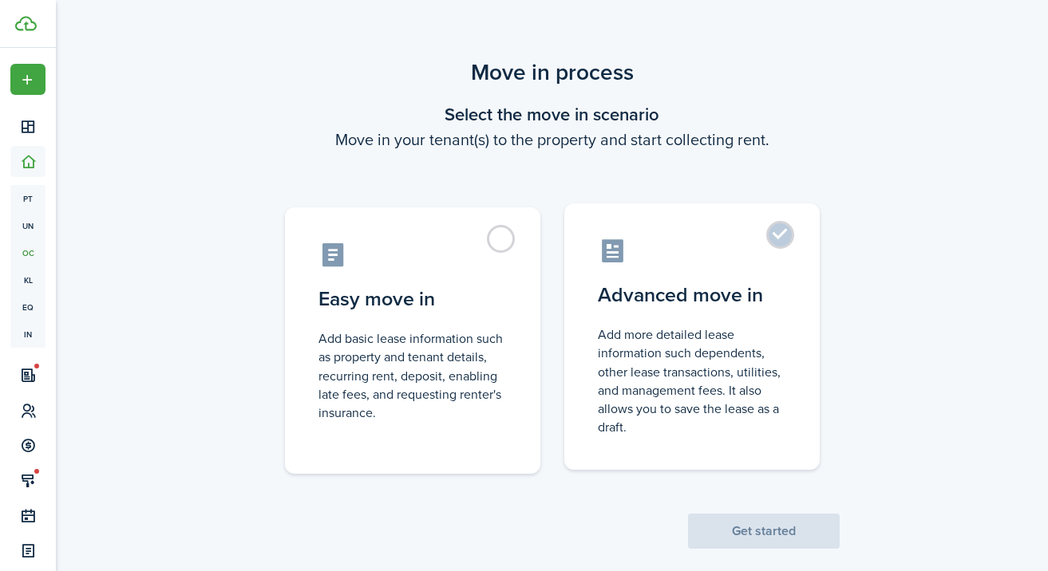
click at [717, 300] on control-radio-card-title "Advanced move in" at bounding box center [692, 295] width 188 height 29
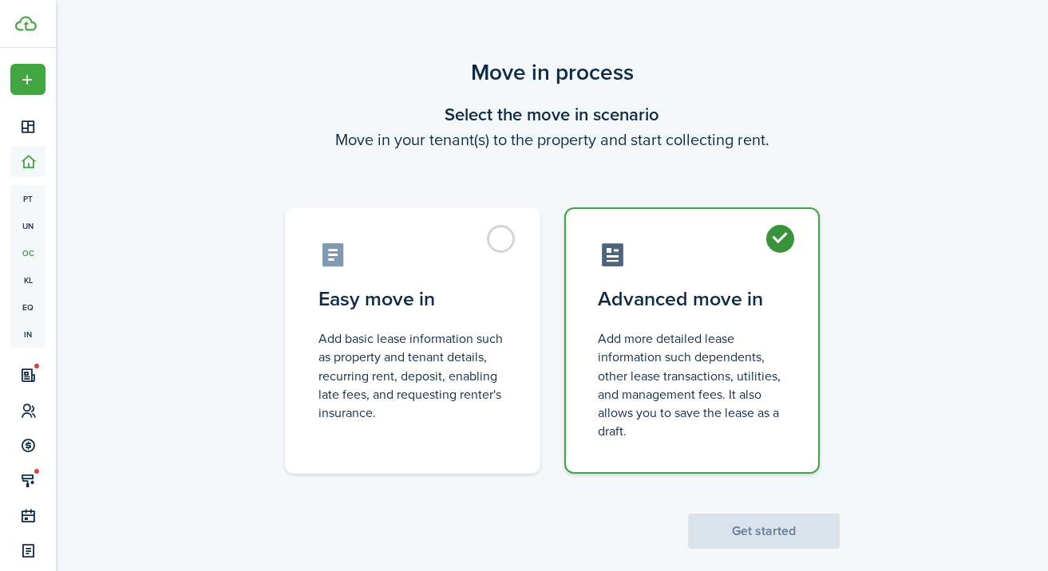
radio input "true"
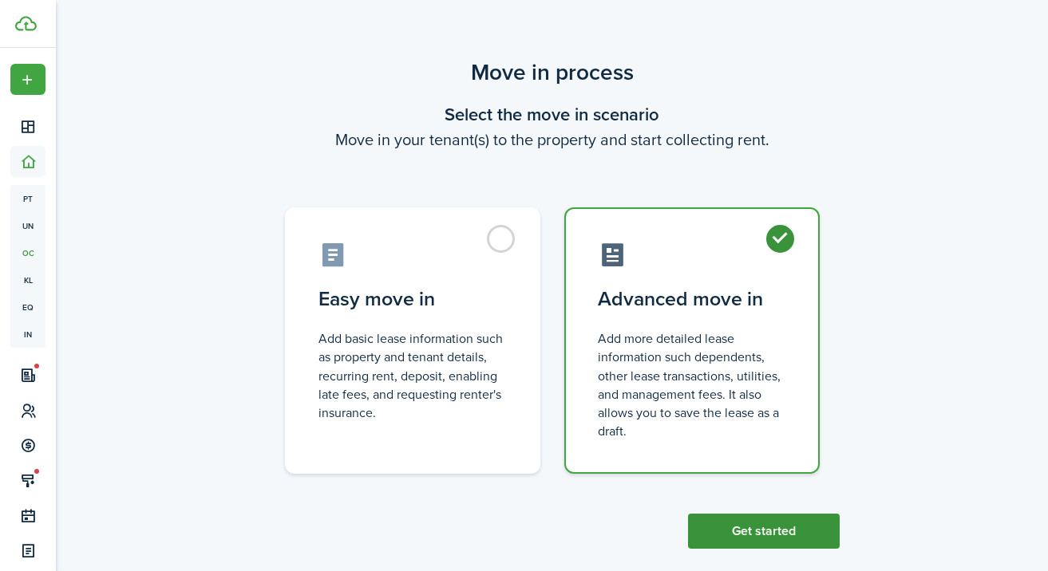
click at [757, 528] on button "Get started" at bounding box center [764, 531] width 152 height 35
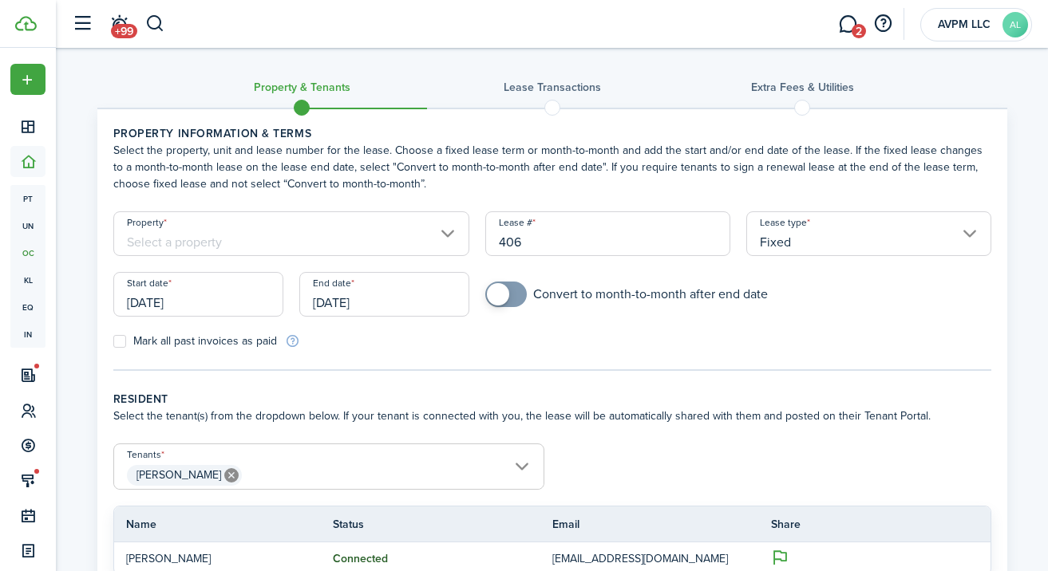
click at [385, 240] on input "Property" at bounding box center [291, 233] width 357 height 45
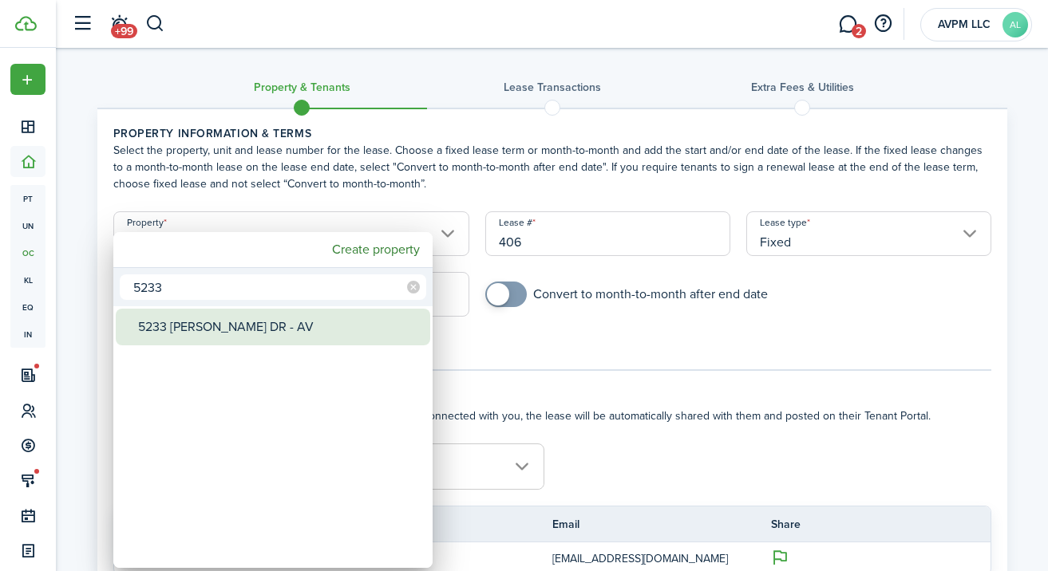
type input "5233"
click at [320, 322] on div "5233 [PERSON_NAME] DR - AV" at bounding box center [279, 327] width 283 height 37
type input "5233 [PERSON_NAME] DR - AV"
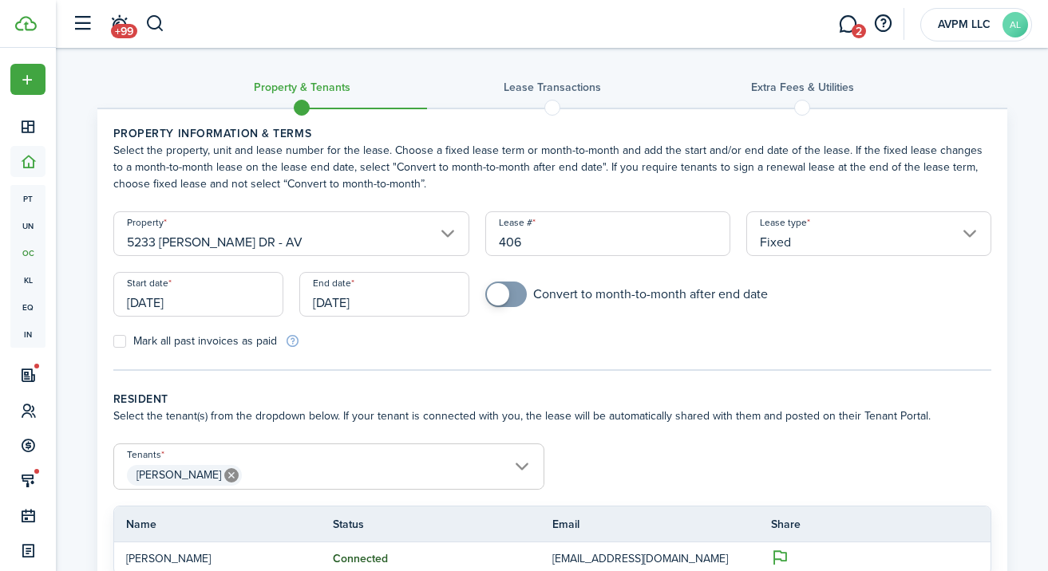
click at [191, 296] on input "[DATE]" at bounding box center [198, 294] width 170 height 45
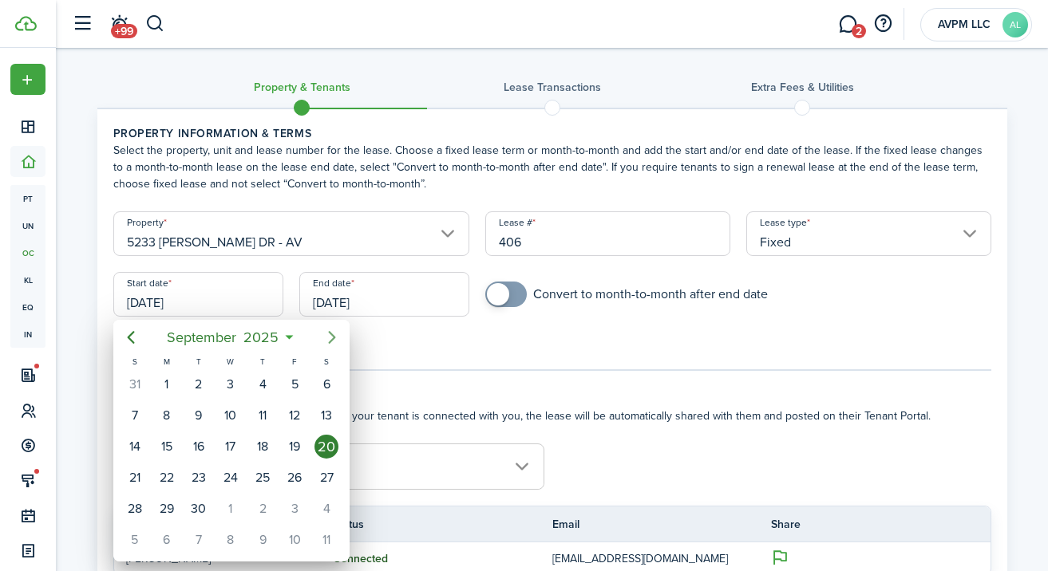
click at [337, 338] on icon "Next page" at bounding box center [331, 337] width 19 height 19
click at [329, 381] on div "1" at bounding box center [326, 385] width 24 height 24
type input "[DATE]"
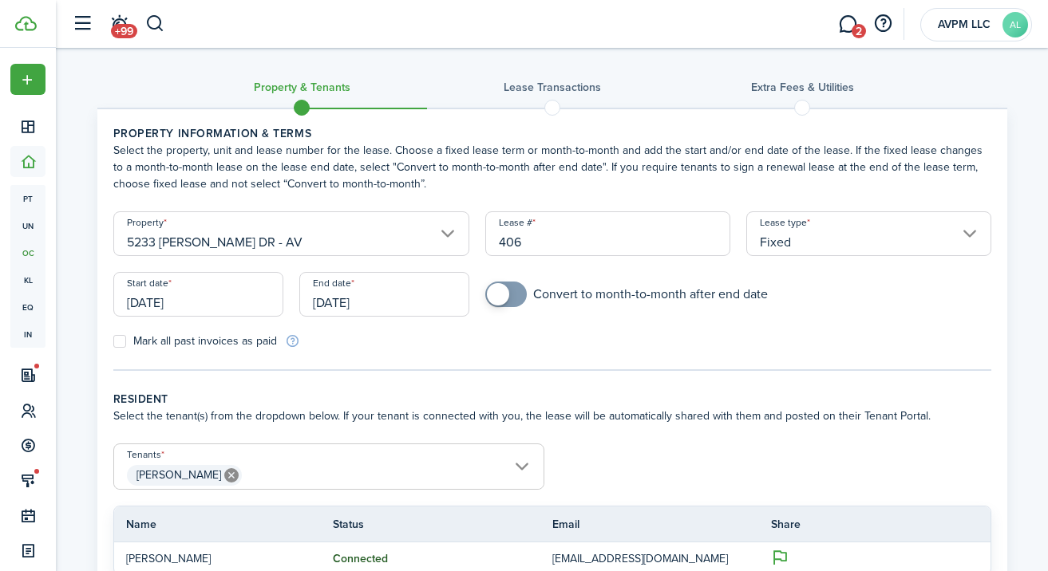
click at [389, 298] on input "[DATE]" at bounding box center [384, 294] width 170 height 45
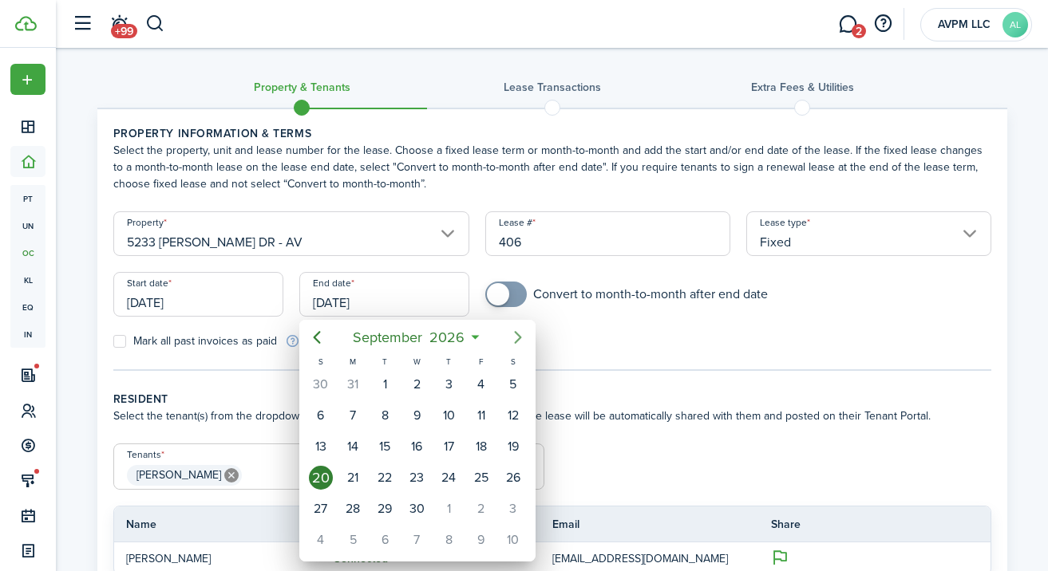
click at [512, 334] on icon "Next page" at bounding box center [517, 337] width 19 height 19
click at [516, 508] on div "31" at bounding box center [513, 509] width 24 height 24
type input "[DATE]"
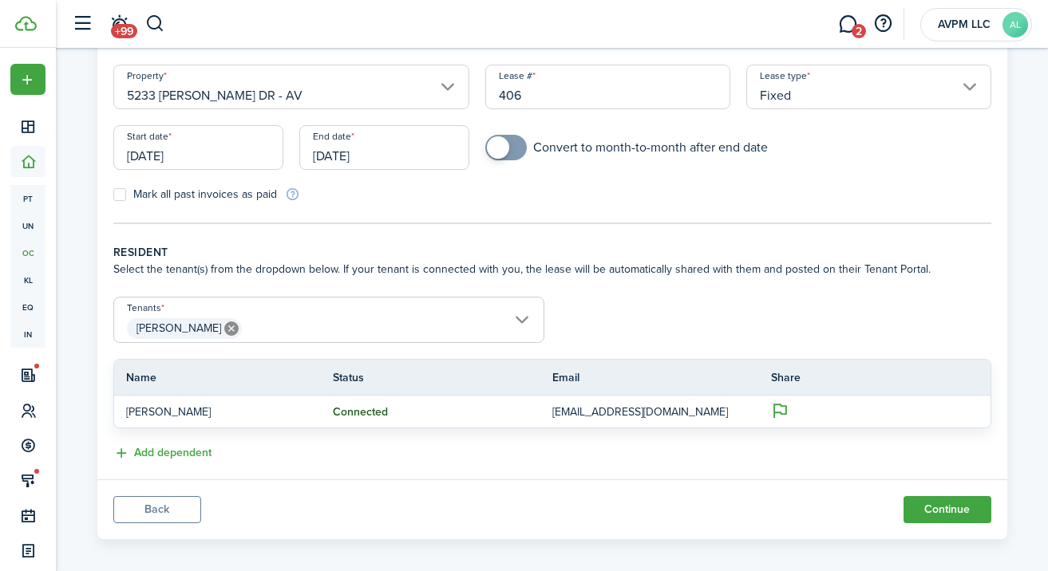
scroll to position [158, 0]
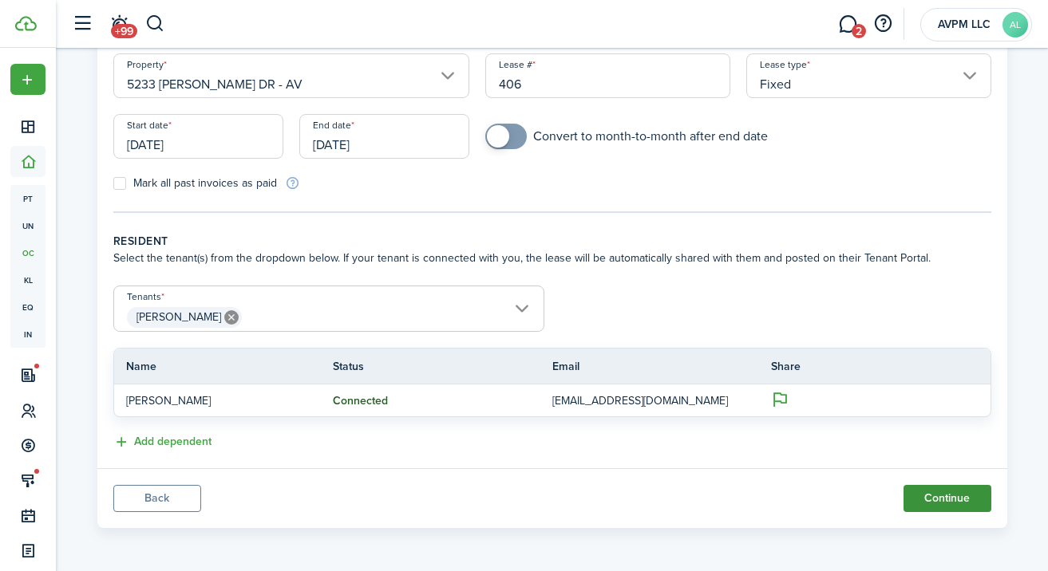
click at [958, 499] on button "Continue" at bounding box center [947, 498] width 88 height 27
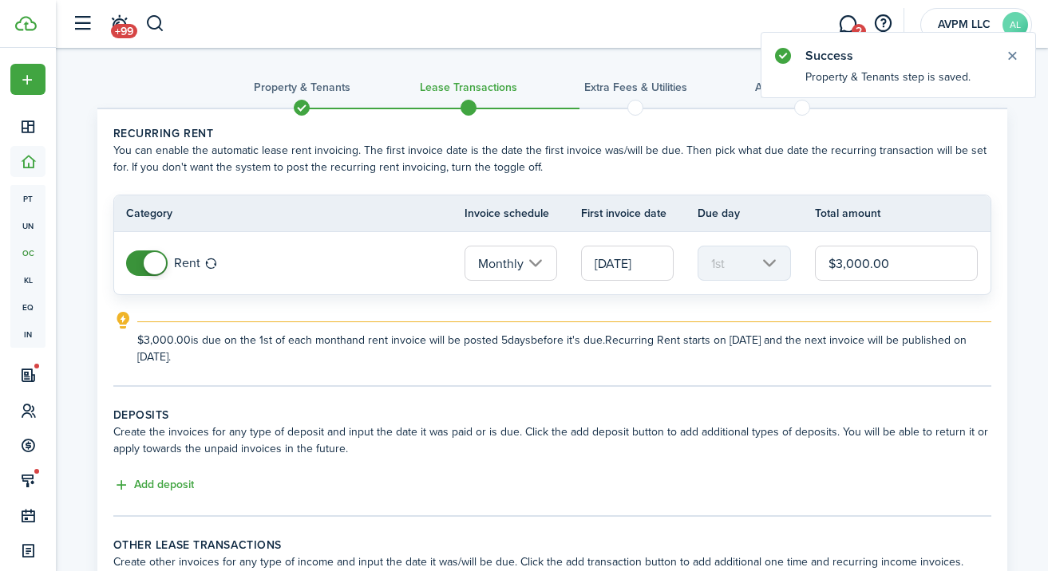
drag, startPoint x: 870, startPoint y: 263, endPoint x: 832, endPoint y: 267, distance: 38.5
click at [832, 267] on input "$3,000.00" at bounding box center [897, 263] width 164 height 35
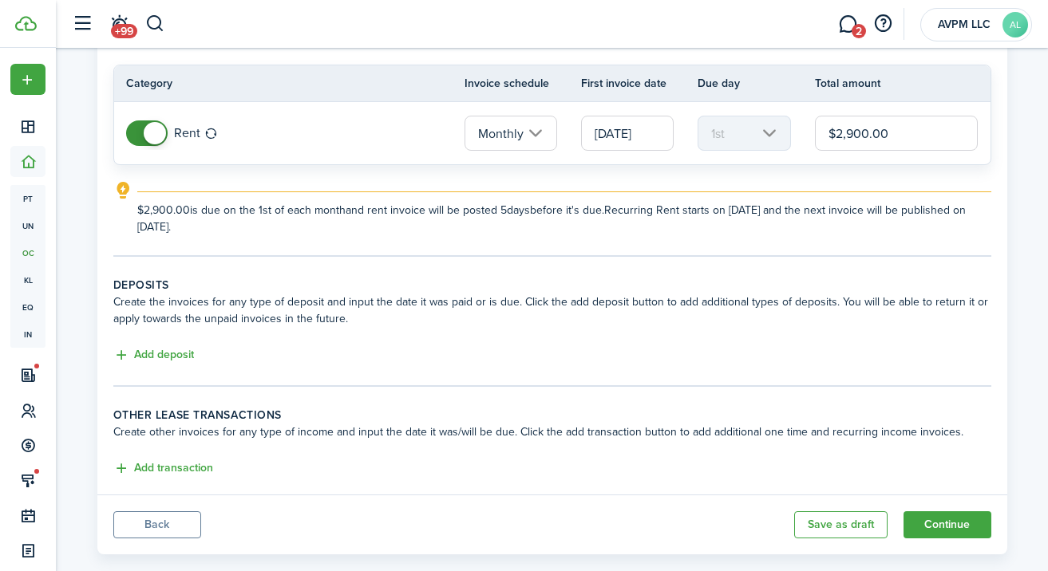
scroll to position [131, 0]
type input "$2,900.00"
click at [179, 352] on button "Add deposit" at bounding box center [153, 355] width 81 height 18
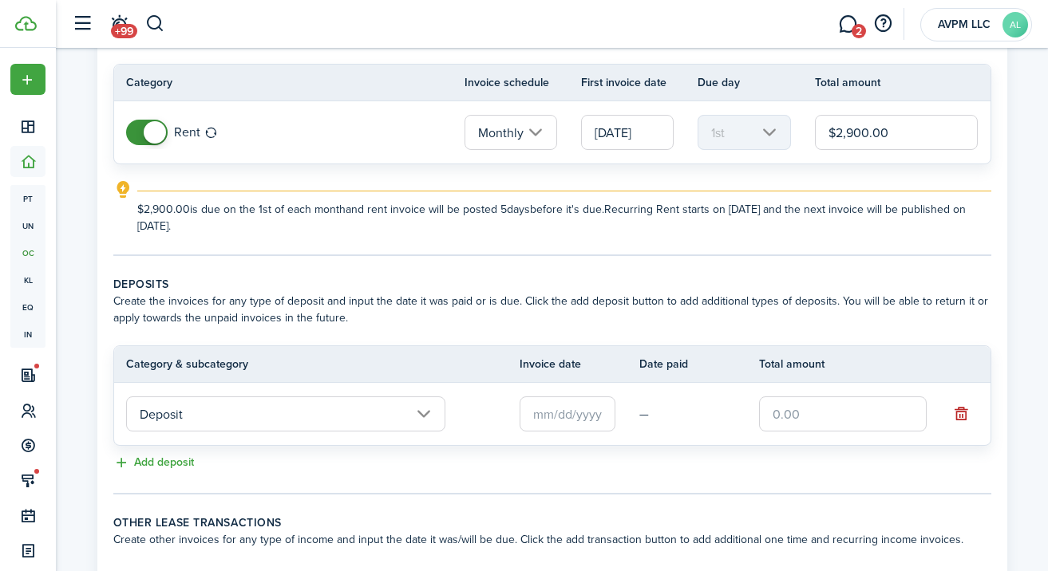
click at [545, 416] on input "text" at bounding box center [568, 414] width 96 height 35
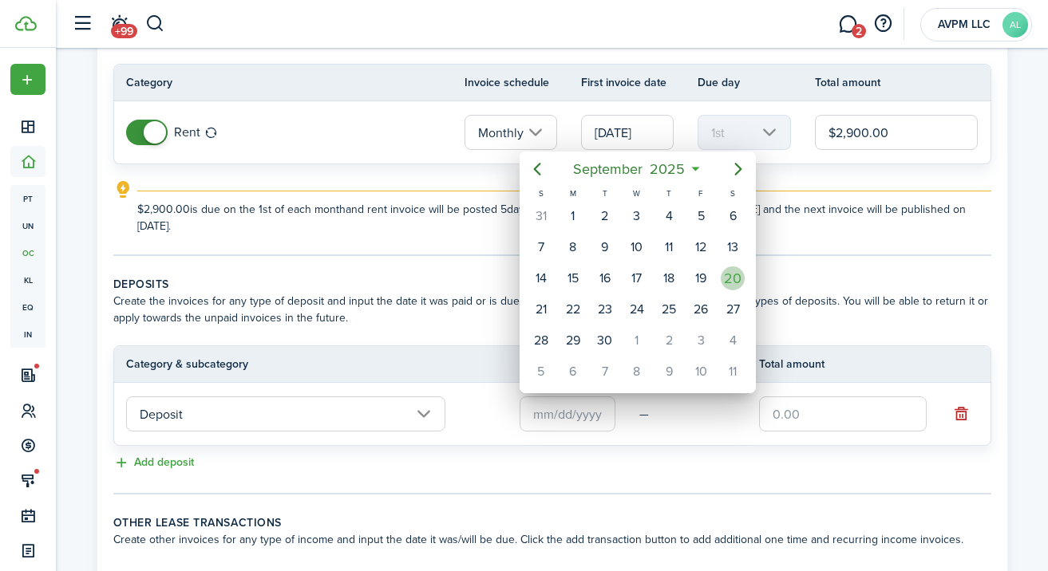
click at [727, 274] on div "20" at bounding box center [733, 279] width 24 height 24
type input "[DATE]"
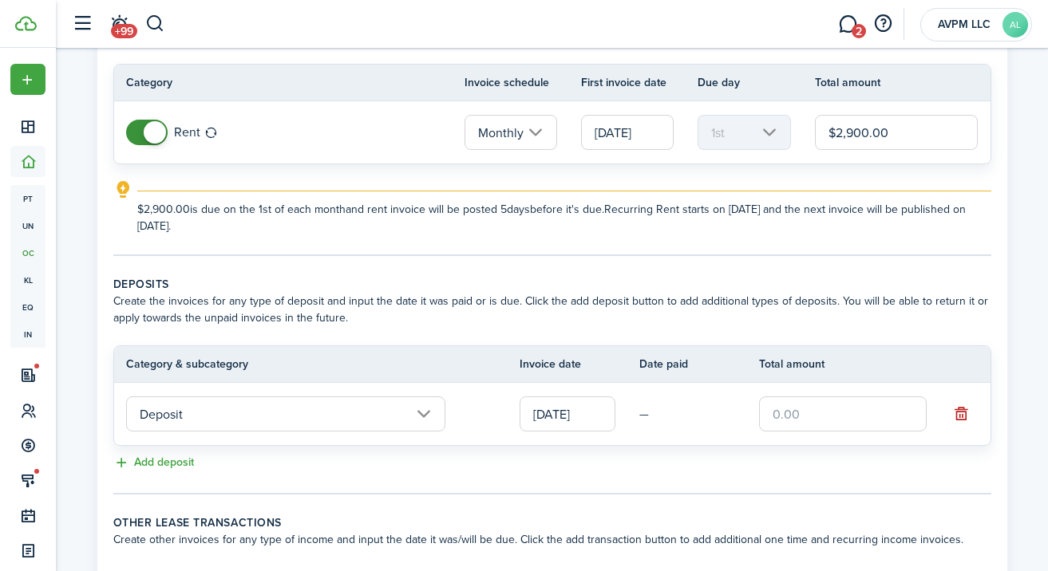
click at [808, 413] on input "text" at bounding box center [843, 414] width 168 height 35
type input "$2,900.00"
click at [747, 265] on panel-main-body "Recurring rent You can enable the automatic lease rent invoicing. The first inv…" at bounding box center [552, 290] width 910 height 624
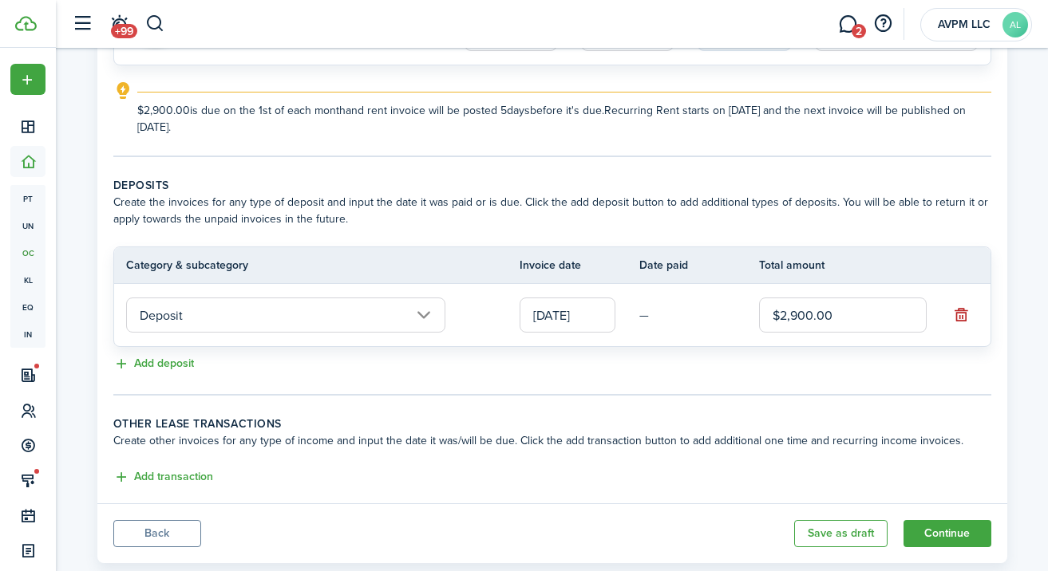
scroll to position [265, 0]
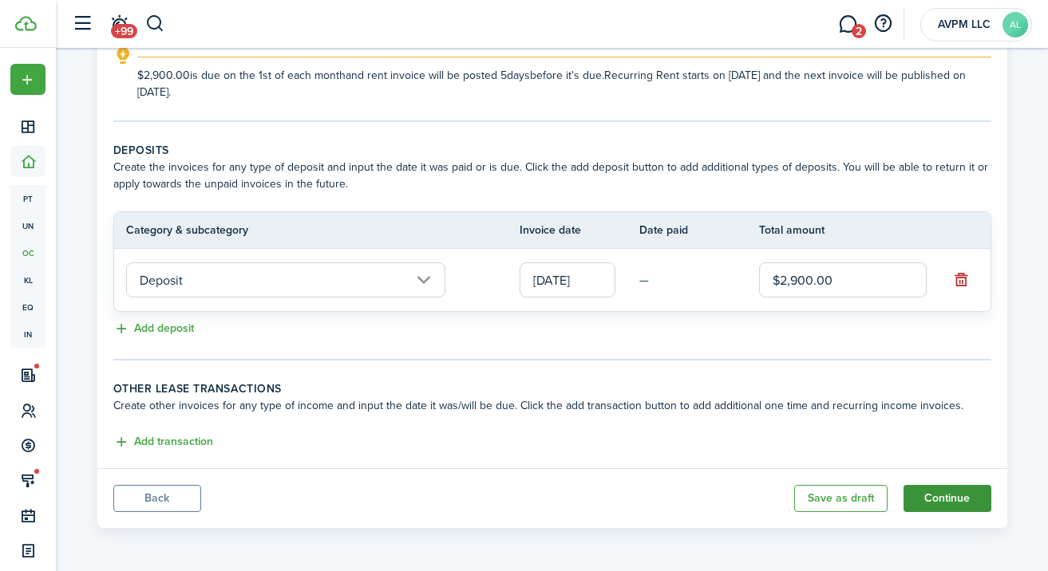
click at [957, 490] on button "Continue" at bounding box center [947, 498] width 88 height 27
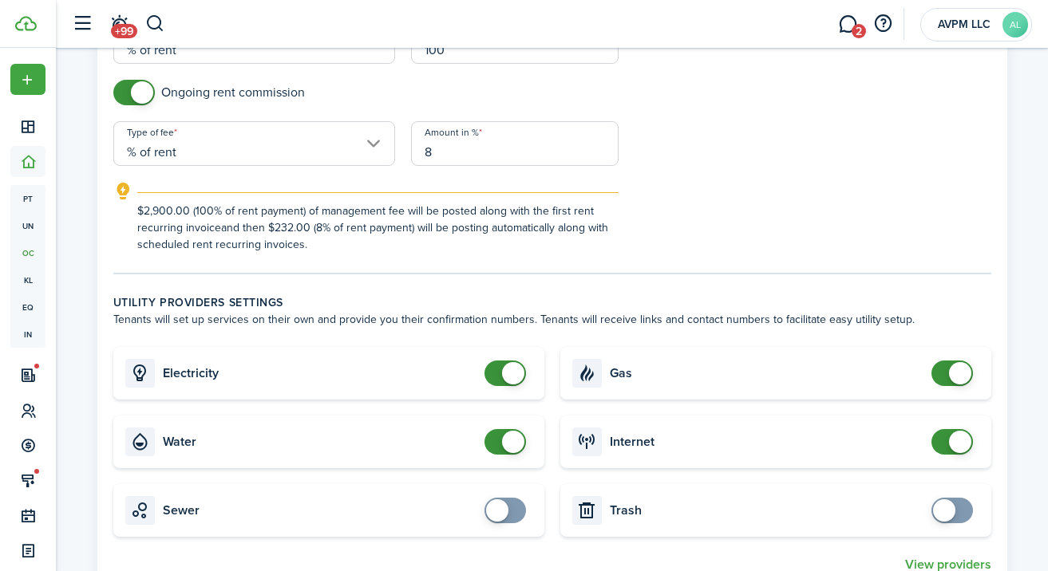
scroll to position [808, 0]
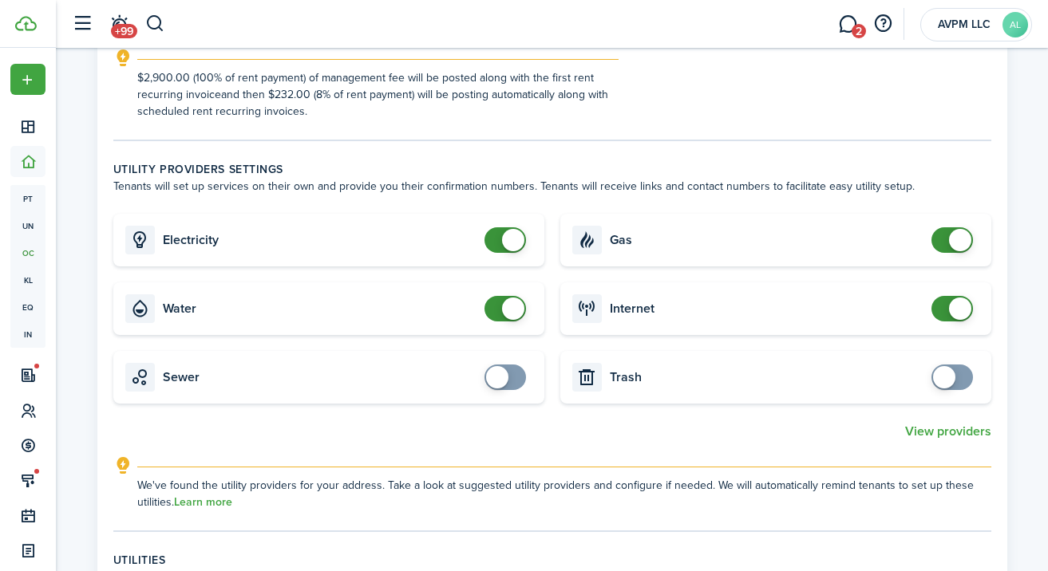
checkbox input "false"
click at [497, 241] on span at bounding box center [505, 240] width 16 height 26
checkbox input "false"
click at [501, 313] on span at bounding box center [505, 309] width 16 height 26
checkbox input "false"
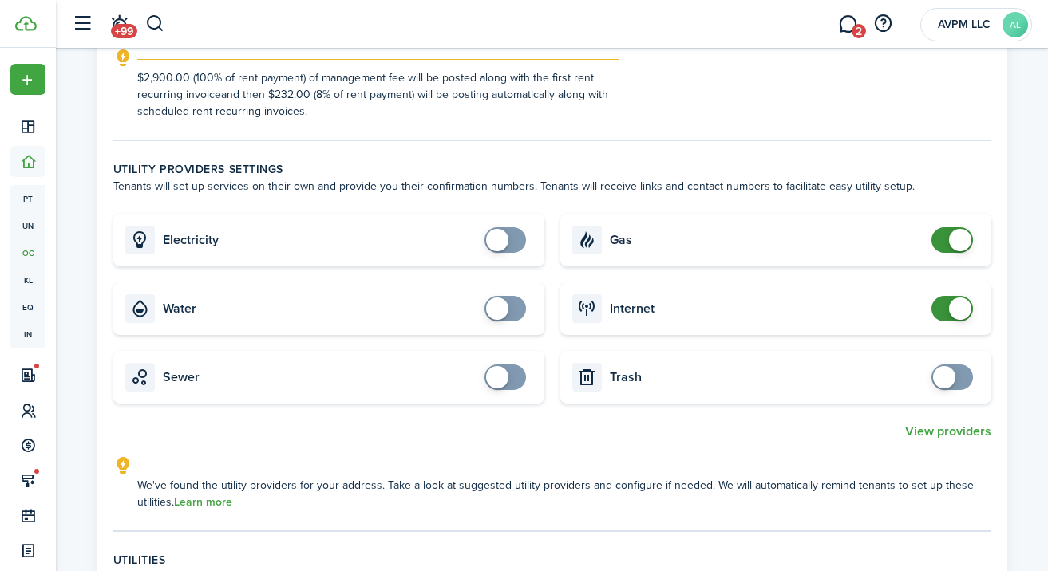
click at [944, 242] on span at bounding box center [952, 240] width 16 height 26
checkbox input "false"
click at [944, 304] on span at bounding box center [952, 309] width 16 height 26
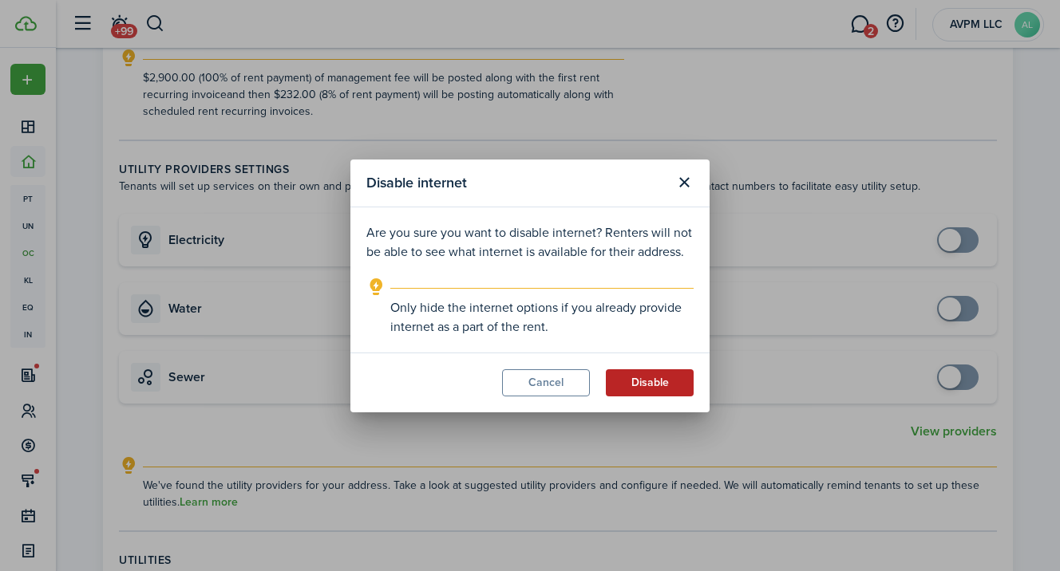
click at [652, 381] on button "Disable" at bounding box center [650, 383] width 88 height 27
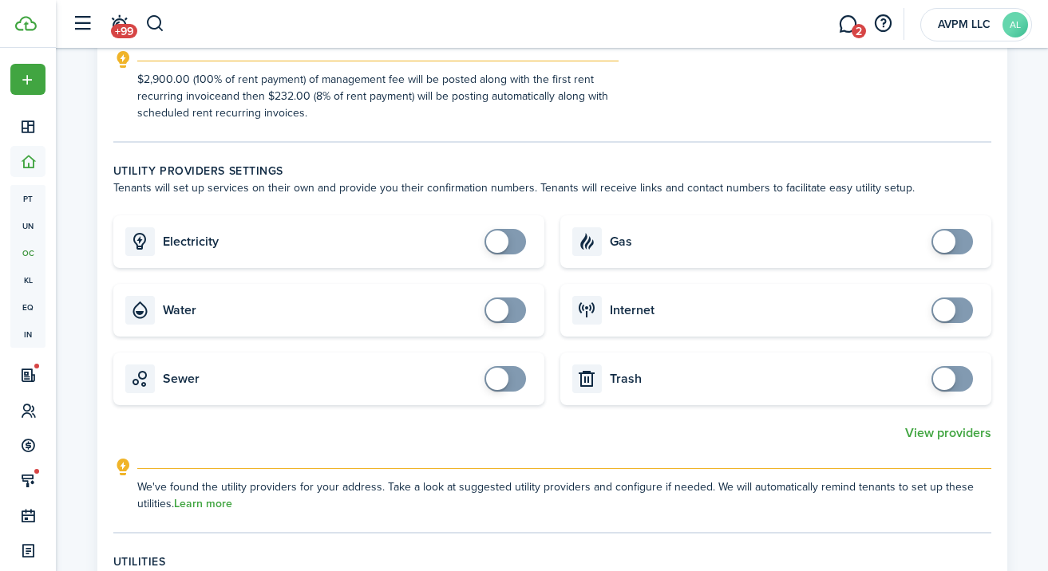
scroll to position [804, 0]
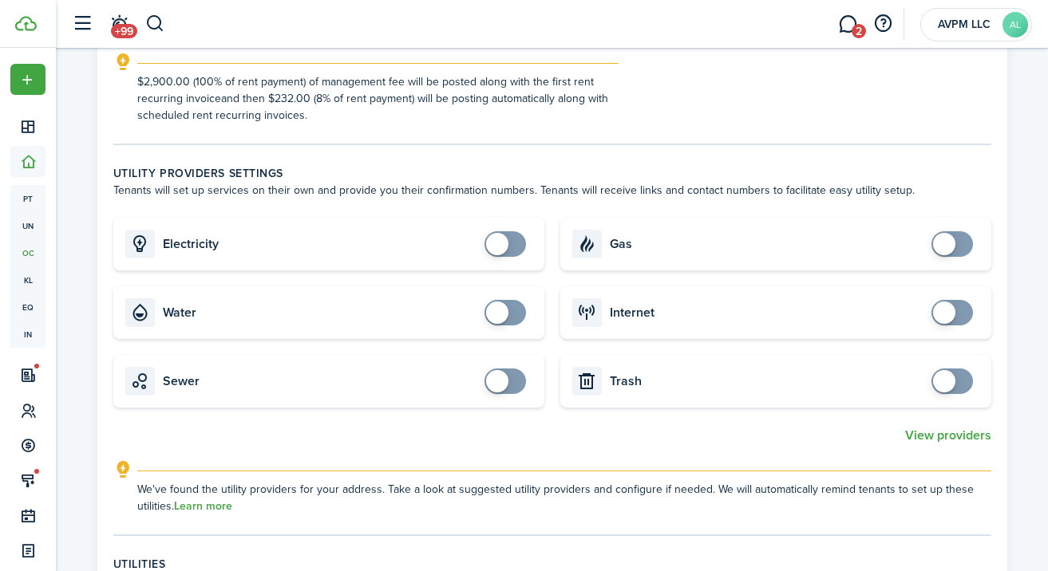
click at [513, 242] on span at bounding box center [505, 244] width 16 height 26
checkbox input "false"
click at [497, 250] on span at bounding box center [505, 244] width 16 height 26
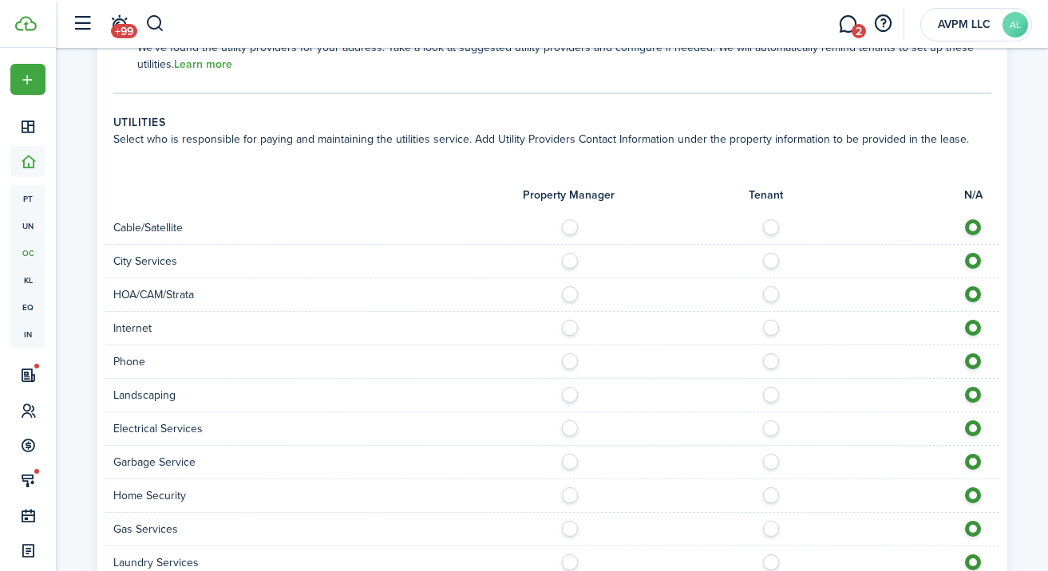
scroll to position [1275, 0]
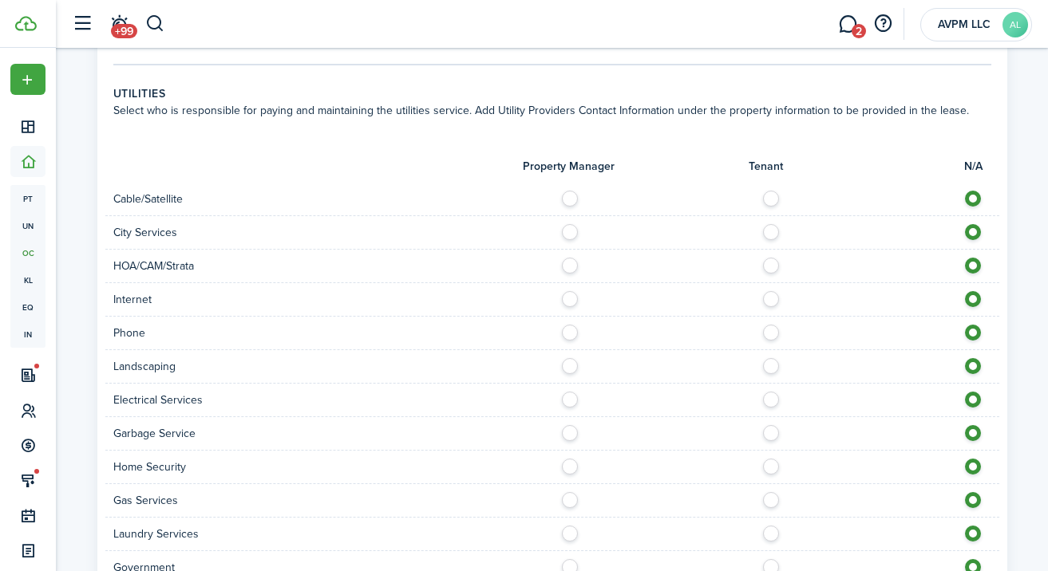
click at [569, 266] on label at bounding box center [574, 262] width 28 height 8
radio input "true"
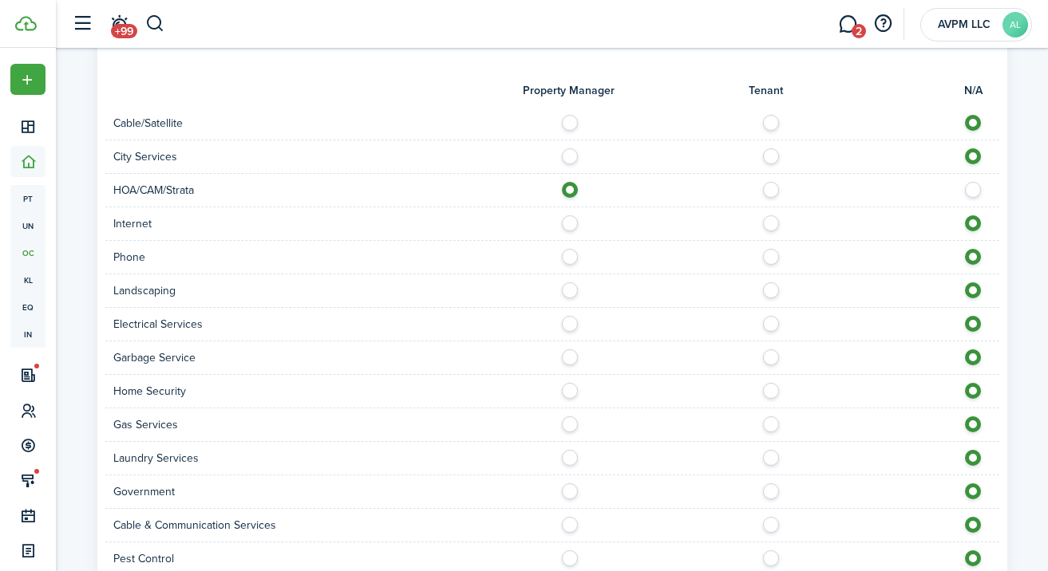
scroll to position [1376, 0]
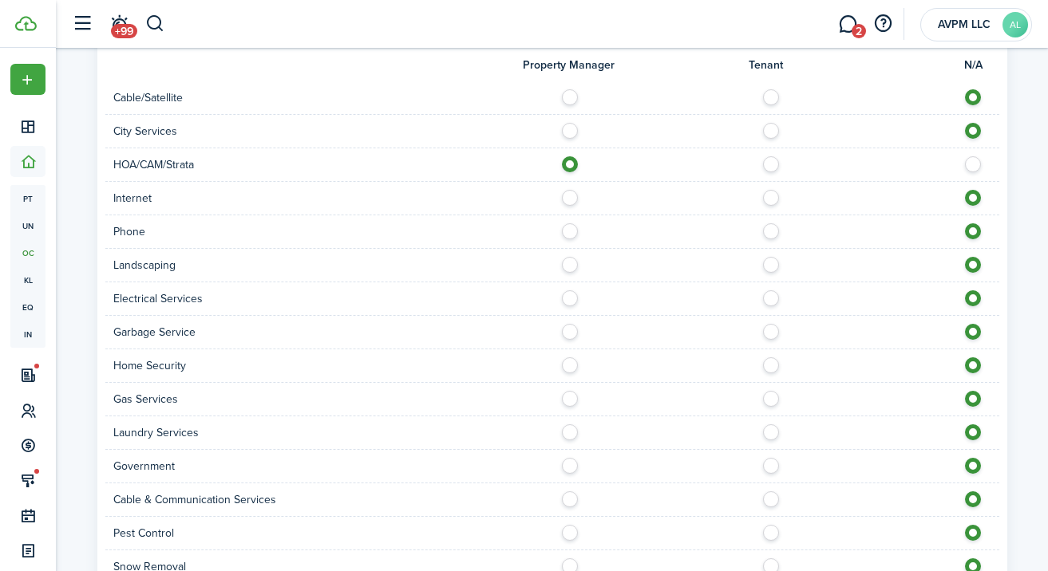
click at [767, 265] on label at bounding box center [775, 261] width 28 height 8
radio input "true"
click at [771, 298] on label at bounding box center [775, 294] width 28 height 8
radio input "true"
click at [772, 330] on label at bounding box center [775, 328] width 28 height 8
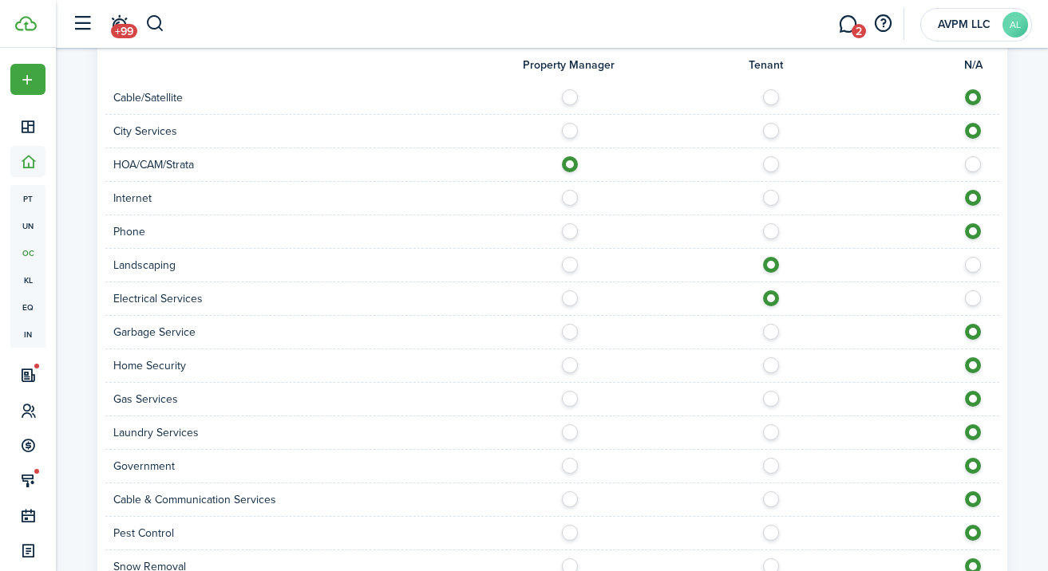
radio input "true"
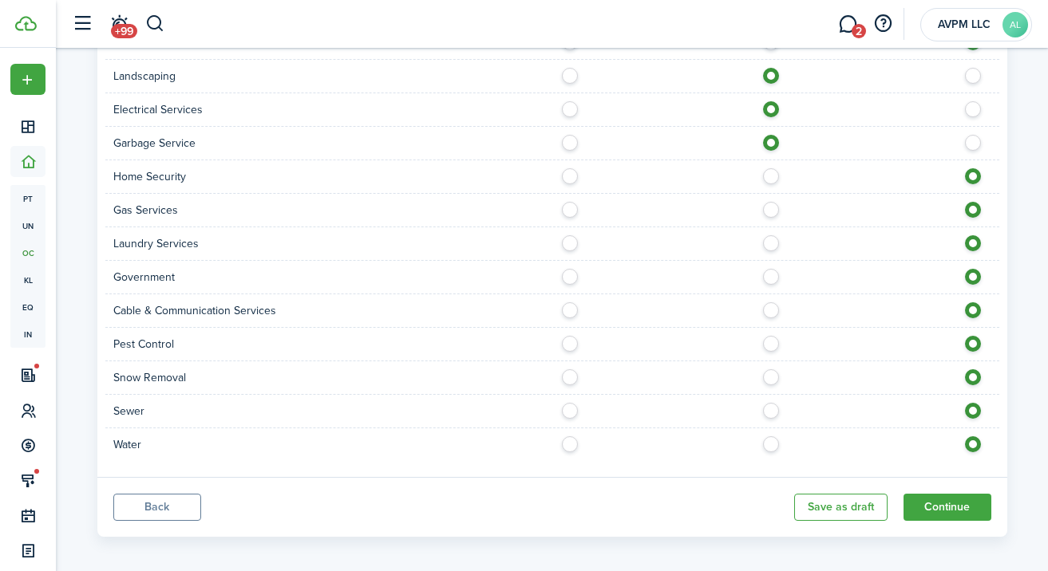
scroll to position [1568, 0]
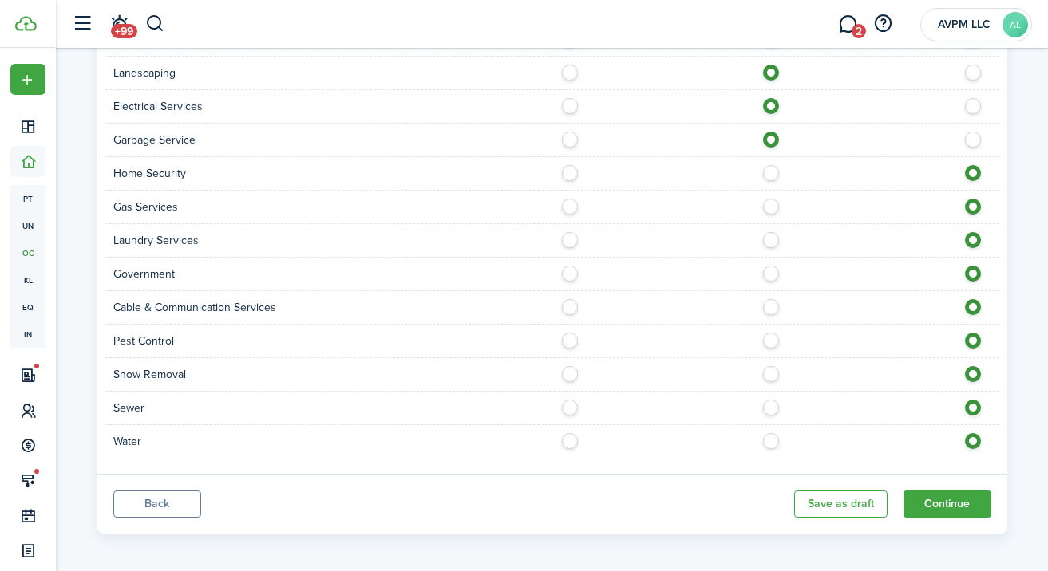
click at [774, 240] on label at bounding box center [775, 236] width 28 height 8
radio input "true"
click at [773, 341] on label at bounding box center [775, 337] width 28 height 8
radio input "true"
click at [773, 407] on label at bounding box center [775, 404] width 28 height 8
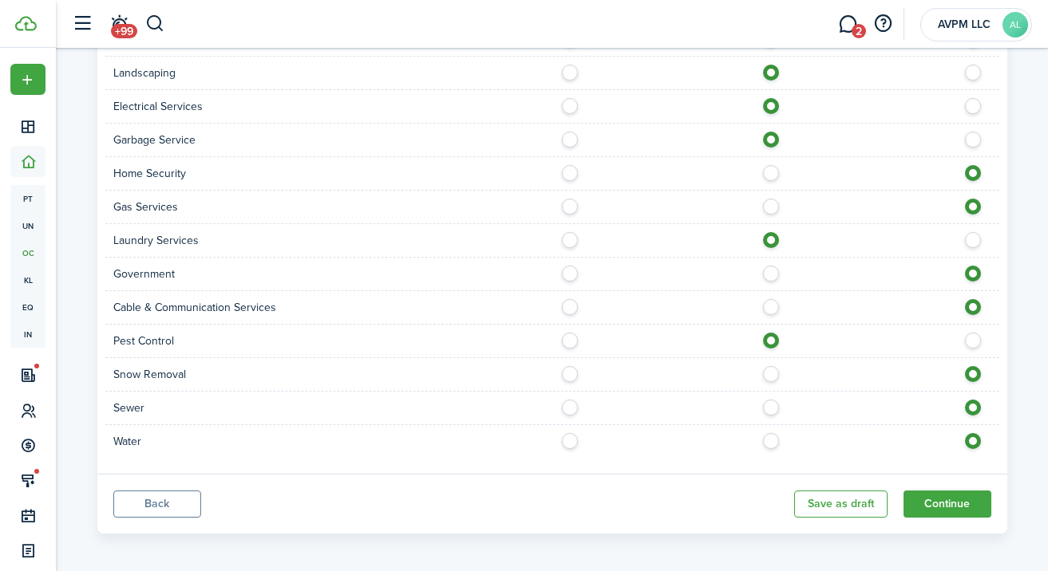
radio input "true"
click at [769, 435] on label at bounding box center [775, 437] width 28 height 8
radio input "true"
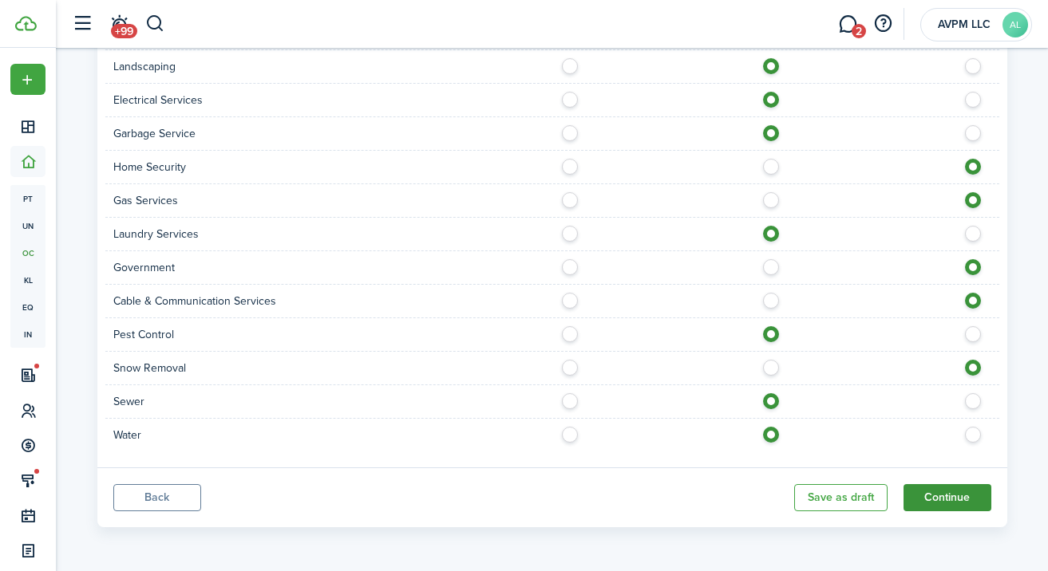
click at [937, 497] on button "Continue" at bounding box center [947, 497] width 88 height 27
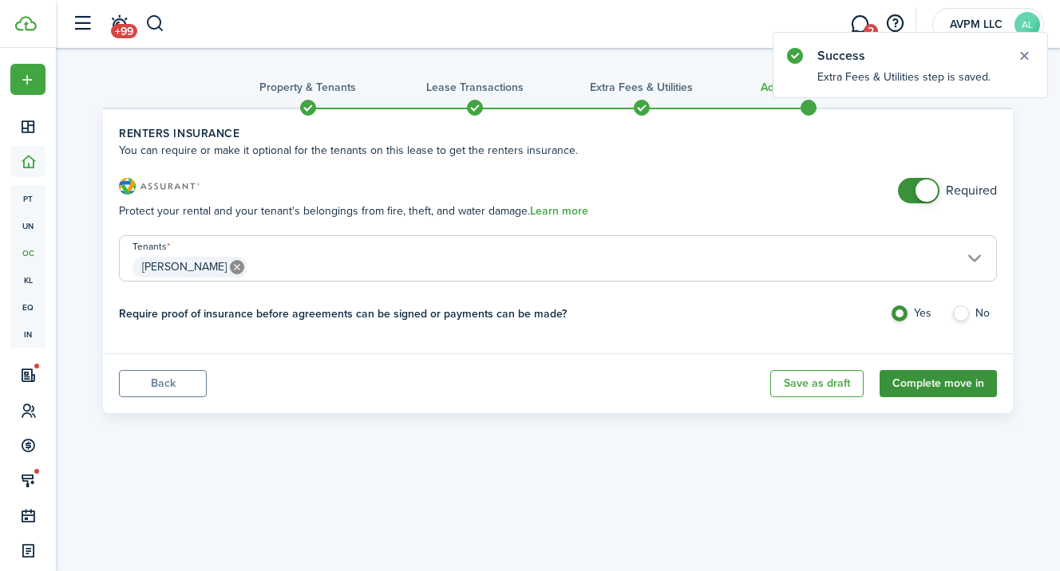
click at [927, 383] on button "Complete move in" at bounding box center [937, 383] width 117 height 27
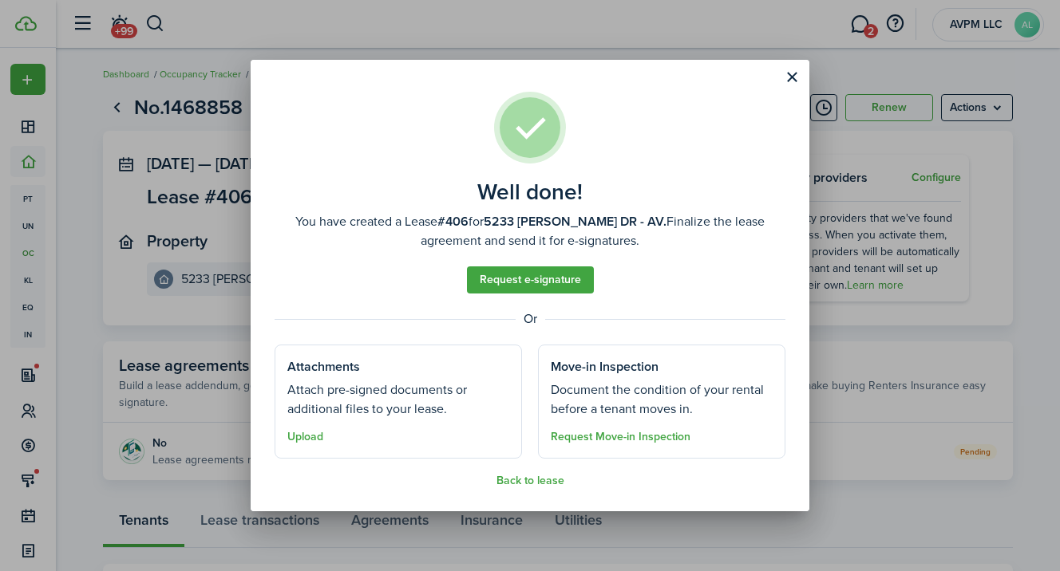
click at [653, 389] on well-done-section-description "Document the condition of your rental before a tenant moves in." at bounding box center [662, 400] width 222 height 38
click at [636, 443] on button "Request Move-in Inspection" at bounding box center [621, 437] width 140 height 13
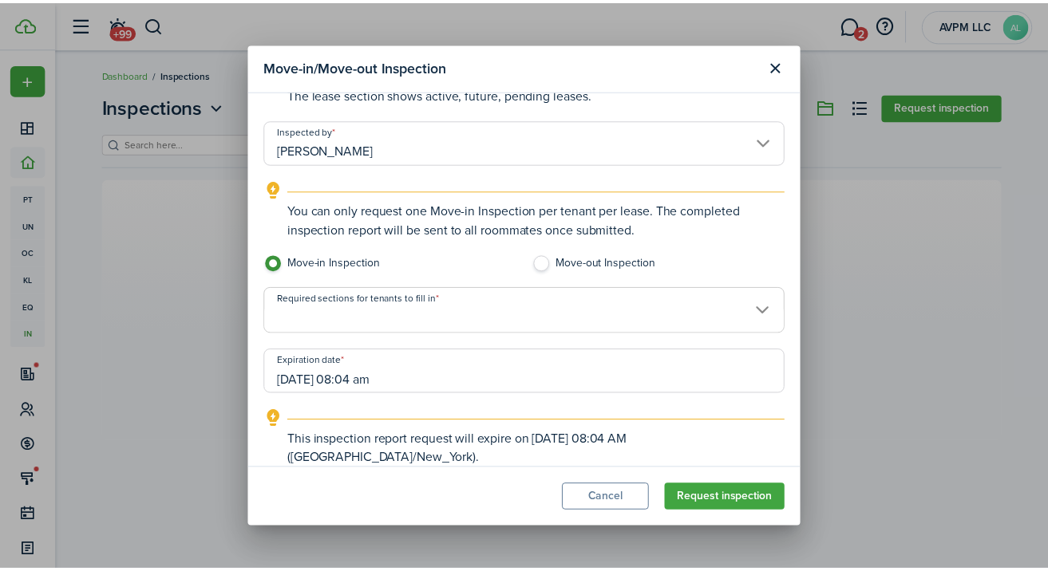
scroll to position [215, 0]
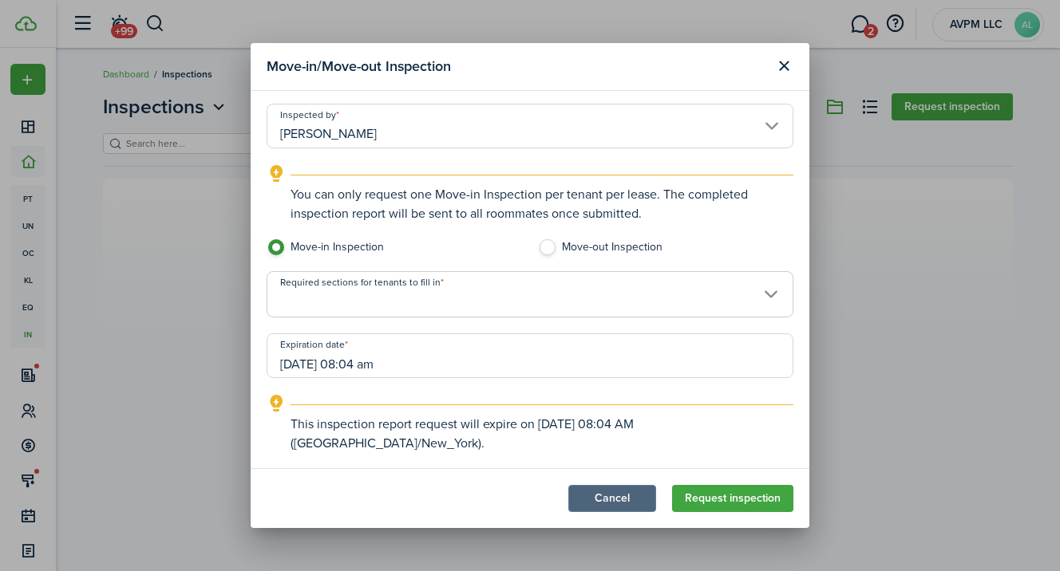
click at [612, 499] on button "Cancel" at bounding box center [612, 498] width 88 height 27
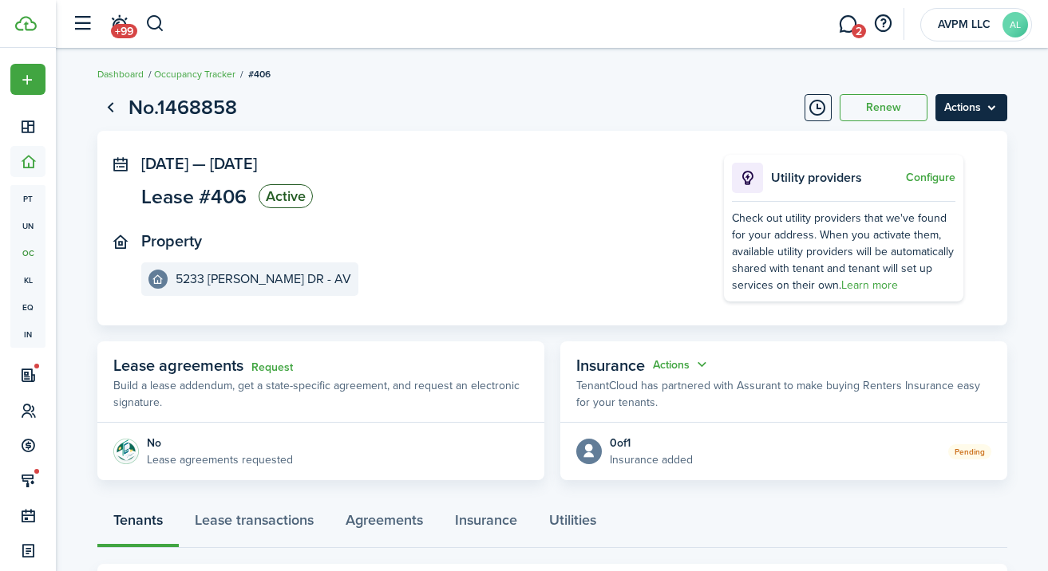
click at [992, 104] on menu-btn "Actions" at bounding box center [971, 107] width 72 height 27
click at [306, 370] on panel-main-header "Lease agreements Request Build a lease addendum, get a state-specific agreement…" at bounding box center [320, 382] width 447 height 81
click at [271, 367] on link "Request" at bounding box center [271, 368] width 41 height 13
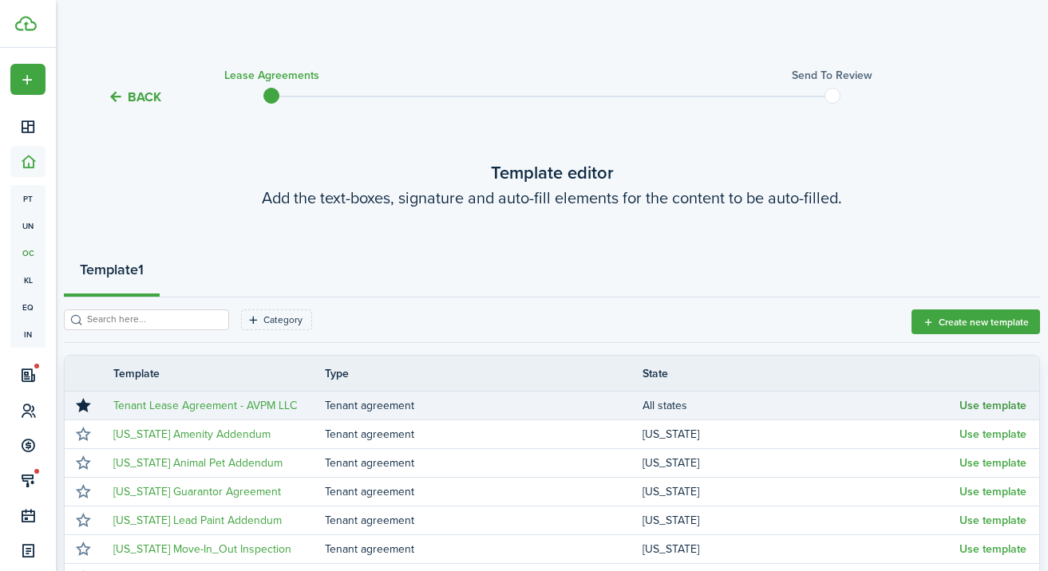
click at [1014, 407] on button "Use template" at bounding box center [992, 406] width 67 height 13
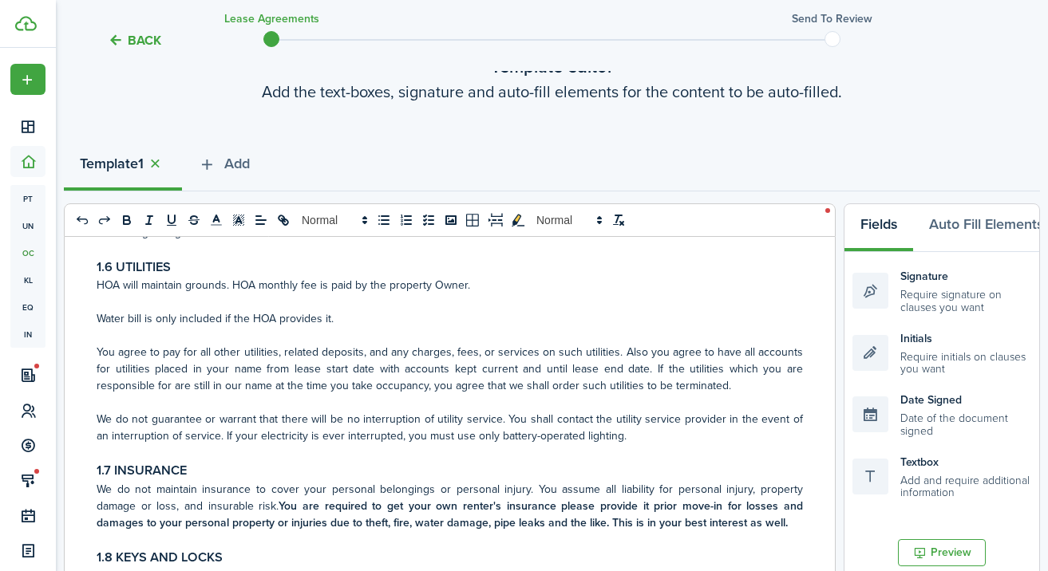
scroll to position [1098, 0]
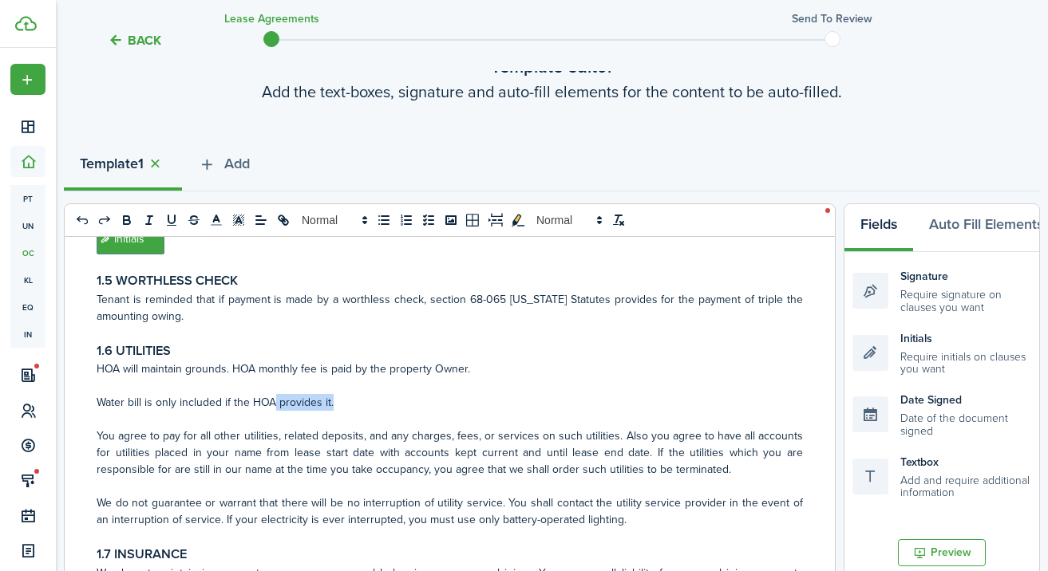
drag, startPoint x: 347, startPoint y: 397, endPoint x: 273, endPoint y: 397, distance: 74.2
click at [273, 397] on p "Water bill is only included if the HOA provides it." at bounding box center [450, 402] width 706 height 17
click at [444, 368] on p "HOA will maintain grounds. HOA monthly fee is paid by the property Owner." at bounding box center [450, 369] width 706 height 17
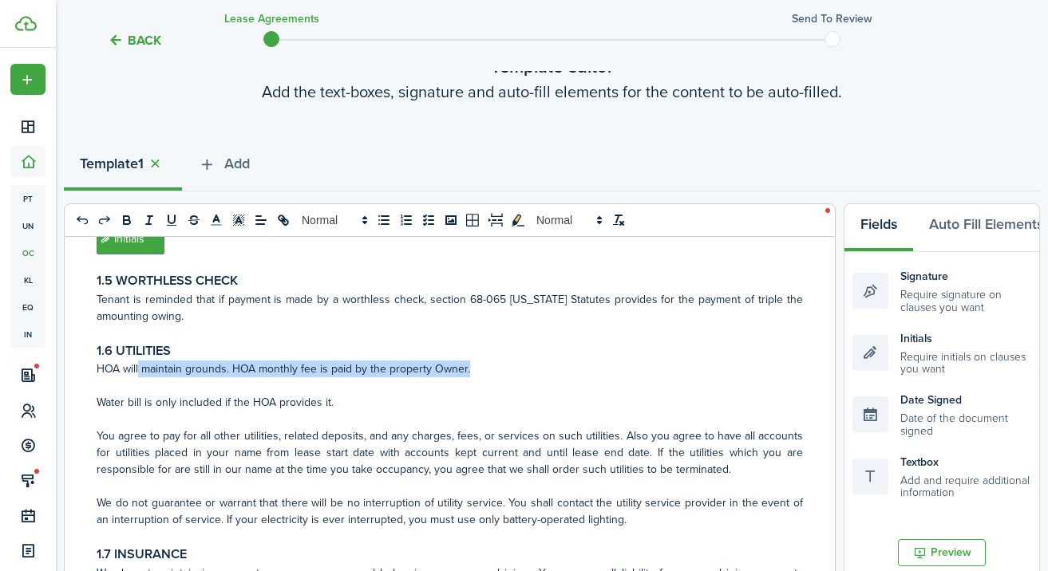
drag, startPoint x: 502, startPoint y: 370, endPoint x: 137, endPoint y: 366, distance: 364.7
click at [137, 366] on p "HOA will maintain grounds. HOA monthly fee is paid by the property Owner." at bounding box center [450, 369] width 706 height 17
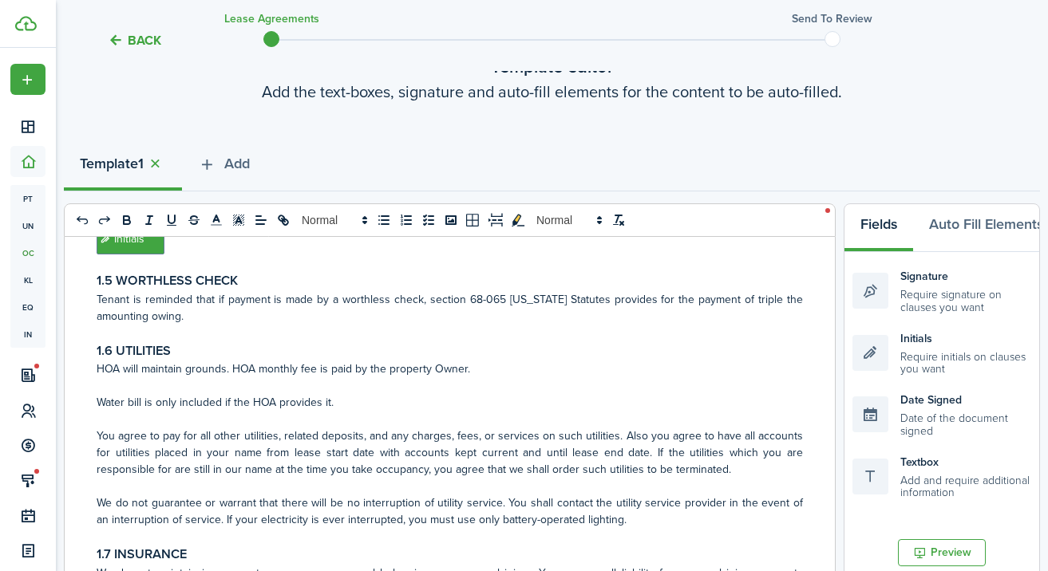
click at [370, 405] on p "Water bill is only included if the HOA provides it." at bounding box center [450, 402] width 706 height 17
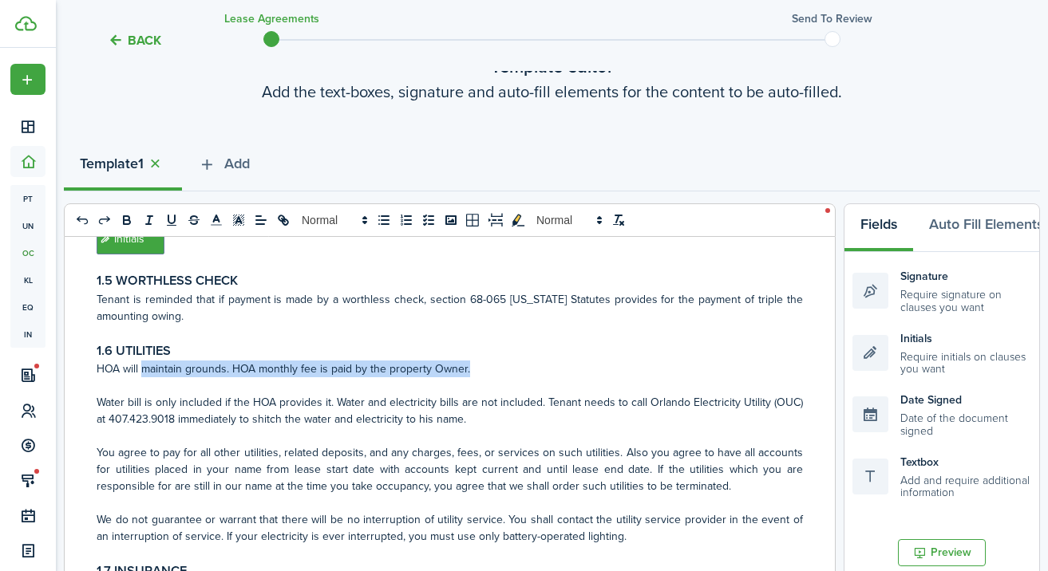
drag, startPoint x: 482, startPoint y: 368, endPoint x: 143, endPoint y: 365, distance: 339.2
click at [143, 365] on p "HOA will maintain grounds. HOA monthly fee is paid by the property Owner." at bounding box center [450, 369] width 706 height 17
click at [210, 366] on p "HOA will maintain grounds. HOA monthly fee is paid by the property Owner." at bounding box center [450, 369] width 706 height 17
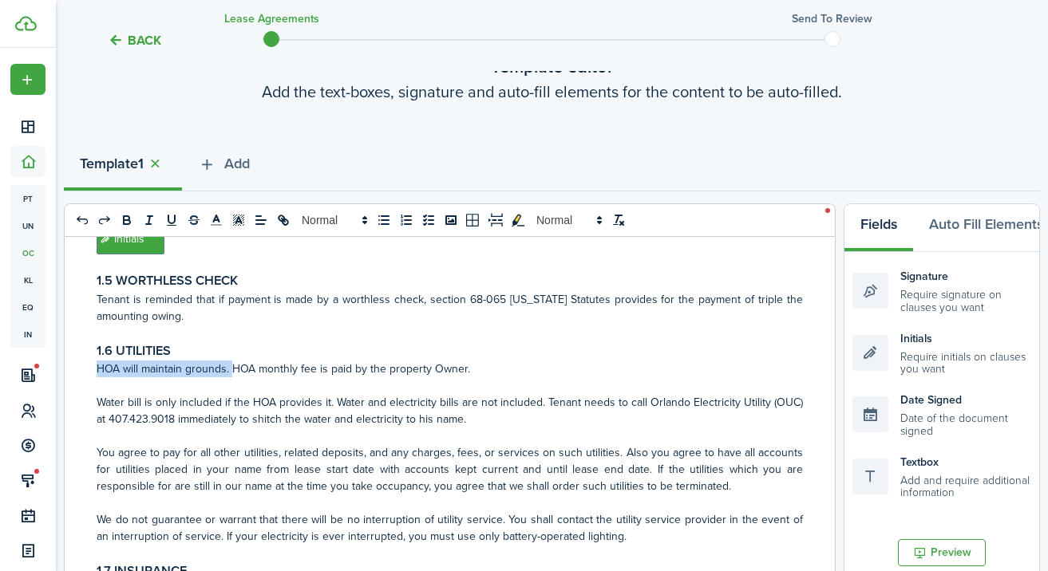
drag, startPoint x: 232, startPoint y: 370, endPoint x: 98, endPoint y: 365, distance: 134.2
click at [98, 365] on p "HOA will maintain grounds. HOA monthly fee is paid by the property Owner." at bounding box center [450, 369] width 706 height 17
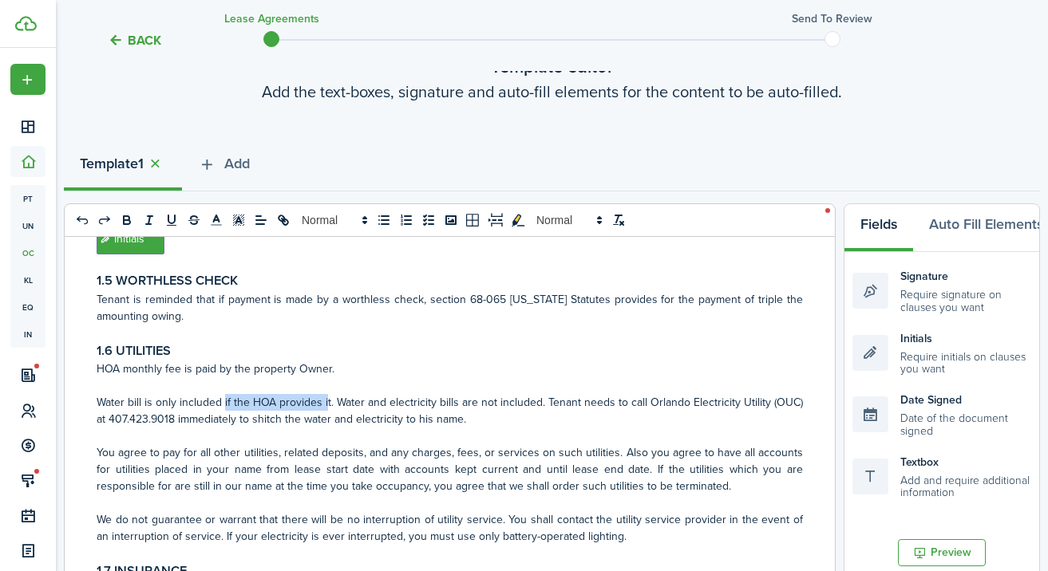
drag, startPoint x: 230, startPoint y: 403, endPoint x: 337, endPoint y: 403, distance: 106.9
click at [337, 403] on p "Water bill is only included if the HOA provides it. Water and electricity bills…" at bounding box center [450, 411] width 706 height 34
drag, startPoint x: 346, startPoint y: 403, endPoint x: 92, endPoint y: 397, distance: 253.8
click at [92, 397] on div "RESIDENTIAL LEASE AGREEMENT 1. Residency and Financials 1.1 PARTIES AND OCCUPAN…" at bounding box center [450, 550] width 770 height 626
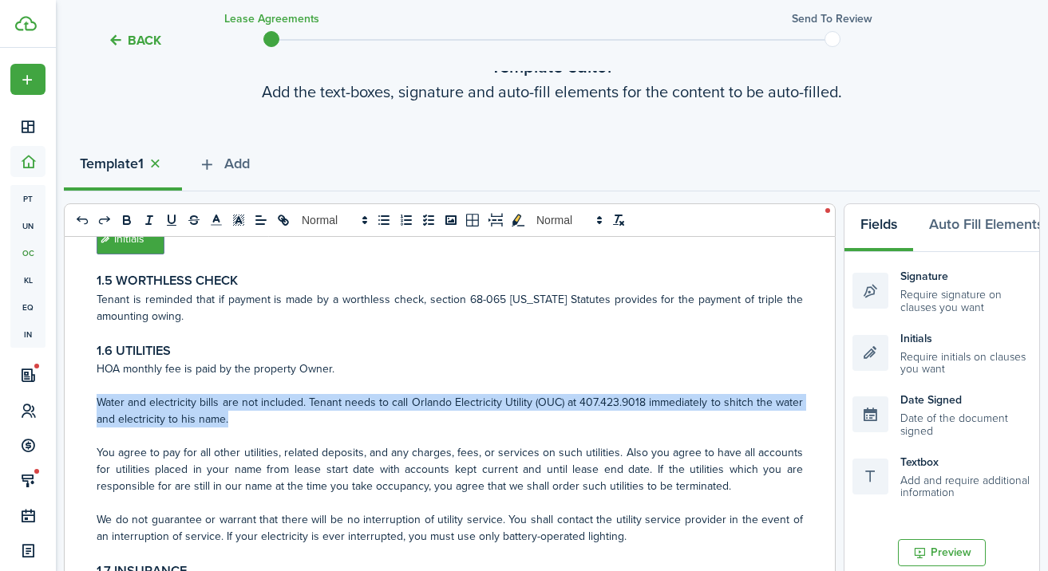
drag, startPoint x: 97, startPoint y: 406, endPoint x: 263, endPoint y: 418, distance: 166.4
click at [263, 418] on p "Water and electricity bills are not included. Tenant needs to call Orlando Elec…" at bounding box center [450, 411] width 706 height 34
click at [126, 215] on icon "bold" at bounding box center [127, 220] width 14 height 14
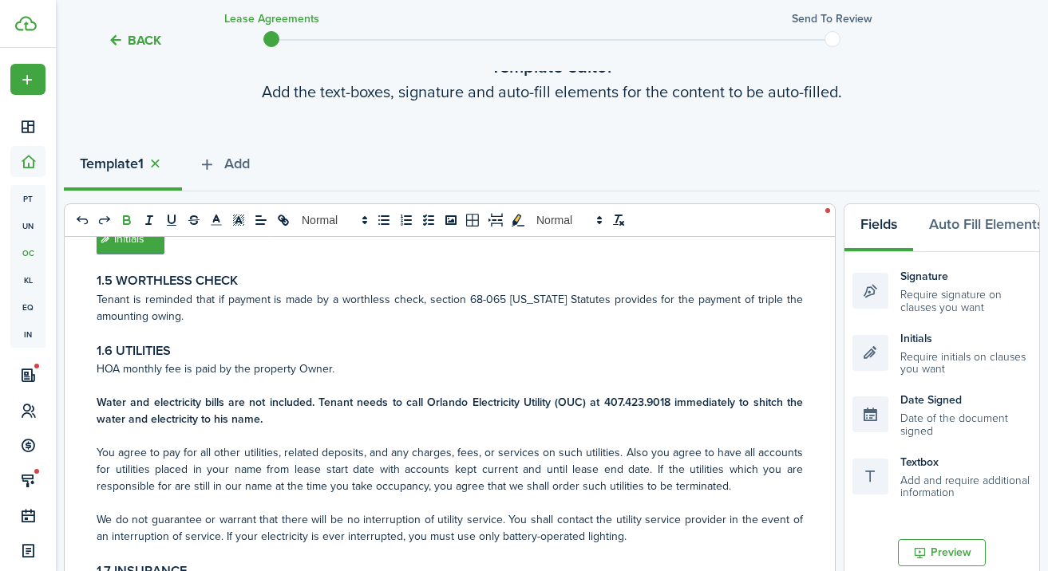
click at [354, 431] on p at bounding box center [450, 436] width 706 height 17
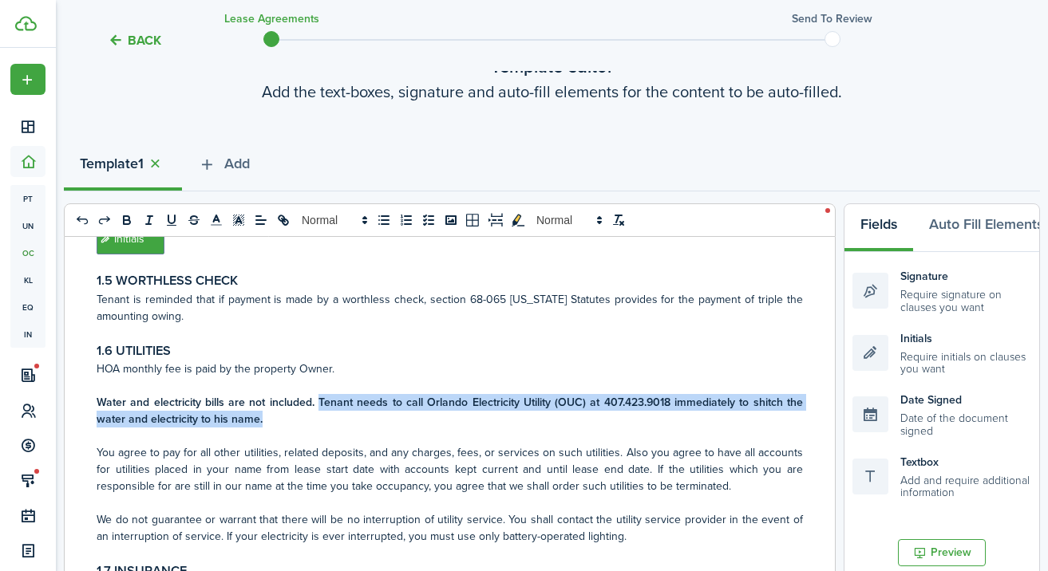
drag, startPoint x: 316, startPoint y: 405, endPoint x: 322, endPoint y: 413, distance: 10.9
click at [322, 413] on p "Water and electricity bills are not included. Tenant needs to call Orlando Elec…" at bounding box center [450, 411] width 706 height 34
click at [168, 215] on icon "underline" at bounding box center [171, 219] width 6 height 8
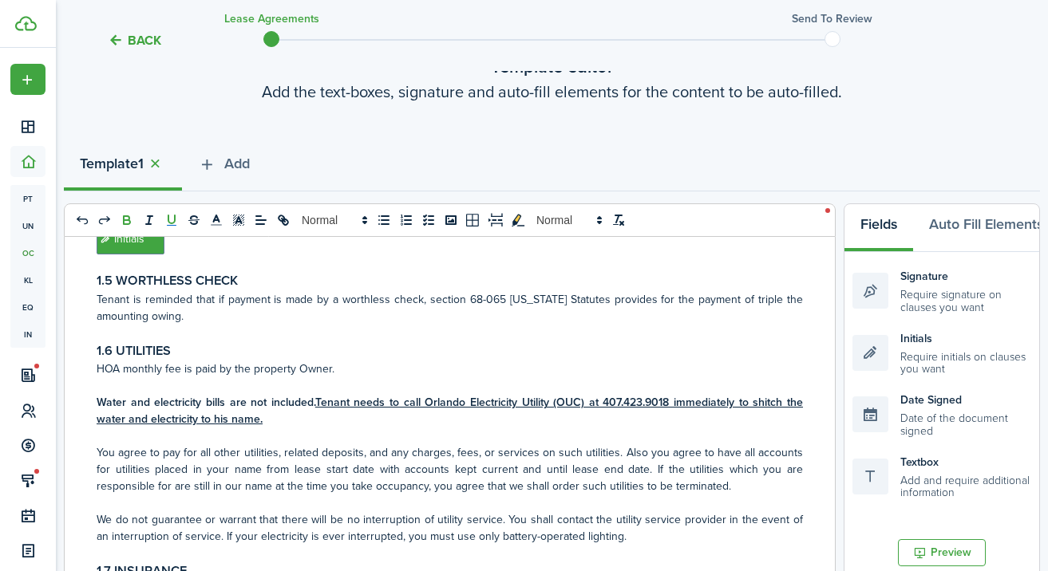
click at [599, 429] on p at bounding box center [450, 436] width 706 height 17
click at [222, 417] on u "Tenant needs to call Orlando Electricity Utility (OUC) at 407.423.9018 immediat…" at bounding box center [450, 411] width 706 height 34
click at [126, 401] on strong "Water and electricity bills are not included. Tenant needs to call Orlando Elec…" at bounding box center [450, 411] width 706 height 34
click at [222, 404] on strong "Water/Sewer/Trash and electricity bills are not included. Tenant needs to call …" at bounding box center [450, 411] width 706 height 34
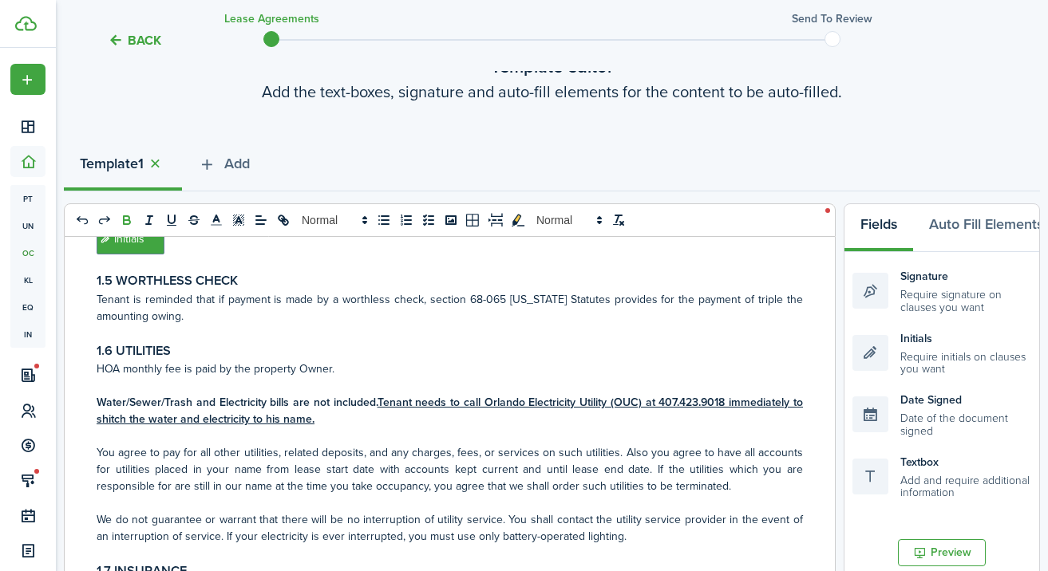
click at [121, 421] on u "Tenant needs to call Orlando Electricity Utility (OUC) at 407.423.9018 immediat…" at bounding box center [450, 411] width 706 height 34
drag, startPoint x: 162, startPoint y: 420, endPoint x: 261, endPoint y: 424, distance: 99.0
click at [261, 424] on u "Tenant needs to call Orlando Electricity Utility (OUC) at 407.423.9018 immediat…" at bounding box center [450, 411] width 706 height 34
click at [242, 421] on u "Tenant needs to call Orlando Electricity Utility (OUC) at 407.423.9018 immediat…" at bounding box center [450, 411] width 706 height 34
click at [401, 422] on p "Water/Sewer/Trash and Electricity bills are not included. Tenant needs to call …" at bounding box center [450, 411] width 706 height 34
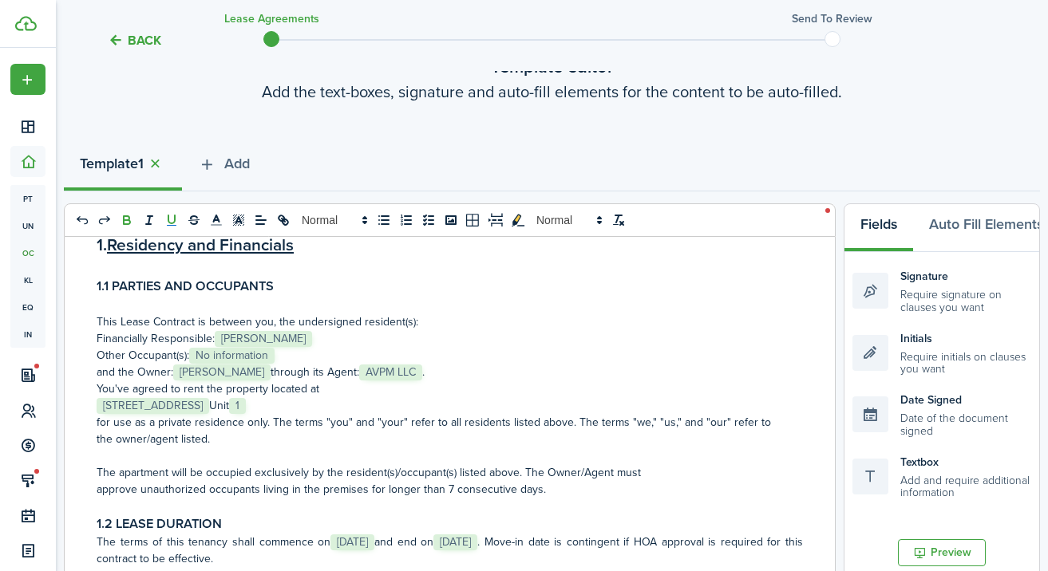
scroll to position [113, 0]
drag, startPoint x: 413, startPoint y: 402, endPoint x: 370, endPoint y: 402, distance: 42.3
click at [370, 402] on p "﻿ [STREET_ADDRESS] ﻿ Unit ﻿ 1 ﻿" at bounding box center [450, 404] width 706 height 17
click at [442, 401] on p "﻿ [STREET_ADDRESS] ﻿ Unit ﻿ 1 ﻿" at bounding box center [450, 404] width 706 height 17
click at [97, 386] on p "You've agreed to rent the property located at" at bounding box center [450, 387] width 706 height 17
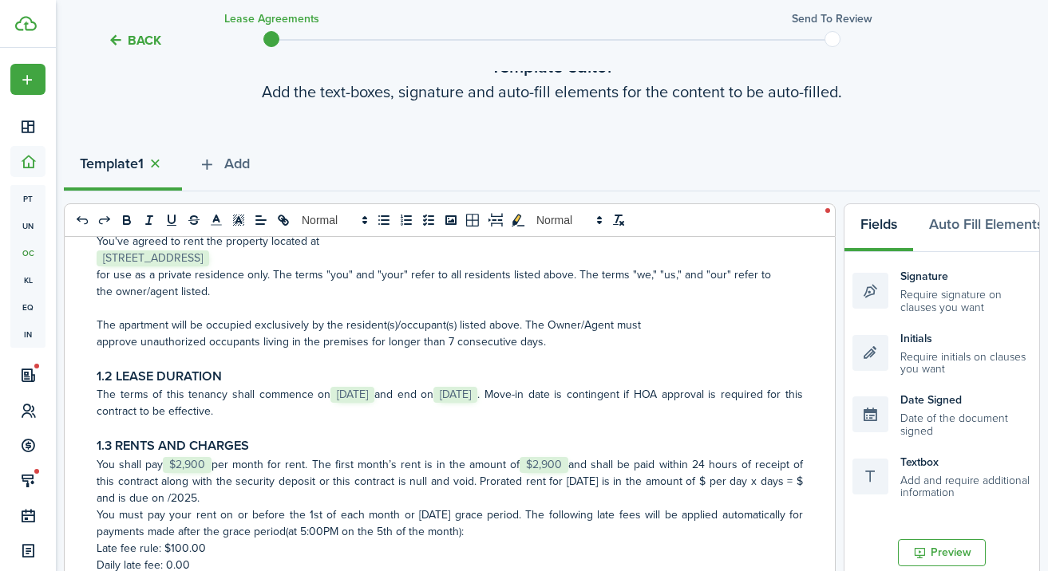
scroll to position [277, 0]
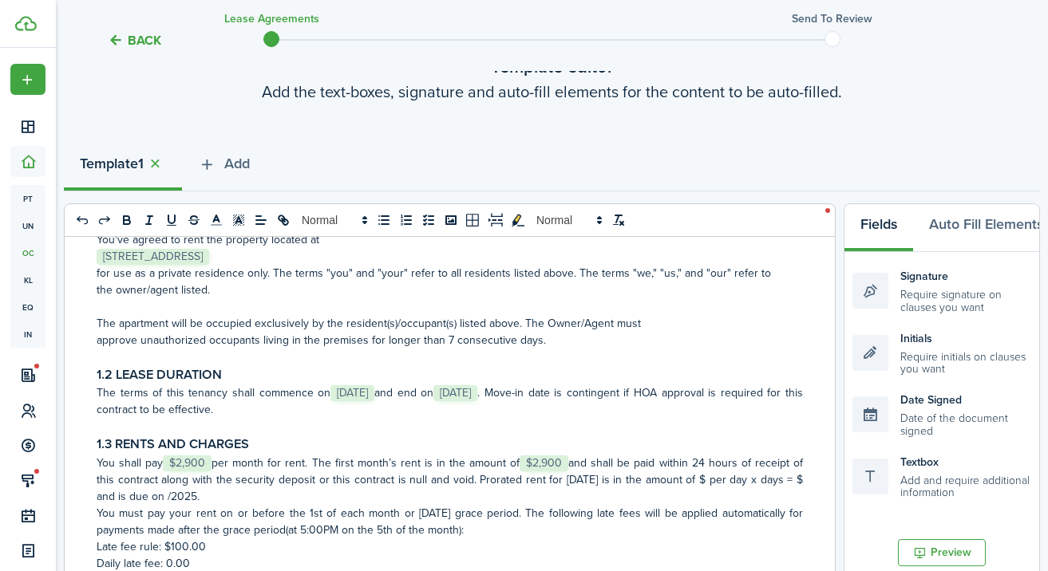
click at [95, 340] on div "RESIDENTIAL LEASE AGREEMENT 1. Residency and Financials 1.1 PARTIES AND OCCUPAN…" at bounding box center [450, 550] width 770 height 626
click at [162, 322] on p "The apartment will be occupied exclusively by the resident(s)/occupant(s) liste…" at bounding box center [450, 332] width 706 height 34
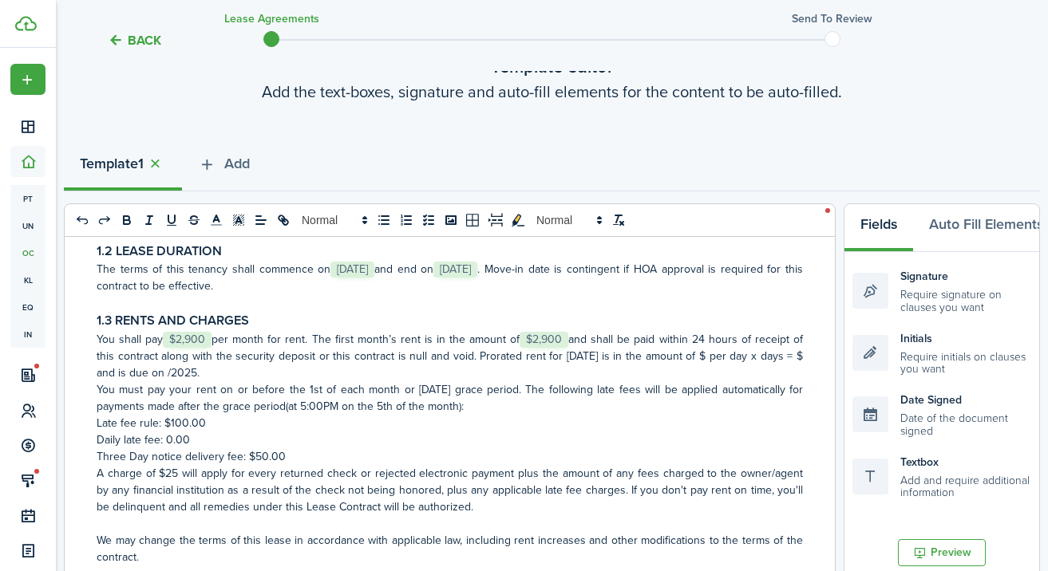
scroll to position [407, 0]
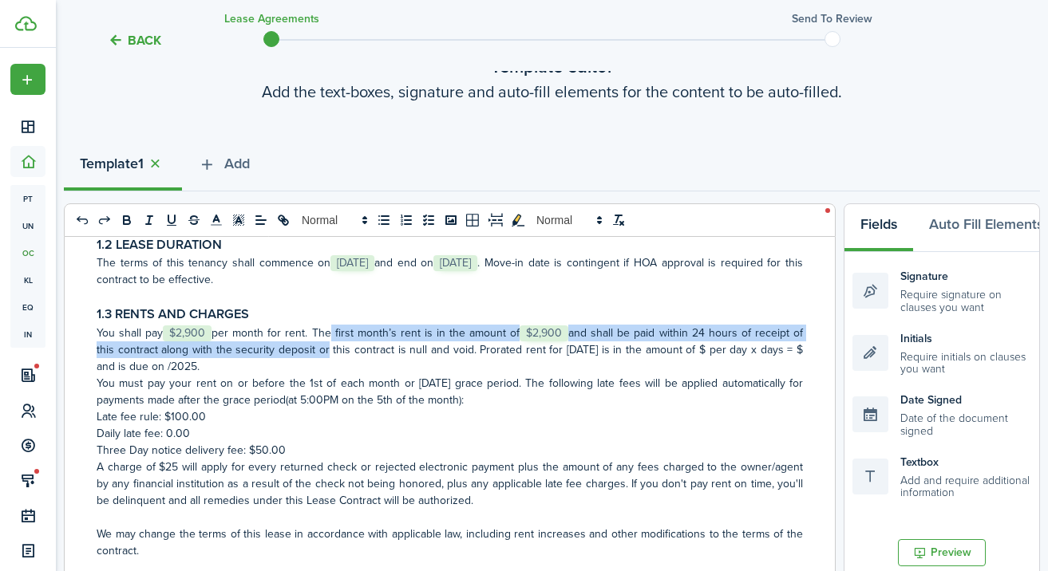
drag, startPoint x: 314, startPoint y: 333, endPoint x: 318, endPoint y: 343, distance: 11.1
click at [318, 343] on p "You shall pay ﻿ $2,900 ﻿ per month for rent. The first month’s rent is in the a…" at bounding box center [450, 350] width 706 height 50
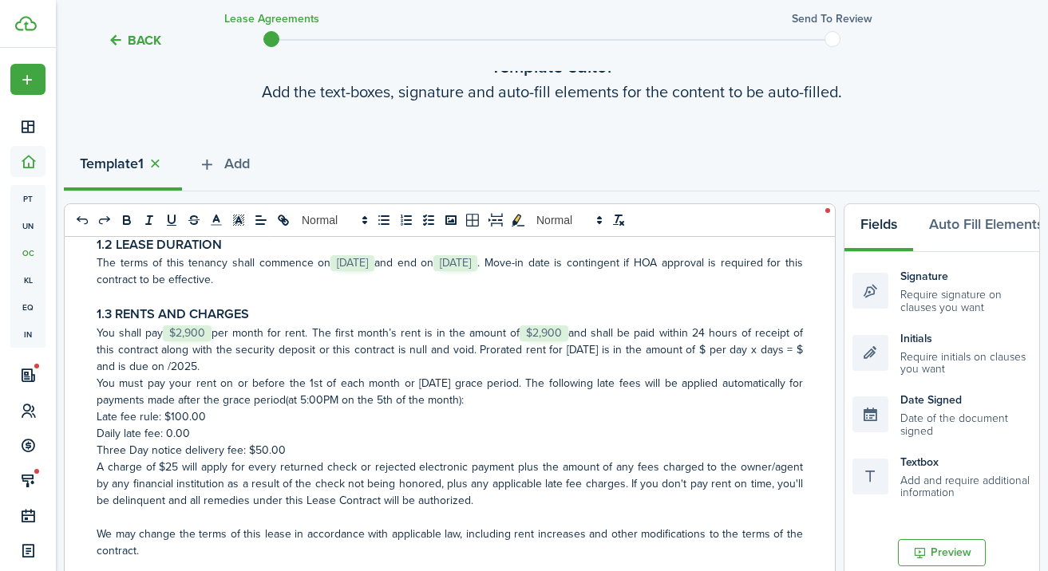
click at [402, 344] on p "You shall pay ﻿ $2,900 ﻿ per month for rent. The first month’s rent is in the a…" at bounding box center [450, 350] width 706 height 50
drag, startPoint x: 477, startPoint y: 347, endPoint x: 479, endPoint y: 361, distance: 13.7
click at [479, 361] on p "You shall pay ﻿ $2,900 ﻿ per month for rent. The first month’s rent is in the a…" at bounding box center [450, 350] width 706 height 50
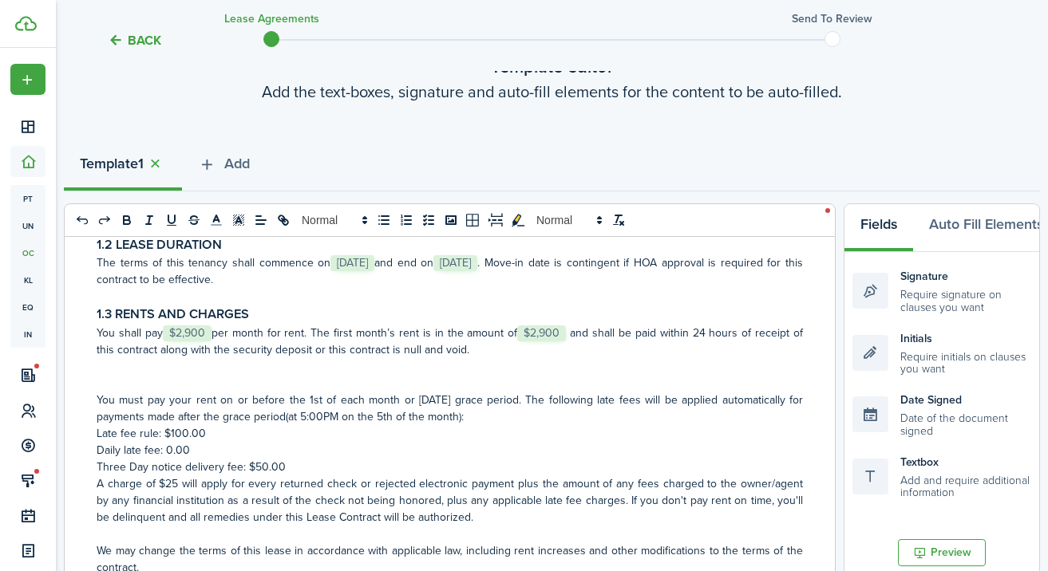
click at [693, 335] on p "You shall pay ﻿ $2,900 ﻿ per month for rent. The first month’s rent is in the a…" at bounding box center [450, 342] width 706 height 34
click at [683, 350] on p "You shall pay ﻿ $2,900 ﻿ per month for rent. The first month’s rent is in the a…" at bounding box center [450, 342] width 706 height 34
drag, startPoint x: 685, startPoint y: 333, endPoint x: 731, endPoint y: 333, distance: 46.3
click at [731, 333] on p "You shall pay ﻿ $2,900 ﻿ per month for rent. The first month’s rent is in the a…" at bounding box center [450, 342] width 706 height 34
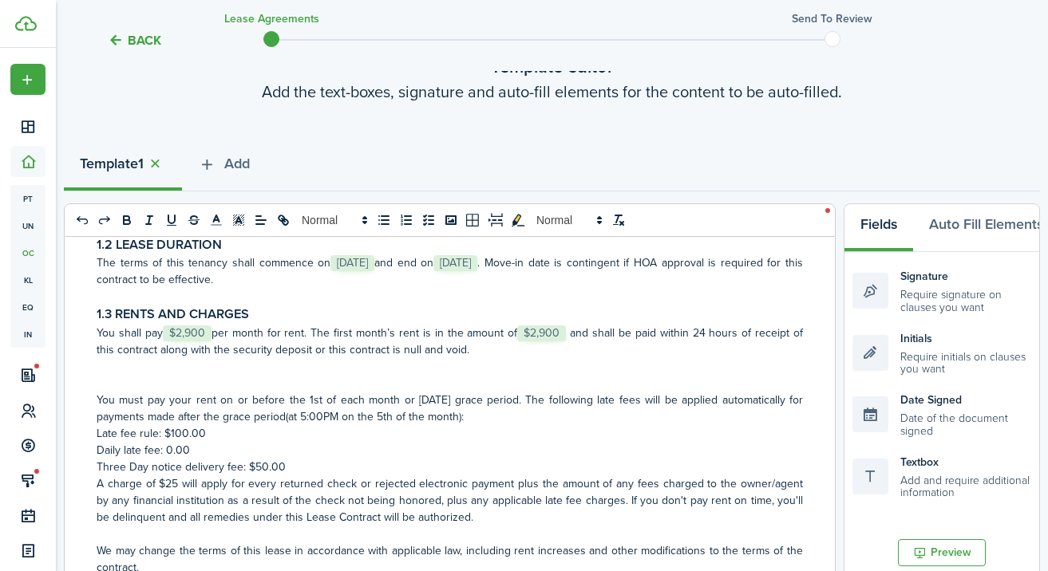
click at [652, 334] on p "You shall pay ﻿ $2,900 ﻿ per month for rent. The first month’s rent is in the a…" at bounding box center [450, 342] width 706 height 34
click at [725, 338] on p "You shall pay ﻿ $2,900 ﻿ per month for rent. The first month’s rent is in the a…" at bounding box center [450, 342] width 706 height 34
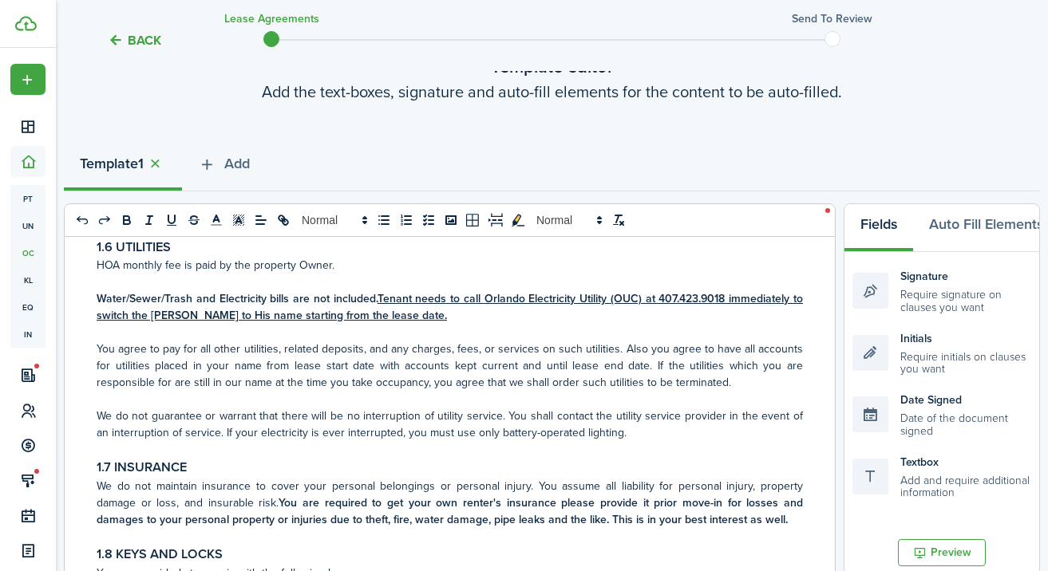
scroll to position [1238, 0]
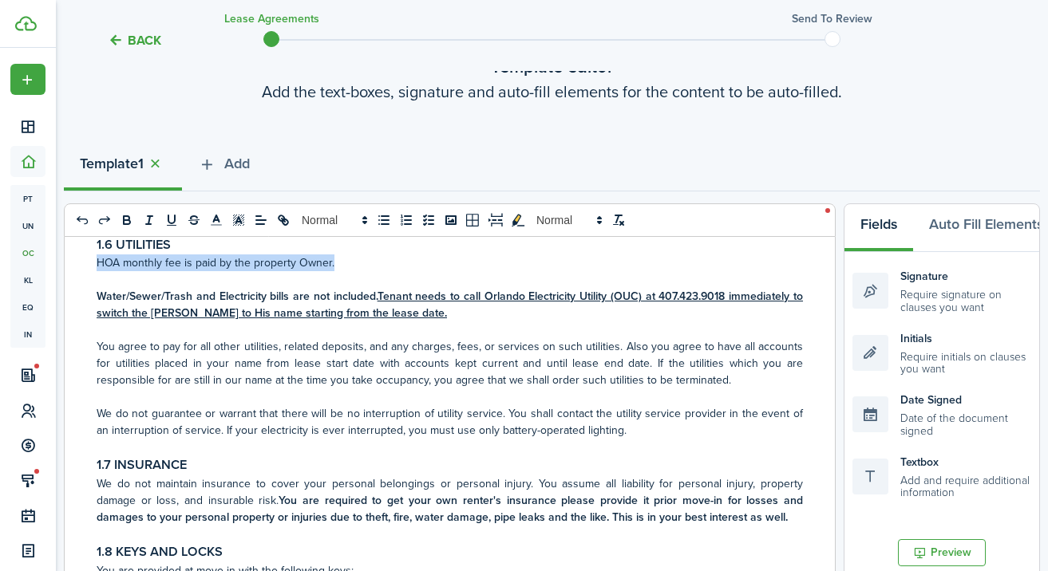
drag, startPoint x: 341, startPoint y: 263, endPoint x: 97, endPoint y: 259, distance: 243.4
click at [97, 259] on p "HOA monthly fee is paid by the property Owner." at bounding box center [450, 263] width 706 height 17
click at [105, 286] on p at bounding box center [450, 279] width 706 height 17
click at [88, 299] on div "RESIDENTIAL LEASE AGREEMENT 1. Residency and Financials 1.1 PARTIES AND OCCUPAN…" at bounding box center [450, 550] width 770 height 626
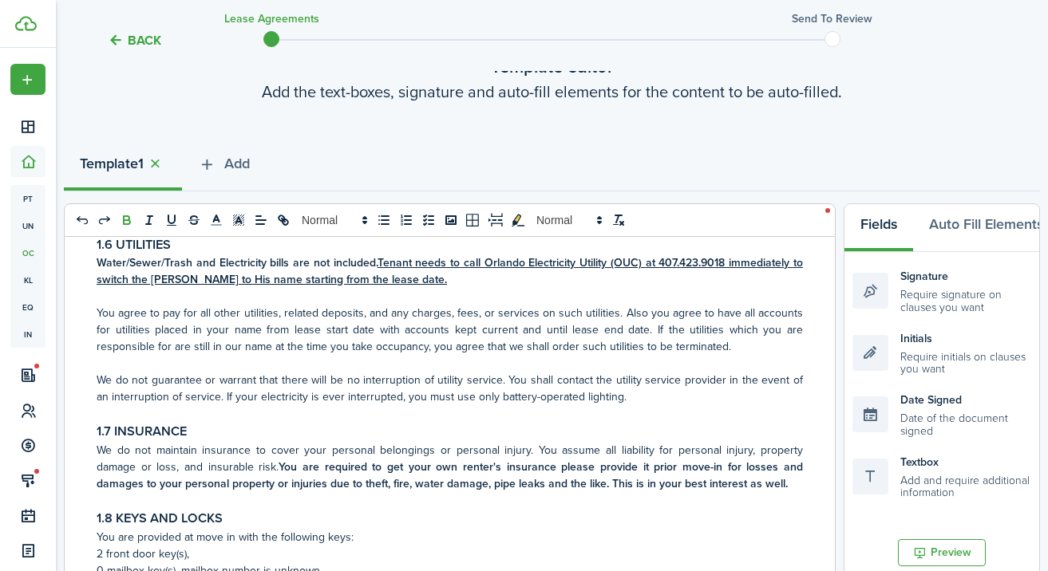
click at [406, 294] on p at bounding box center [450, 296] width 706 height 17
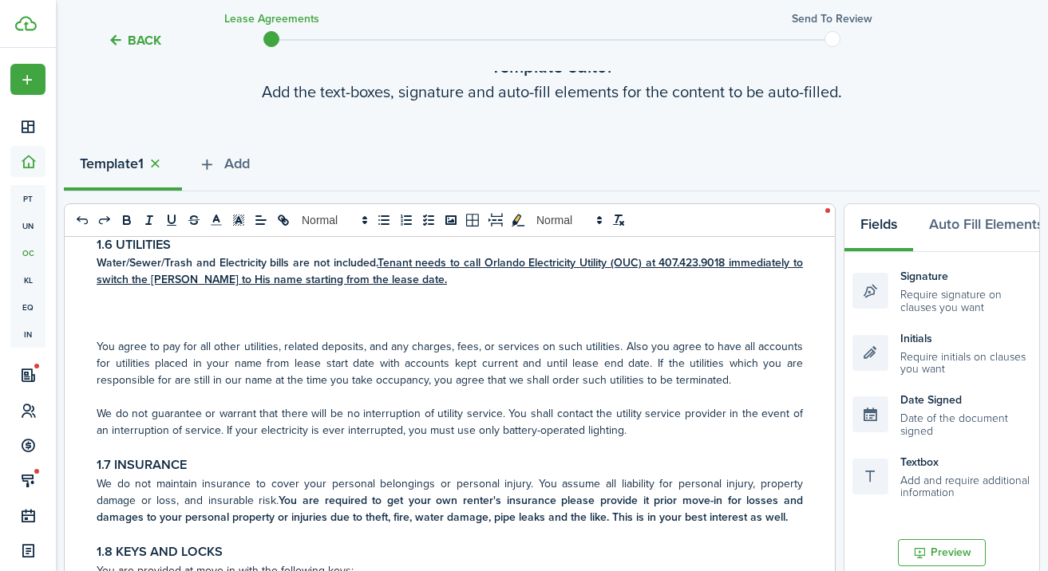
click at [185, 314] on p at bounding box center [450, 313] width 706 height 17
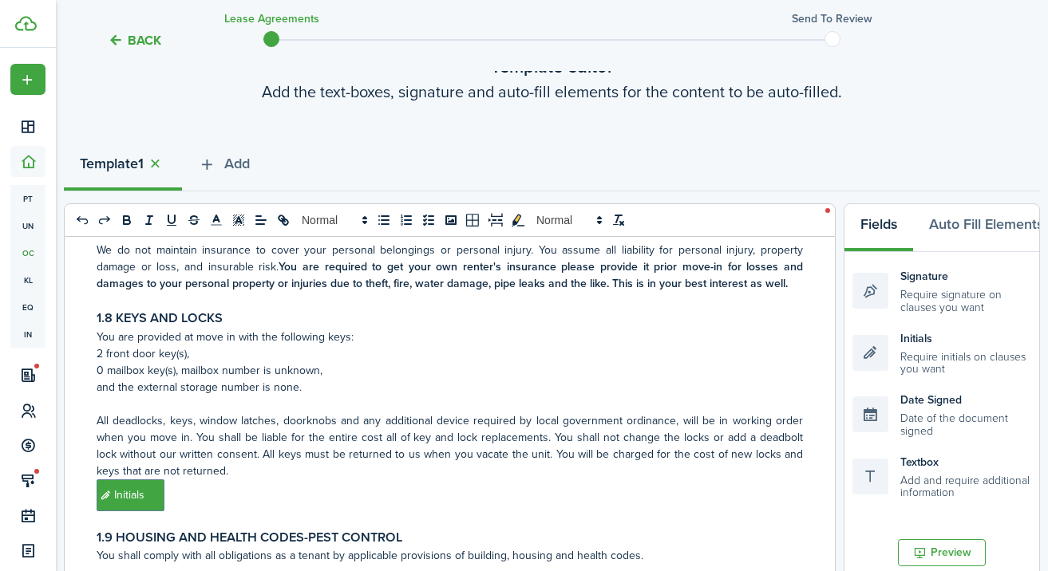
scroll to position [1472, 0]
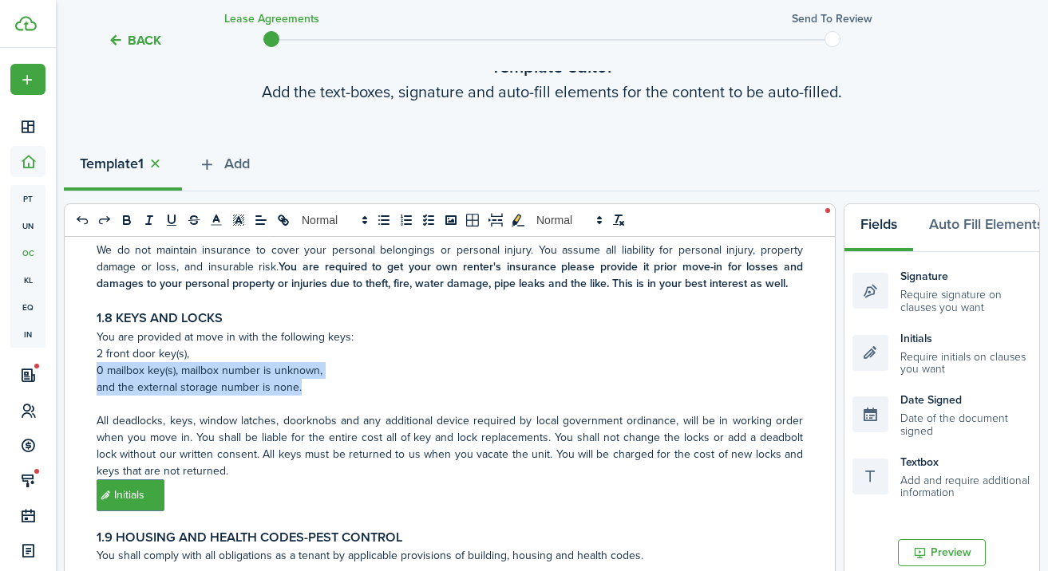
drag, startPoint x: 95, startPoint y: 369, endPoint x: 296, endPoint y: 386, distance: 201.9
click at [296, 386] on div "RESIDENTIAL LEASE AGREEMENT 1. Residency and Financials 1.1 PARTIES AND OCCUPAN…" at bounding box center [450, 550] width 770 height 626
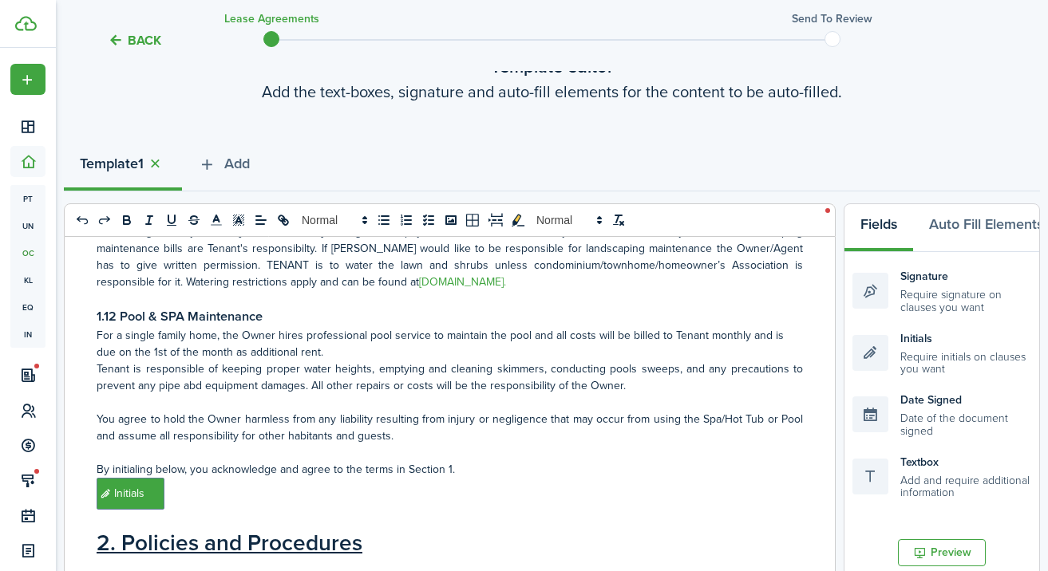
scroll to position [2171, 0]
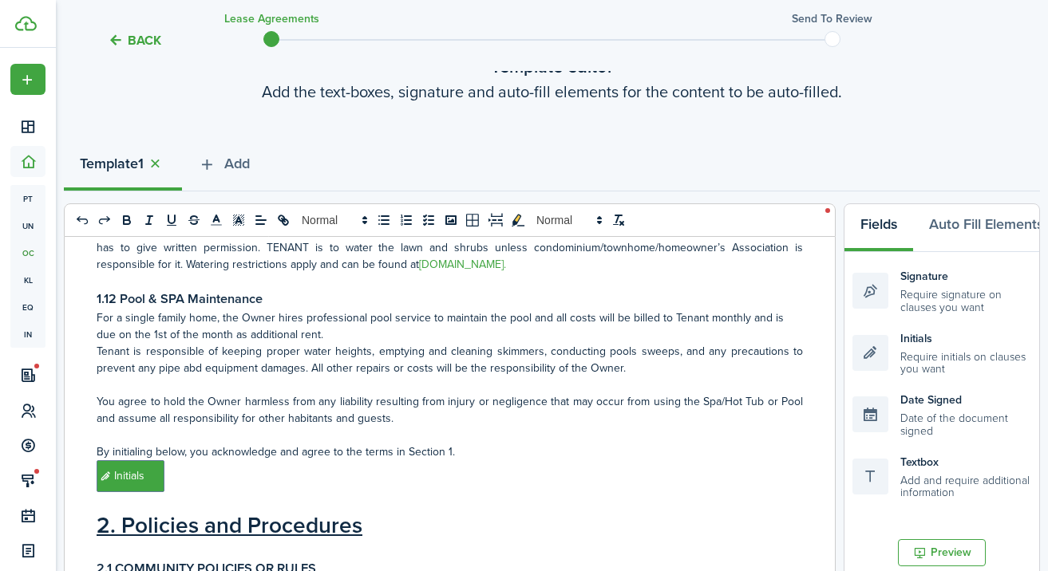
click at [119, 319] on p "For a single family home, the Owner hires professional pool service to maintain…" at bounding box center [450, 327] width 706 height 34
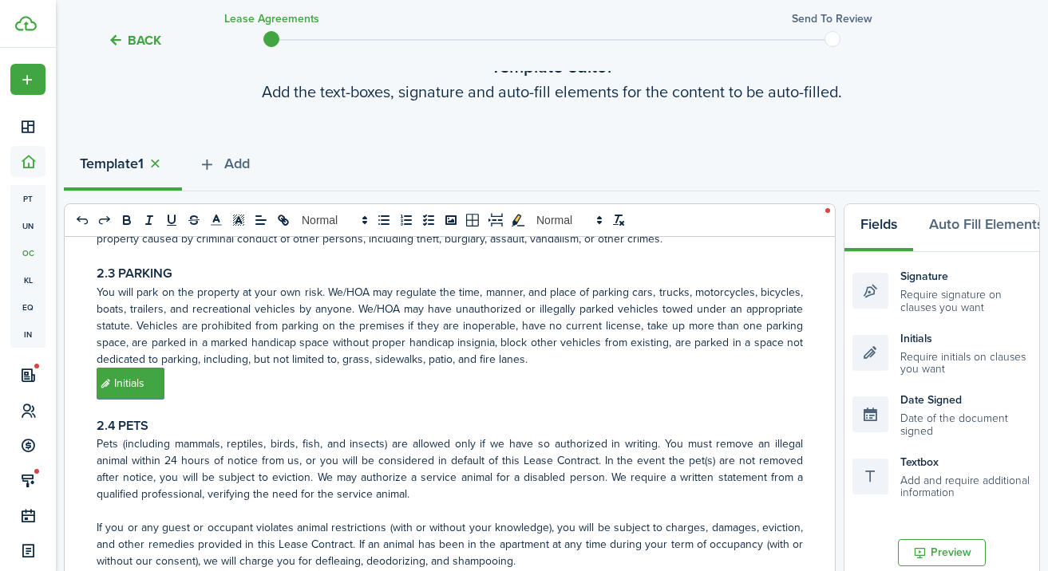
scroll to position [3041, 0]
click at [198, 271] on h3 "2.3 PARKING" at bounding box center [450, 275] width 706 height 20
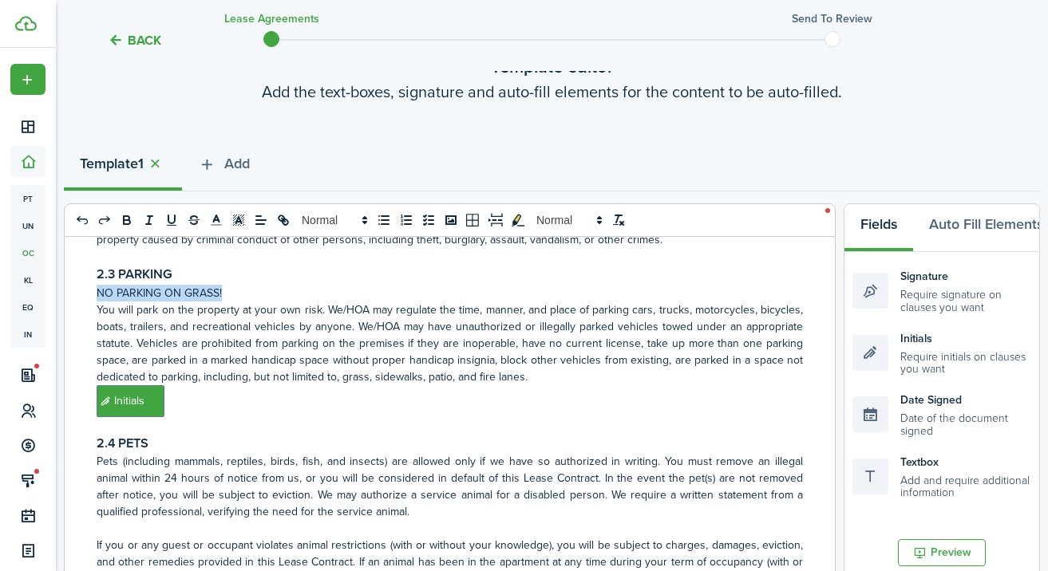
drag, startPoint x: 223, startPoint y: 295, endPoint x: 89, endPoint y: 294, distance: 134.1
click at [89, 294] on div "RESIDENTIAL LEASE AGREEMENT 1. Residency and Financials 1.1 PARTIES AND OCCUPAN…" at bounding box center [450, 550] width 770 height 626
click at [127, 218] on icon "bold" at bounding box center [127, 220] width 14 height 14
click at [171, 217] on icon "underline" at bounding box center [171, 220] width 14 height 14
click at [300, 371] on p "You will park on the property at your own risk. We/HOA may regulate the time, m…" at bounding box center [450, 344] width 706 height 84
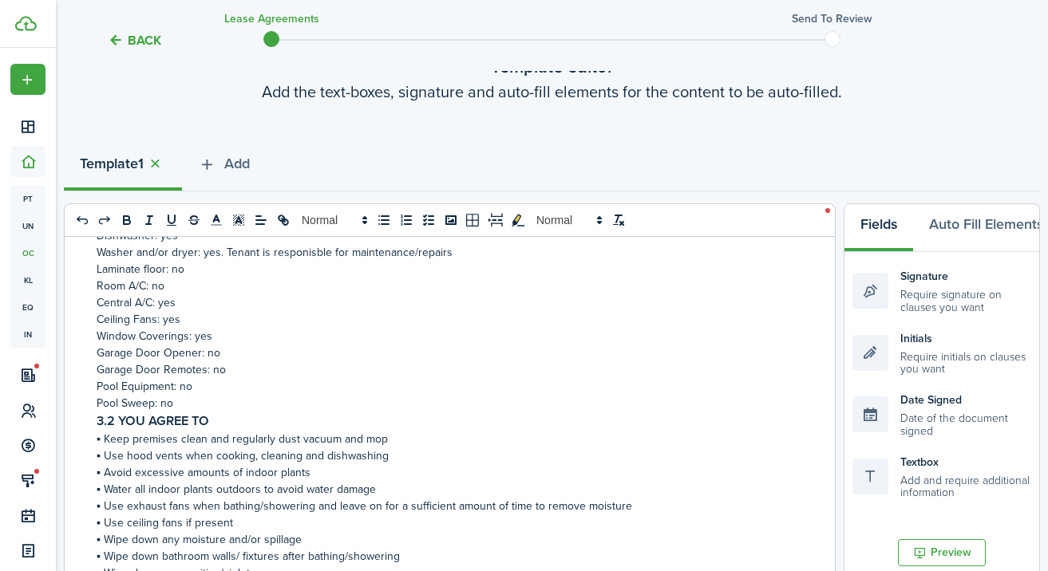
scroll to position [4243, 0]
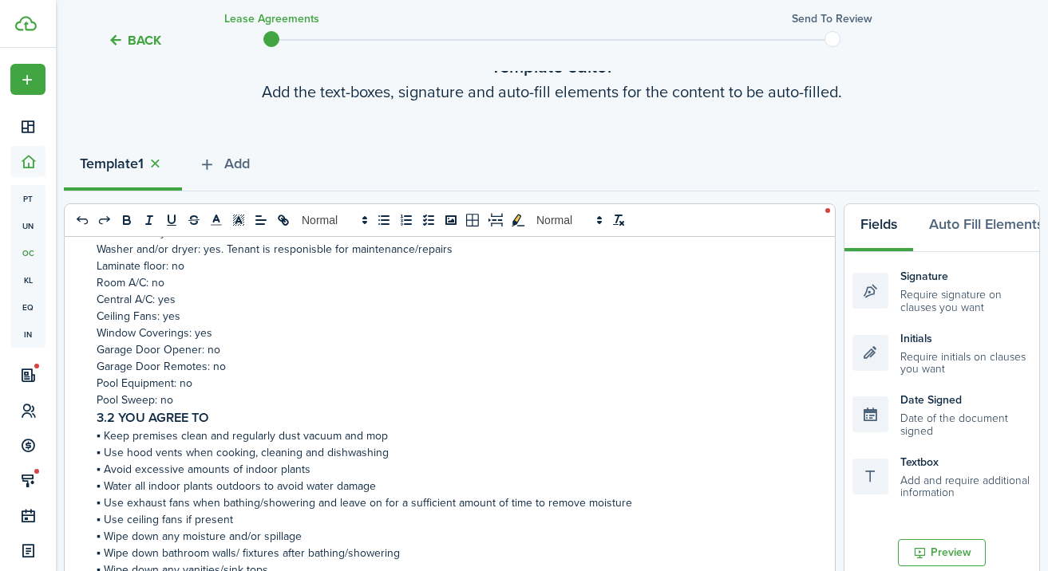
click at [220, 370] on p "Garage Door Remotes: no" at bounding box center [450, 366] width 706 height 17
click at [220, 368] on p "Garage Door Remotes: no" at bounding box center [450, 366] width 706 height 17
click at [221, 371] on p "Garage Door Remotes: no" at bounding box center [450, 366] width 706 height 17
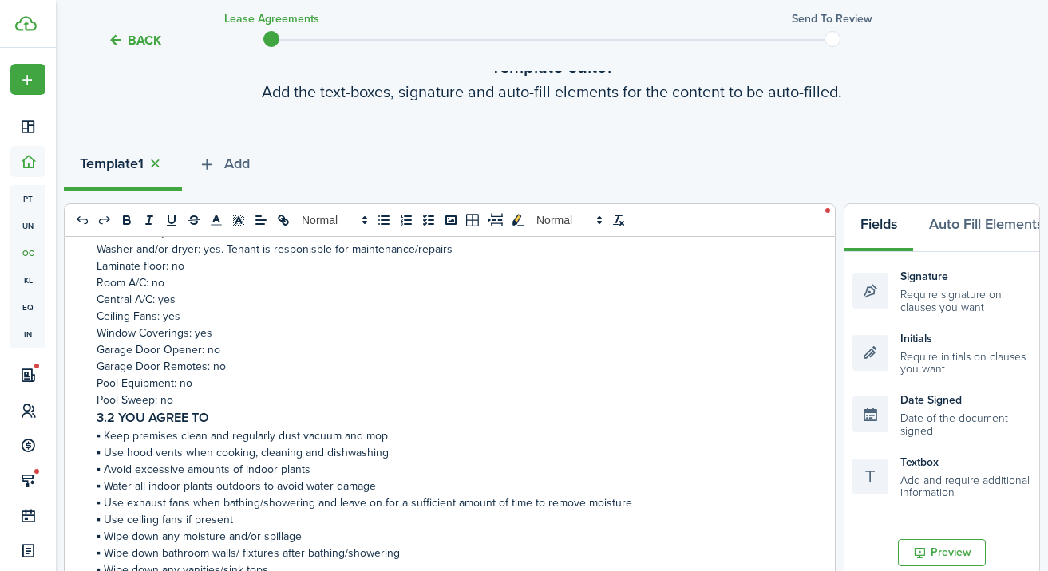
click at [221, 371] on p "Garage Door Remotes: no" at bounding box center [450, 366] width 706 height 17
click at [211, 350] on p "Garage Door Opener: no" at bounding box center [450, 350] width 706 height 17
click at [218, 366] on p "Garage Door Remotes: no" at bounding box center [450, 366] width 706 height 17
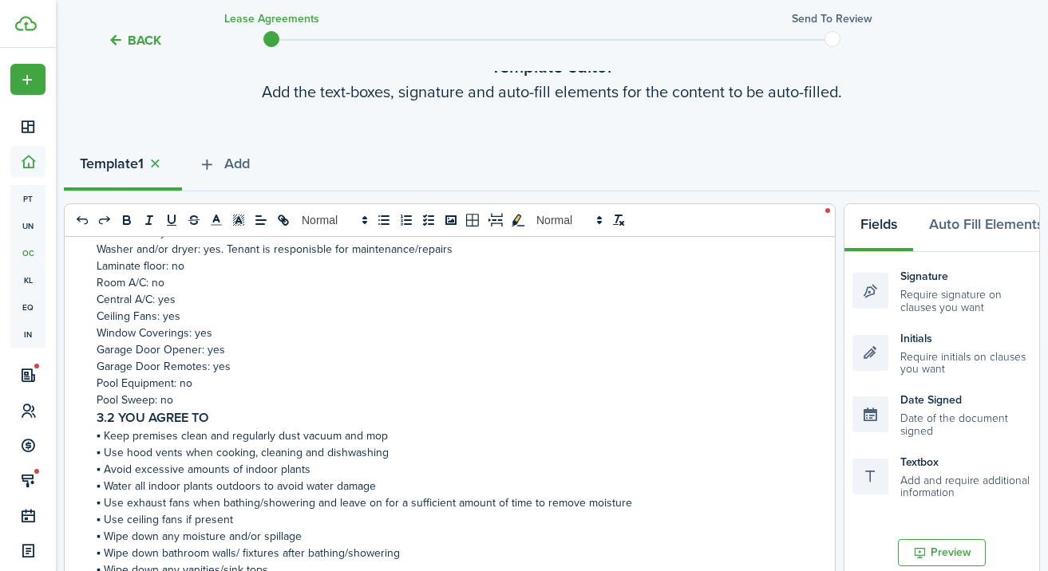
click at [188, 388] on p "Pool Equipment: no" at bounding box center [450, 383] width 706 height 17
click at [170, 396] on p "Pool Sweep: no" at bounding box center [450, 400] width 706 height 17
click at [168, 397] on p "Pool Sweep: no" at bounding box center [450, 400] width 706 height 17
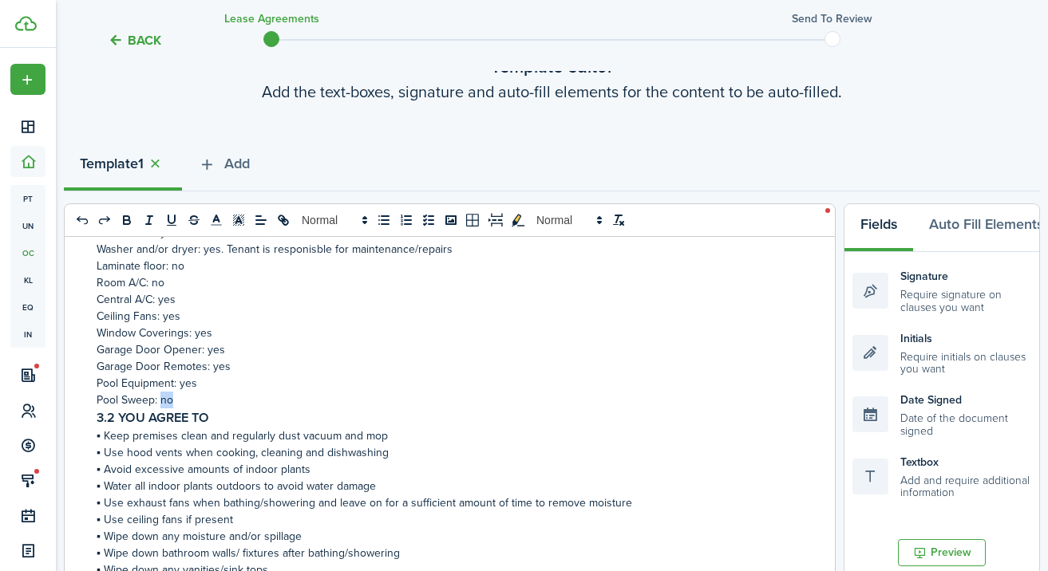
click at [168, 397] on p "Pool Sweep: no" at bounding box center [450, 400] width 706 height 17
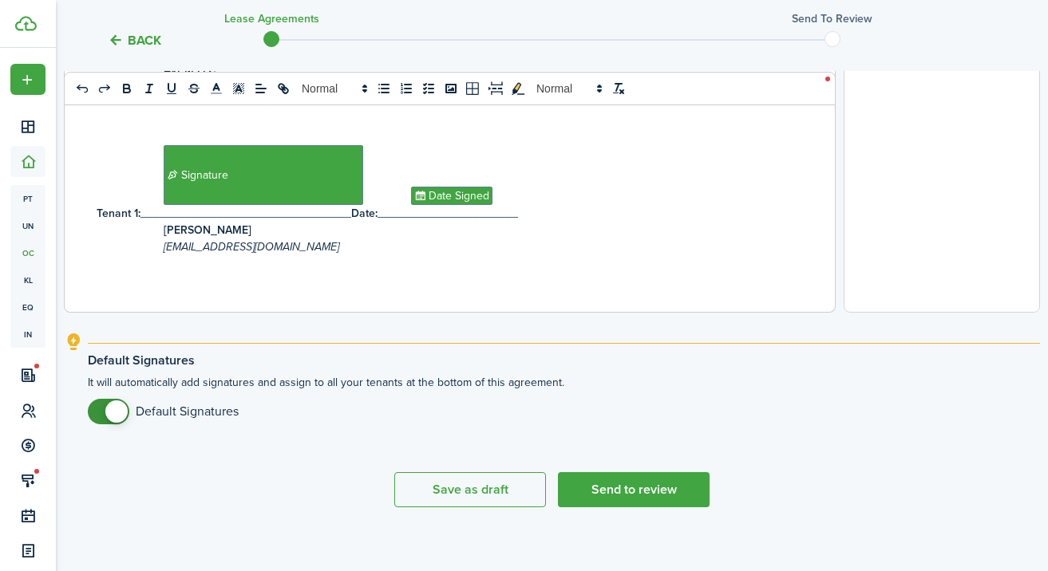
scroll to position [670, 0]
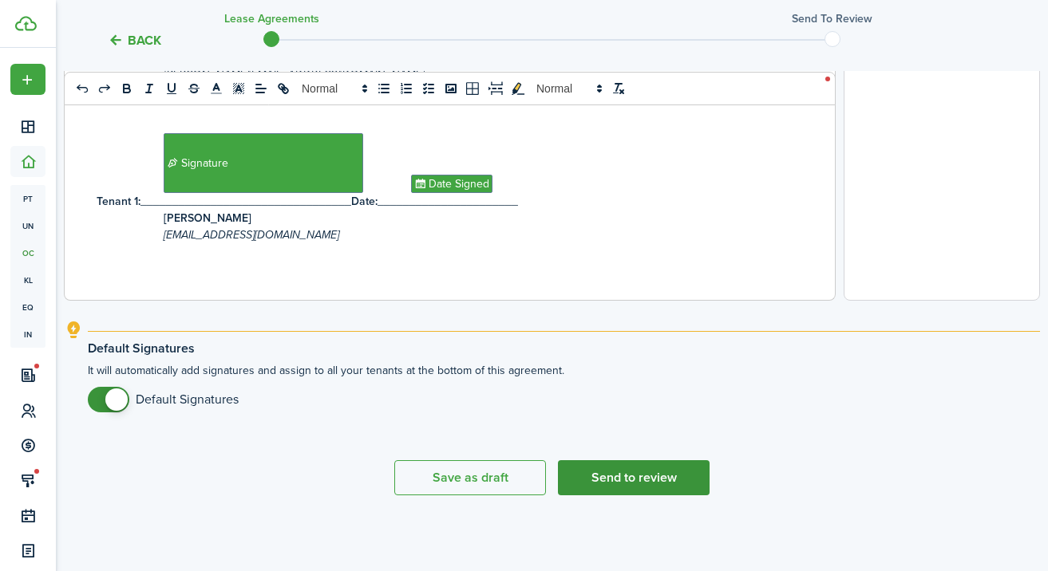
click at [630, 476] on button "Send to review" at bounding box center [634, 477] width 152 height 35
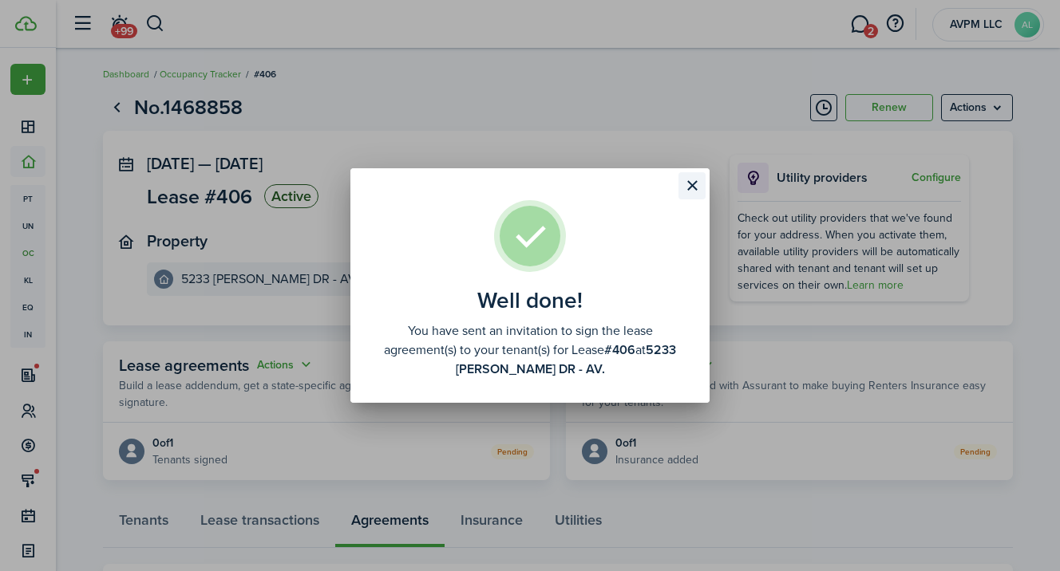
click at [691, 187] on button "Close modal" at bounding box center [691, 185] width 27 height 27
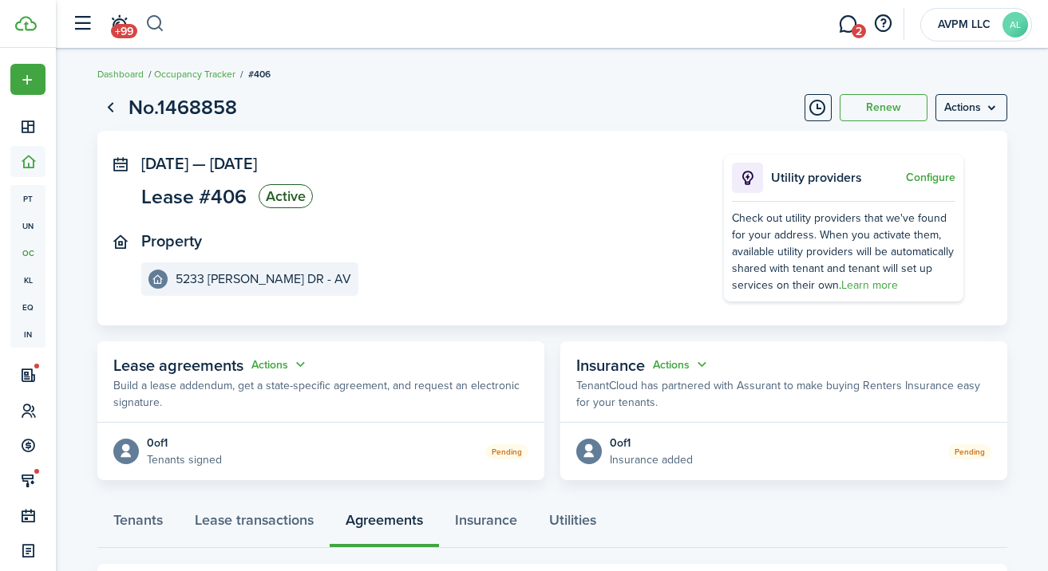
click at [156, 24] on button "button" at bounding box center [155, 23] width 20 height 27
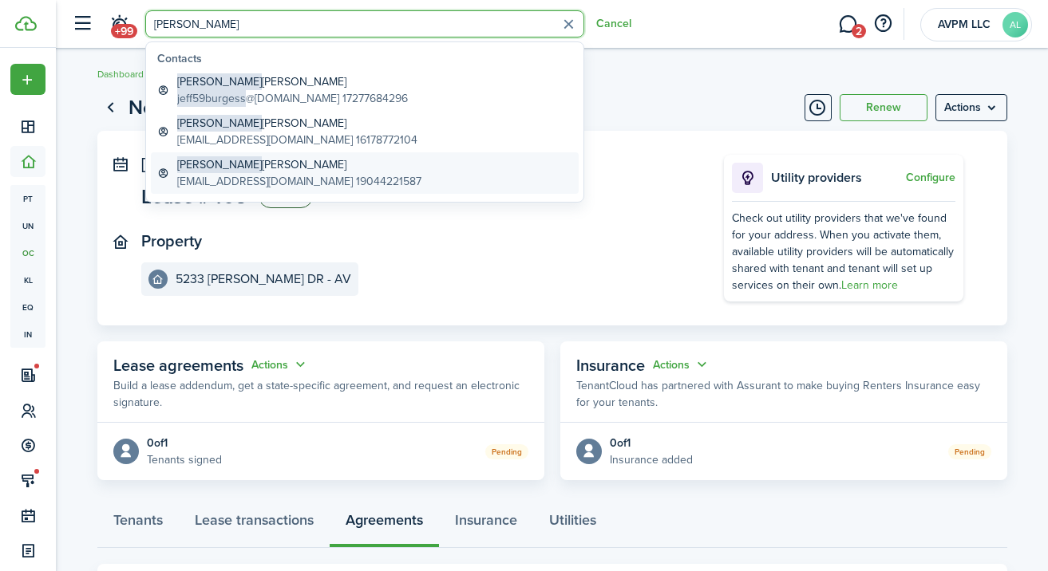
type input "[PERSON_NAME]"
click at [225, 160] on global-search-item-title "[PERSON_NAME]" at bounding box center [299, 164] width 244 height 17
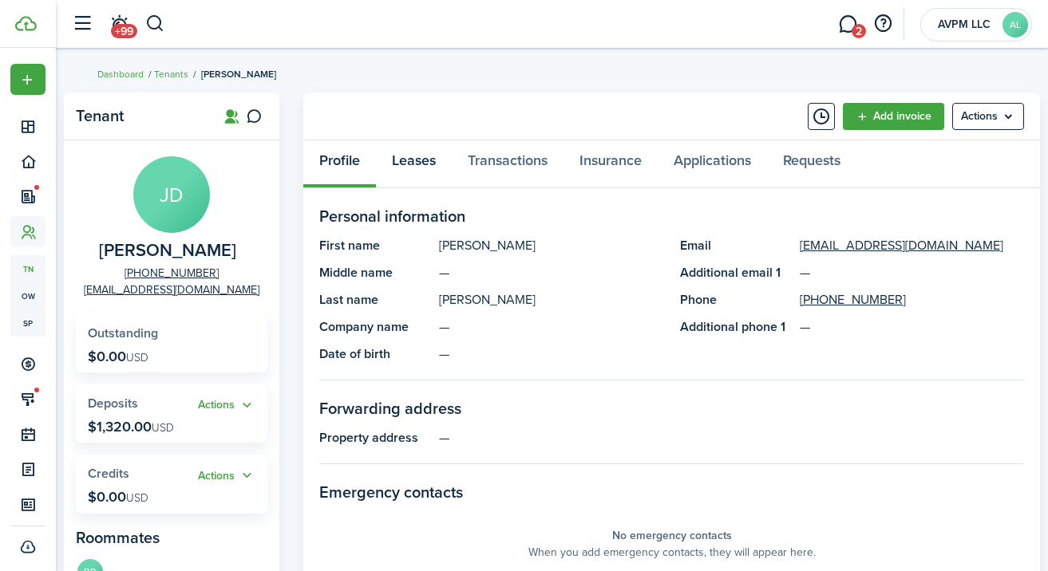
click at [415, 160] on link "Leases" at bounding box center [414, 164] width 76 height 48
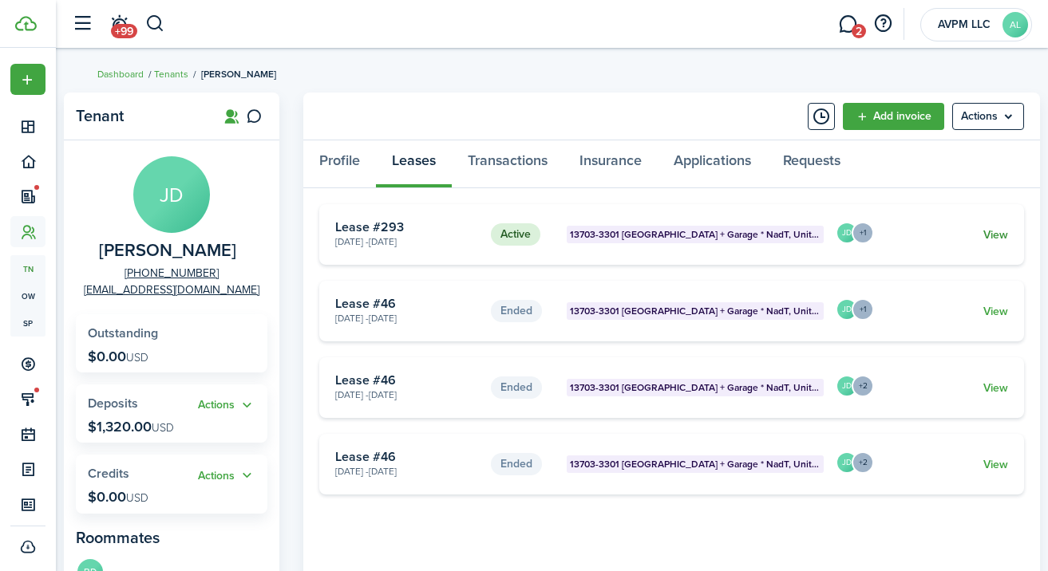
click at [995, 236] on link "View" at bounding box center [995, 235] width 25 height 17
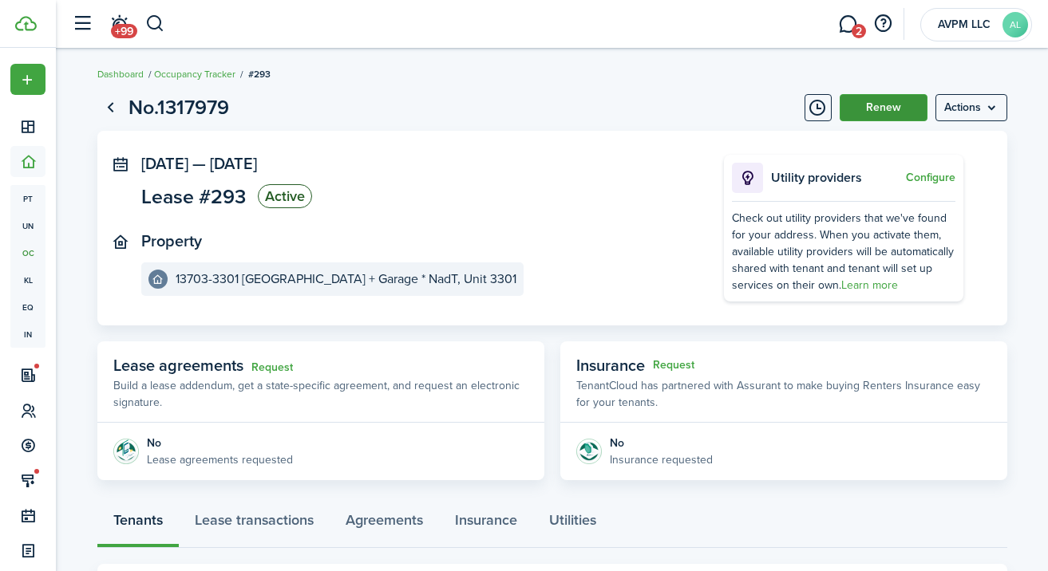
click at [893, 105] on button "Renew" at bounding box center [884, 107] width 88 height 27
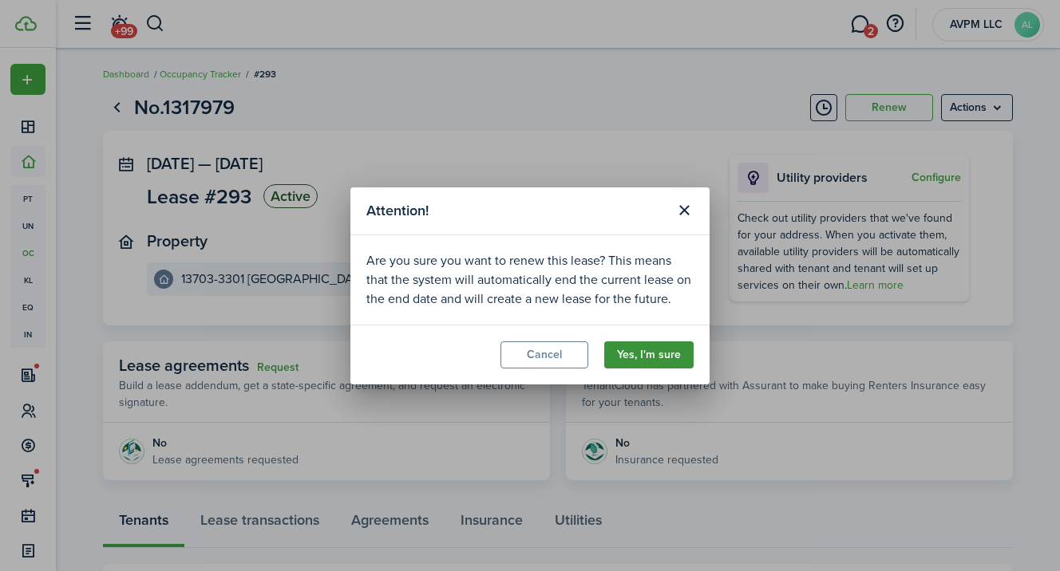
click at [641, 356] on button "Yes, I'm sure" at bounding box center [648, 355] width 89 height 27
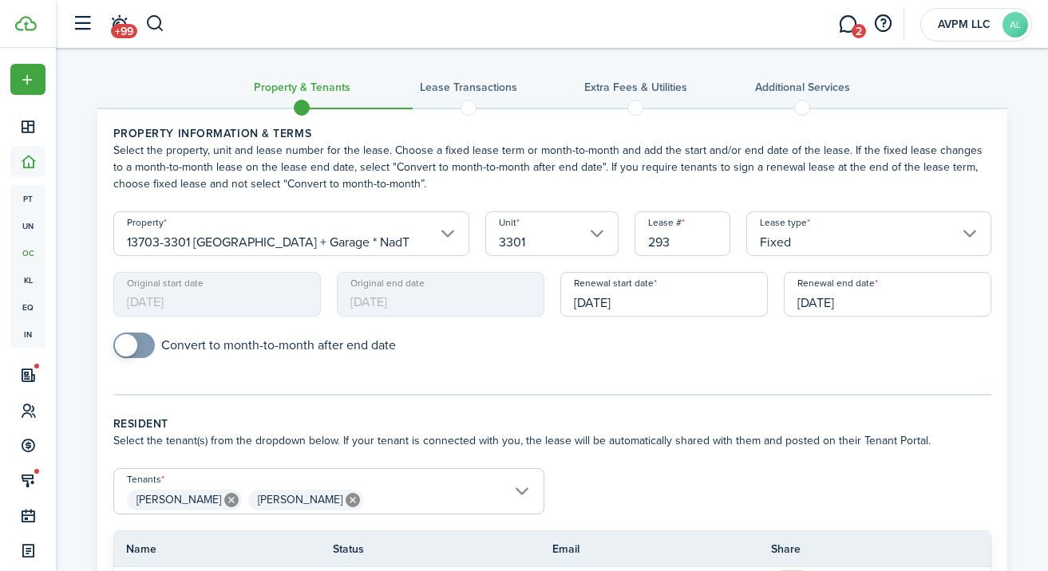
click at [816, 295] on input "[DATE]" at bounding box center [887, 294] width 207 height 45
click at [816, 295] on body "Create New Dashboard Portfolio pt Properties un Units oc Occupancy Tracker New …" at bounding box center [524, 285] width 1048 height 571
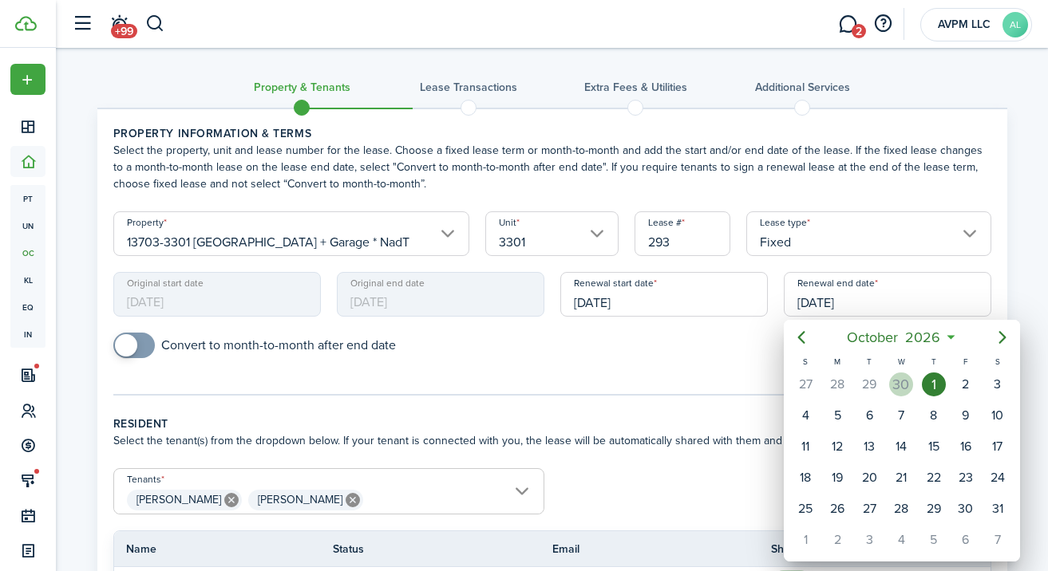
click at [903, 384] on div "30" at bounding box center [901, 385] width 24 height 24
type input "[DATE]"
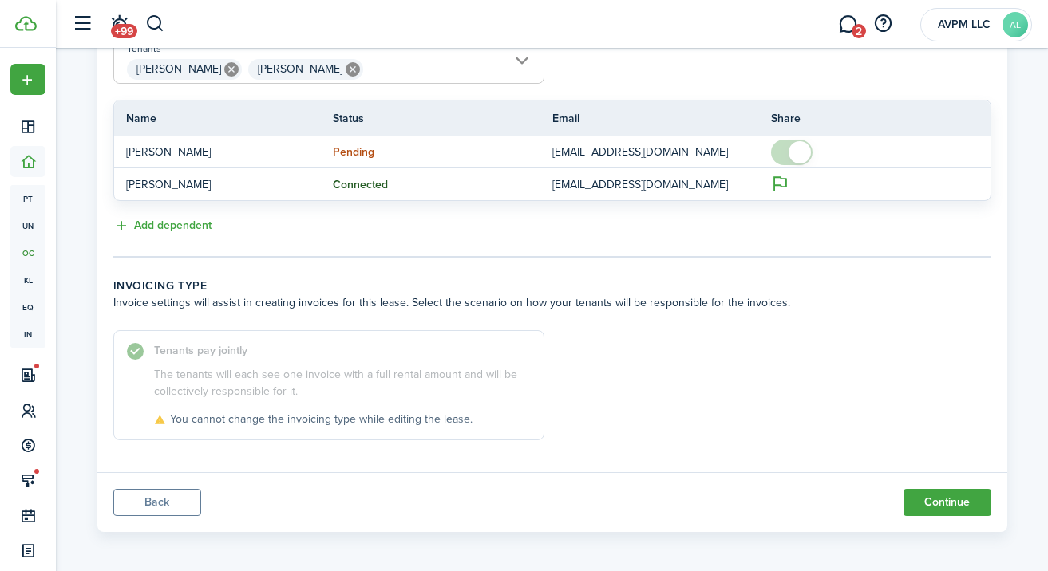
scroll to position [435, 0]
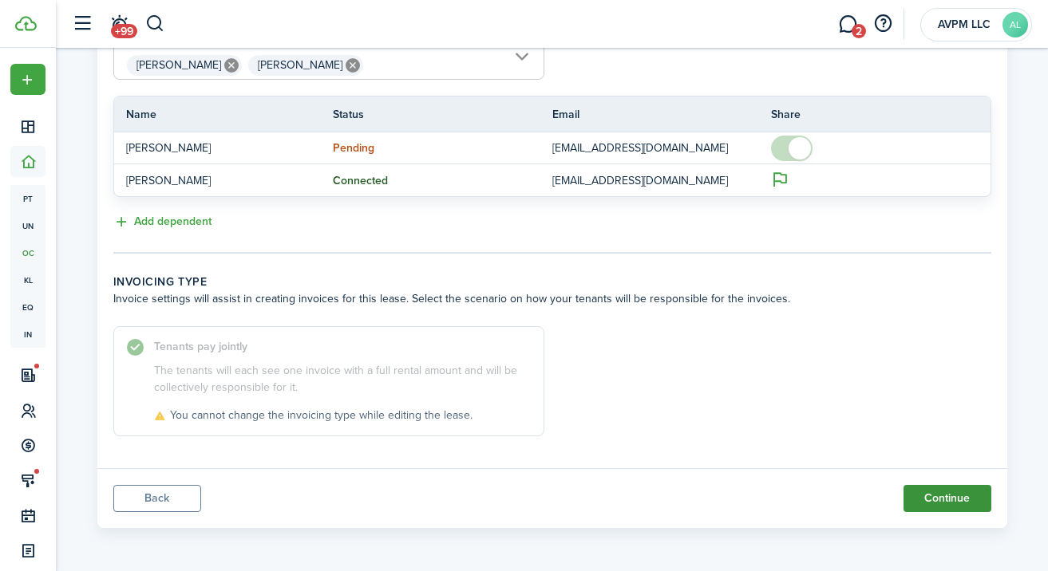
click at [947, 497] on button "Continue" at bounding box center [947, 498] width 88 height 27
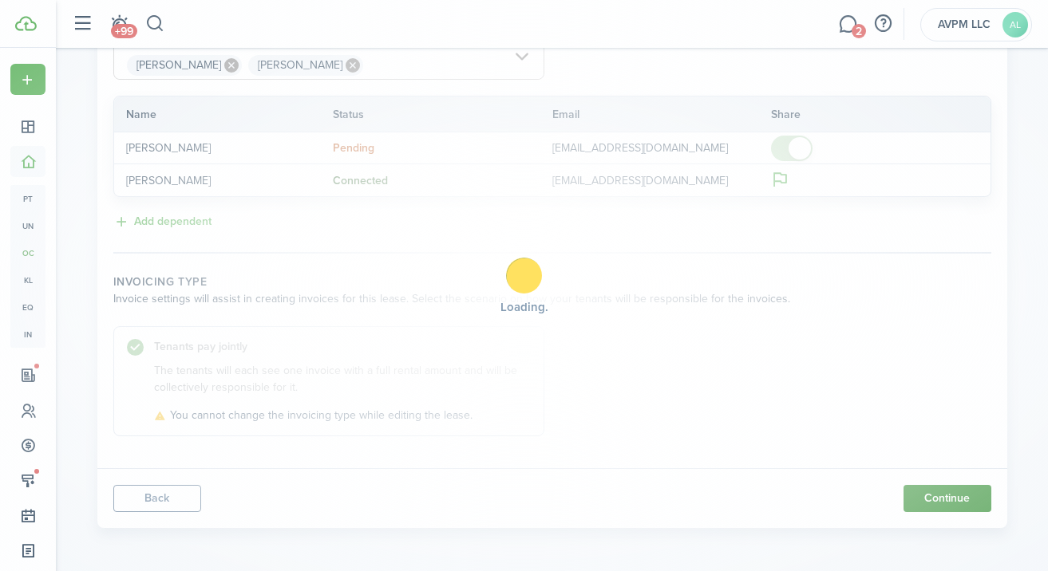
scroll to position [0, 0]
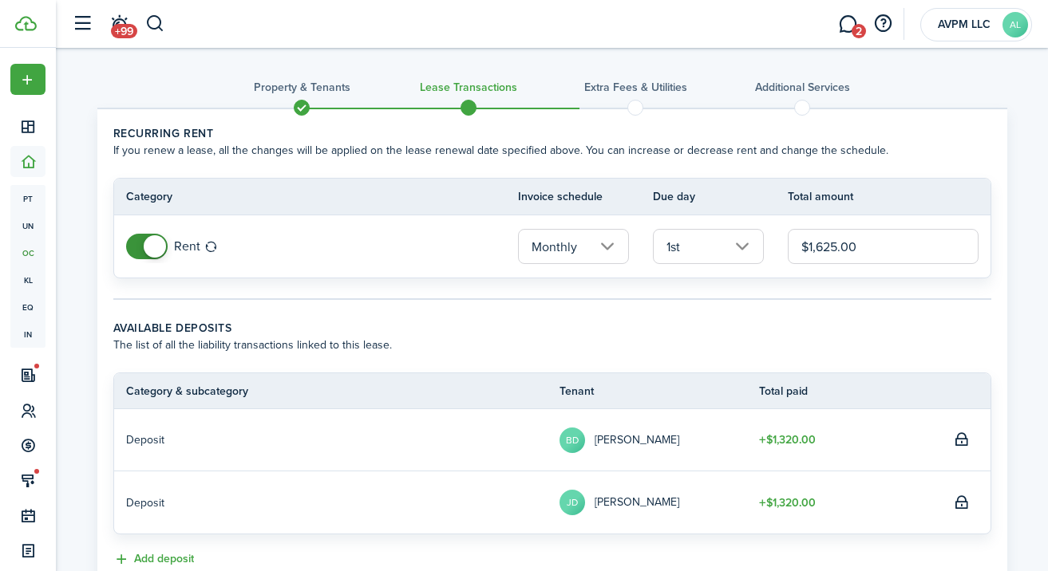
click at [836, 247] on input "$1,625.00" at bounding box center [883, 246] width 190 height 35
type input "$1,650.00"
click at [645, 322] on wizard-step-header-title "Available deposits" at bounding box center [552, 328] width 878 height 17
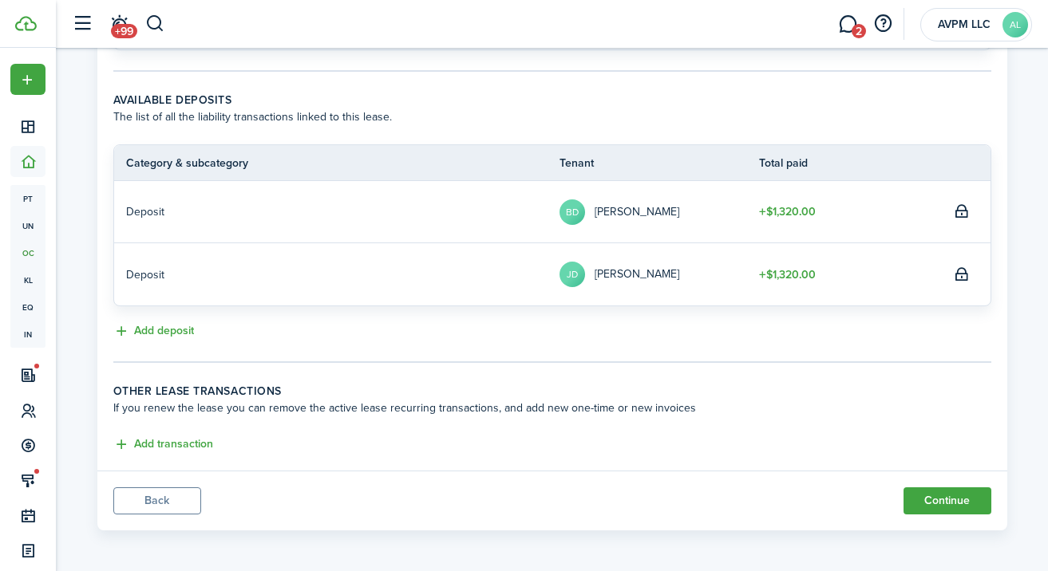
scroll to position [231, 0]
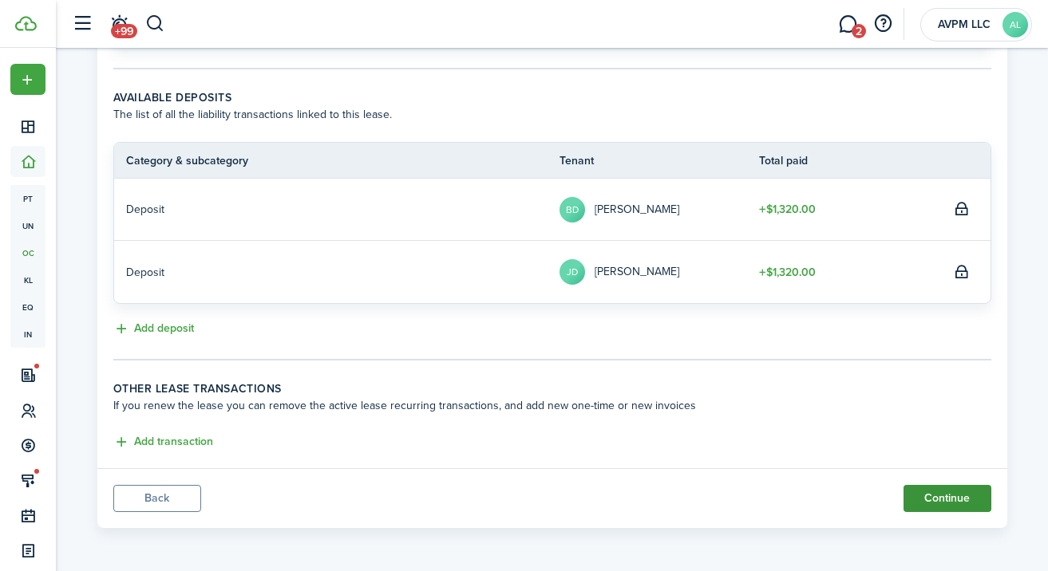
click at [937, 502] on button "Continue" at bounding box center [947, 498] width 88 height 27
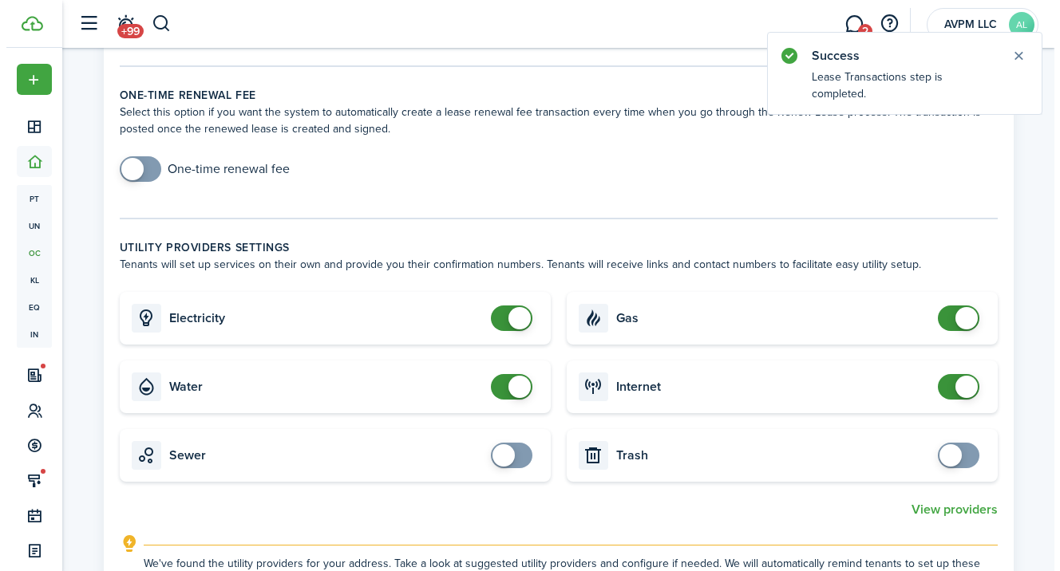
scroll to position [712, 0]
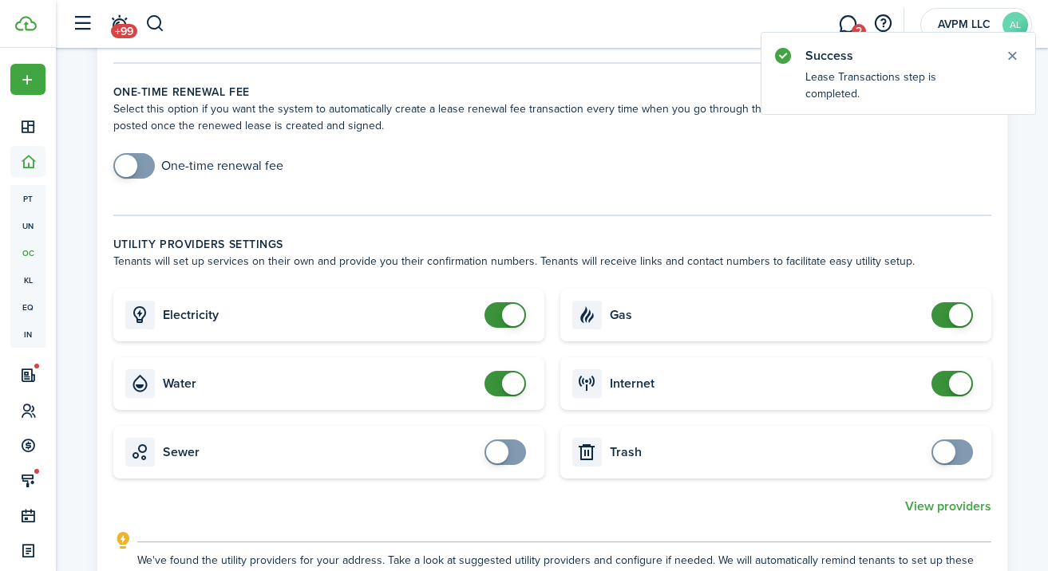
checkbox input "true"
click at [136, 160] on span at bounding box center [134, 166] width 16 height 26
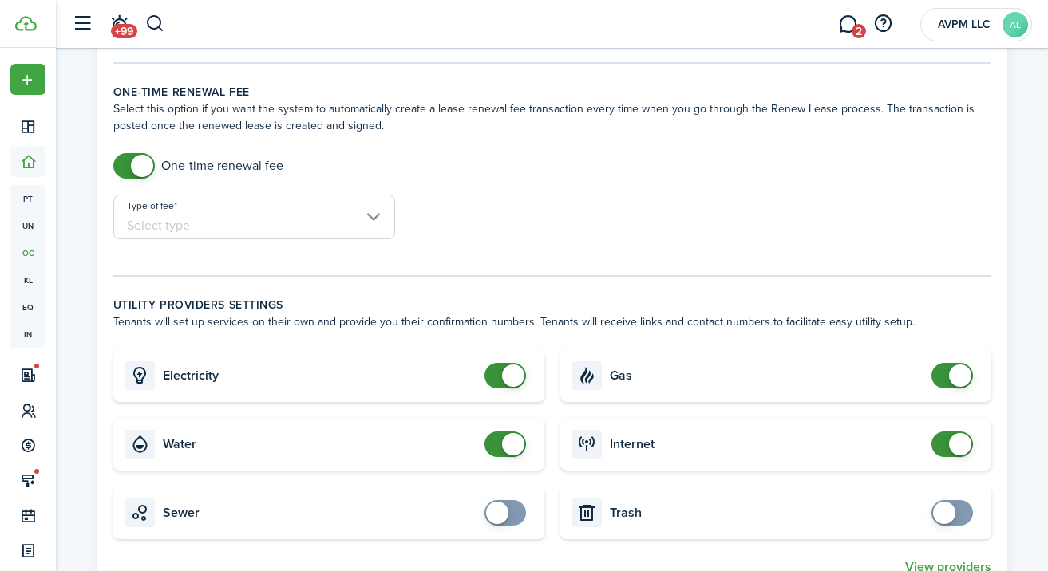
click at [175, 213] on input "Type of fee" at bounding box center [254, 217] width 282 height 45
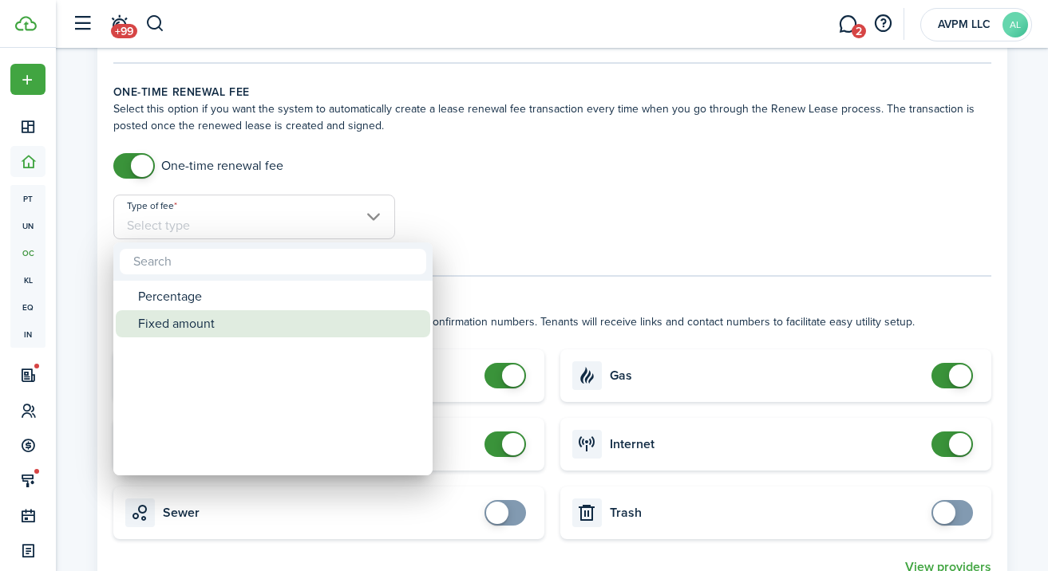
drag, startPoint x: 217, startPoint y: 325, endPoint x: 228, endPoint y: 322, distance: 11.4
click at [217, 325] on div "Fixed amount" at bounding box center [279, 323] width 283 height 27
type input "Fixed amount"
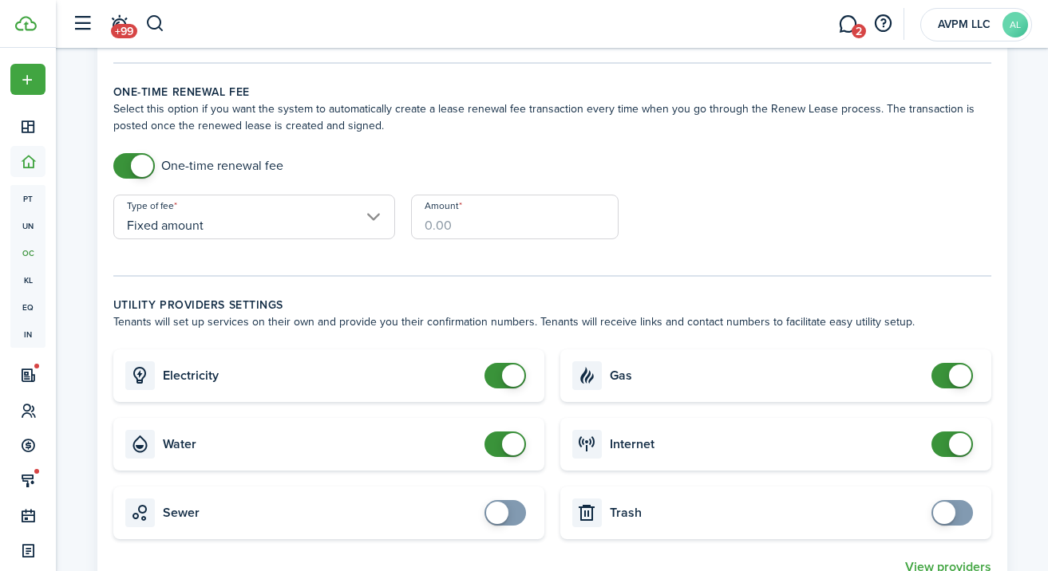
click at [468, 227] on input "Amount" at bounding box center [514, 217] width 207 height 45
type input "$200.00"
checkbox input "false"
click at [497, 375] on span at bounding box center [505, 376] width 16 height 26
checkbox input "false"
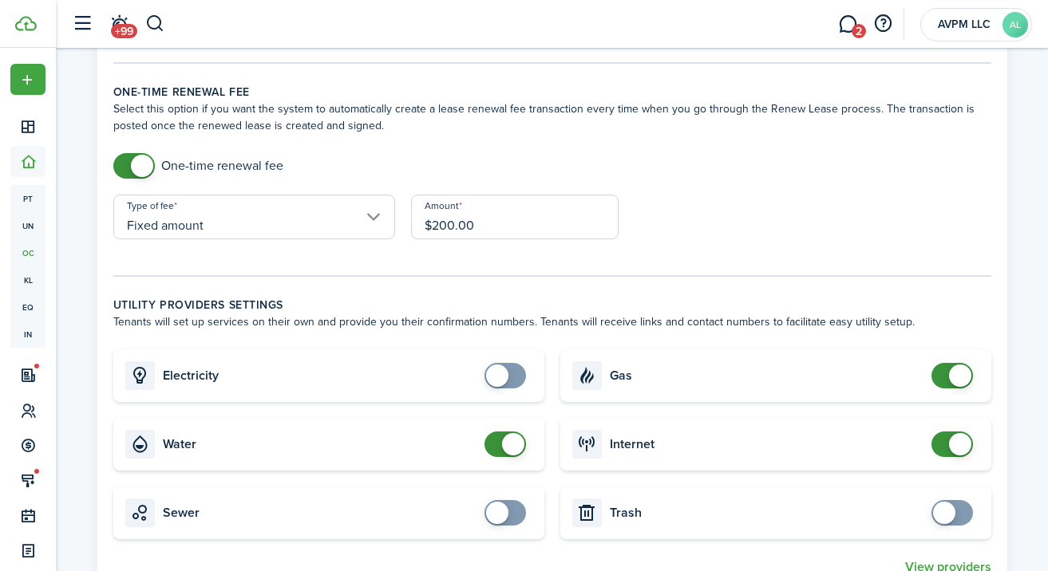
click at [497, 441] on span at bounding box center [505, 445] width 16 height 26
checkbox input "false"
click at [947, 378] on span at bounding box center [952, 376] width 16 height 26
checkbox input "false"
click at [944, 442] on span at bounding box center [952, 445] width 16 height 26
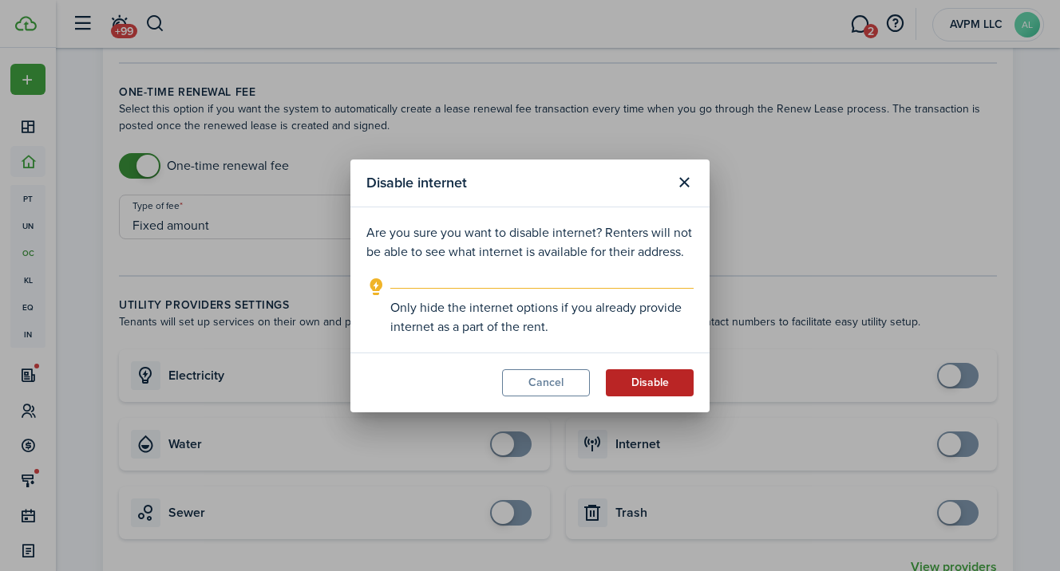
click at [635, 385] on button "Disable" at bounding box center [650, 383] width 88 height 27
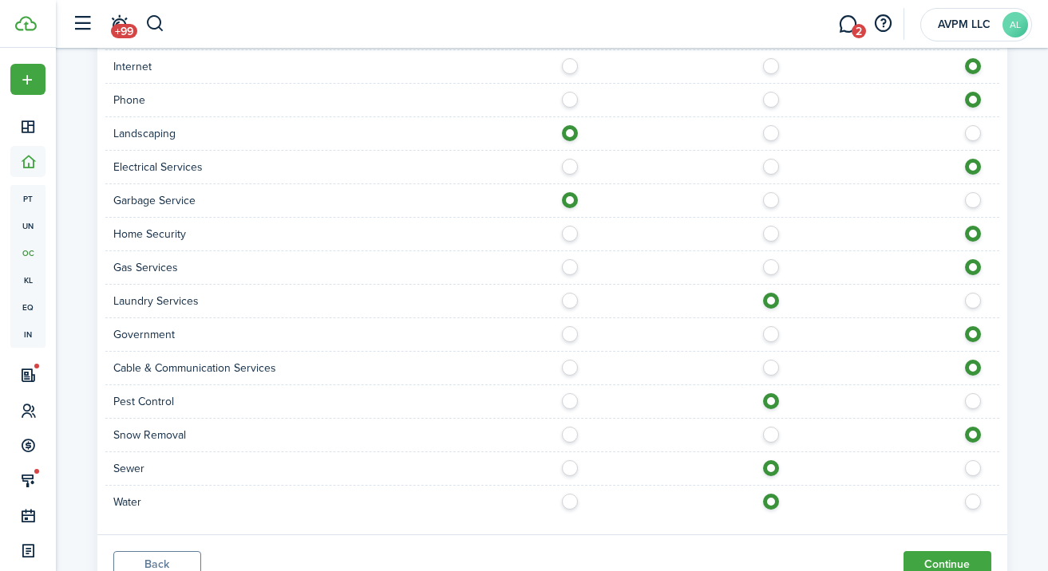
scroll to position [1614, 0]
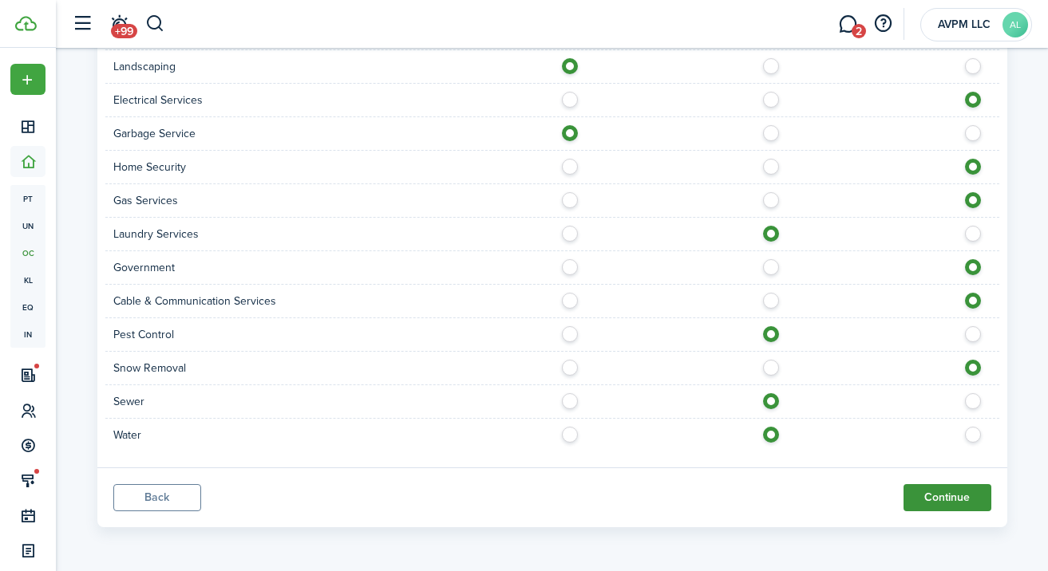
click at [927, 496] on button "Continue" at bounding box center [947, 497] width 88 height 27
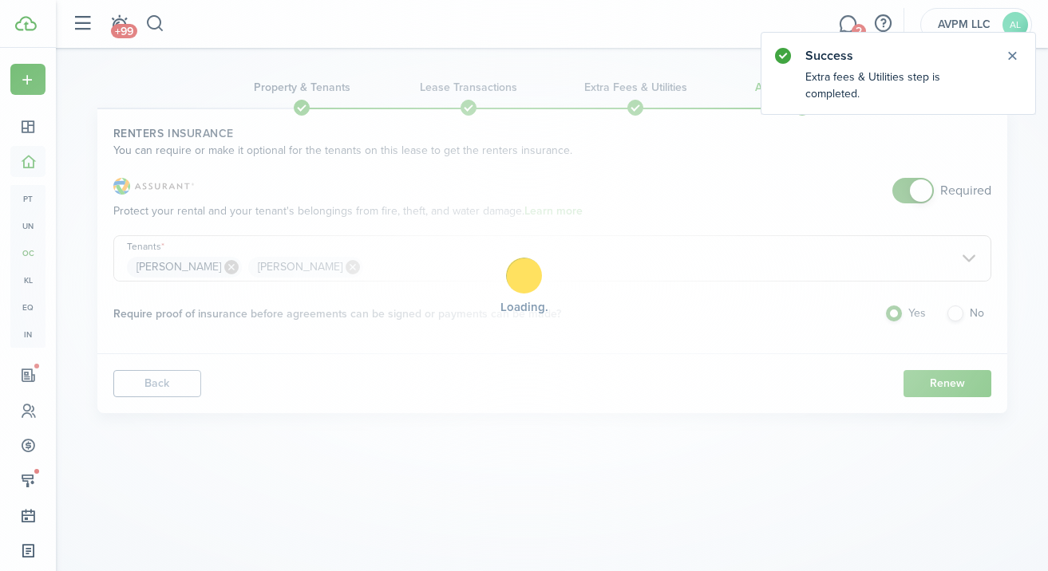
scroll to position [0, 0]
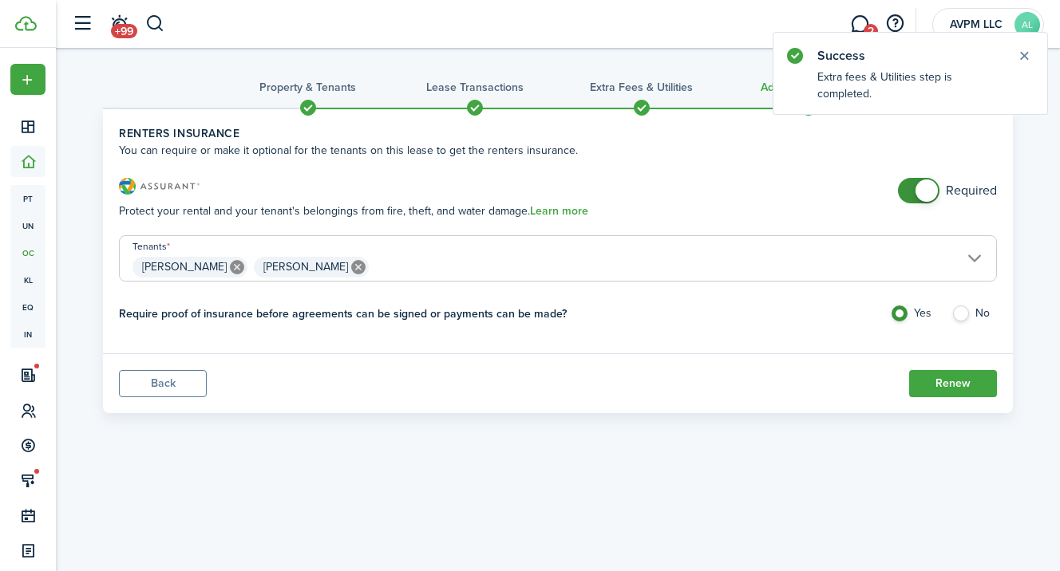
click at [351, 266] on icon at bounding box center [358, 267] width 14 height 14
type input "[PERSON_NAME]"
click at [934, 381] on button "Renew" at bounding box center [953, 383] width 88 height 27
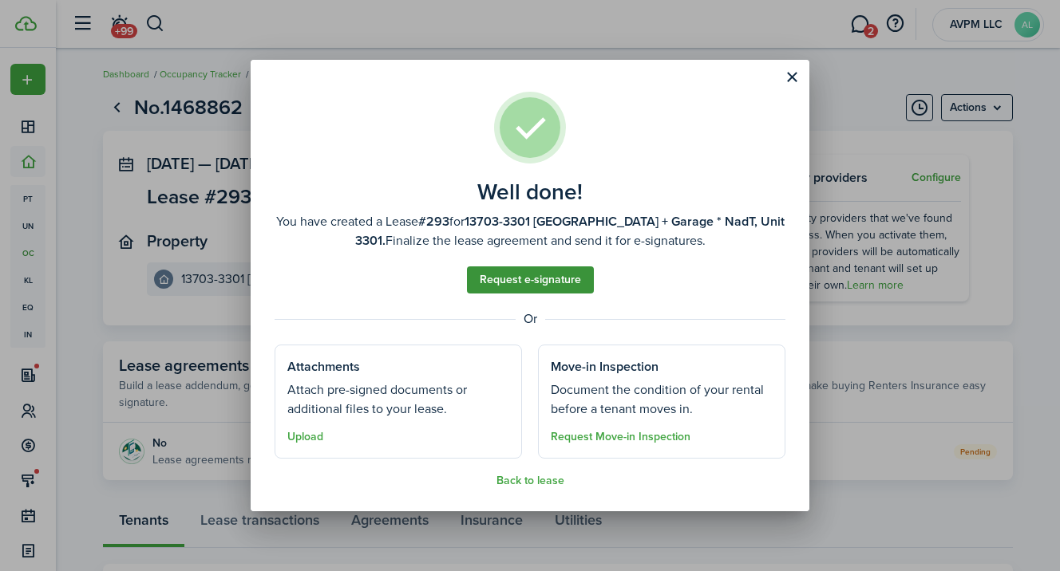
click at [520, 280] on link "Request e-signature" at bounding box center [530, 280] width 127 height 27
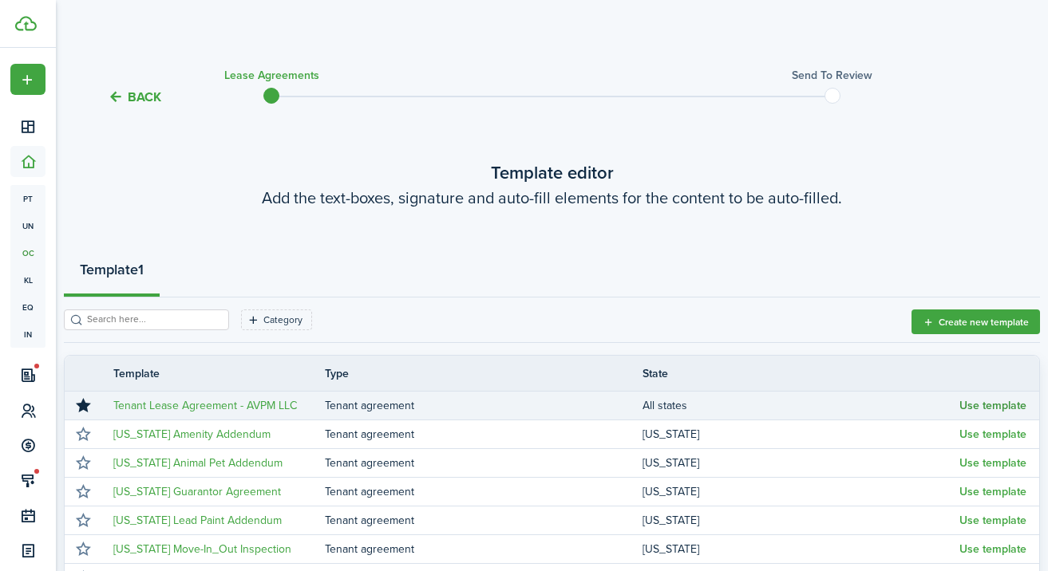
click at [1014, 407] on button "Use template" at bounding box center [992, 406] width 67 height 13
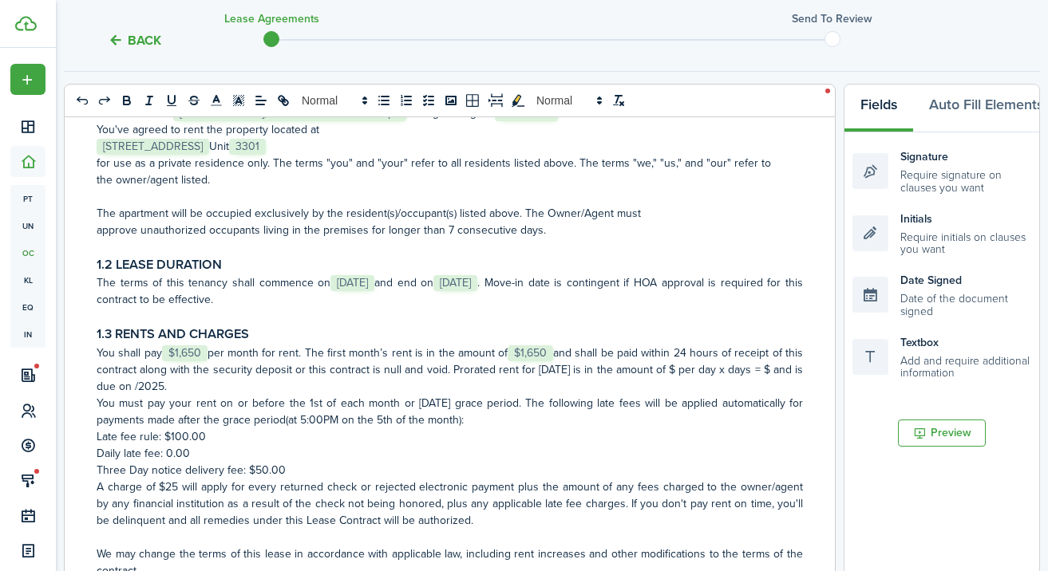
scroll to position [259, 0]
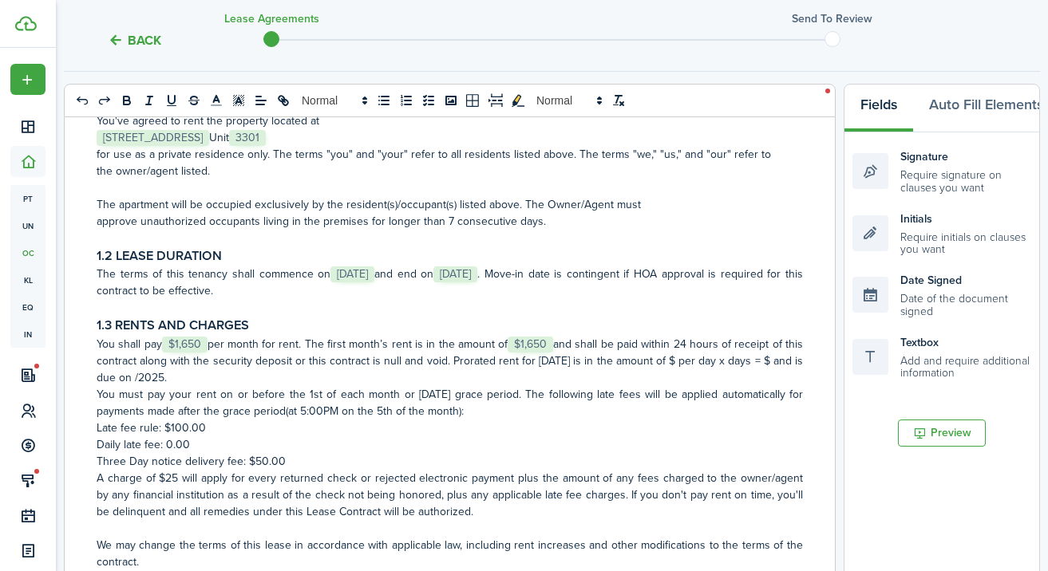
drag, startPoint x: 312, startPoint y: 345, endPoint x: 315, endPoint y: 375, distance: 30.5
click at [315, 375] on p "You shall pay ﻿ $1,650 ﻿ per month for rent. The first month’s rent is in the a…" at bounding box center [450, 361] width 706 height 50
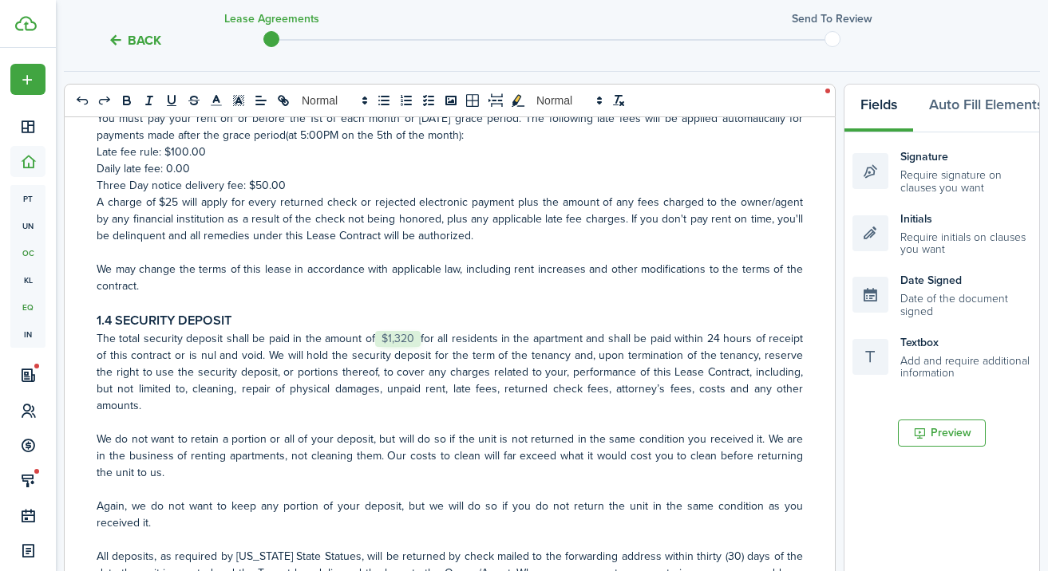
scroll to position [550, 0]
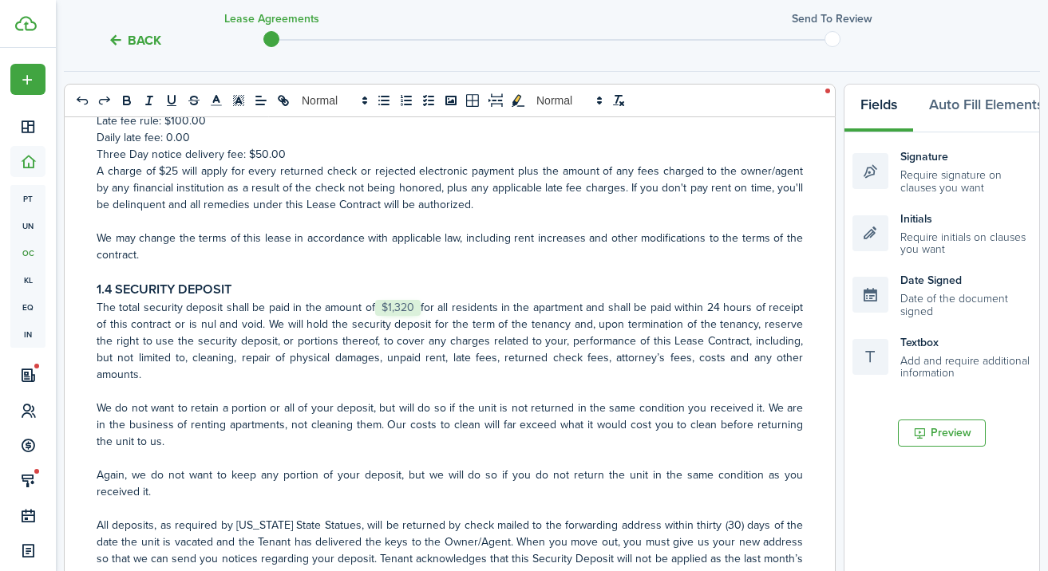
click at [417, 302] on p "The total security deposit shall be paid in the amount of ﻿ $1,320 ﻿ for all re…" at bounding box center [450, 341] width 706 height 84
drag, startPoint x: 419, startPoint y: 302, endPoint x: 386, endPoint y: 303, distance: 32.7
click at [386, 303] on p "The total security deposit shall be paid in the amount of ﻿ $1,320 ﻿ for all re…" at bounding box center [450, 341] width 706 height 84
drag, startPoint x: 256, startPoint y: 306, endPoint x: 298, endPoint y: 306, distance: 41.5
click at [298, 306] on p "The total security deposit shall be paid in the amount of ﻿$1020.00 for all res…" at bounding box center [450, 341] width 706 height 84
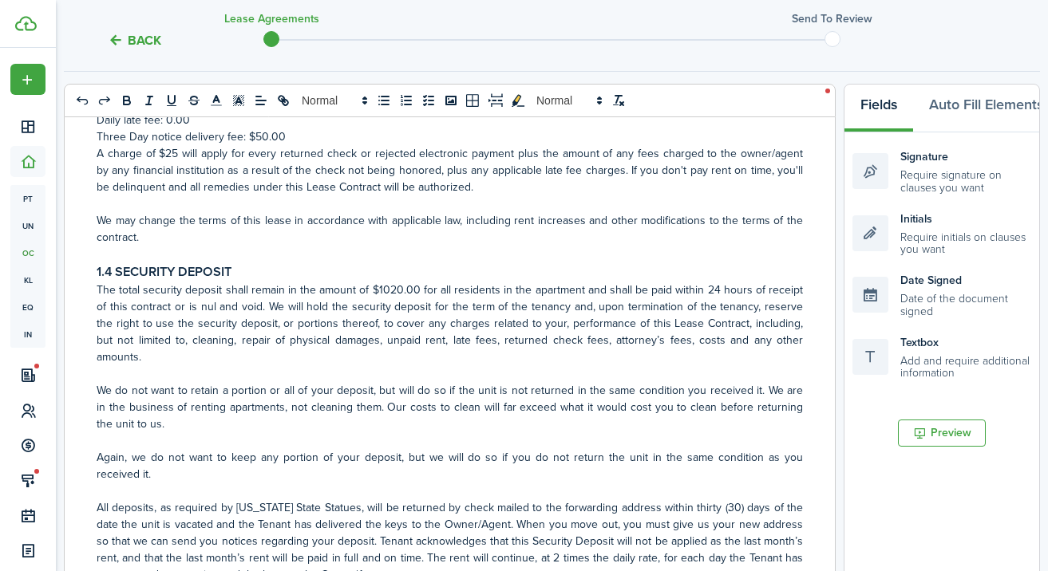
scroll to position [574, 0]
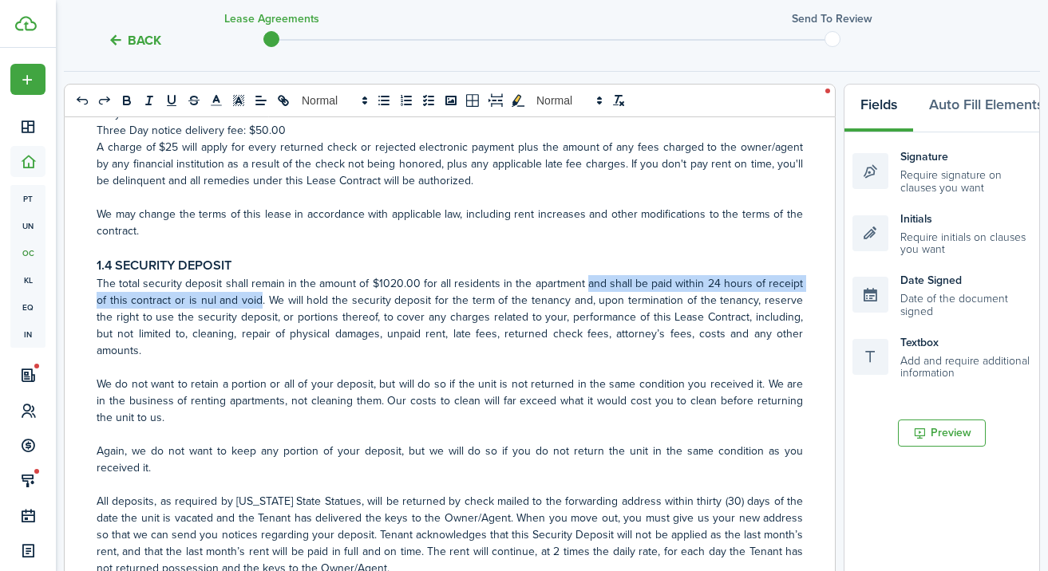
drag, startPoint x: 582, startPoint y: 280, endPoint x: 259, endPoint y: 303, distance: 324.0
click at [259, 303] on p "The total security deposit shall remain in the amount of ﻿$1020.00 for all resi…" at bounding box center [450, 317] width 706 height 84
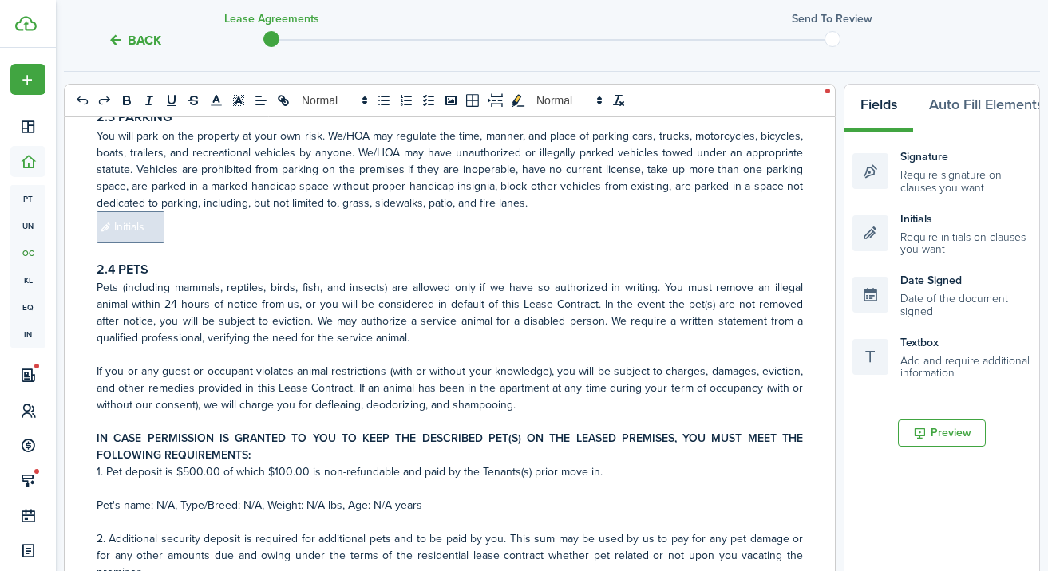
scroll to position [3147, 0]
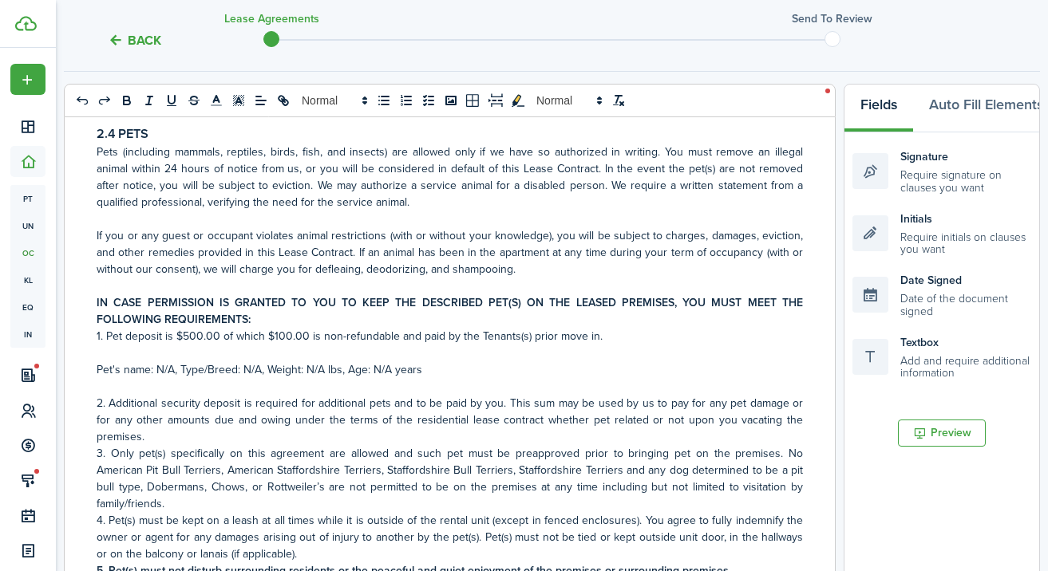
click at [188, 337] on p "1. Pet deposit is $500.00 of which $100.00 is non-refundable and paid by the Te…" at bounding box center [450, 336] width 706 height 17
click at [383, 371] on p "Pet's name: N/A, Type/Breed: N/A, Weight: N/A lbs, Age: N/A years" at bounding box center [450, 370] width 706 height 17
click at [381, 370] on p "Pet's name: N/A, Type/Breed: N/A, Weight: N/A lbs, Age: N/A years" at bounding box center [450, 370] width 706 height 17
drag, startPoint x: 373, startPoint y: 370, endPoint x: 390, endPoint y: 368, distance: 16.8
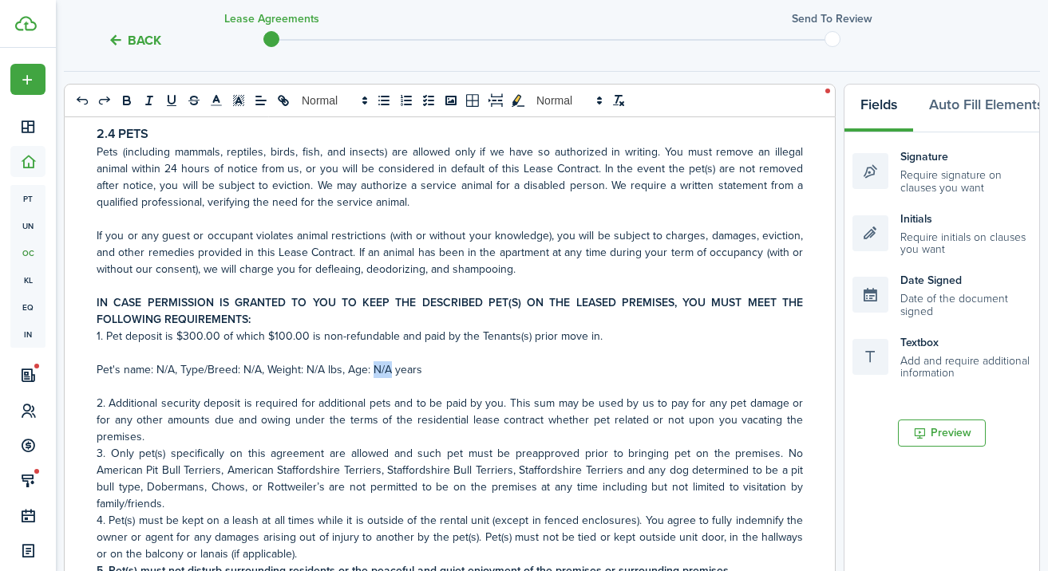
click at [390, 368] on p "Pet's name: N/A, Type/Breed: N/A, Weight: N/A lbs, Age: N/A years" at bounding box center [450, 370] width 706 height 17
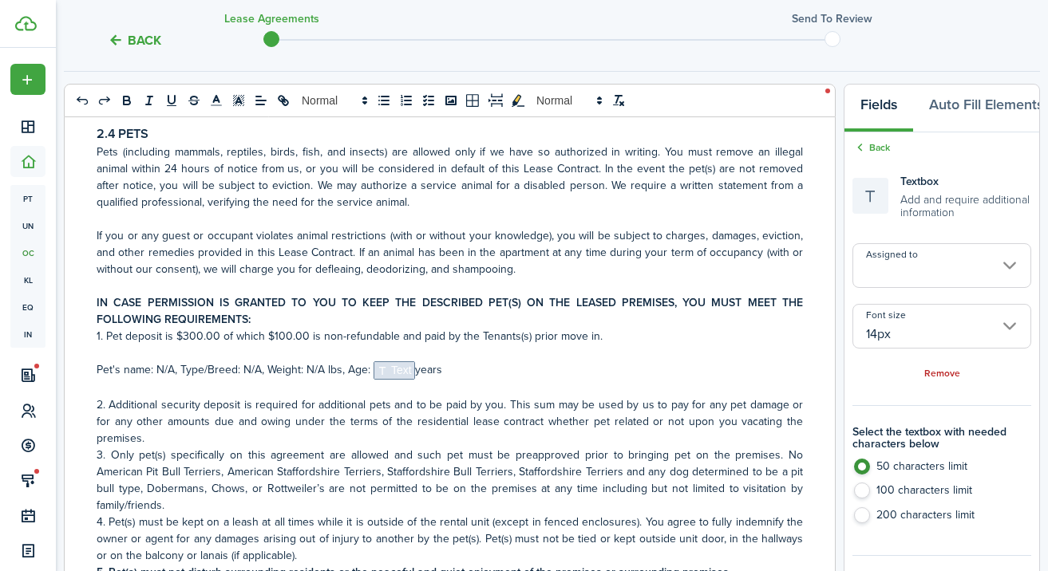
click at [318, 370] on p "Pet's name: N/A, Type/Breed: N/A, Weight: N/A lbs, Age: ﻿ Text ﻿years" at bounding box center [450, 371] width 706 height 18
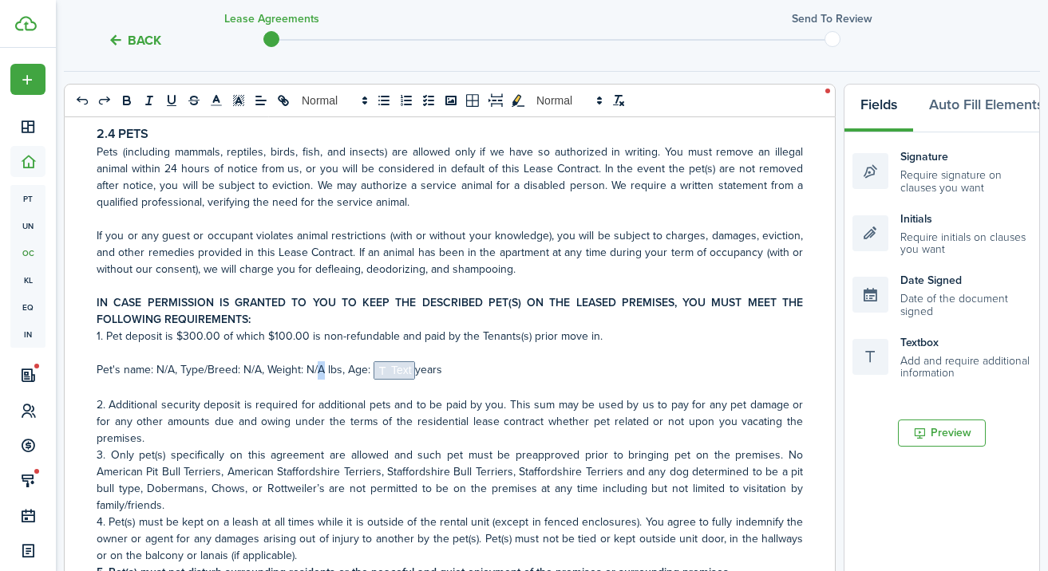
click at [318, 370] on p "Pet's name: N/A, Type/Breed: N/A, Weight: N/A lbs, Age: ﻿ Text ﻿years" at bounding box center [450, 371] width 706 height 18
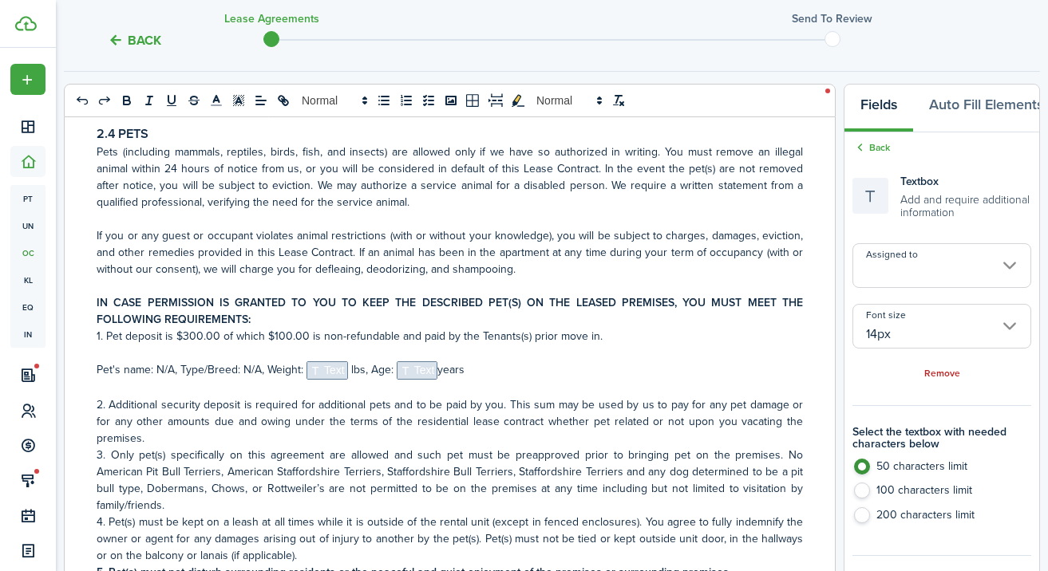
click at [437, 370] on p "Pet's name: N/A, Type/Breed: N/A, [PERSON_NAME]﻿﻿t: ﻿ Text ﻿ lbs, Age: ﻿ Text ﻿…" at bounding box center [450, 371] width 706 height 18
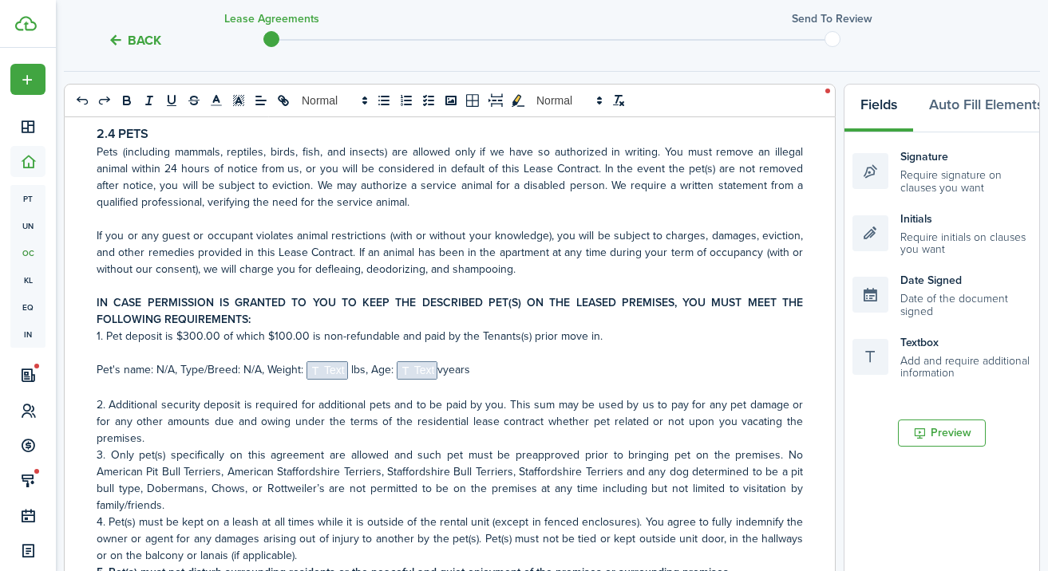
click at [417, 366] on span "Text" at bounding box center [417, 371] width 41 height 18
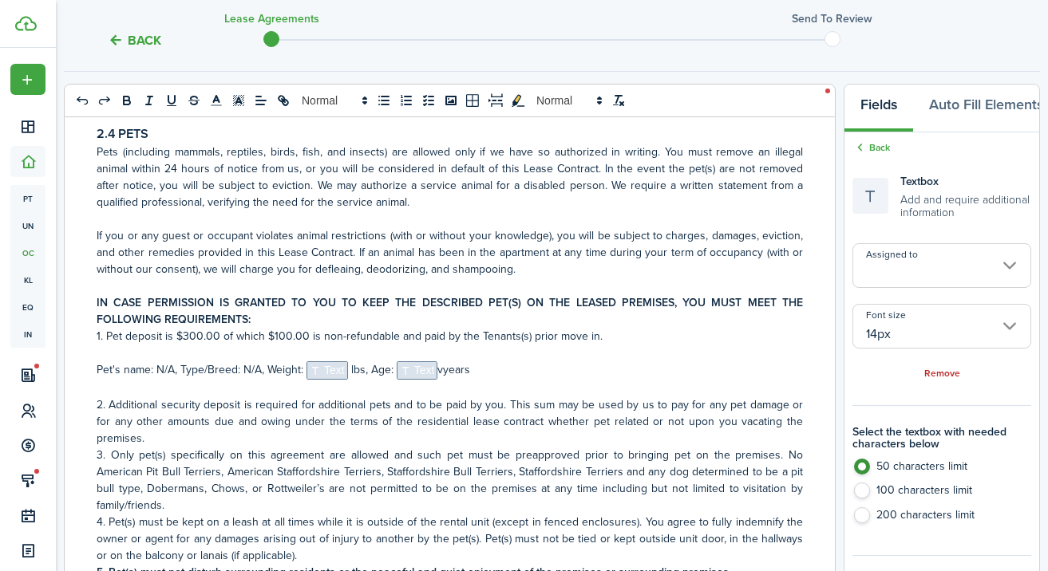
click at [937, 284] on input "Assigned to" at bounding box center [941, 265] width 179 height 45
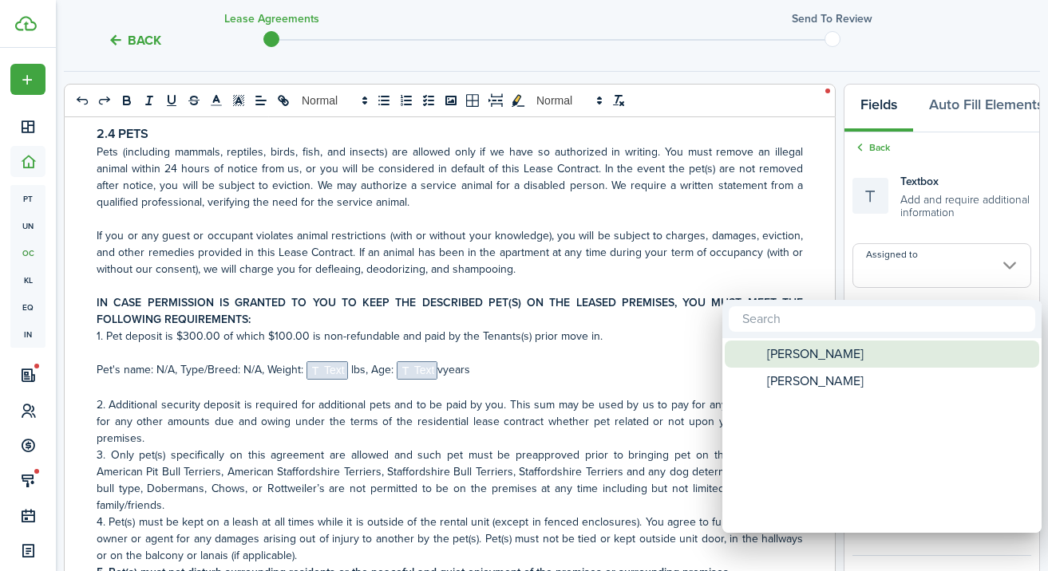
click at [879, 354] on div "[PERSON_NAME]" at bounding box center [888, 354] width 283 height 27
type input "[PERSON_NAME]"
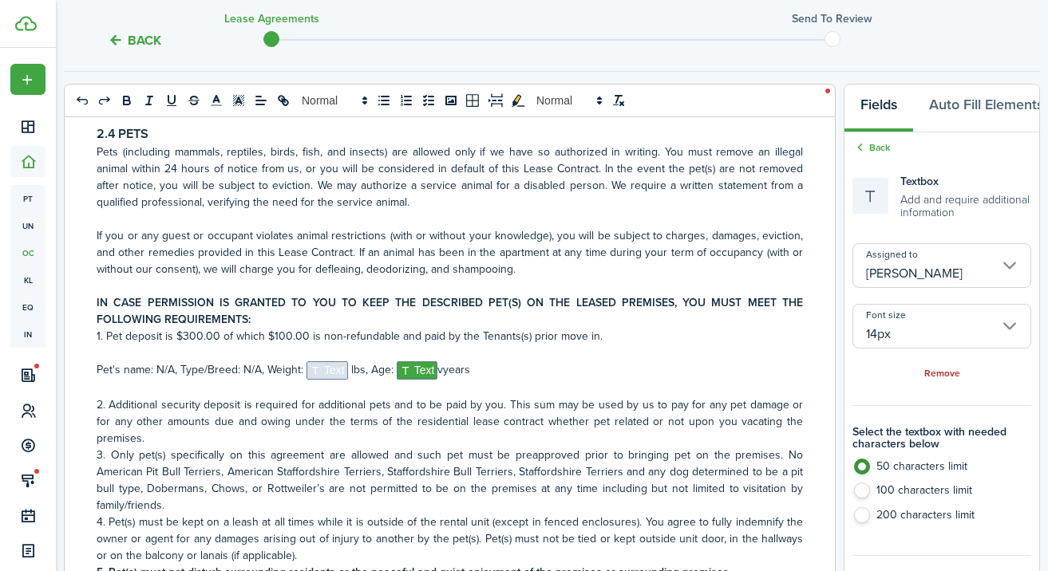
click at [323, 373] on span "Text" at bounding box center [326, 371] width 41 height 18
click at [322, 366] on span "Text" at bounding box center [326, 371] width 41 height 18
click at [397, 326] on p "IN CASE PERMISSION IS GRANTED TO YOU TO KEEP THE DESCRIBED PET(S) ON THE LEASED…" at bounding box center [450, 311] width 706 height 34
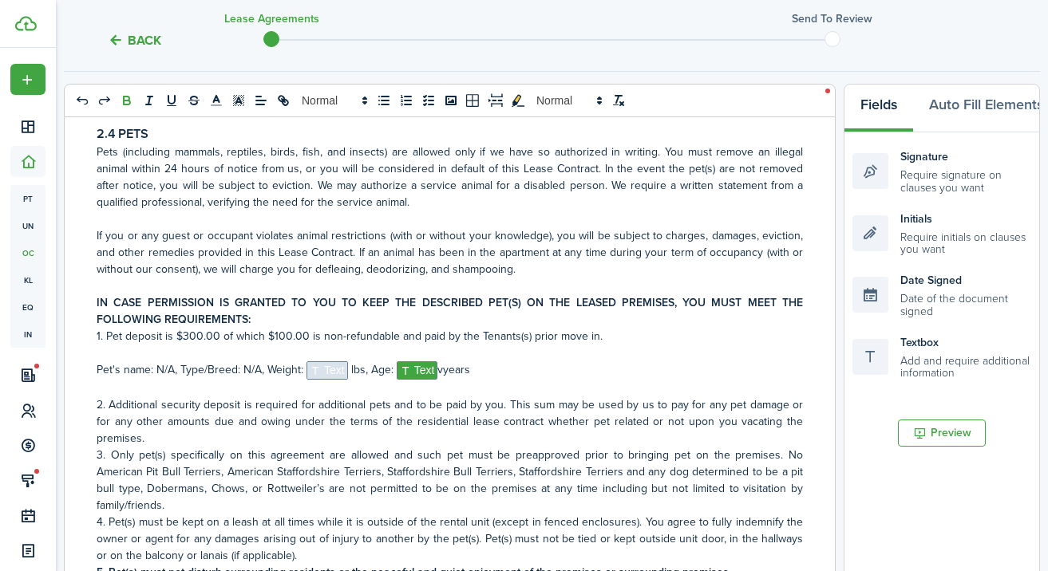
click at [324, 369] on span "Text" at bounding box center [326, 371] width 41 height 18
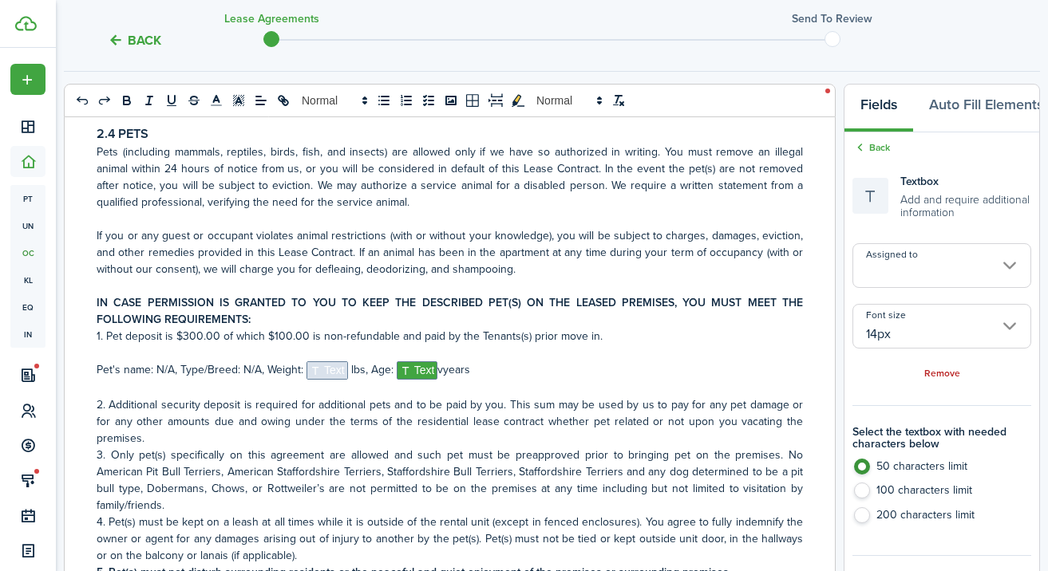
click at [922, 271] on input "Assigned to" at bounding box center [941, 265] width 179 height 45
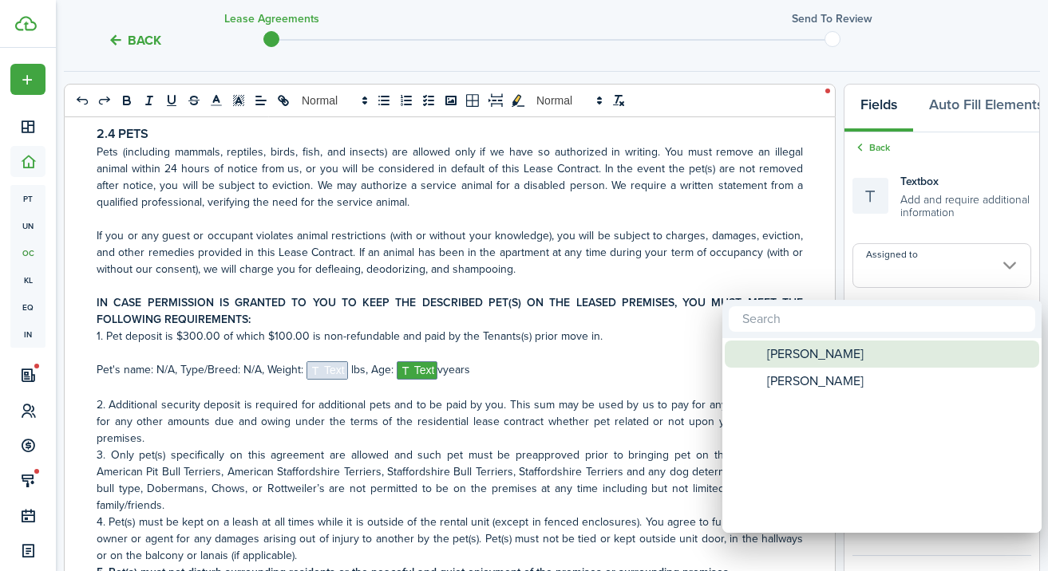
click at [885, 353] on div "[PERSON_NAME]" at bounding box center [888, 354] width 283 height 27
type input "[PERSON_NAME]"
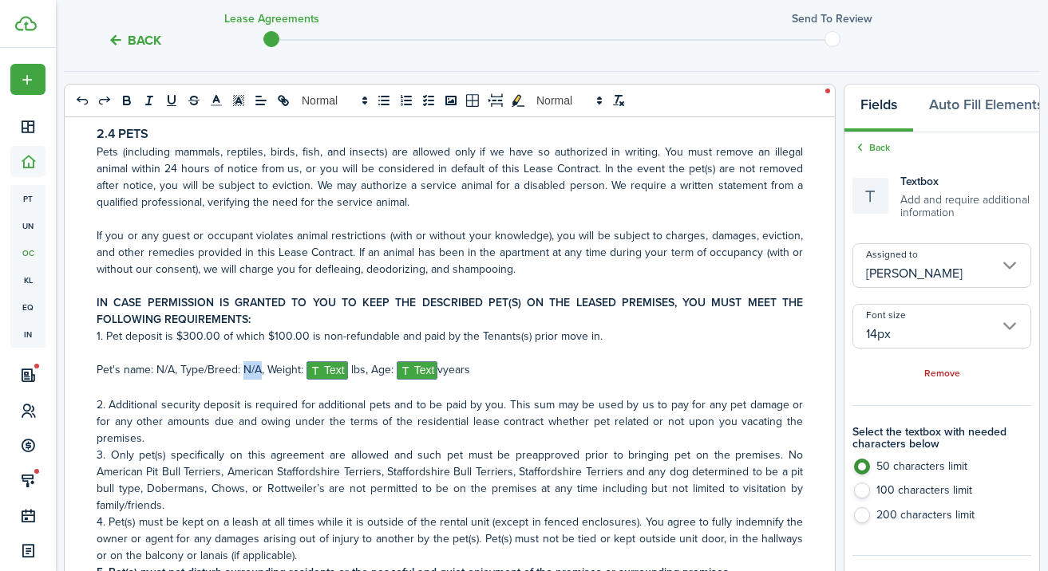
drag, startPoint x: 258, startPoint y: 366, endPoint x: 243, endPoint y: 366, distance: 15.2
click at [243, 366] on p "Pet's name: N/A, Type/Breed: N/A, [PERSON_NAME]﻿﻿t: ﻿ Text ﻿ lbs, Age: ﻿ Text ﻿…" at bounding box center [450, 371] width 706 height 18
click at [265, 368] on span "Text" at bounding box center [260, 371] width 41 height 18
click at [955, 286] on input "Assigned to" at bounding box center [941, 265] width 179 height 45
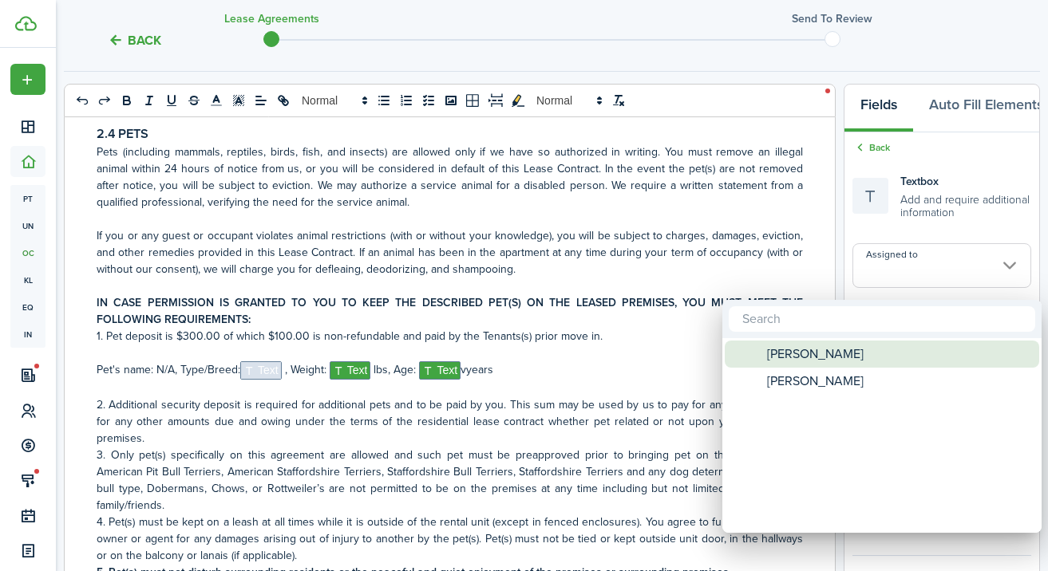
drag, startPoint x: 892, startPoint y: 355, endPoint x: 665, endPoint y: 324, distance: 229.6
click at [891, 355] on div "[PERSON_NAME]" at bounding box center [888, 354] width 283 height 27
type input "[PERSON_NAME]"
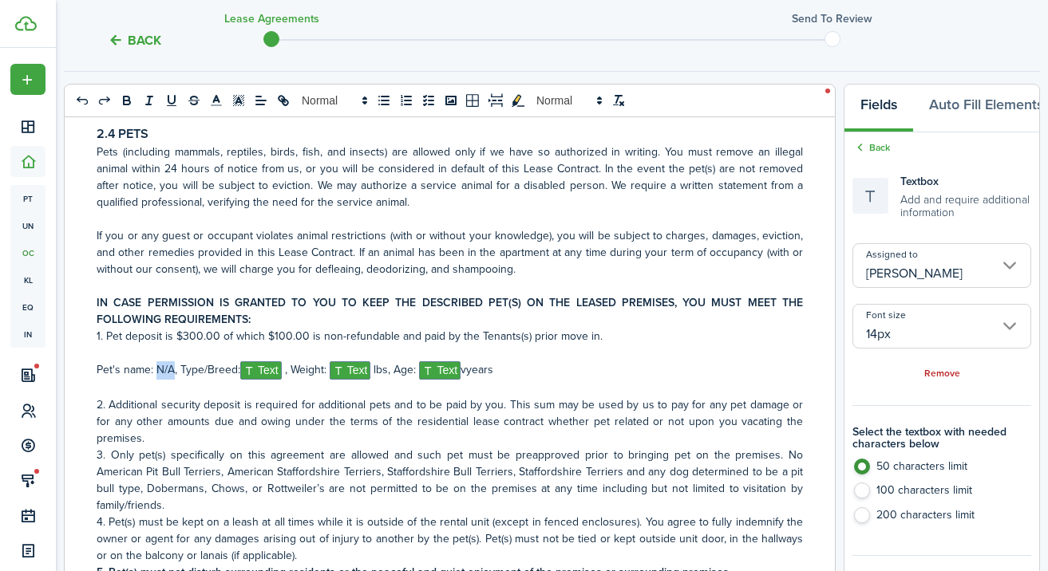
drag, startPoint x: 173, startPoint y: 367, endPoint x: 154, endPoint y: 367, distance: 19.2
click at [154, 367] on p "Pet's name: N/A, Type/Breed:﻿ Text ﻿ , Weigh﻿﻿t: ﻿ Text ﻿ lbs, Age: ﻿ Text ﻿vye…" at bounding box center [450, 371] width 706 height 18
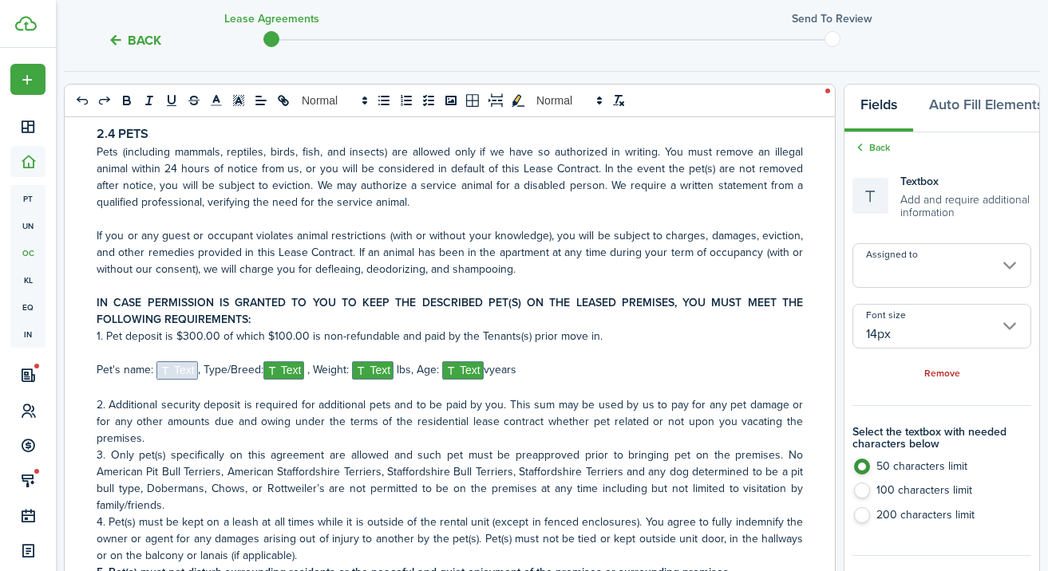
click at [922, 281] on input "Assigned to" at bounding box center [941, 265] width 179 height 45
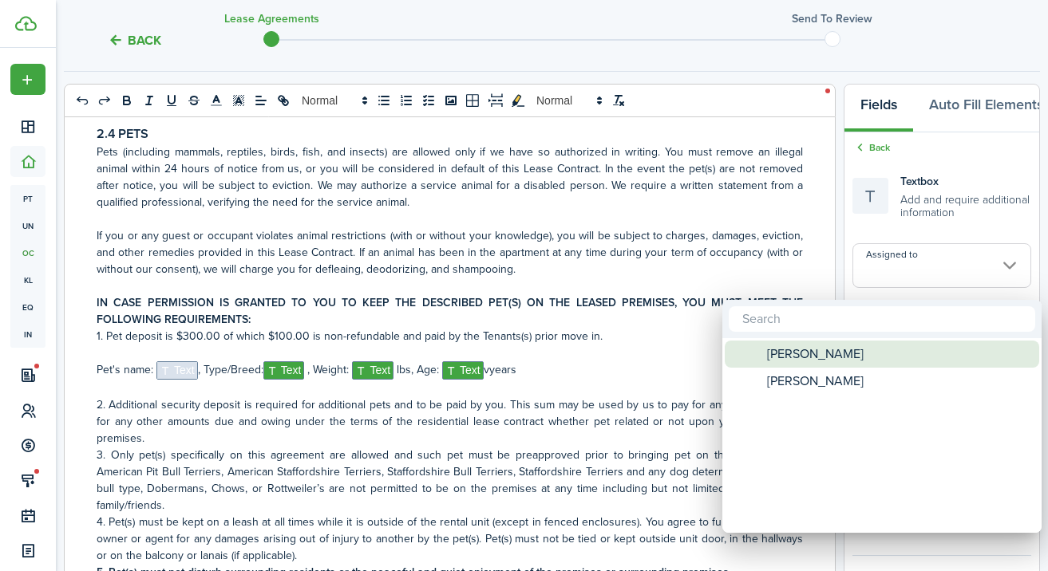
click at [911, 359] on div "[PERSON_NAME]" at bounding box center [888, 354] width 283 height 27
type input "[PERSON_NAME]"
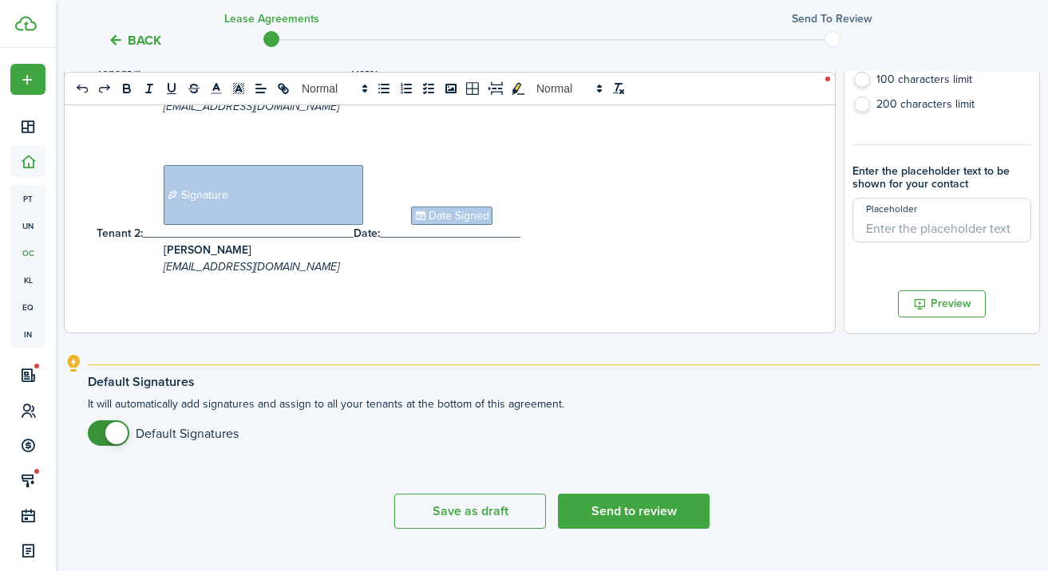
scroll to position [679, 0]
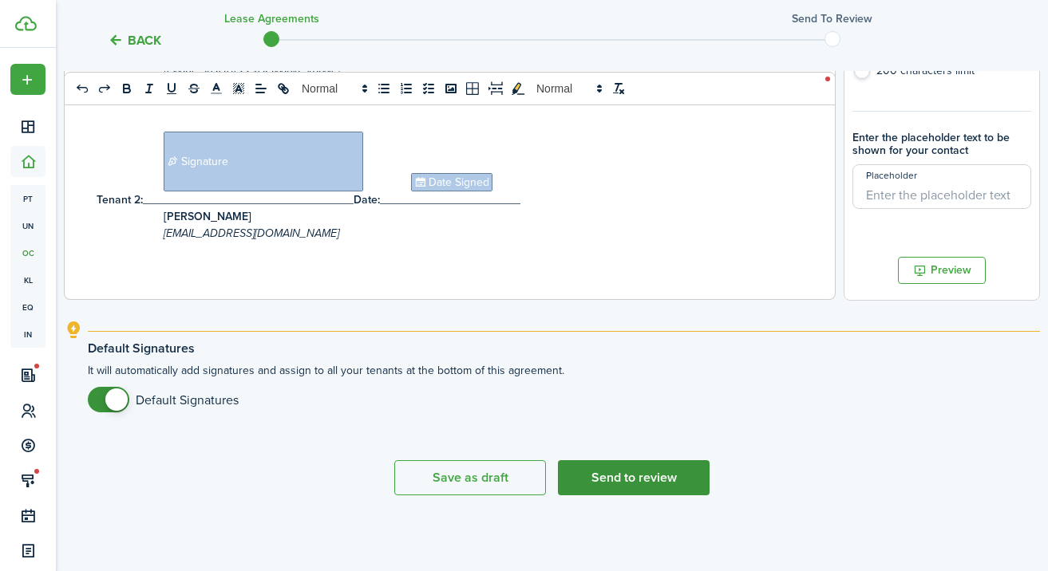
click at [625, 477] on button "Send to review" at bounding box center [634, 477] width 152 height 35
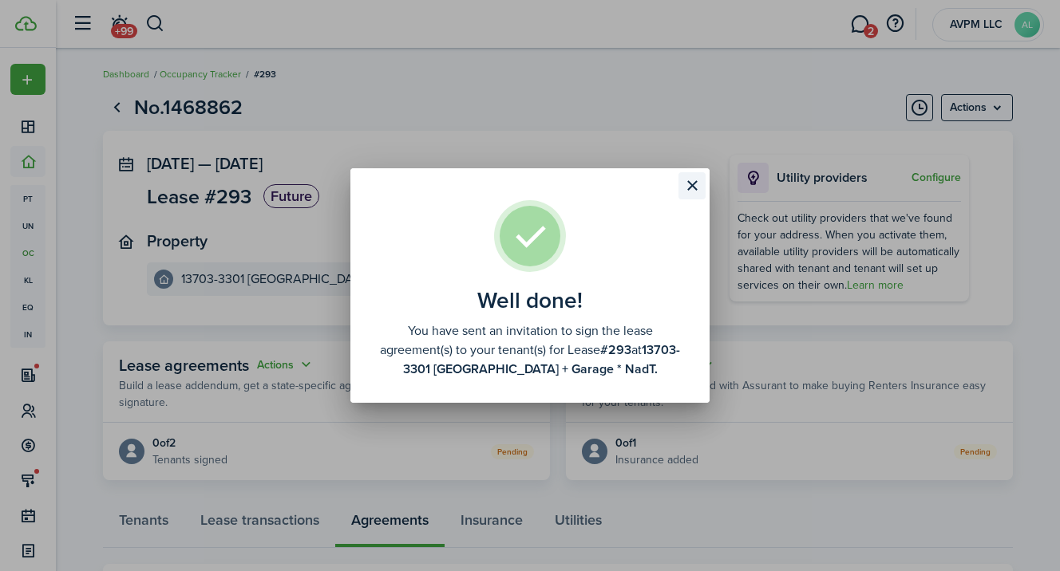
click at [695, 185] on button "Close modal" at bounding box center [691, 185] width 27 height 27
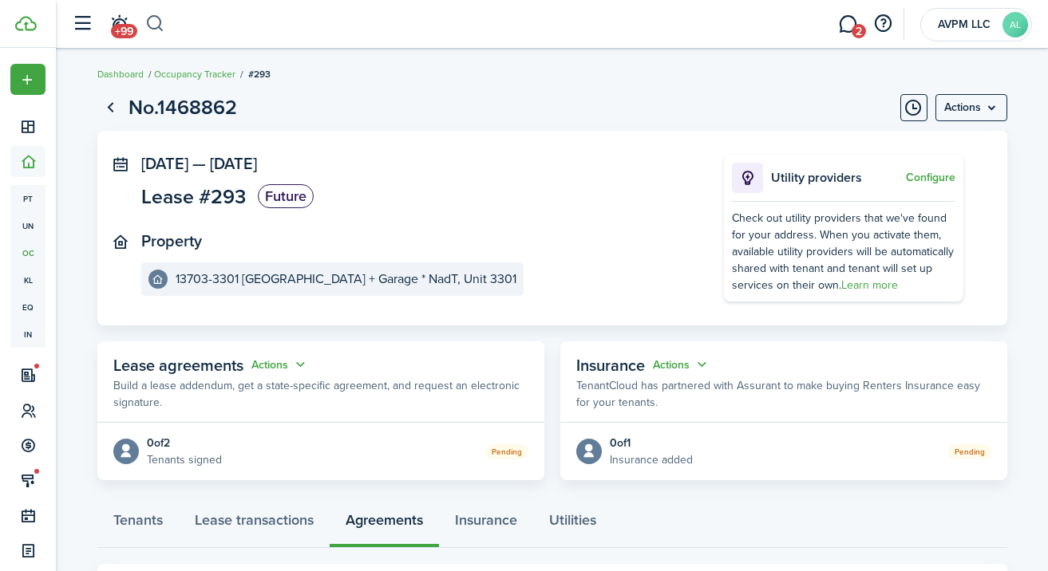
click at [155, 22] on button "button" at bounding box center [155, 23] width 20 height 27
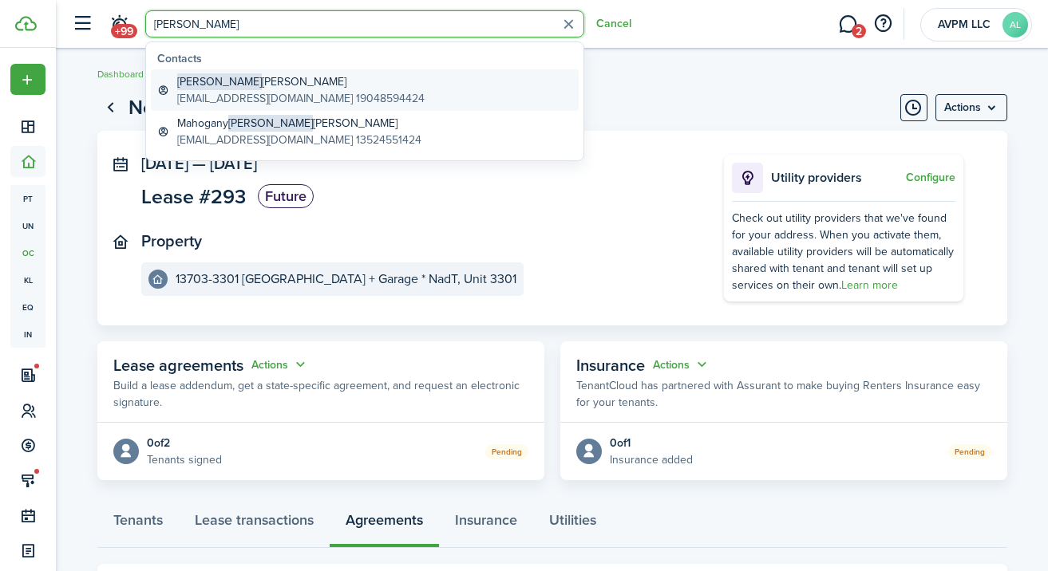
type input "[PERSON_NAME]"
click at [246, 84] on global-search-item-title "[PERSON_NAME]" at bounding box center [300, 81] width 247 height 17
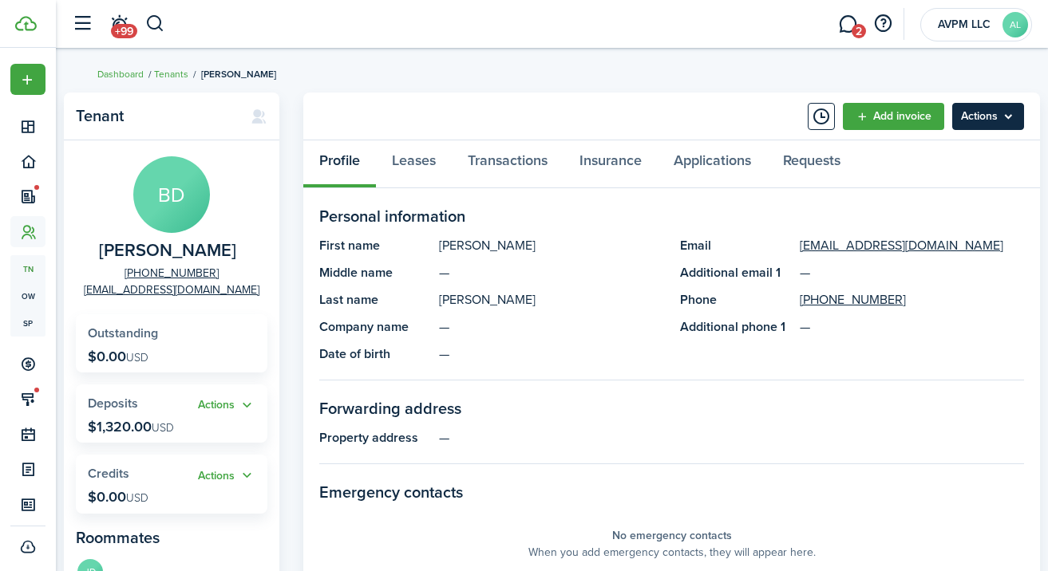
click at [976, 113] on menu-btn "Actions" at bounding box center [988, 116] width 72 height 27
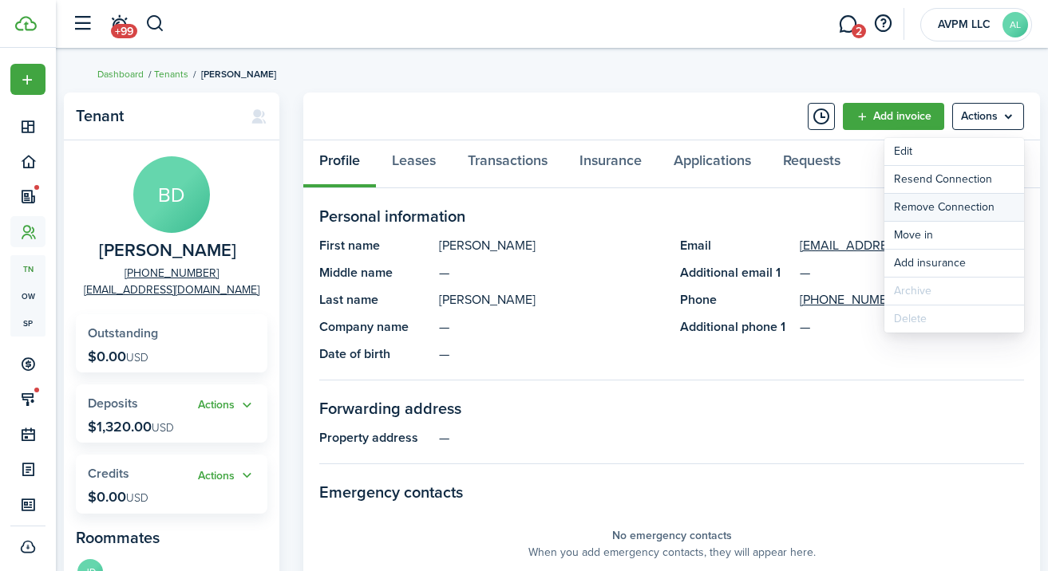
click at [966, 204] on button "Remove Connection" at bounding box center [954, 207] width 140 height 27
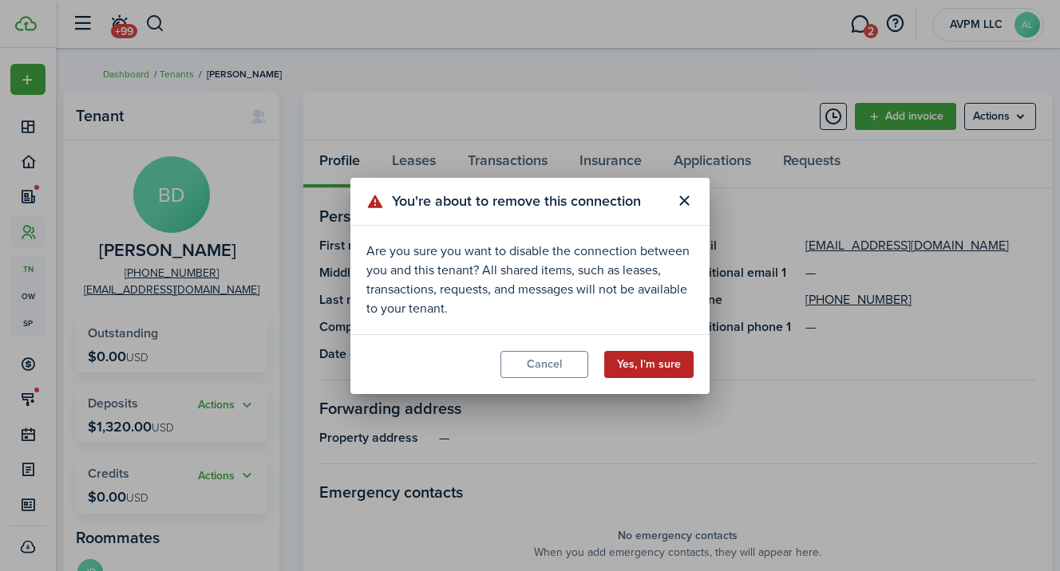
click at [655, 356] on button "Yes, I'm sure" at bounding box center [648, 364] width 89 height 27
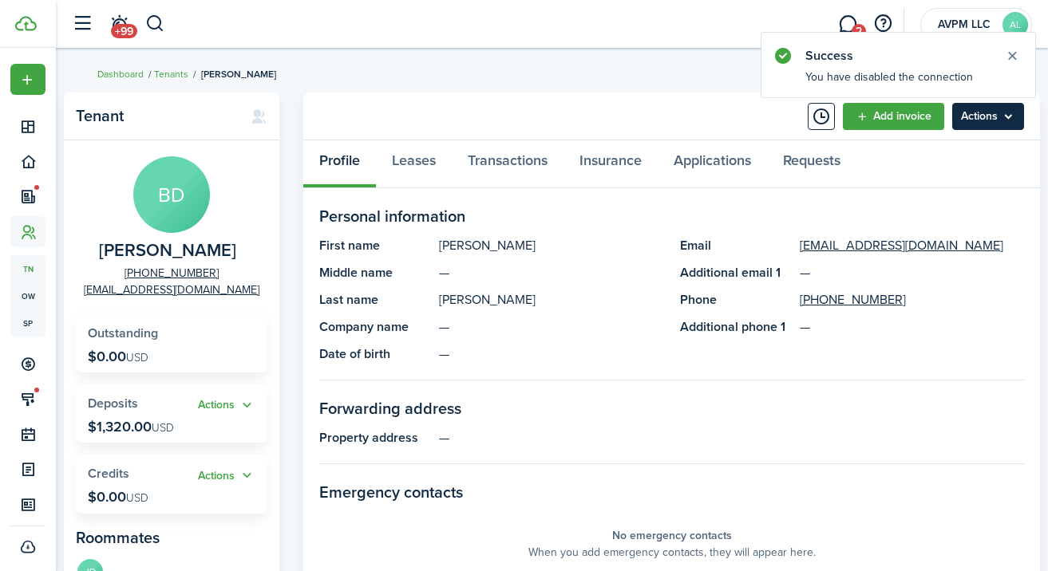
click at [982, 113] on menu-btn "Actions" at bounding box center [988, 116] width 72 height 27
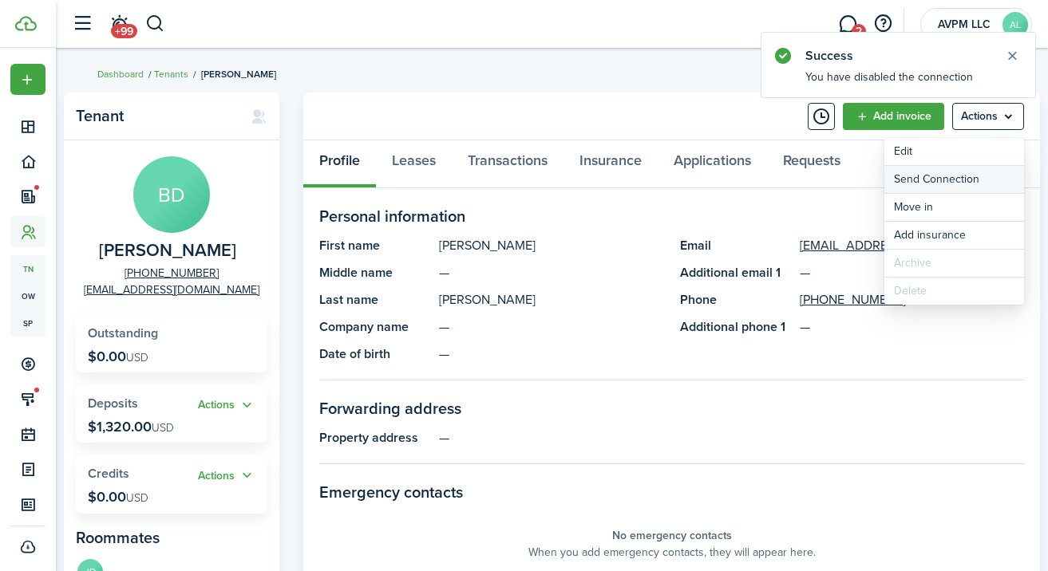
click at [958, 178] on button "Send Connection" at bounding box center [954, 179] width 140 height 27
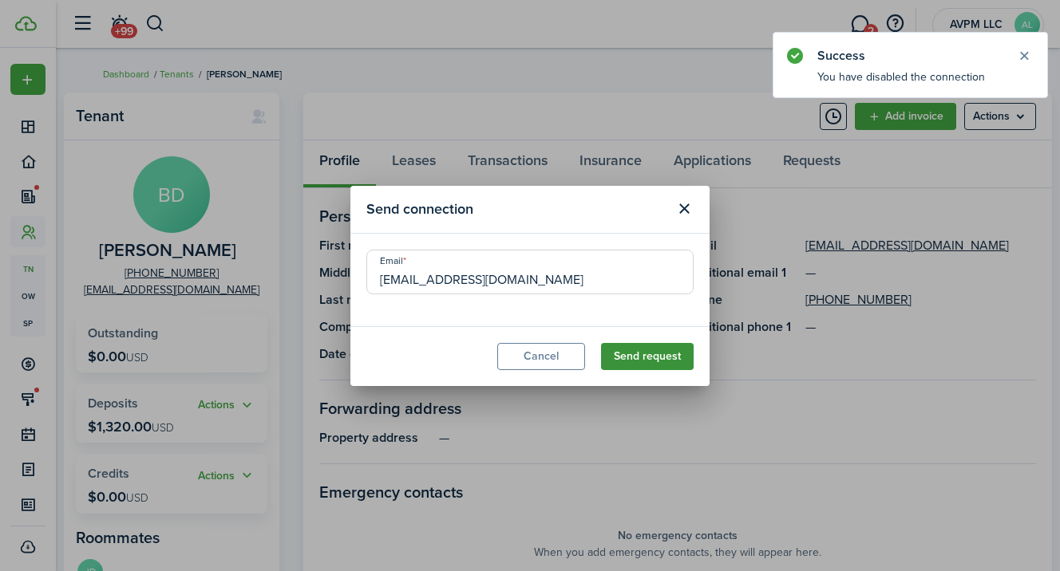
click at [662, 354] on button "Send request" at bounding box center [647, 356] width 93 height 27
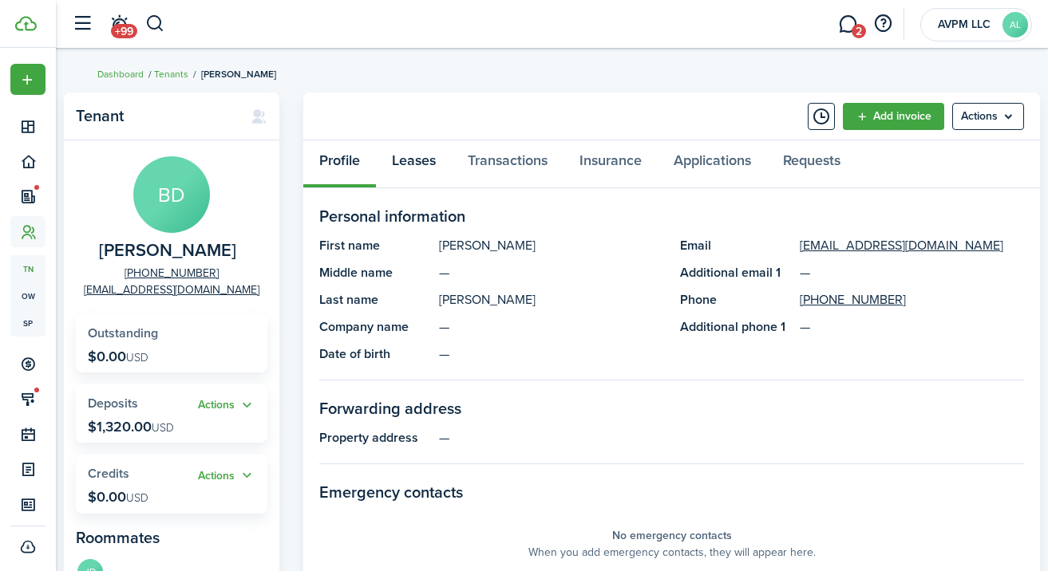
click at [413, 159] on link "Leases" at bounding box center [414, 164] width 76 height 48
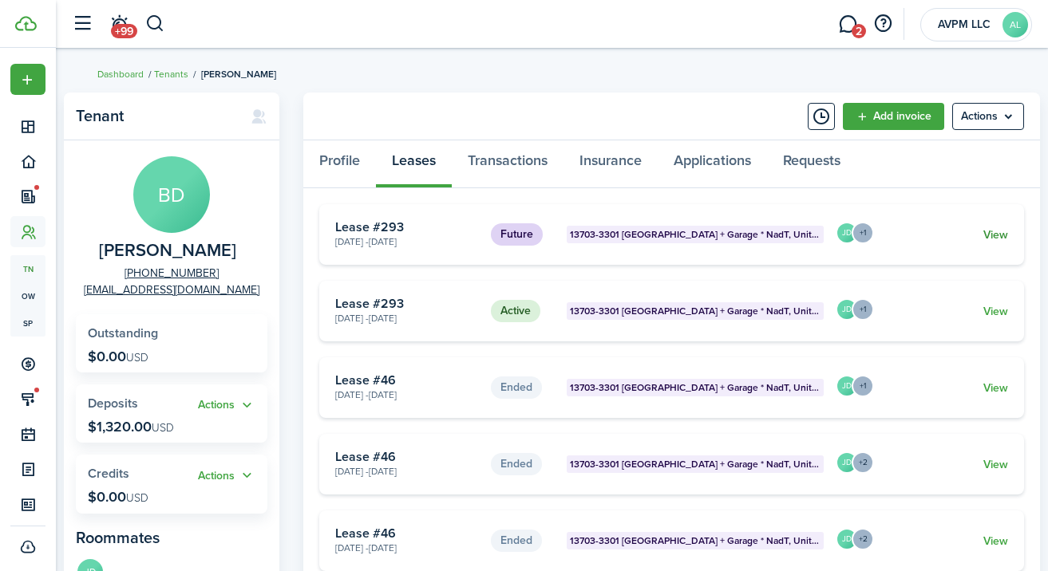
click at [991, 233] on link "View" at bounding box center [995, 235] width 25 height 17
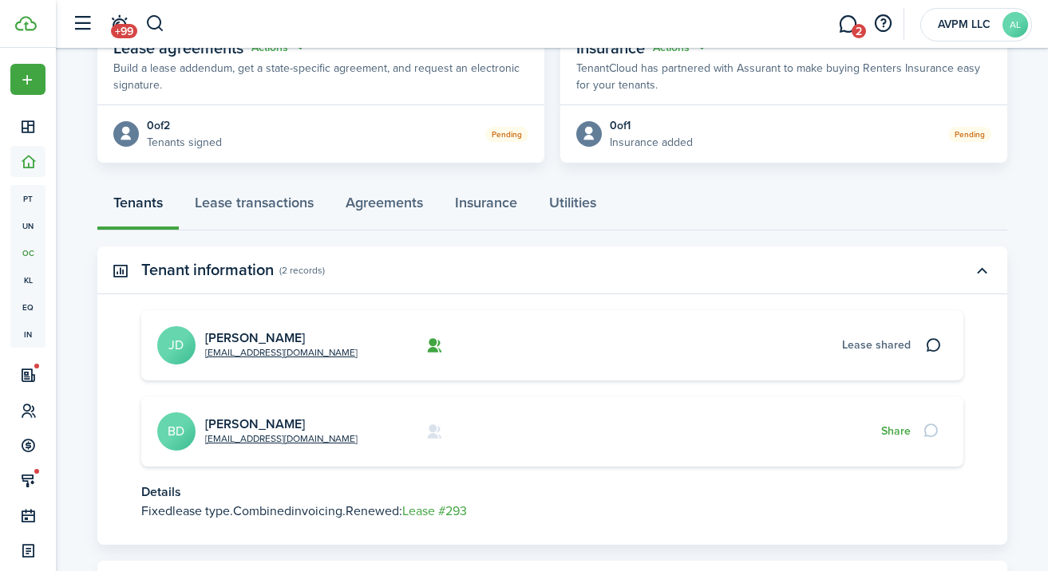
scroll to position [334, 0]
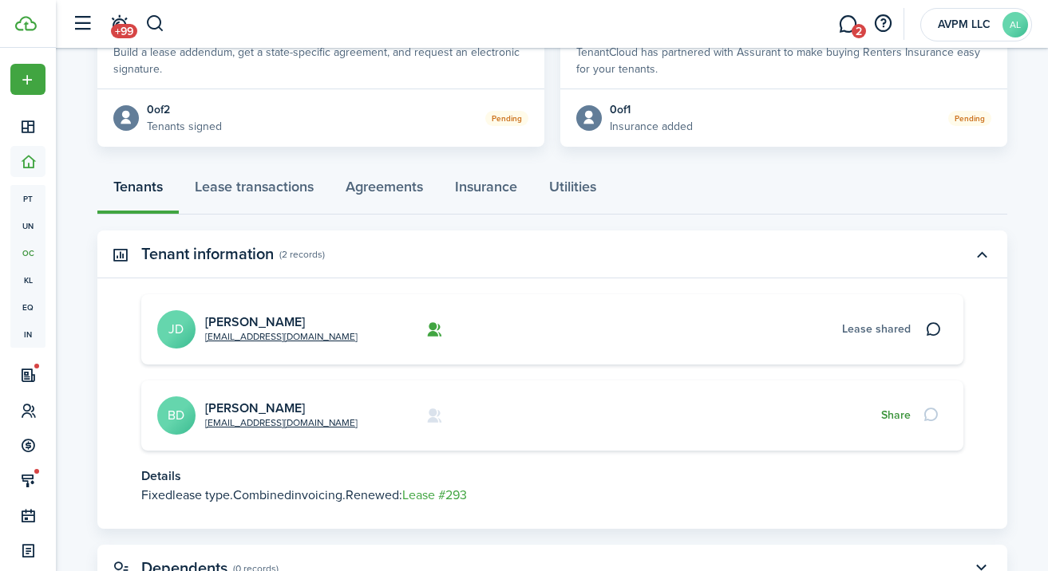
click at [889, 416] on button "Share" at bounding box center [896, 415] width 30 height 13
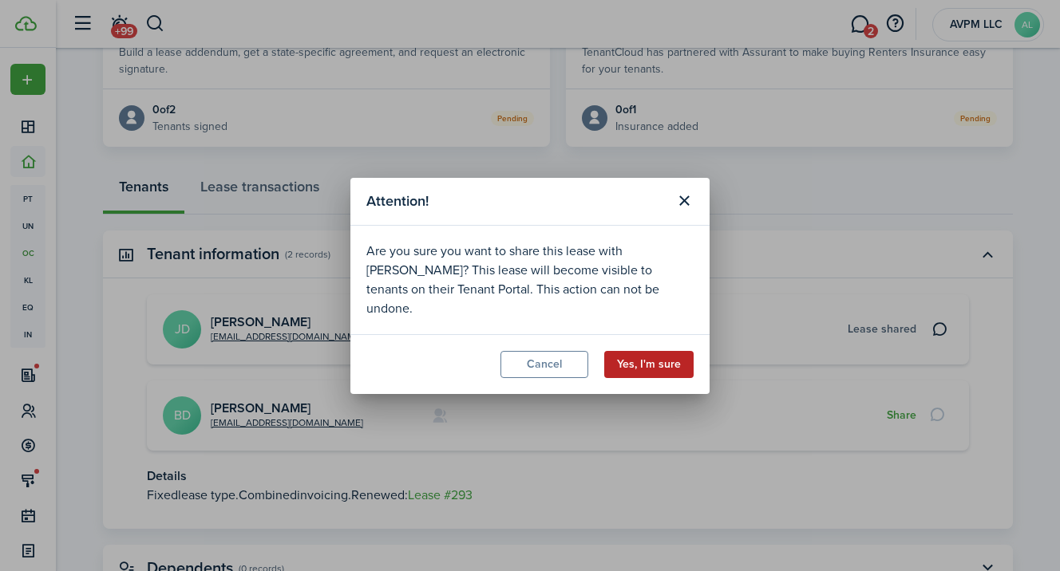
click at [643, 354] on button "Yes, I'm sure" at bounding box center [648, 364] width 89 height 27
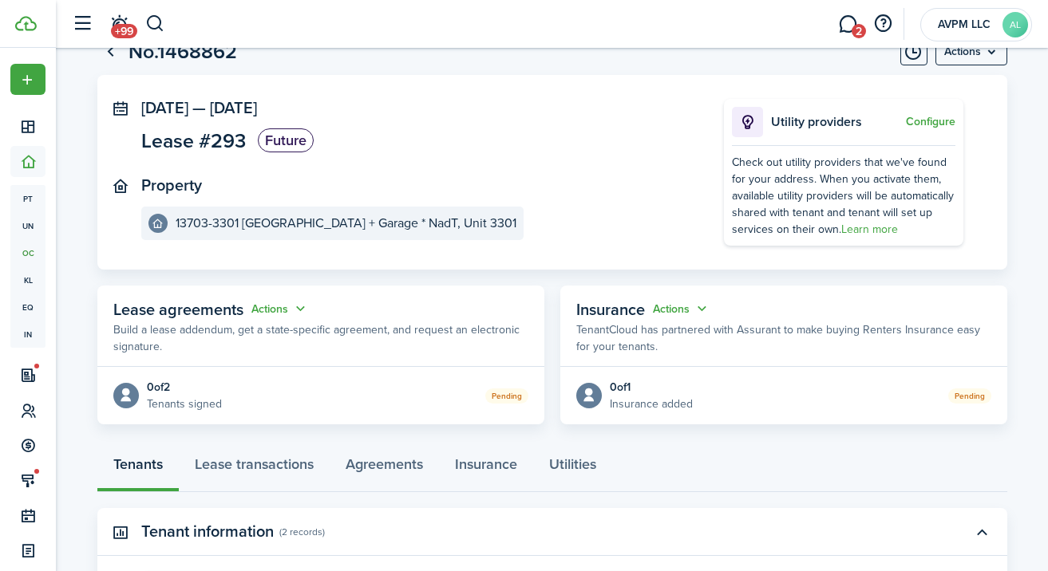
scroll to position [0, 0]
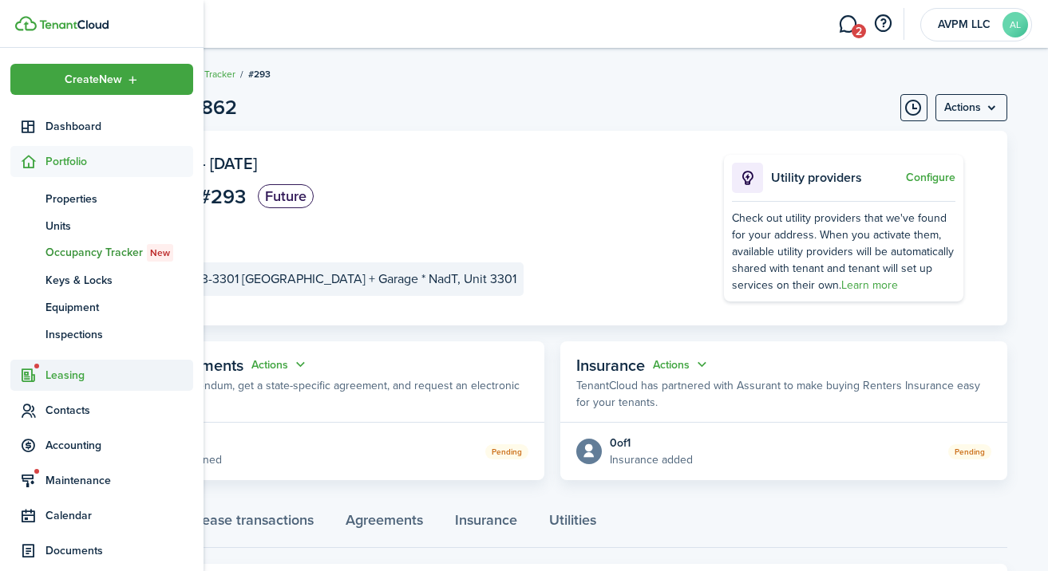
click at [78, 375] on span "Leasing" at bounding box center [119, 375] width 148 height 17
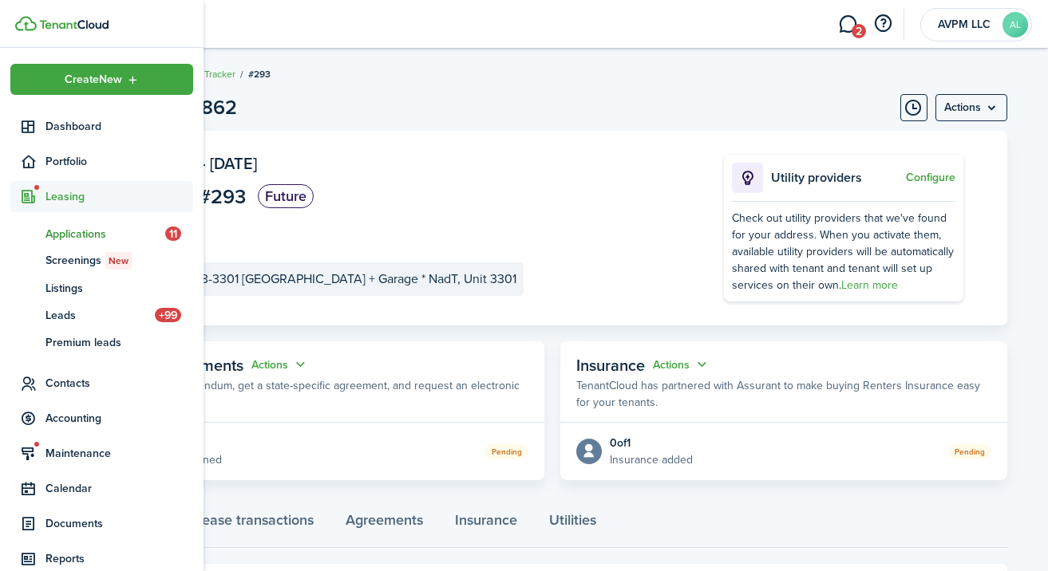
click at [70, 231] on span "Applications" at bounding box center [105, 234] width 120 height 17
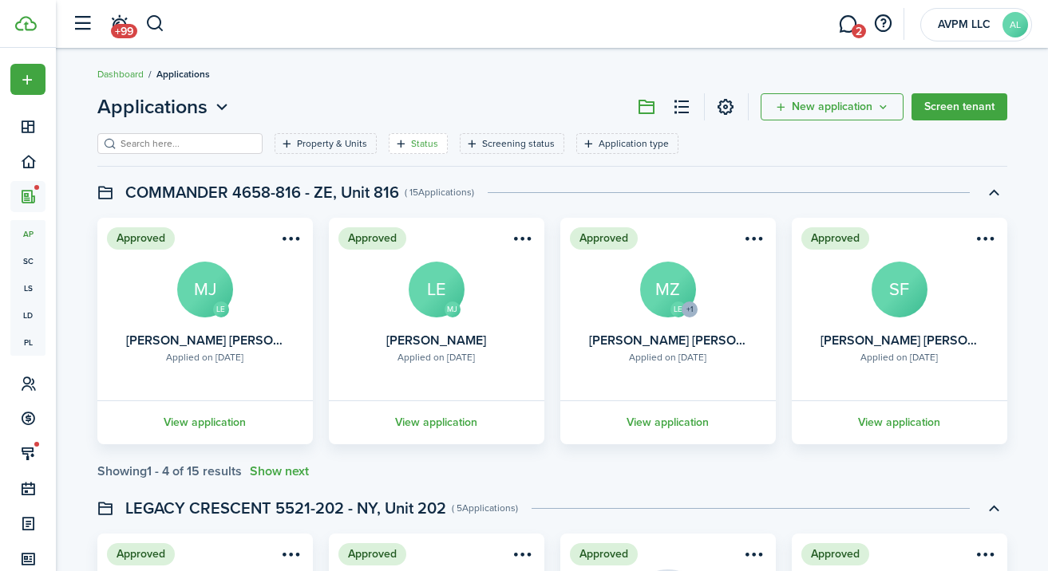
click at [411, 140] on filter-tag-label "Status" at bounding box center [424, 143] width 27 height 14
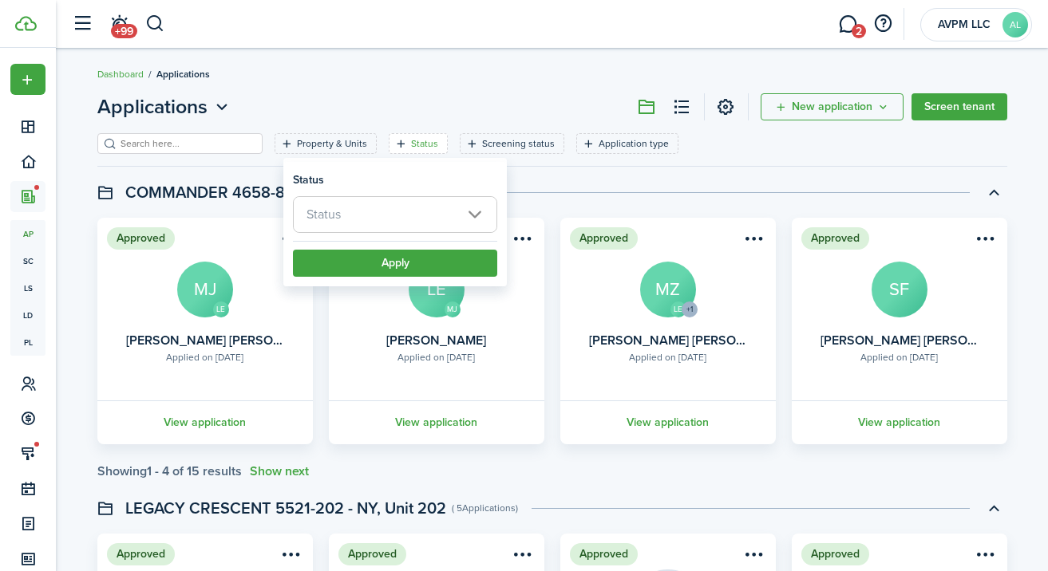
click at [405, 211] on span "Status" at bounding box center [395, 214] width 203 height 35
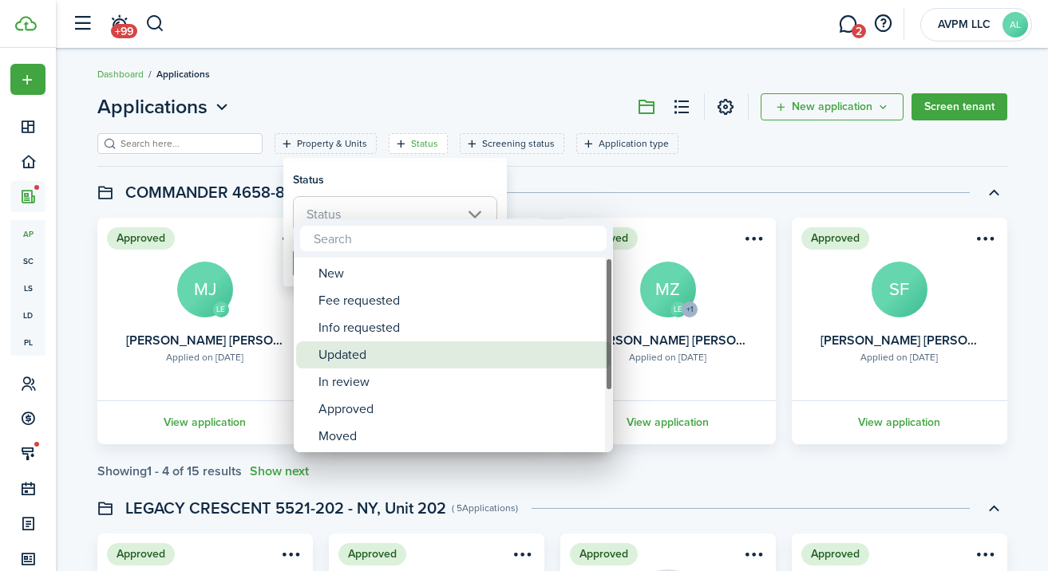
click at [377, 362] on div "Updated" at bounding box center [459, 355] width 283 height 27
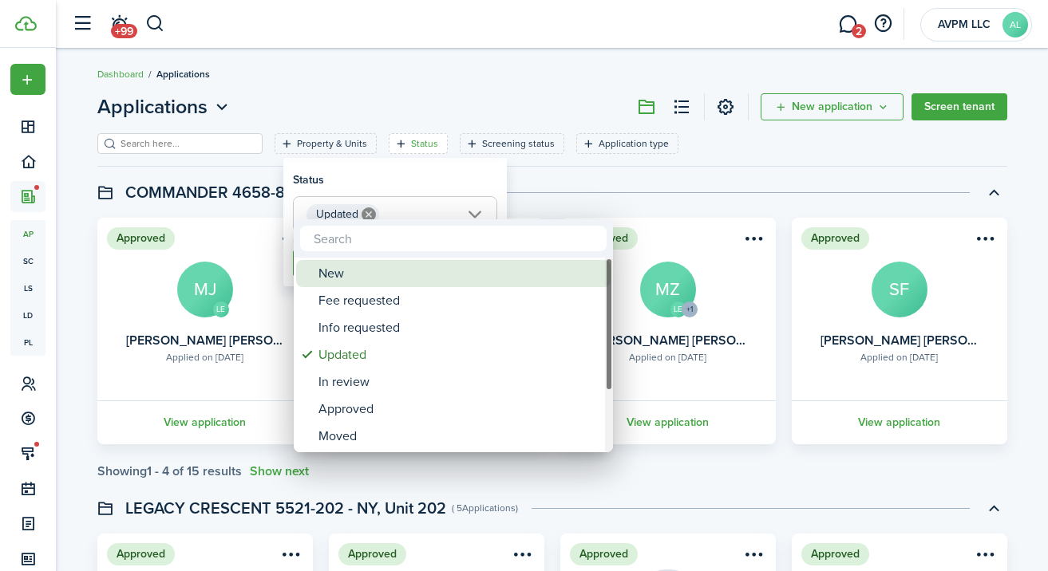
click at [367, 275] on div "New" at bounding box center [459, 273] width 283 height 27
type input "Updated, New"
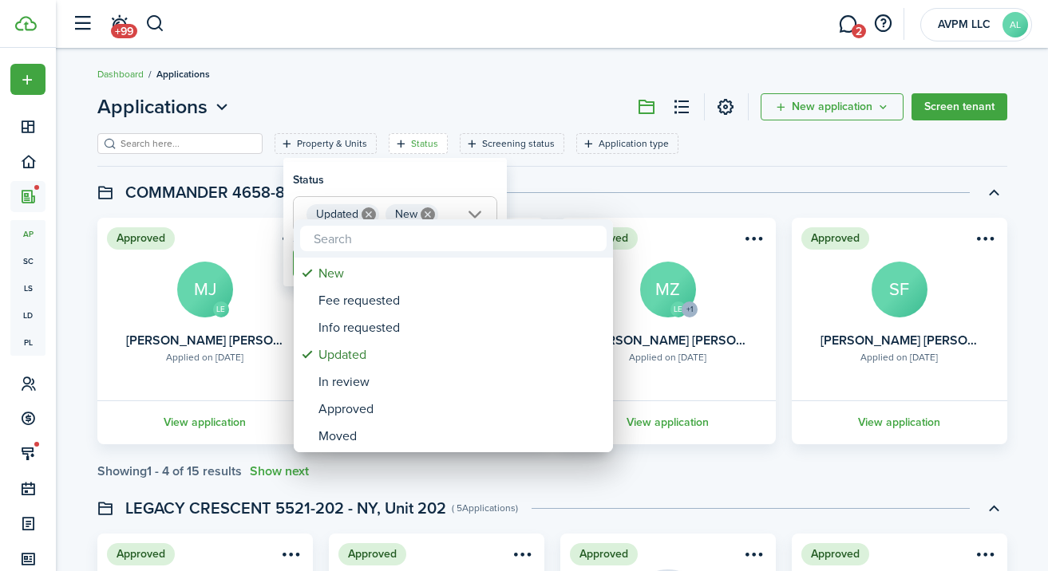
click at [370, 176] on div at bounding box center [523, 285] width 1303 height 827
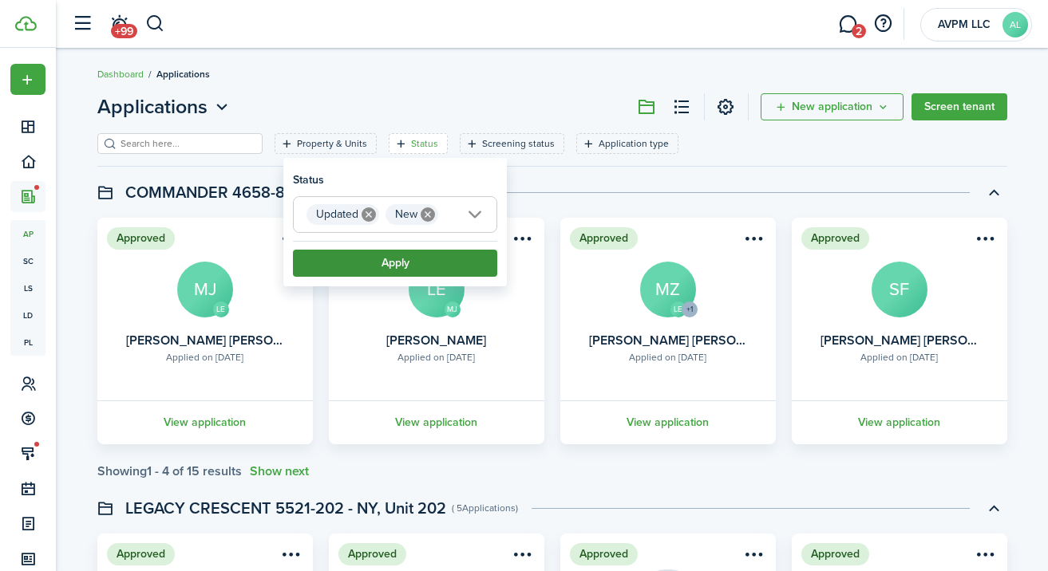
click at [391, 255] on button "Apply" at bounding box center [395, 263] width 204 height 27
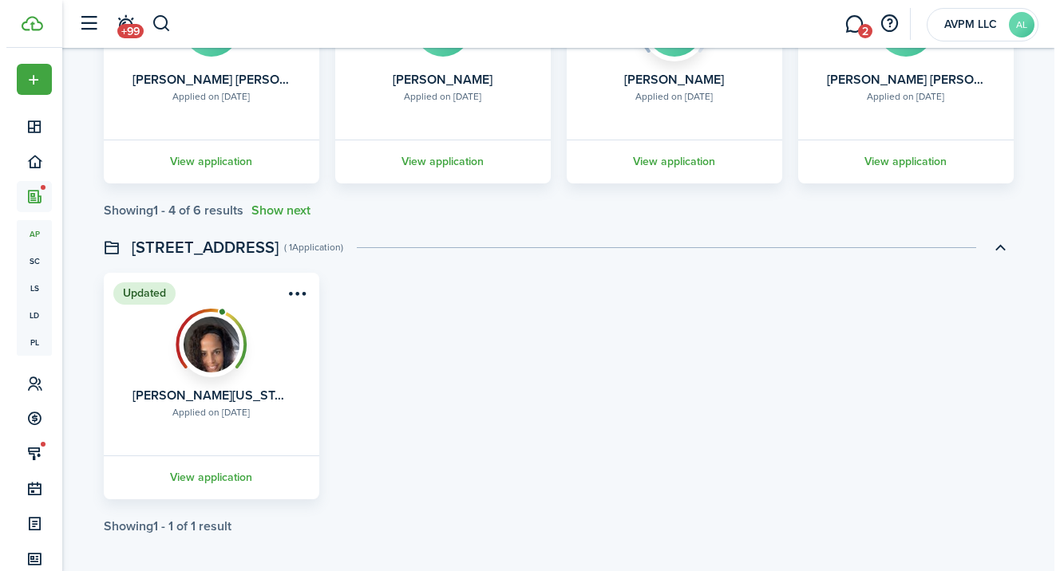
scroll to position [583, 0]
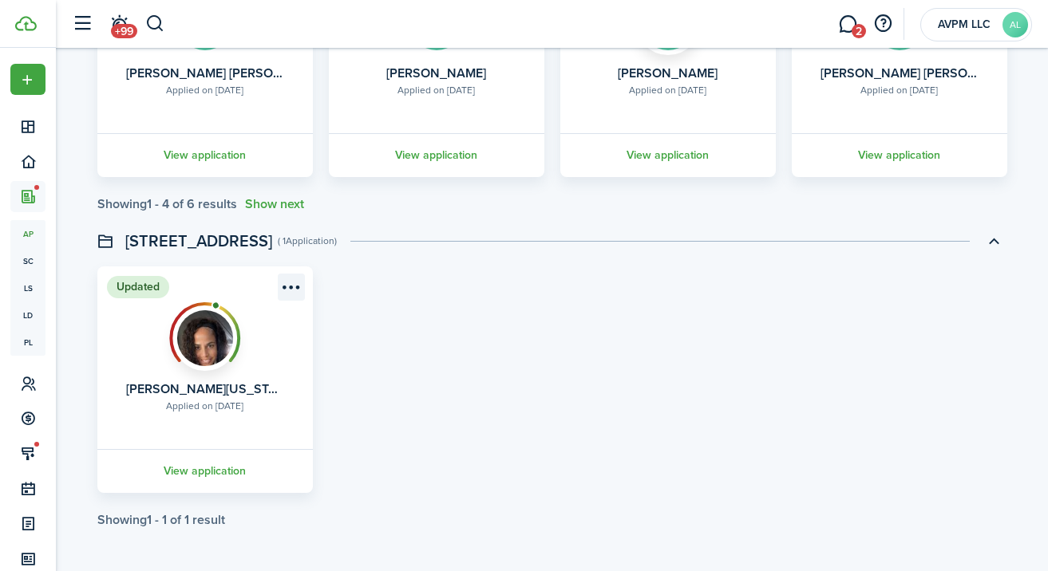
click at [290, 288] on menu-btn-icon "Open menu" at bounding box center [291, 287] width 27 height 27
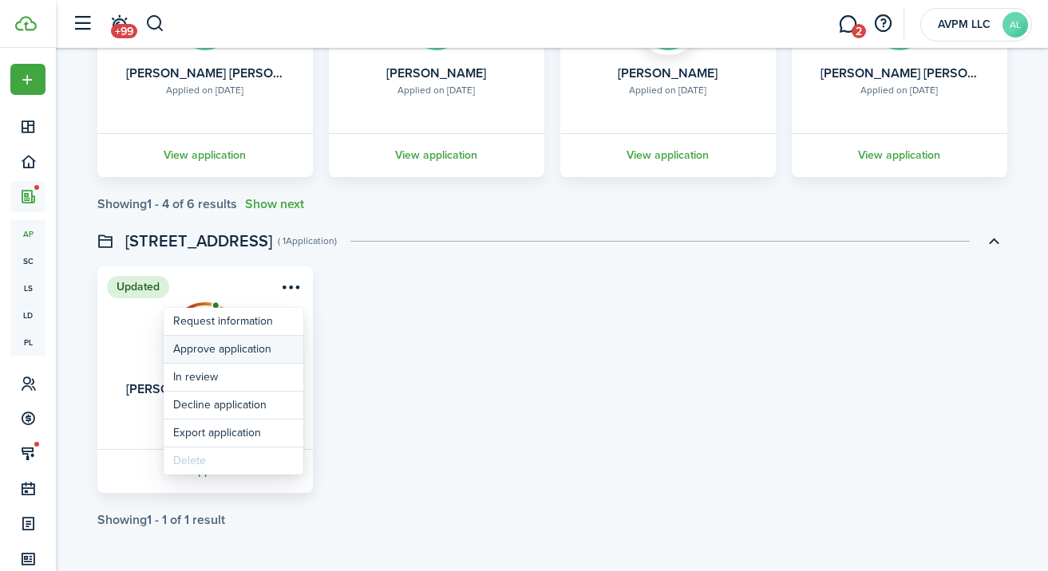
click at [249, 353] on button "Approve application" at bounding box center [234, 349] width 140 height 27
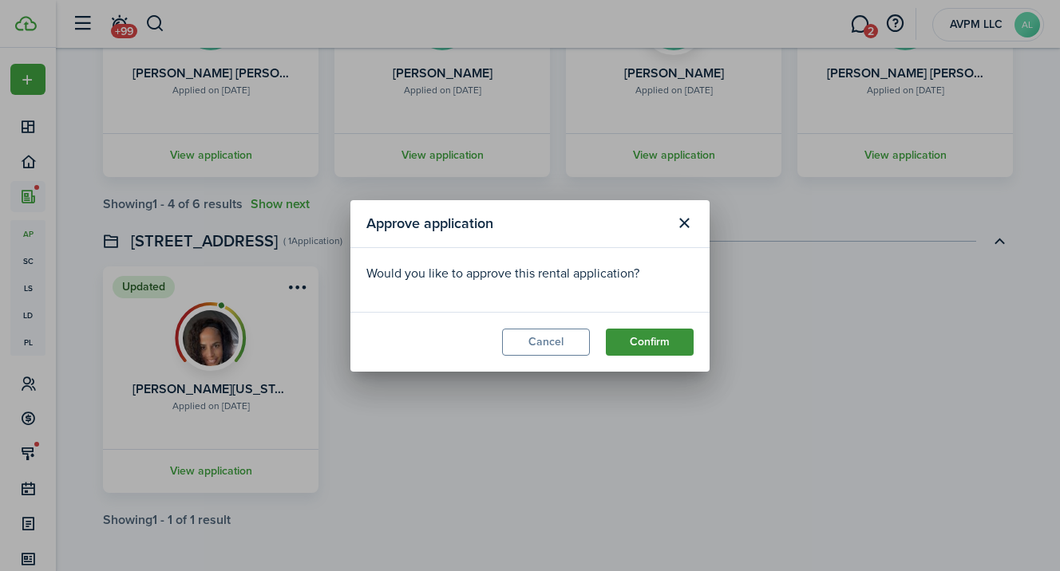
click at [634, 344] on button "Confirm" at bounding box center [650, 342] width 88 height 27
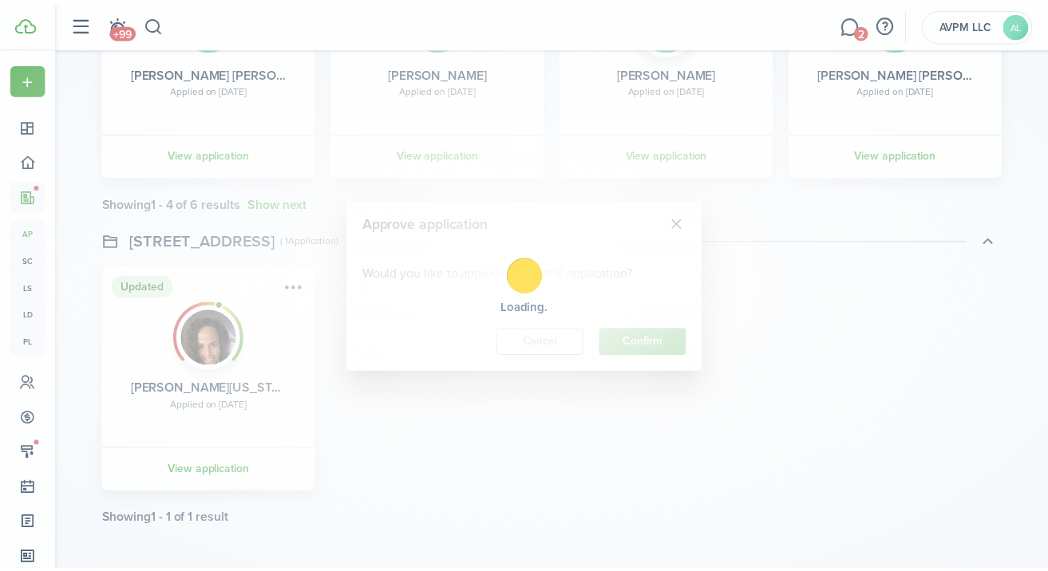
scroll to position [0, 0]
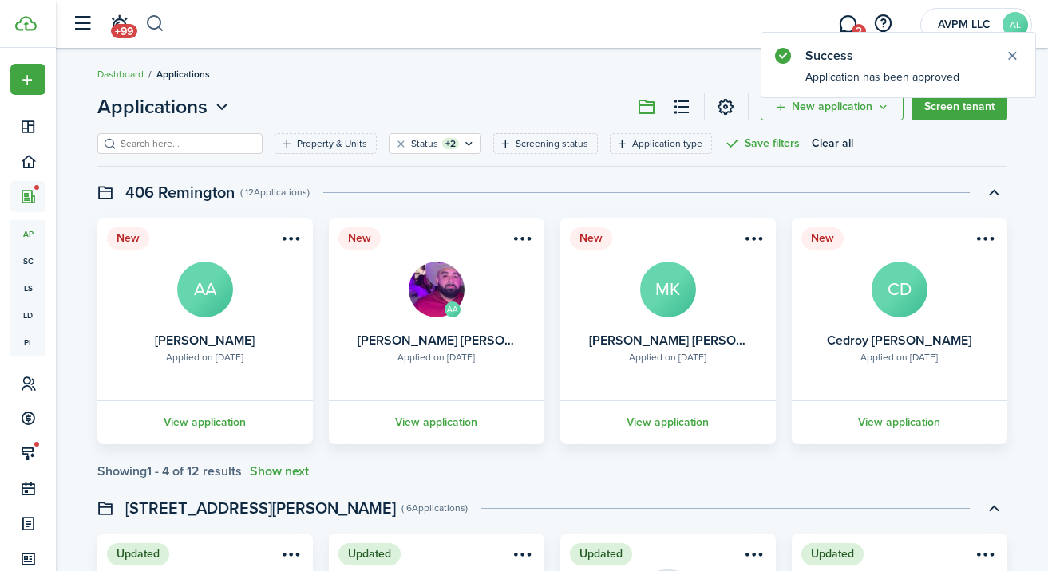
click at [155, 21] on button "button" at bounding box center [155, 23] width 20 height 27
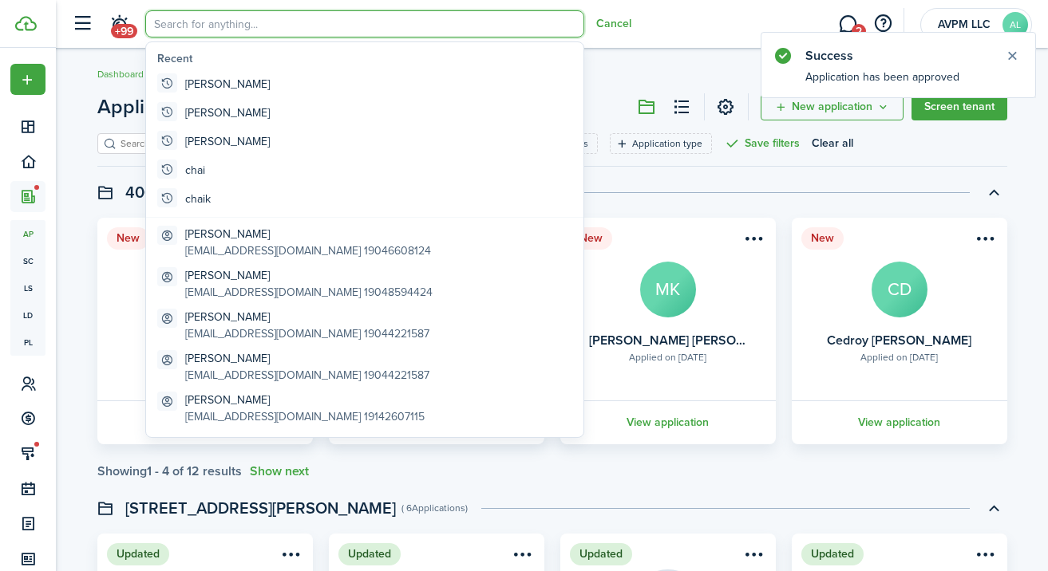
type input "z"
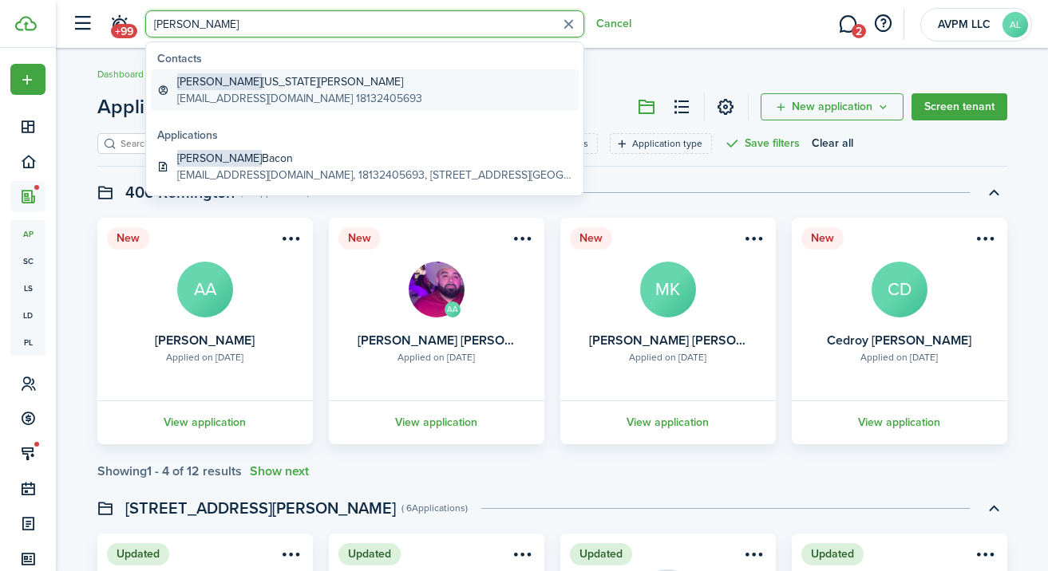
type input "[PERSON_NAME]"
click at [266, 85] on global-search-item-title "[PERSON_NAME][US_STATE]" at bounding box center [299, 81] width 245 height 17
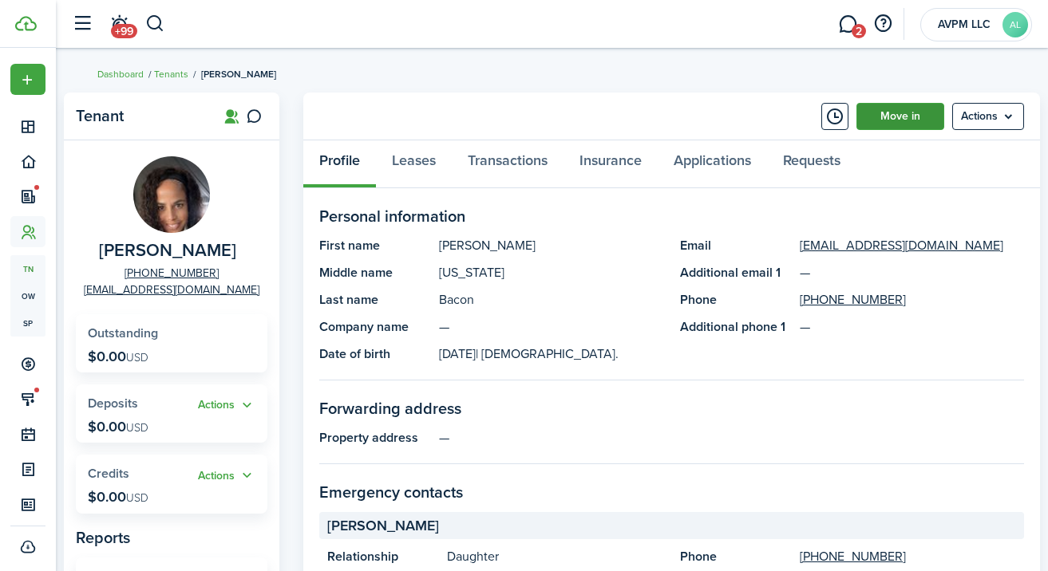
click at [899, 116] on link "Move in" at bounding box center [900, 116] width 88 height 27
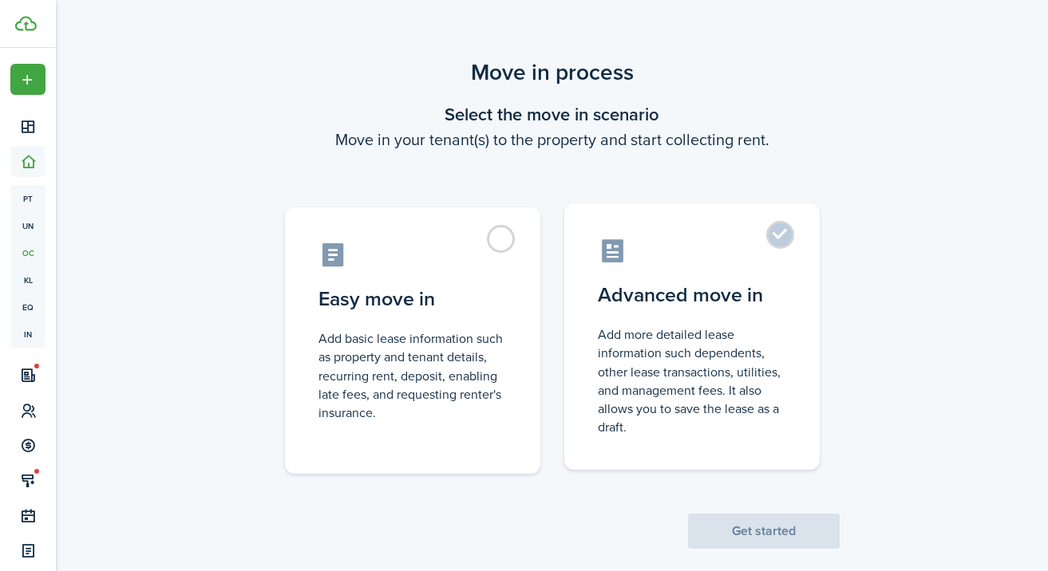
click at [715, 292] on control-radio-card-title "Advanced move in" at bounding box center [692, 295] width 188 height 29
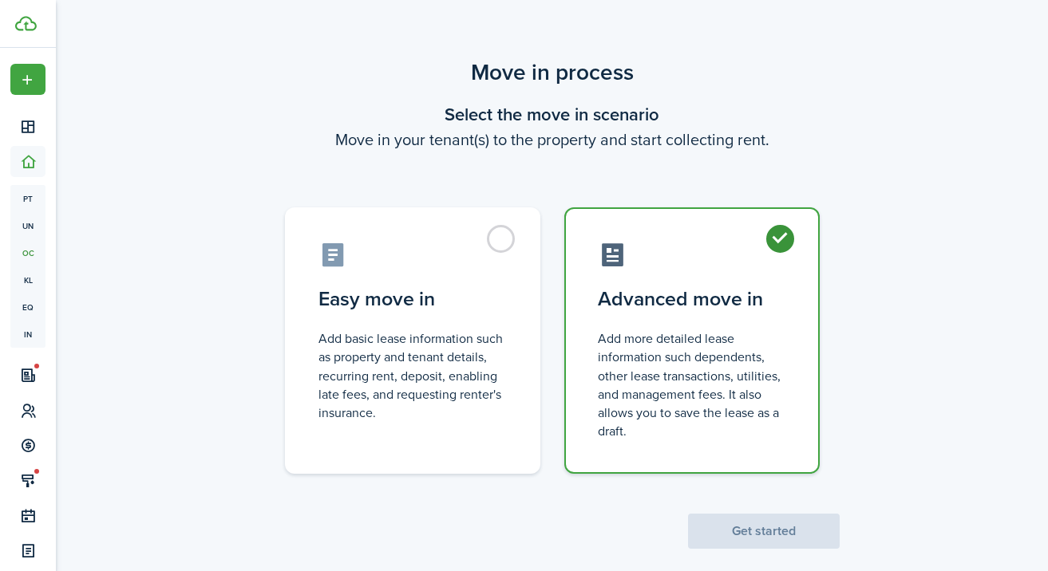
radio input "true"
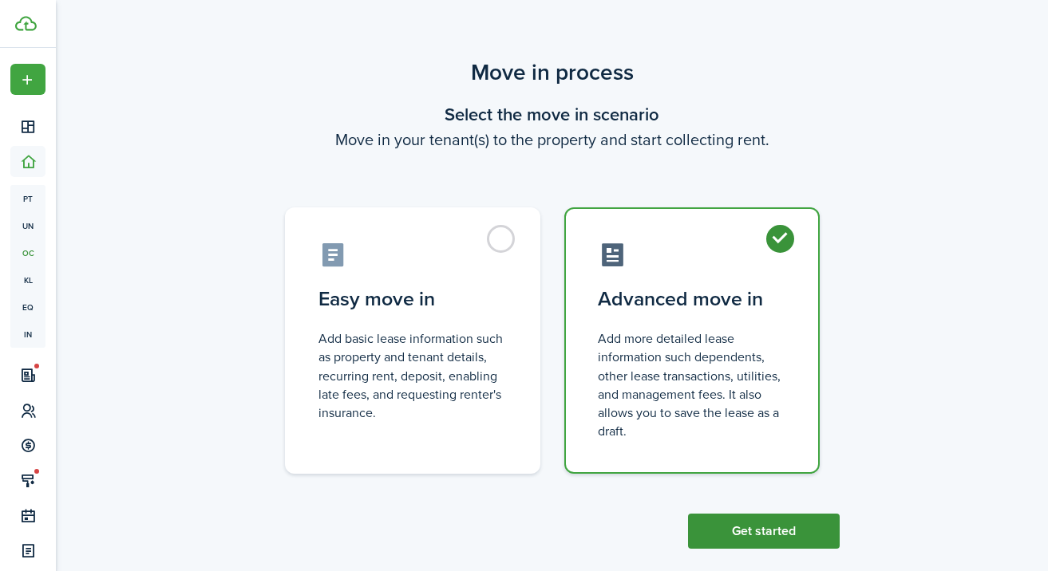
click at [761, 524] on button "Get started" at bounding box center [764, 531] width 152 height 35
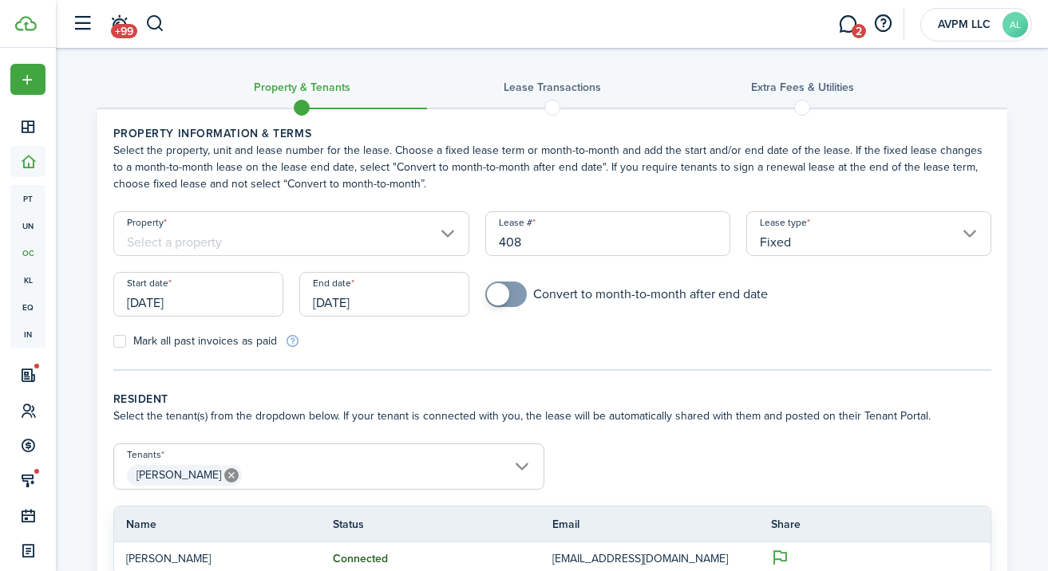
click at [401, 233] on input "Property" at bounding box center [291, 233] width 357 height 45
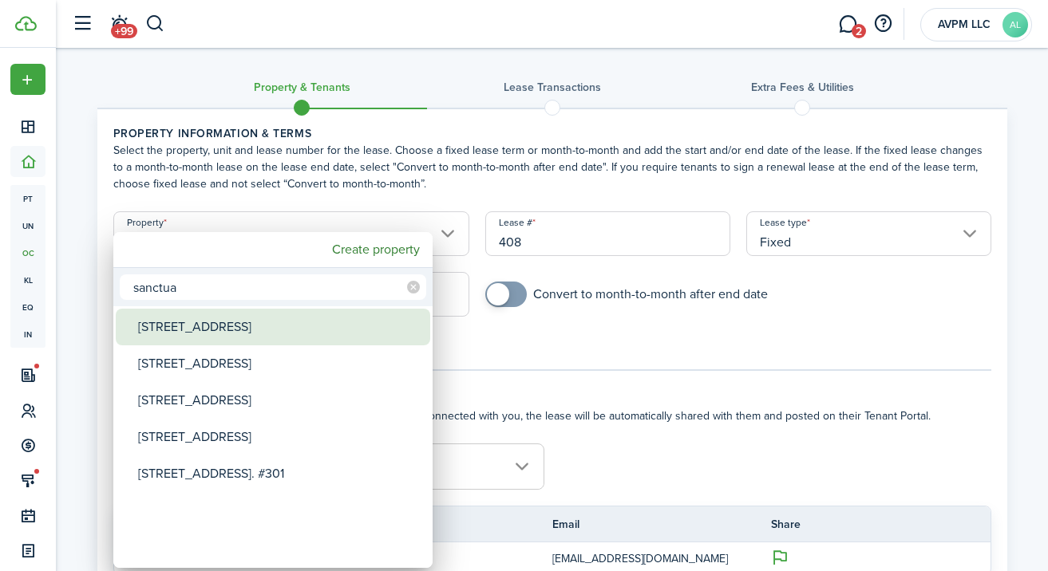
type input "sanctua"
click at [317, 327] on div "[STREET_ADDRESS]" at bounding box center [279, 327] width 283 height 37
type input "[STREET_ADDRESS]"
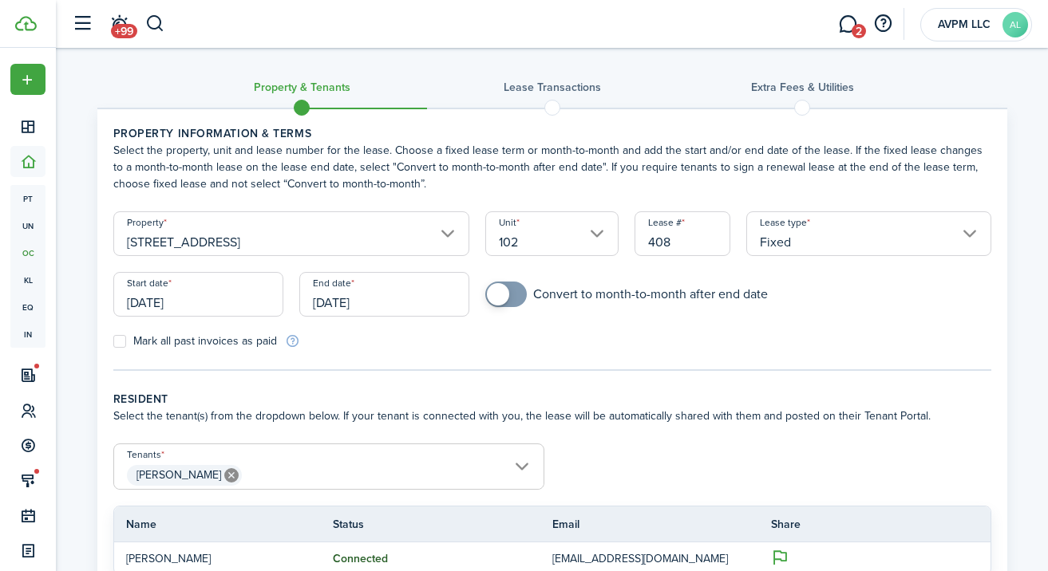
click at [222, 294] on input "[DATE]" at bounding box center [198, 294] width 170 height 45
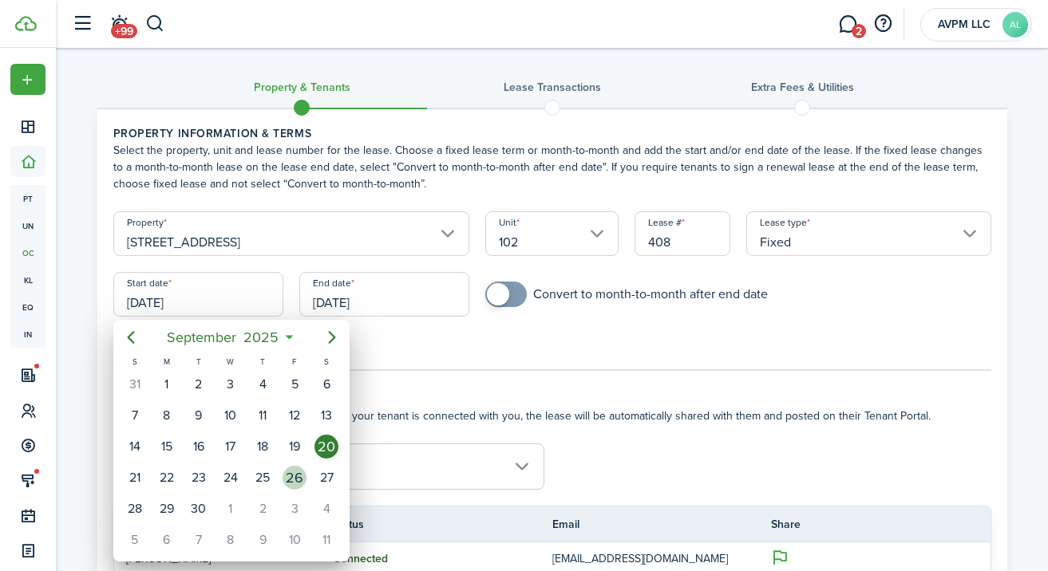
click at [297, 477] on div "26" at bounding box center [295, 478] width 24 height 24
type input "[DATE]"
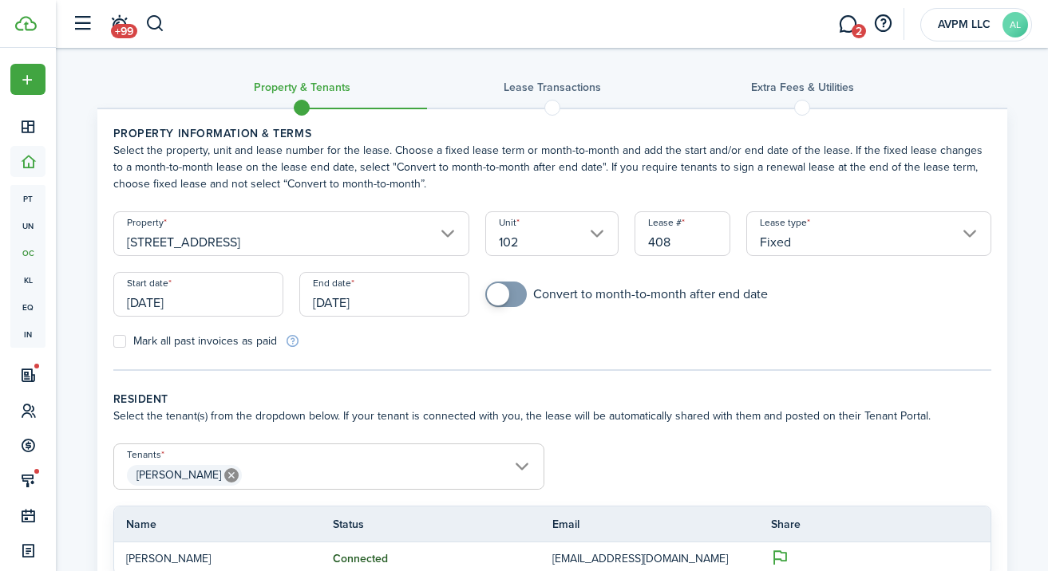
click at [362, 299] on input "[DATE]" at bounding box center [384, 294] width 170 height 45
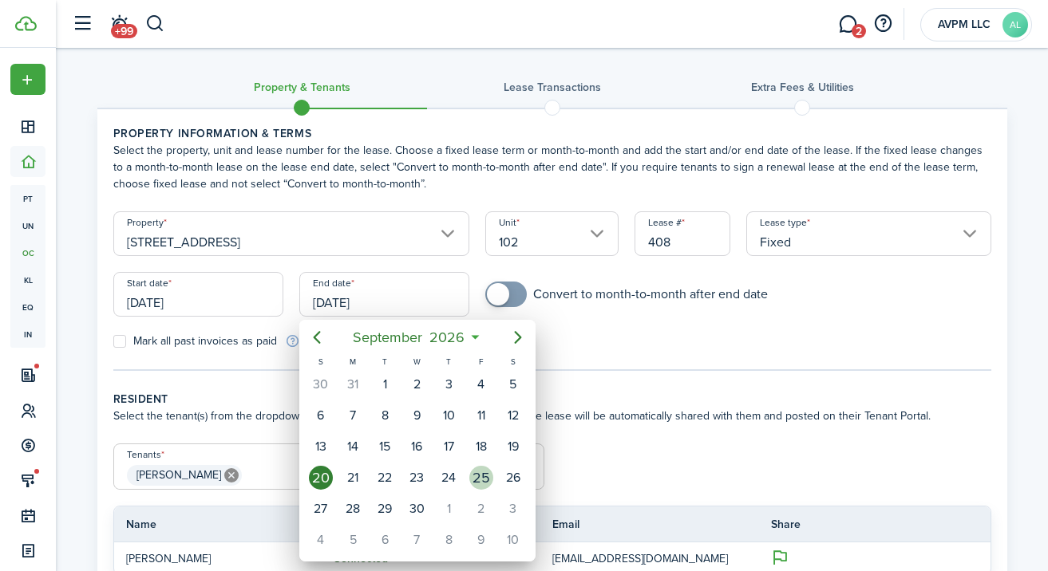
click at [480, 472] on div "25" at bounding box center [481, 478] width 24 height 24
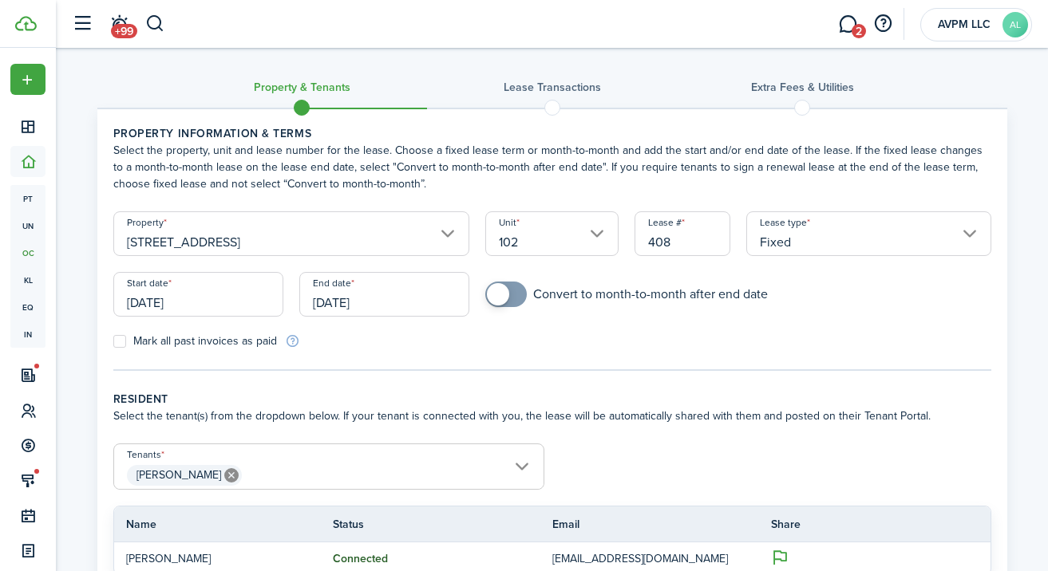
click at [429, 335] on div "Mark all past invoices as paid" at bounding box center [328, 341] width 447 height 17
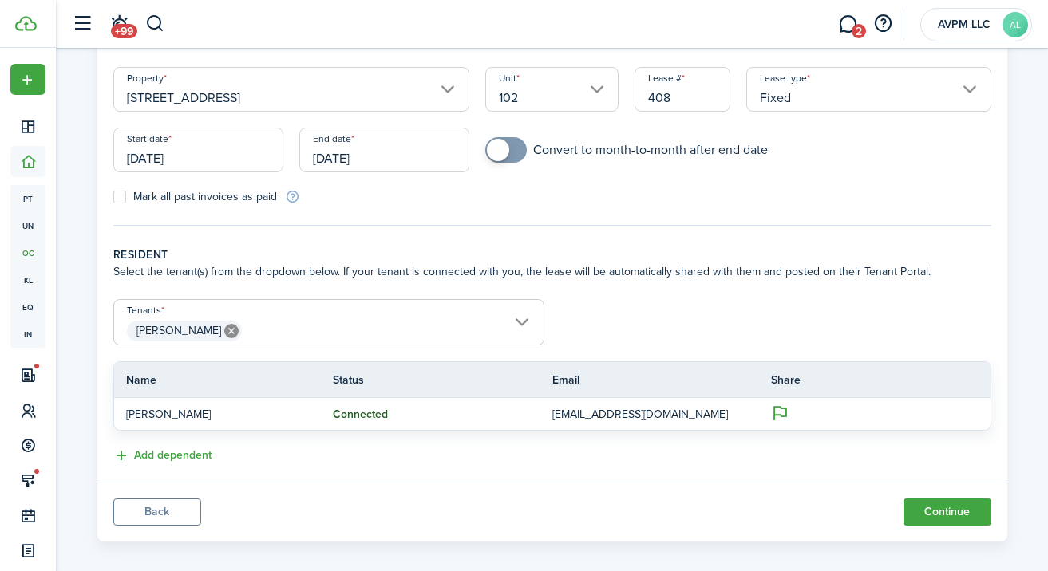
scroll to position [158, 0]
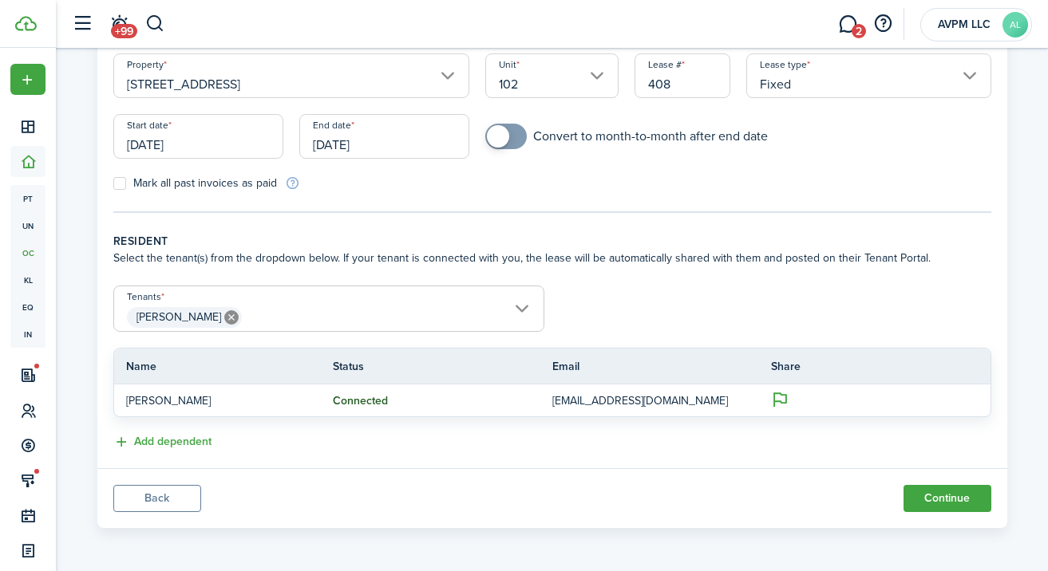
click at [393, 143] on input "[DATE]" at bounding box center [384, 136] width 170 height 45
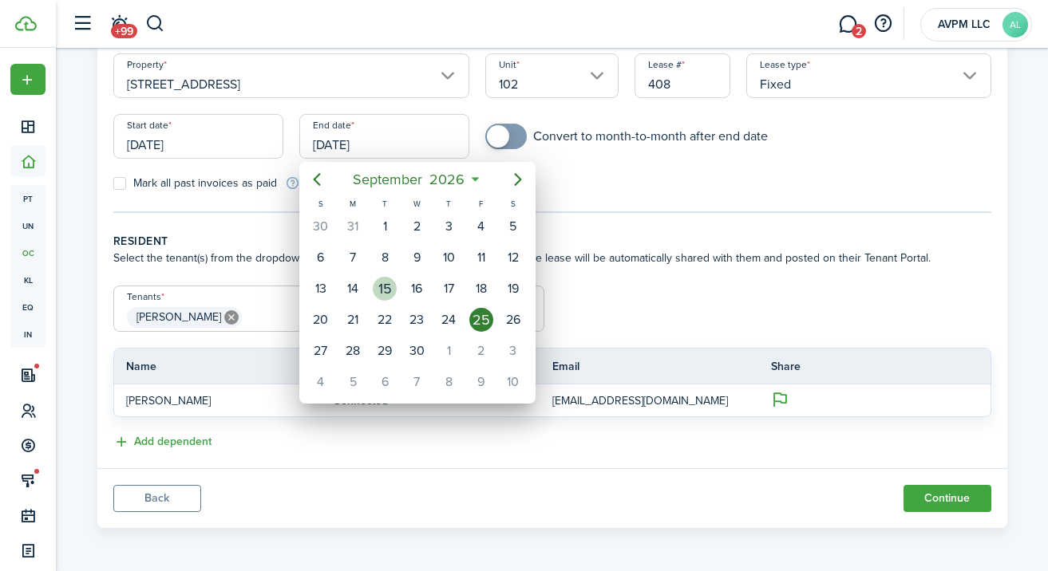
click at [388, 285] on div "15" at bounding box center [385, 289] width 24 height 24
type input "[DATE]"
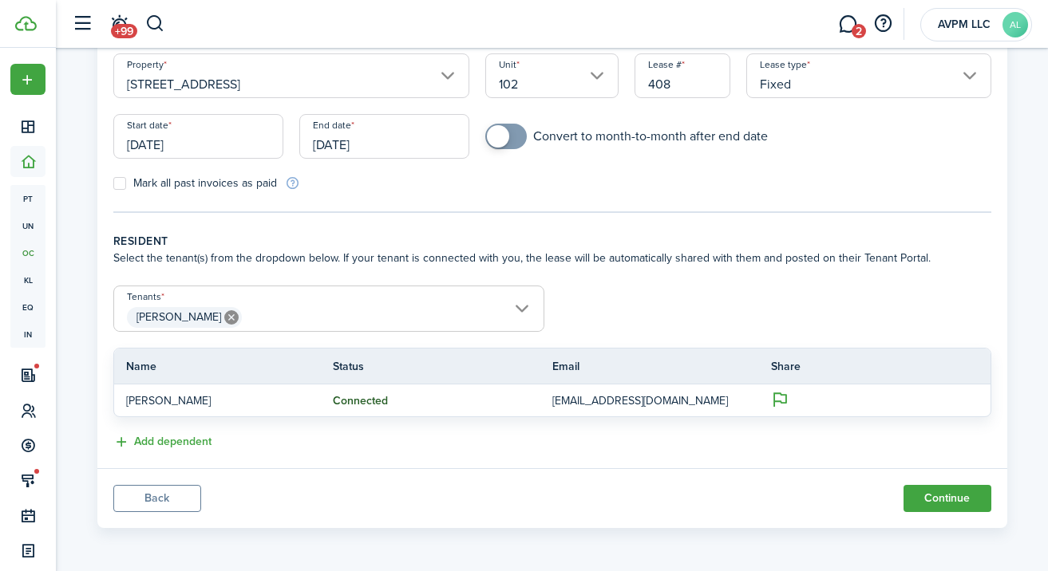
click at [599, 191] on tc-wizard-step "Property information & terms Select the property, unit and lease number for the…" at bounding box center [552, 90] width 878 height 246
click at [944, 496] on button "Continue" at bounding box center [947, 498] width 88 height 27
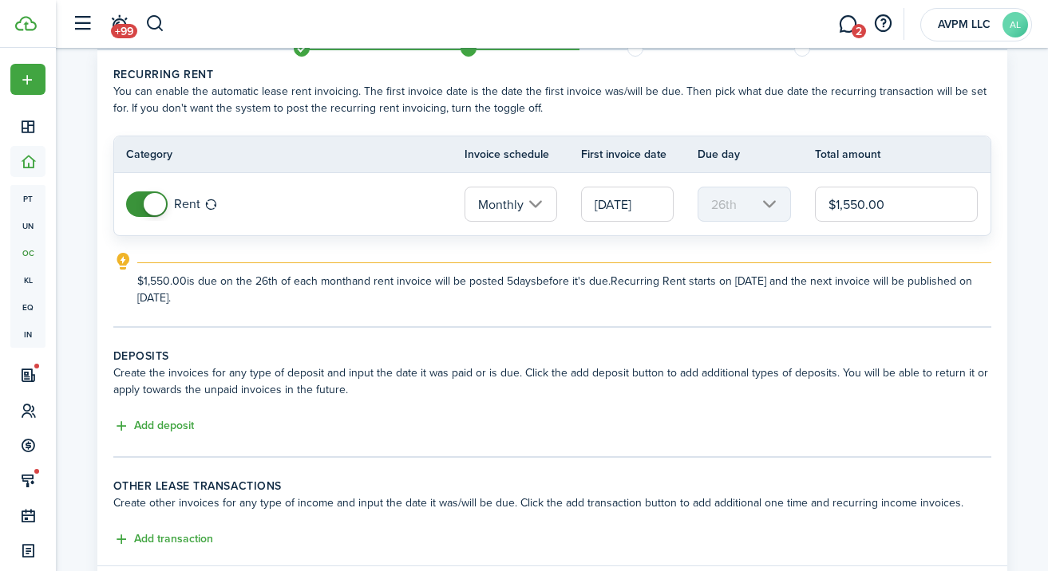
scroll to position [156, 0]
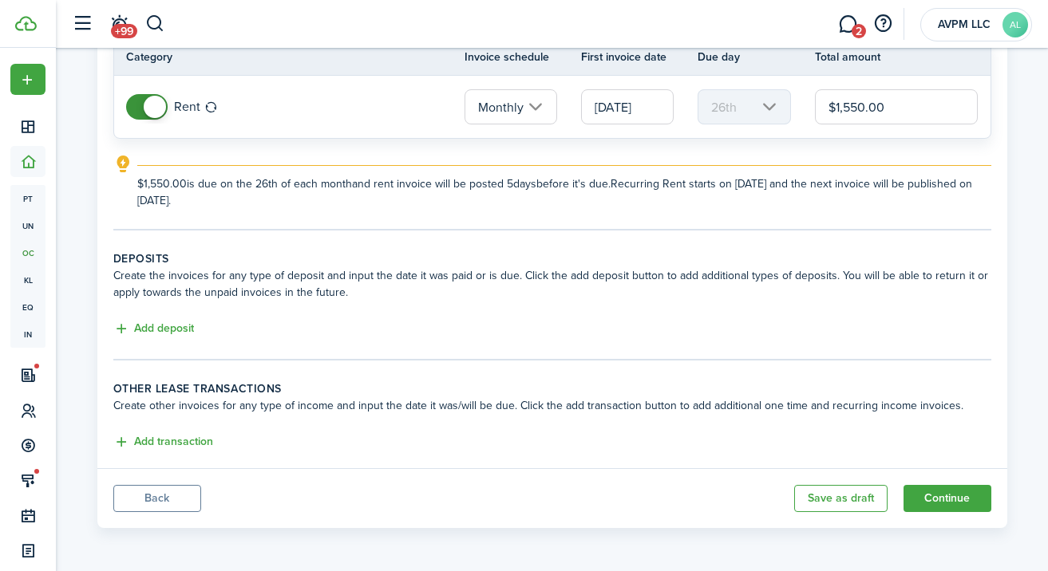
click at [182, 492] on button "Back" at bounding box center [157, 498] width 88 height 27
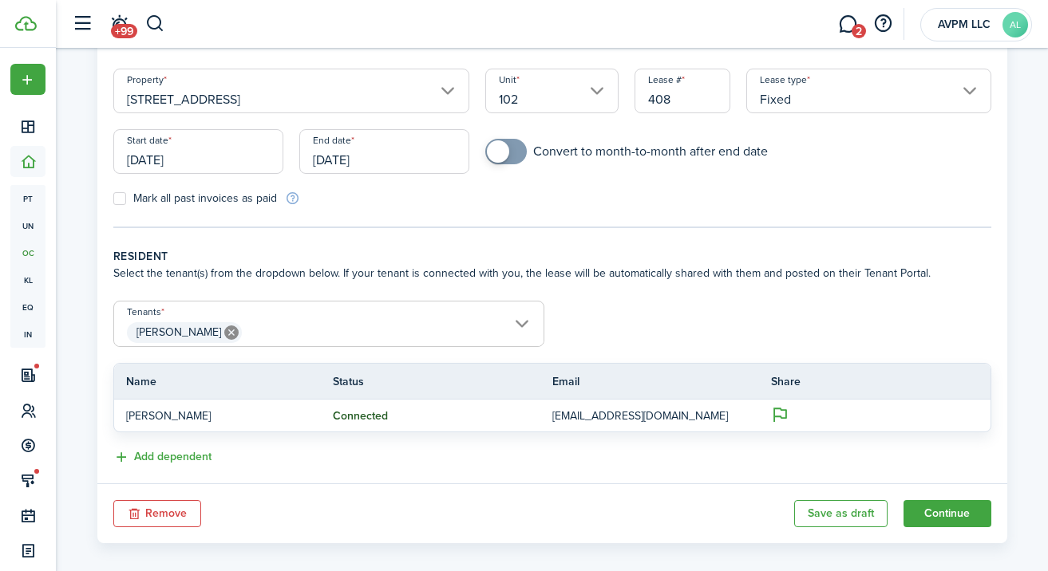
scroll to position [158, 0]
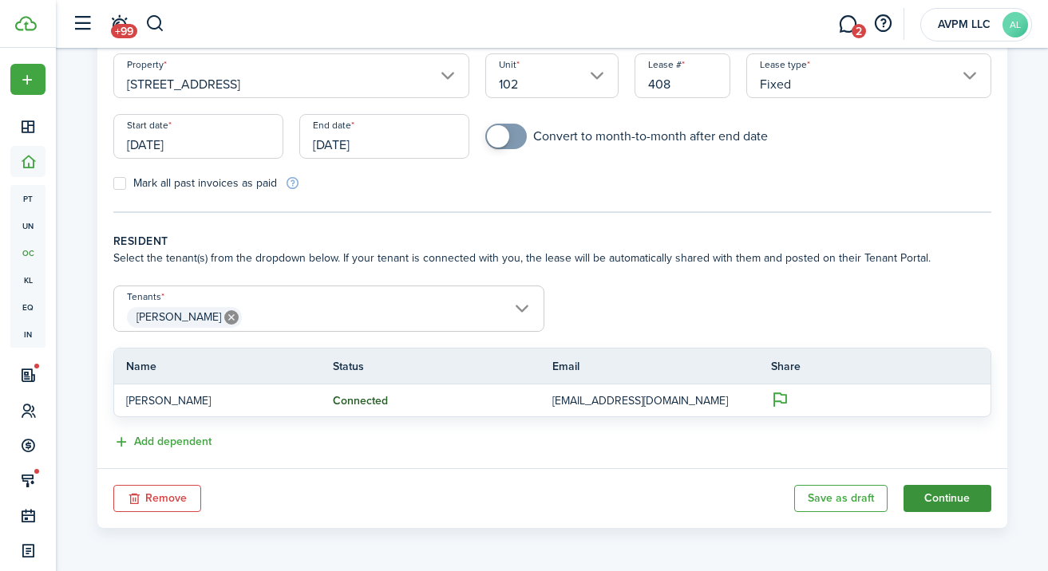
click at [929, 498] on button "Continue" at bounding box center [947, 498] width 88 height 27
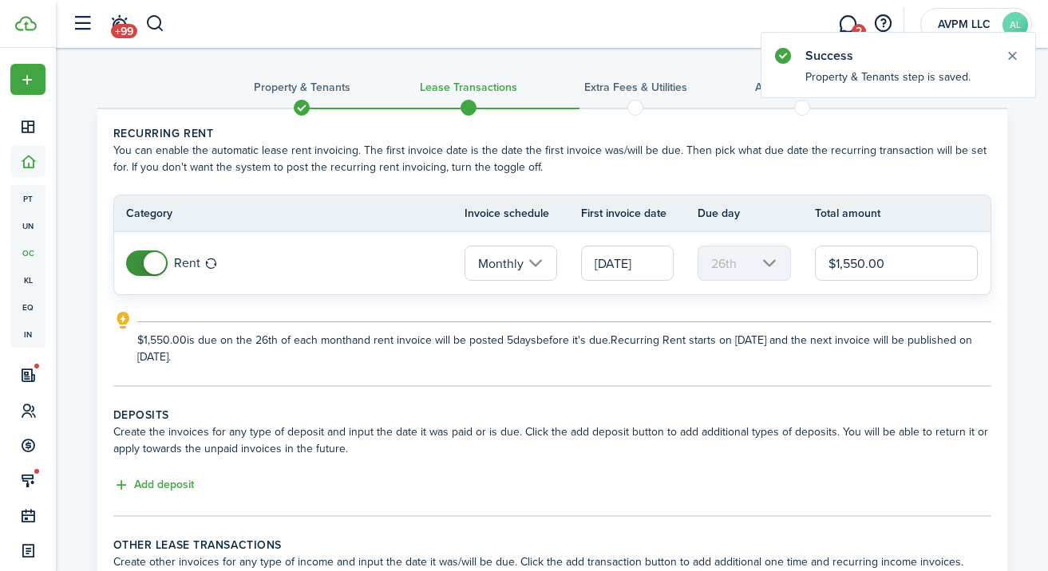
drag, startPoint x: 866, startPoint y: 263, endPoint x: 845, endPoint y: 266, distance: 21.0
click at [845, 266] on input "$1,550.00" at bounding box center [897, 263] width 164 height 35
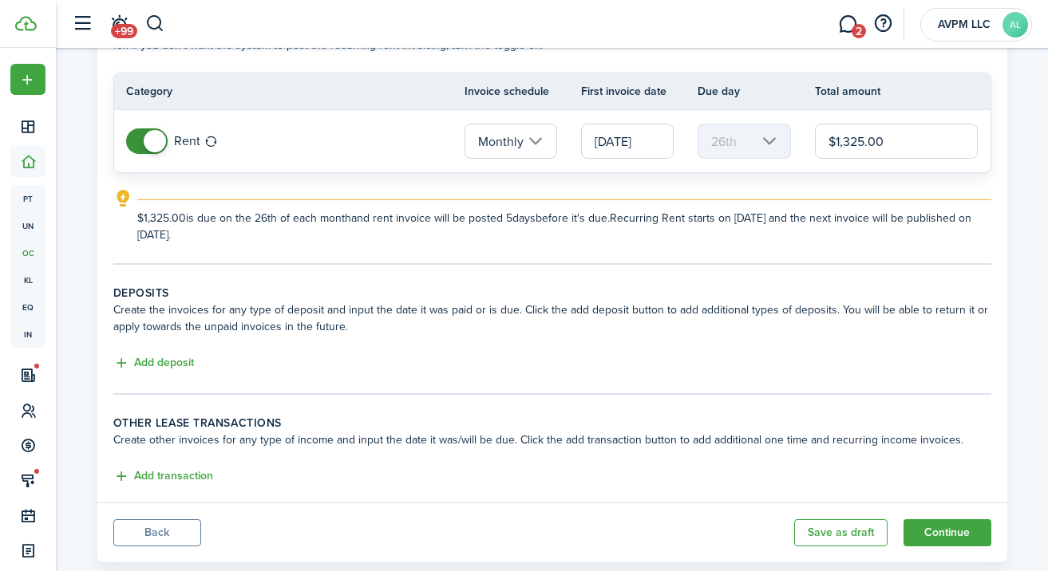
scroll to position [156, 0]
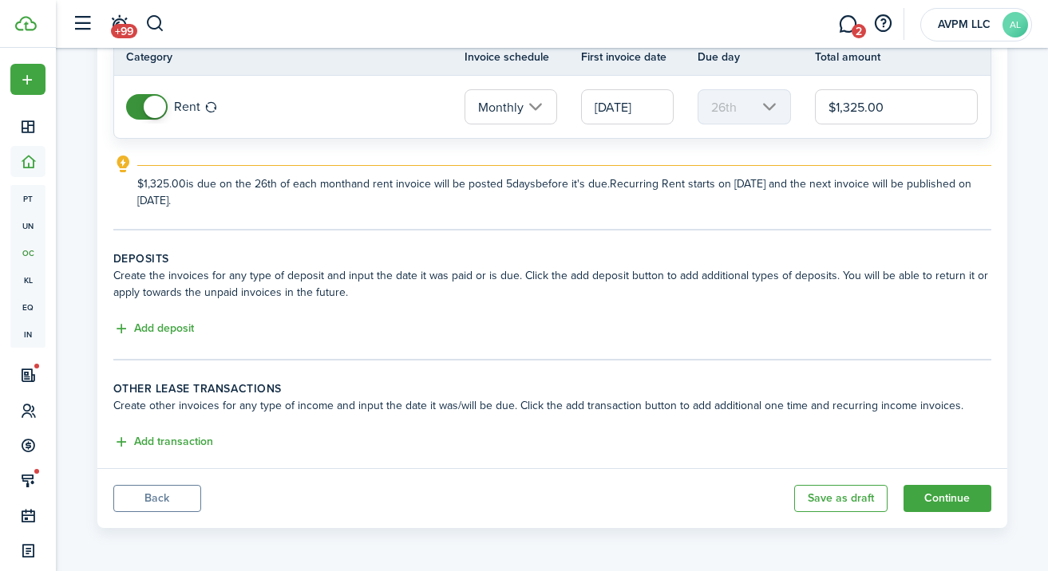
click at [625, 109] on input "[DATE]" at bounding box center [627, 106] width 93 height 35
type input "$1,325.00"
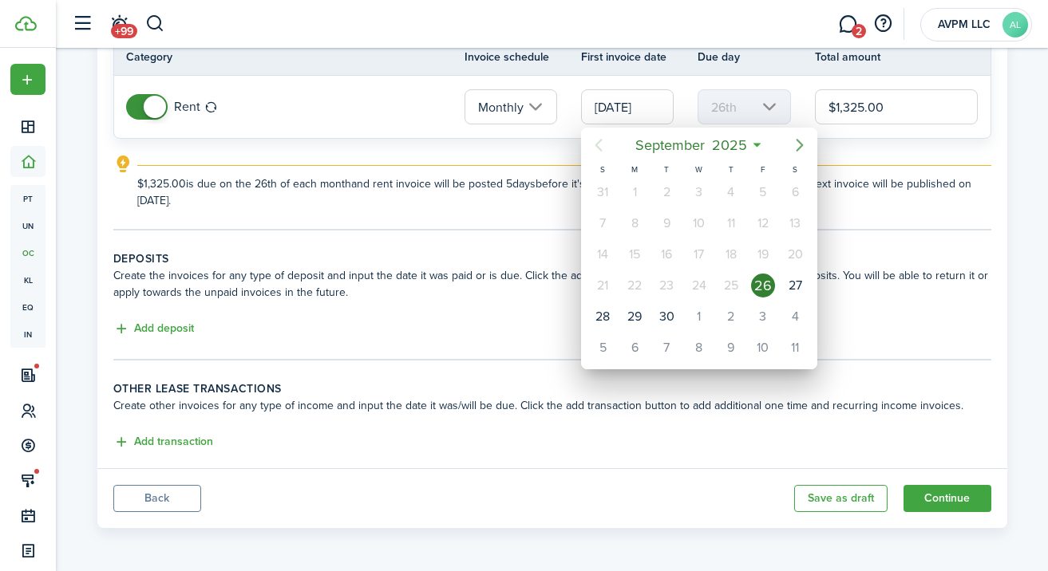
click at [800, 145] on icon "Next page" at bounding box center [799, 145] width 19 height 19
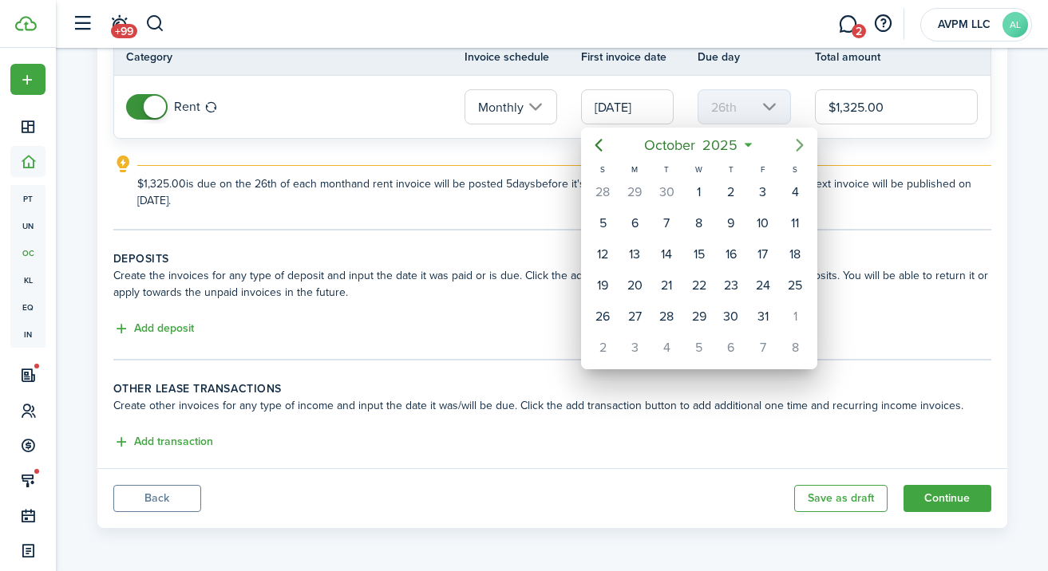
click at [800, 145] on icon "Next page" at bounding box center [799, 145] width 19 height 19
click at [786, 187] on div "1" at bounding box center [795, 192] width 24 height 24
type input "[DATE]"
type input "1st"
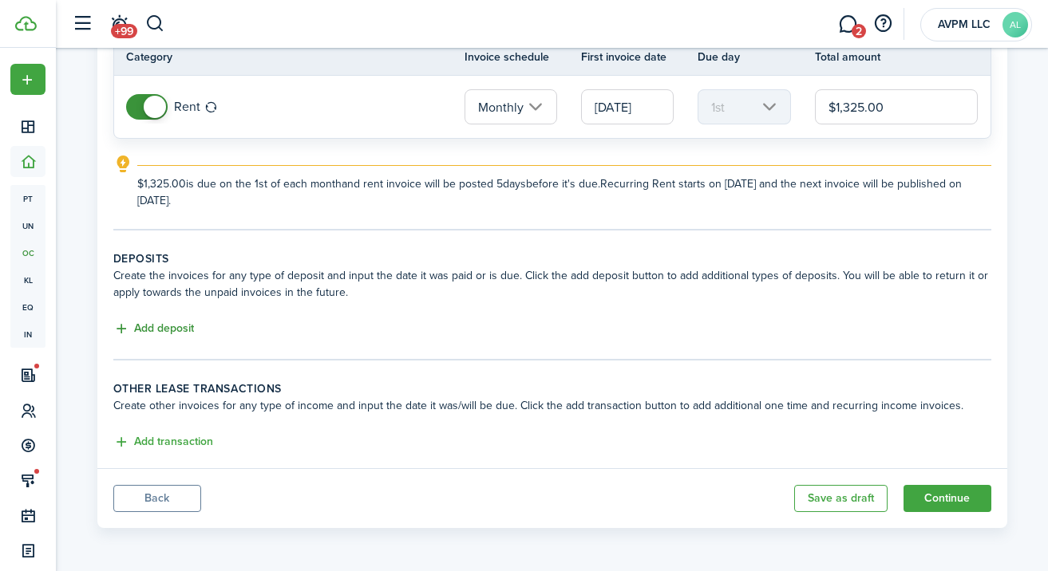
click at [177, 328] on button "Add deposit" at bounding box center [153, 329] width 81 height 18
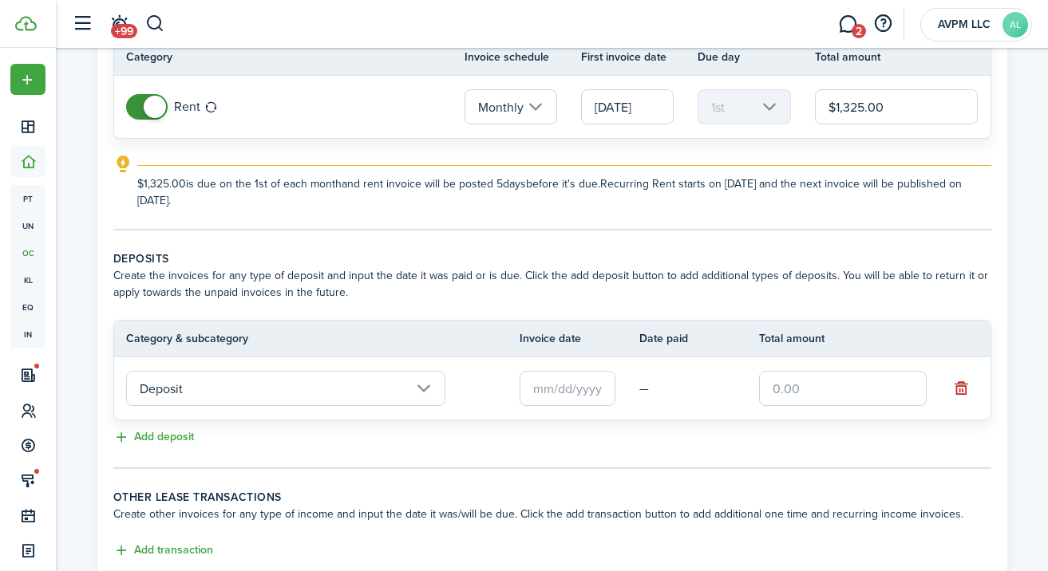
click at [575, 393] on input "text" at bounding box center [568, 388] width 96 height 35
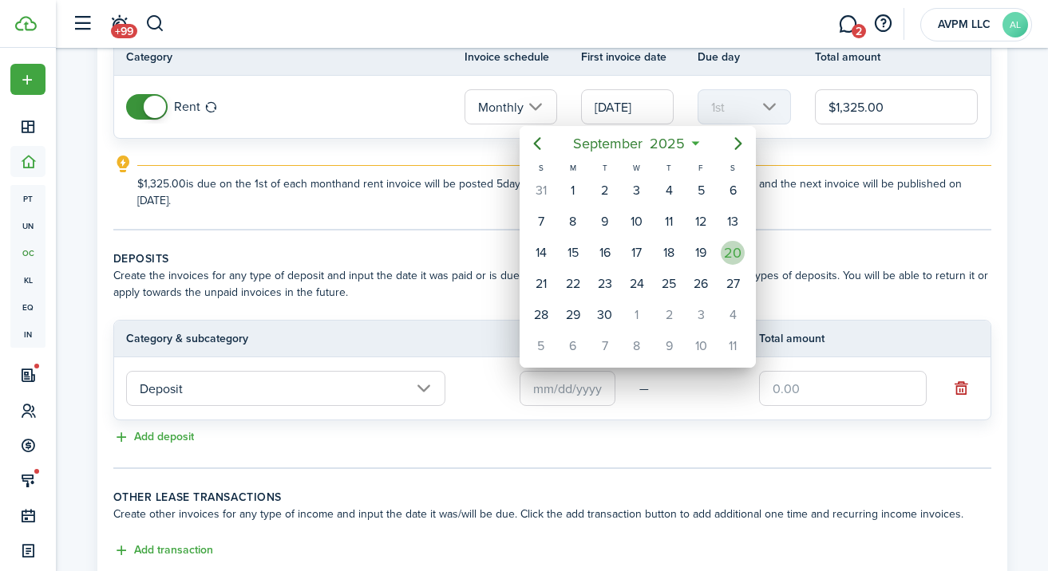
click at [736, 257] on div "20" at bounding box center [733, 253] width 24 height 24
type input "[DATE]"
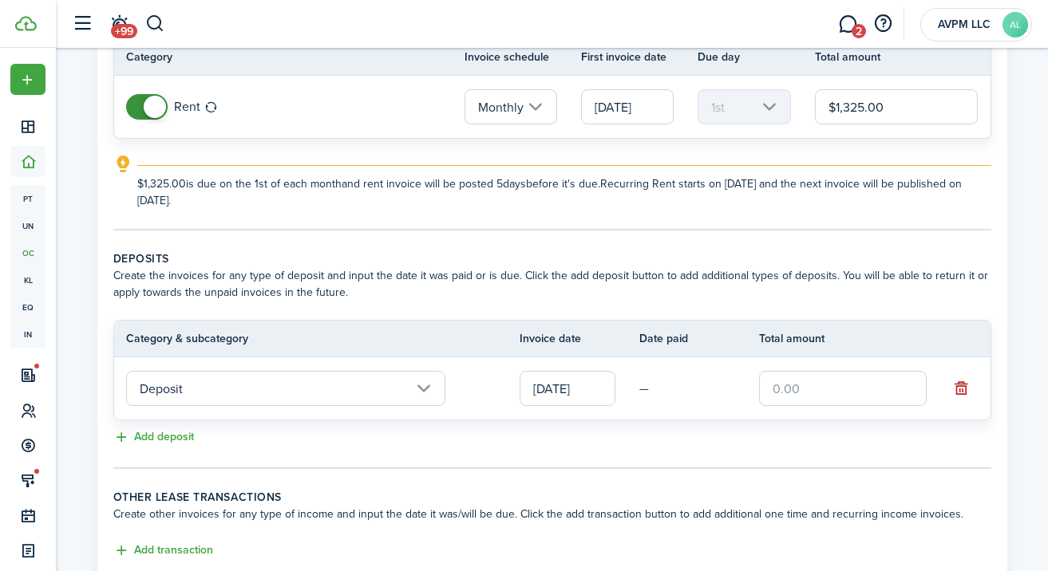
click at [780, 384] on input "text" at bounding box center [843, 388] width 168 height 35
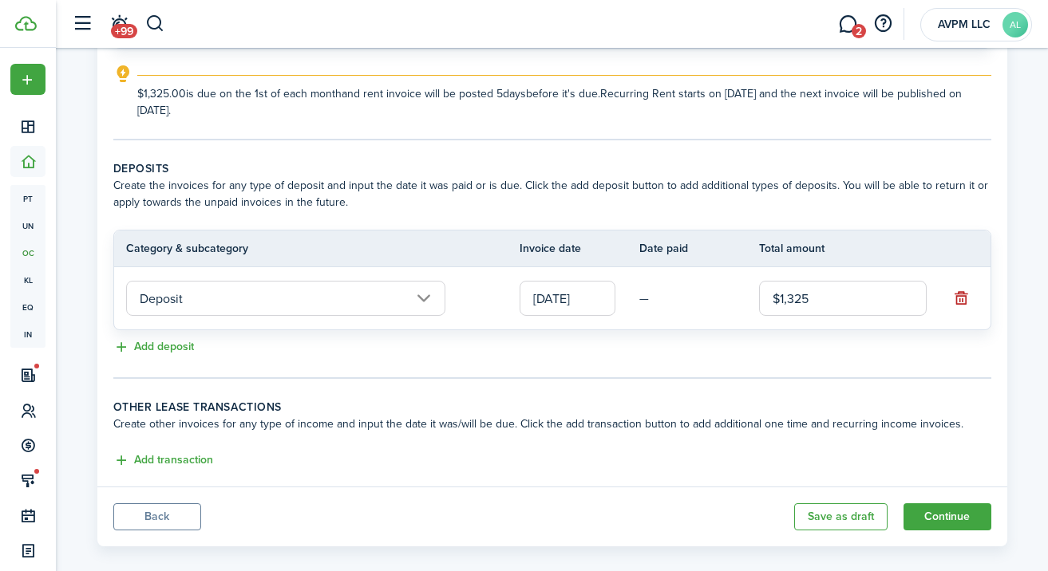
scroll to position [247, 0]
type input "$1,325.00"
click at [192, 462] on button "Add transaction" at bounding box center [163, 461] width 100 height 18
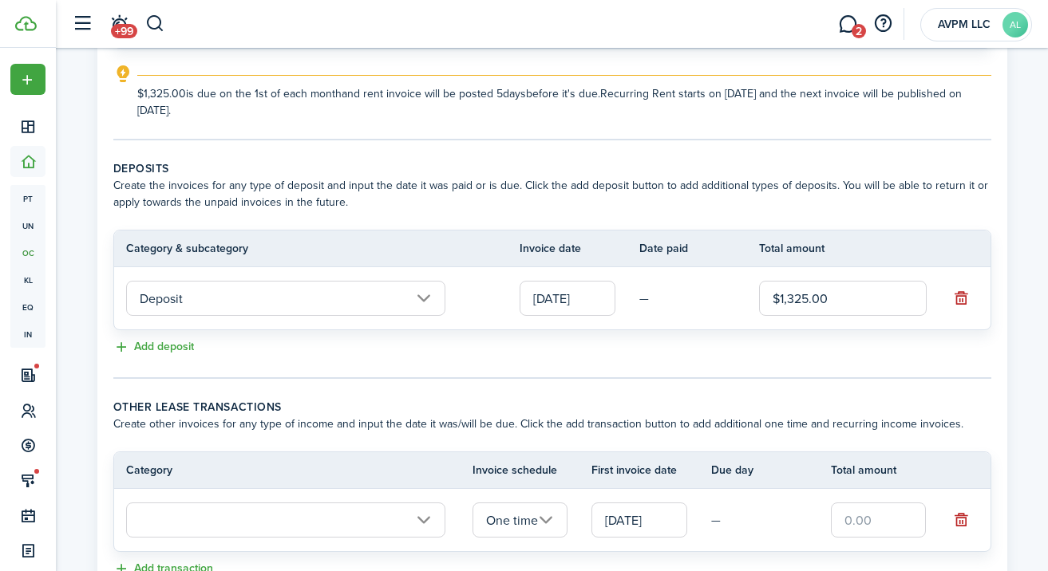
click at [330, 520] on input "text" at bounding box center [285, 520] width 319 height 35
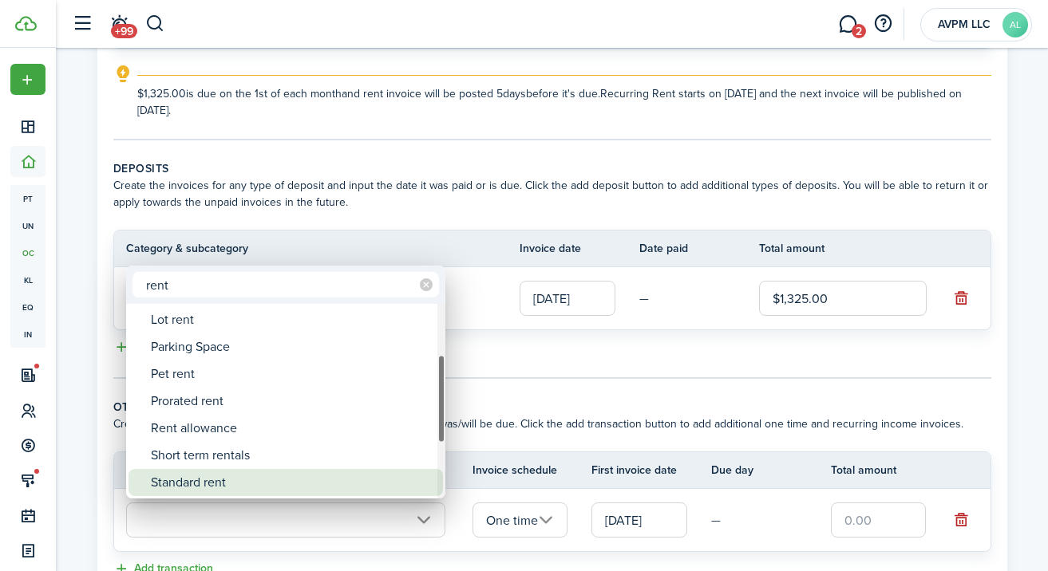
type input "rent"
click at [282, 474] on div "Standard rent" at bounding box center [292, 482] width 283 height 27
type input "Rent / Standard rent"
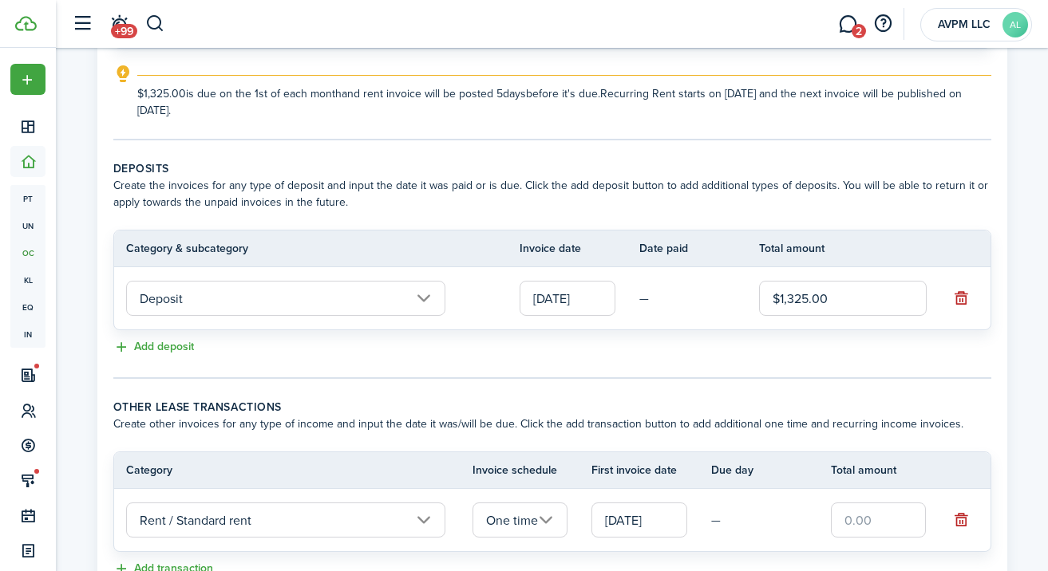
click at [860, 520] on input "text" at bounding box center [879, 520] width 96 height 35
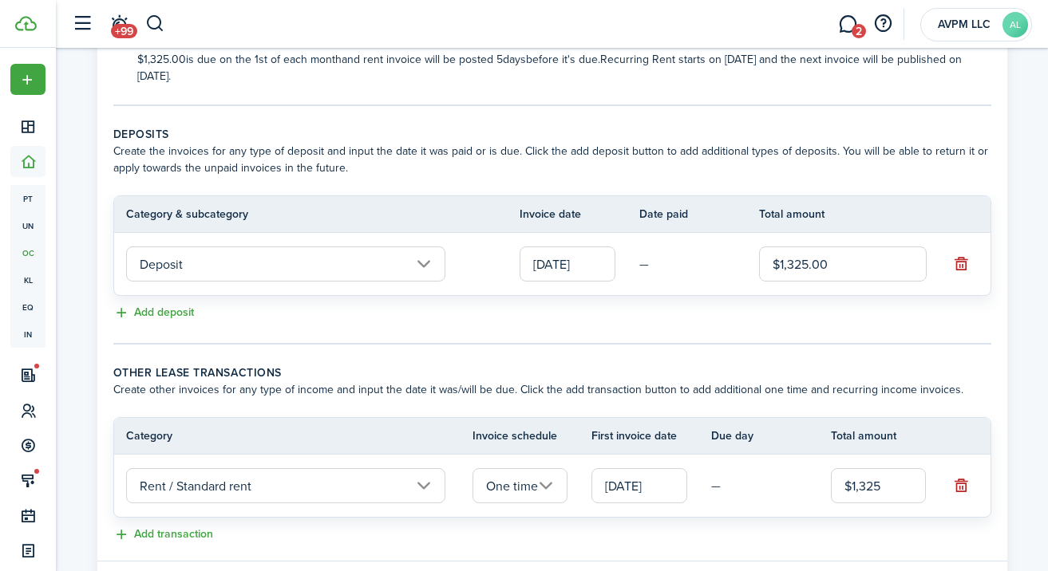
scroll to position [335, 0]
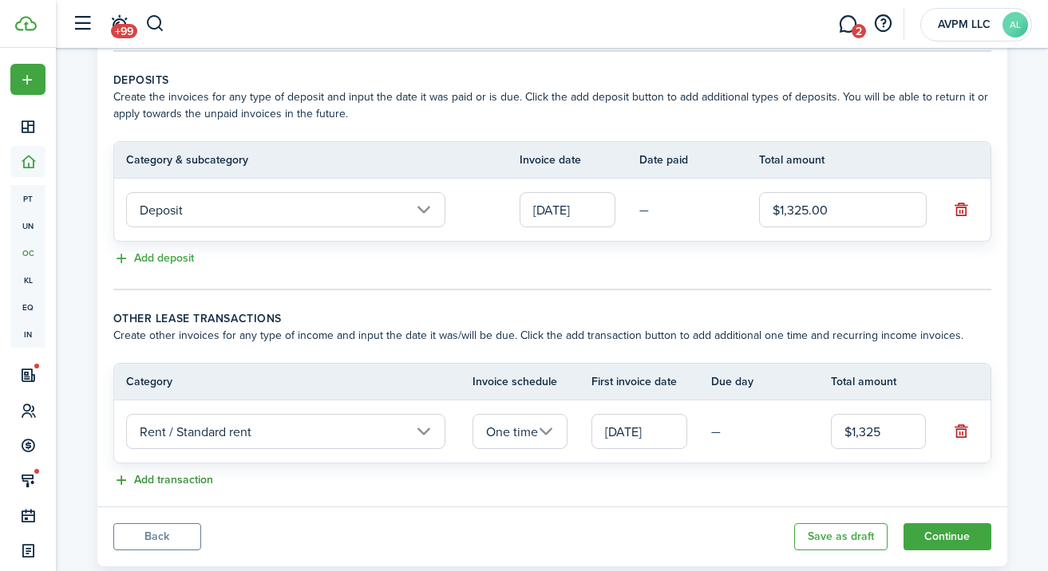
type input "$1,325.00"
click at [193, 480] on button "Add transaction" at bounding box center [163, 481] width 100 height 18
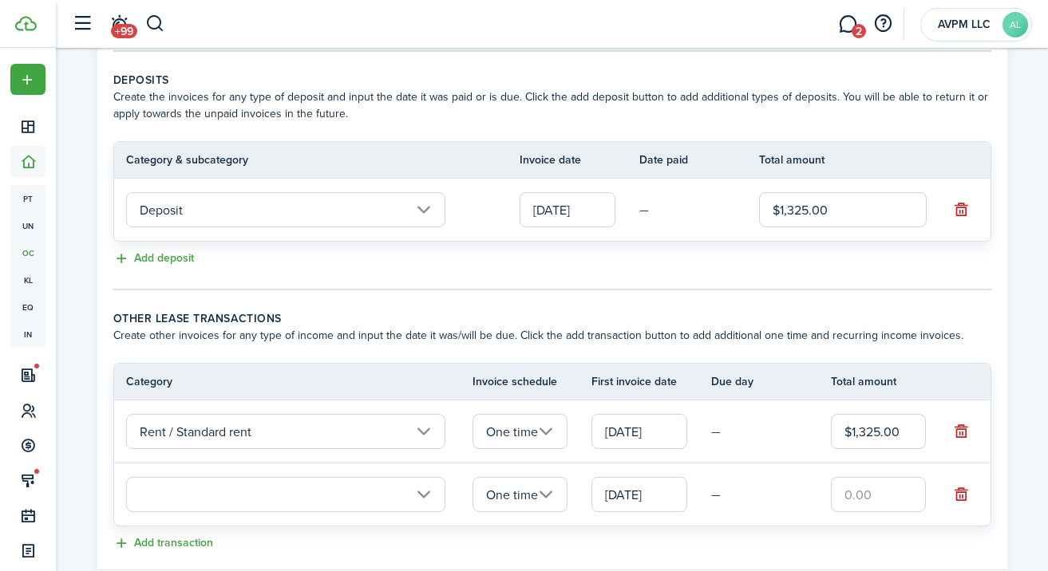
click at [311, 496] on input "text" at bounding box center [285, 494] width 319 height 35
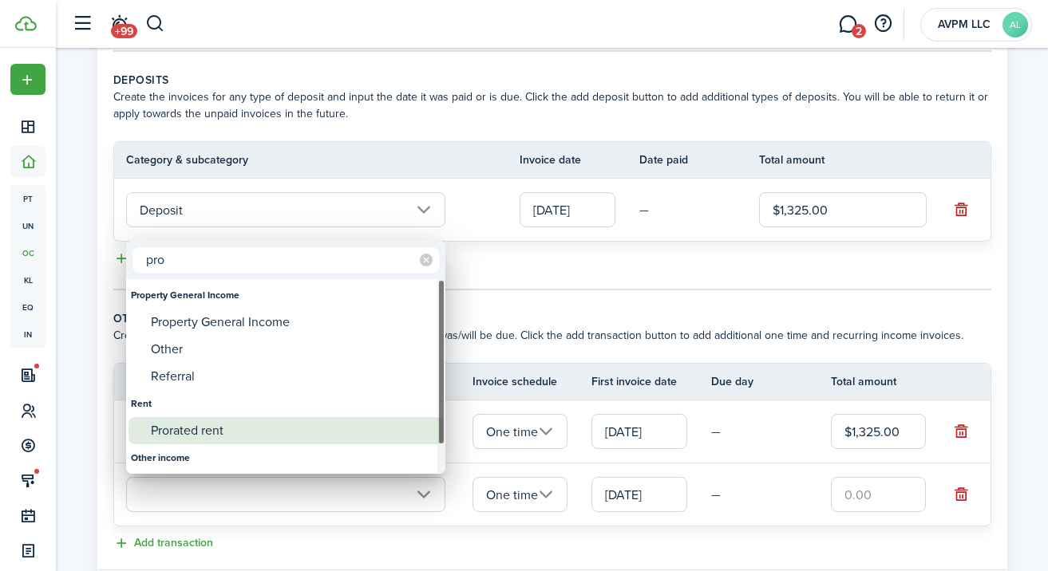
type input "pro"
click at [213, 433] on div "Prorated rent" at bounding box center [292, 430] width 283 height 27
type input "Rent / Prorated rent"
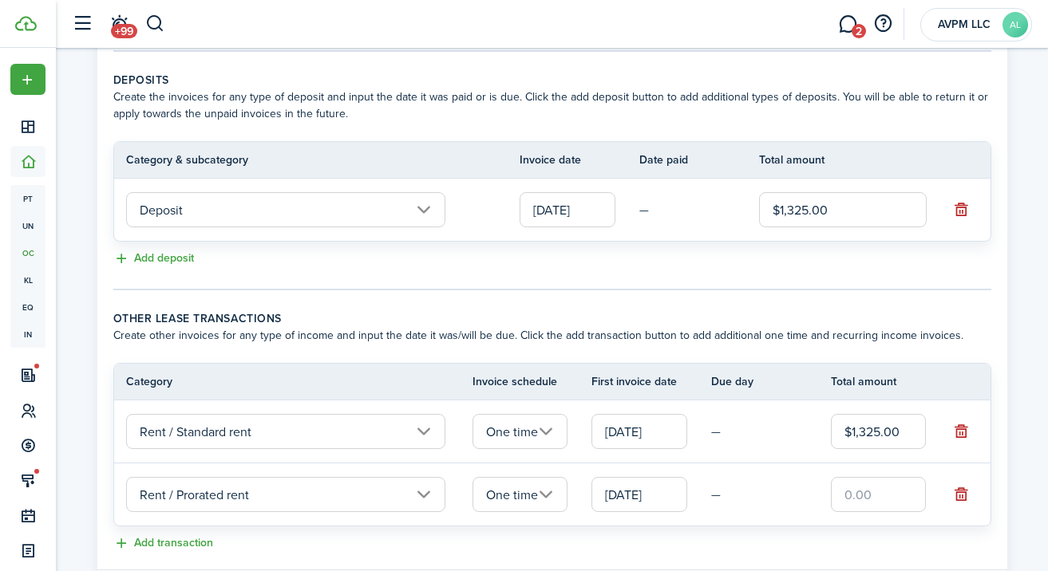
click at [638, 501] on input "[DATE]" at bounding box center [639, 494] width 96 height 35
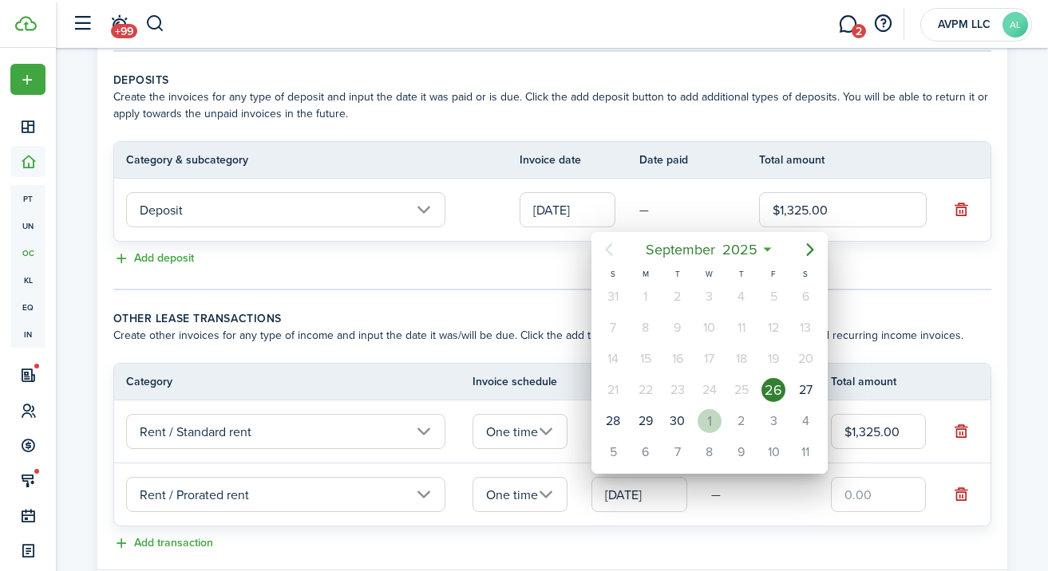
click at [709, 421] on div "1" at bounding box center [710, 421] width 24 height 24
type input "[DATE]"
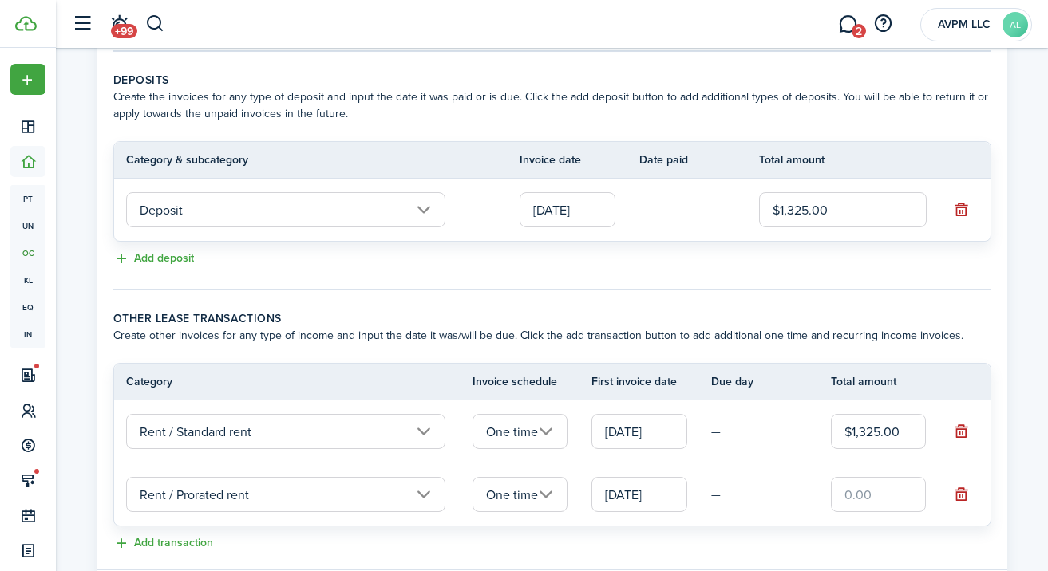
click at [860, 488] on input "text" at bounding box center [879, 494] width 96 height 35
click at [861, 488] on input "text" at bounding box center [879, 494] width 96 height 35
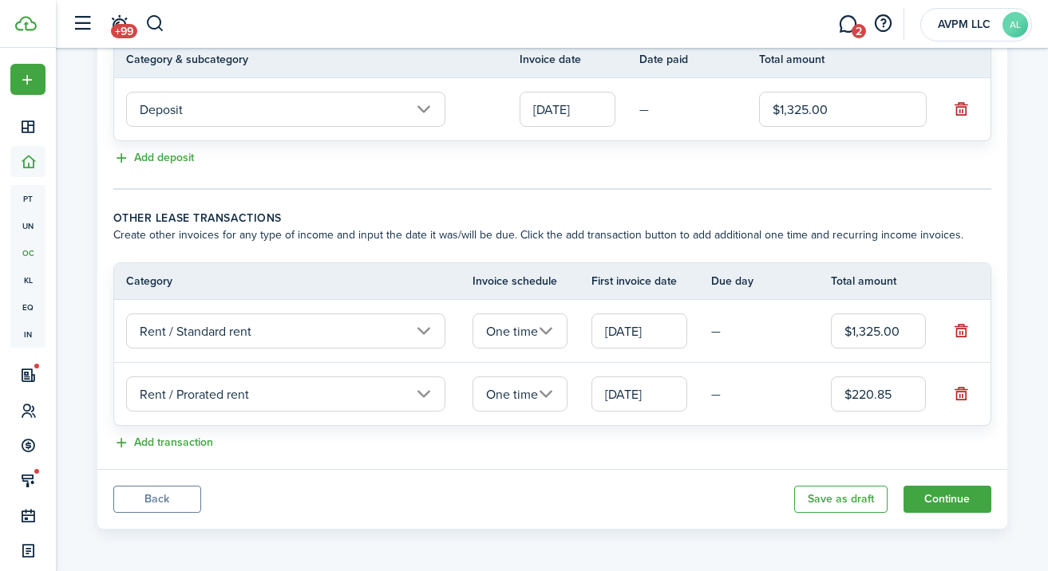
scroll to position [437, 0]
type input "$220.85"
click at [948, 495] on button "Continue" at bounding box center [947, 498] width 88 height 27
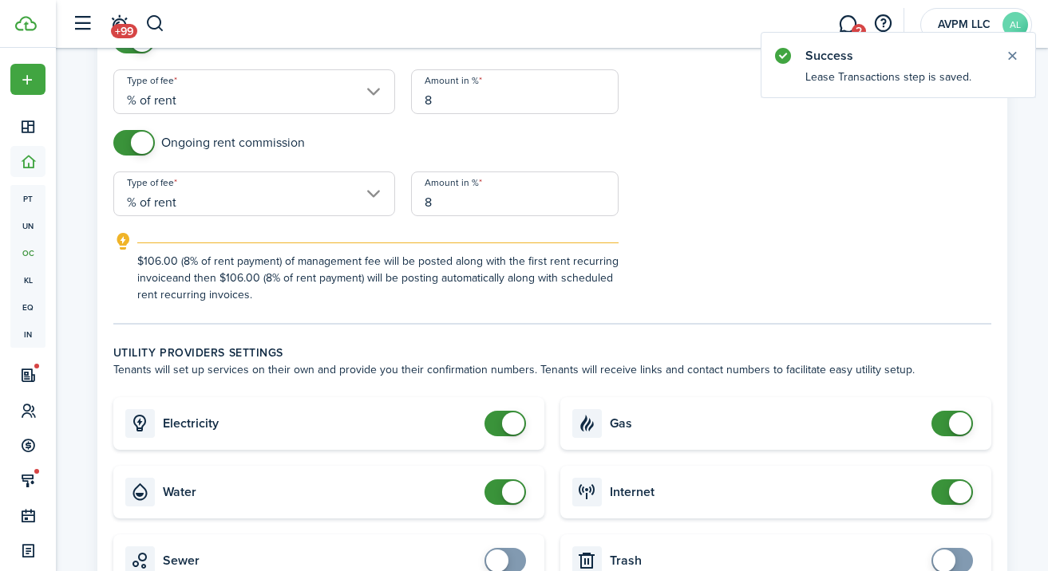
scroll to position [766, 0]
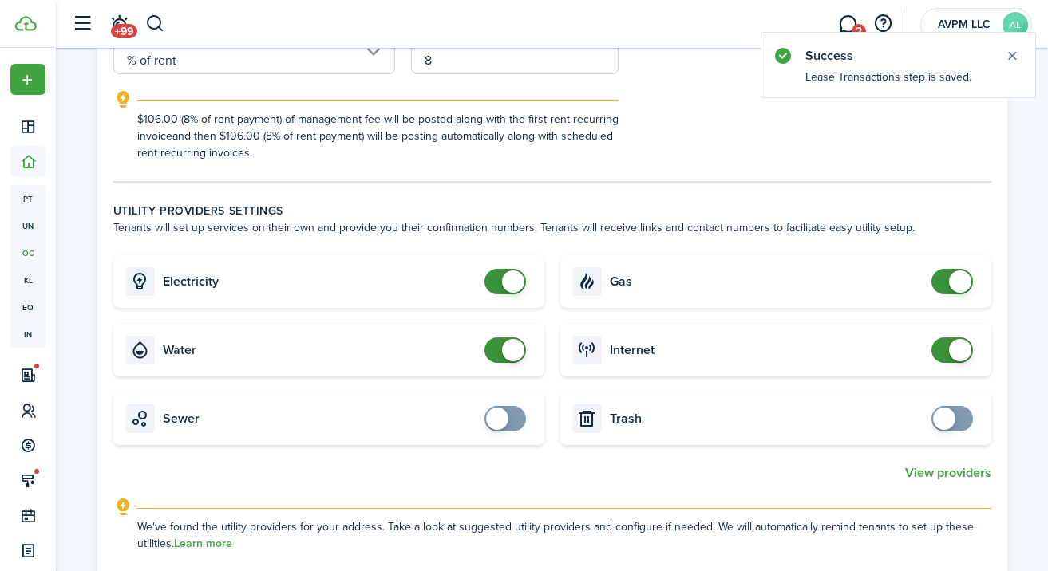
checkbox input "false"
click at [497, 278] on span at bounding box center [505, 282] width 16 height 26
checkbox input "false"
click at [498, 345] on span at bounding box center [505, 351] width 16 height 26
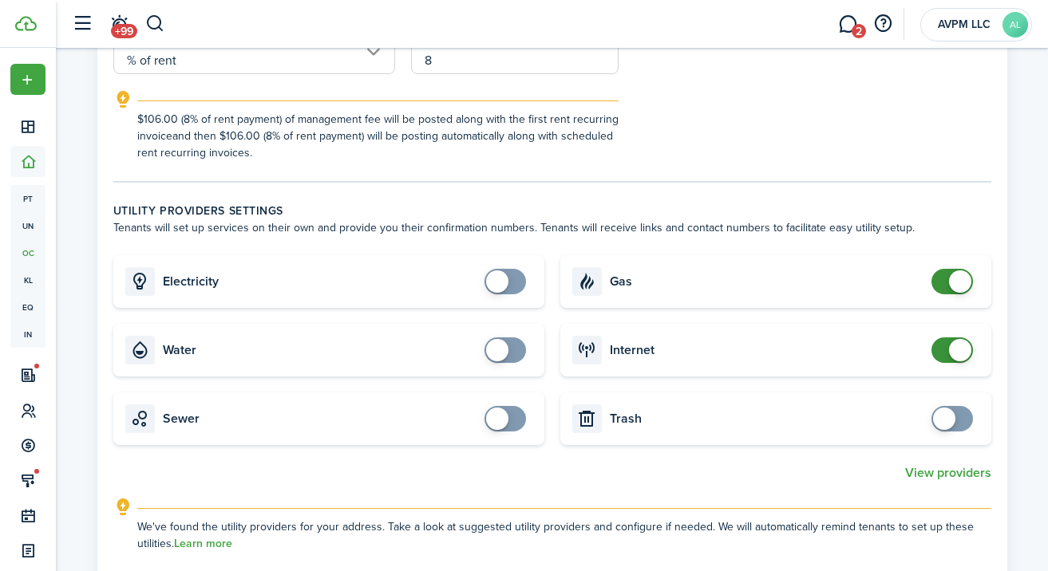
checkbox input "false"
click at [944, 283] on span at bounding box center [952, 282] width 16 height 26
checkbox input "false"
click at [944, 350] on span at bounding box center [952, 351] width 16 height 26
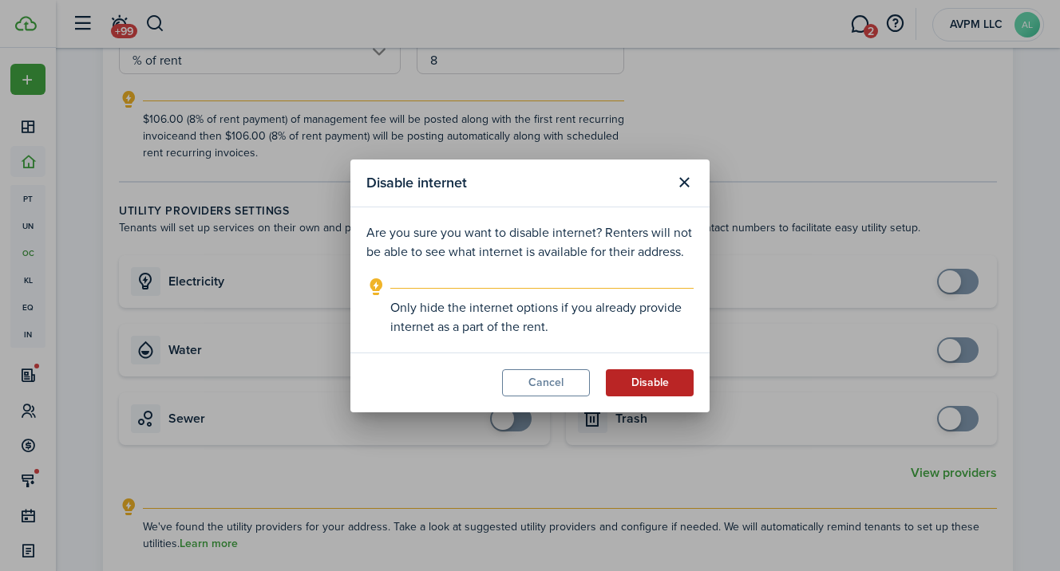
click at [665, 377] on button "Disable" at bounding box center [650, 383] width 88 height 27
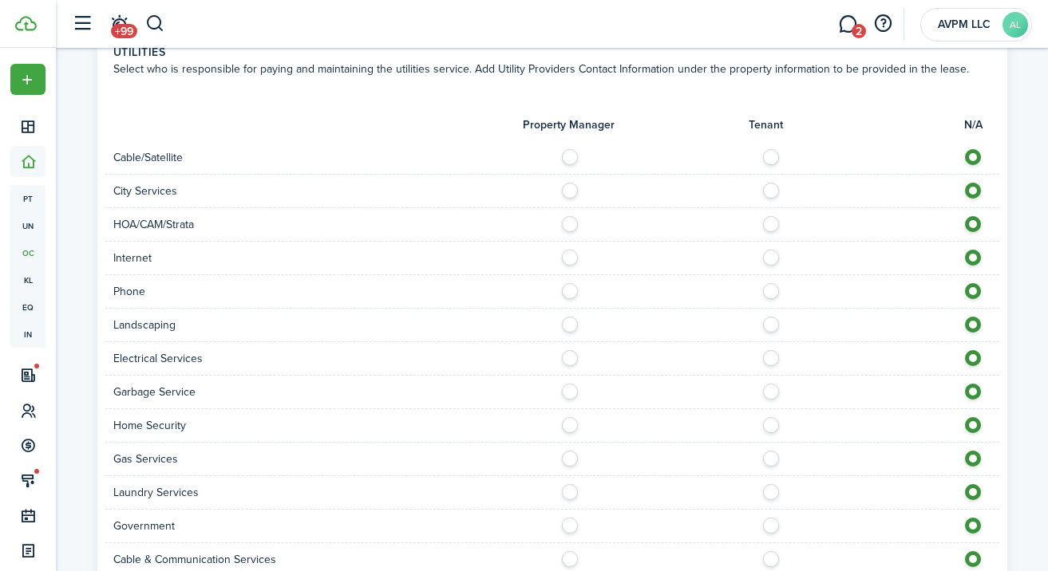
scroll to position [1322, 0]
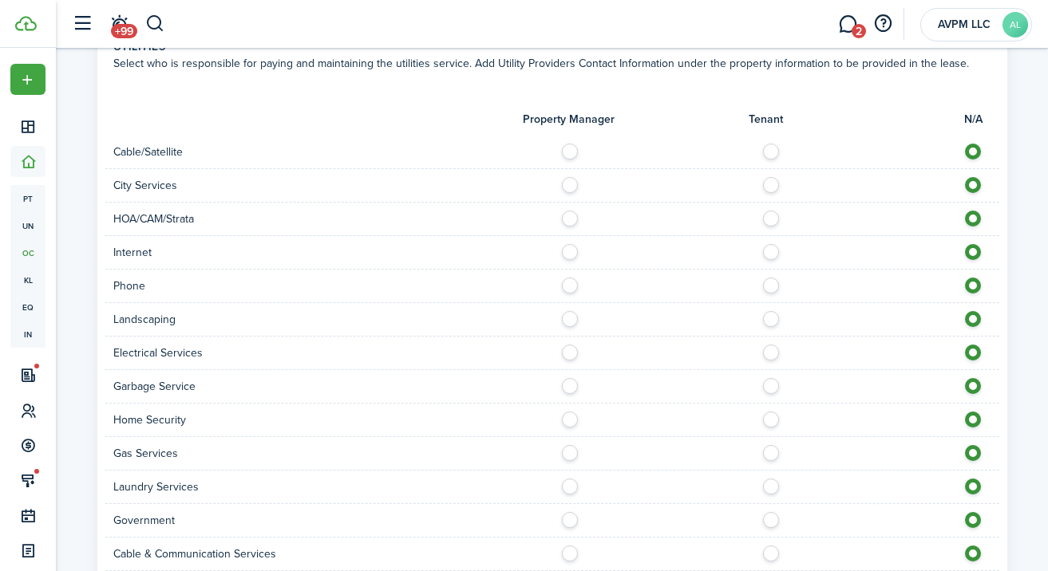
click at [578, 219] on div at bounding box center [775, 219] width 447 height 17
click at [571, 218] on label at bounding box center [574, 215] width 28 height 8
radio input "true"
click at [569, 319] on label at bounding box center [574, 315] width 28 height 8
radio input "true"
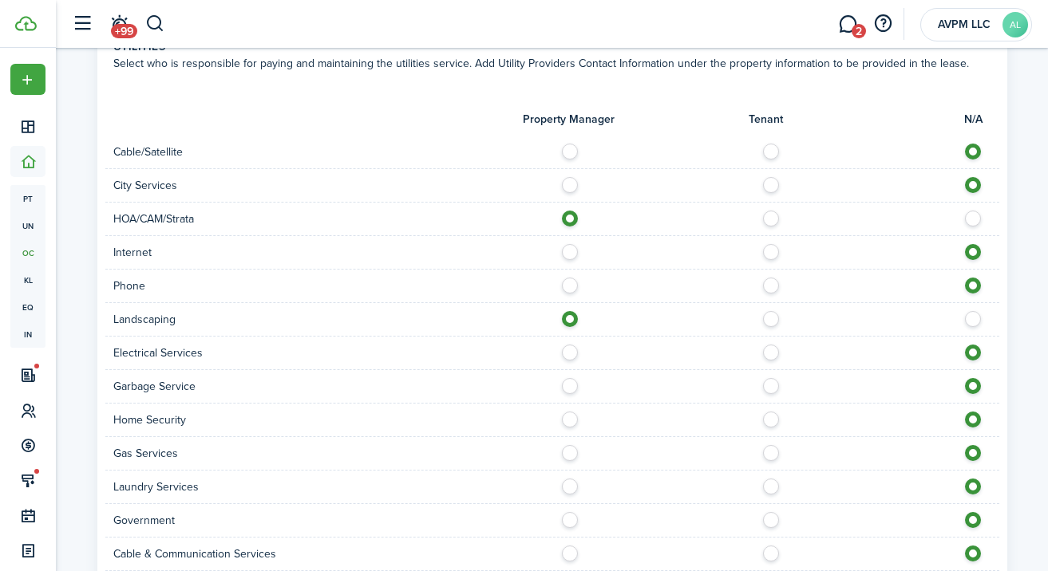
click at [571, 385] on label at bounding box center [574, 382] width 28 height 8
radio input "true"
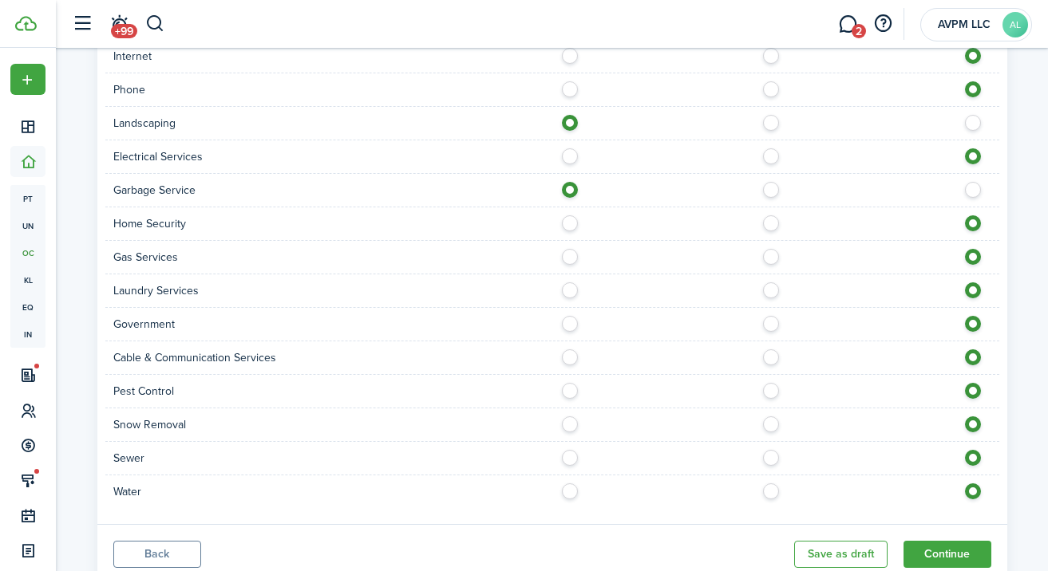
scroll to position [1527, 0]
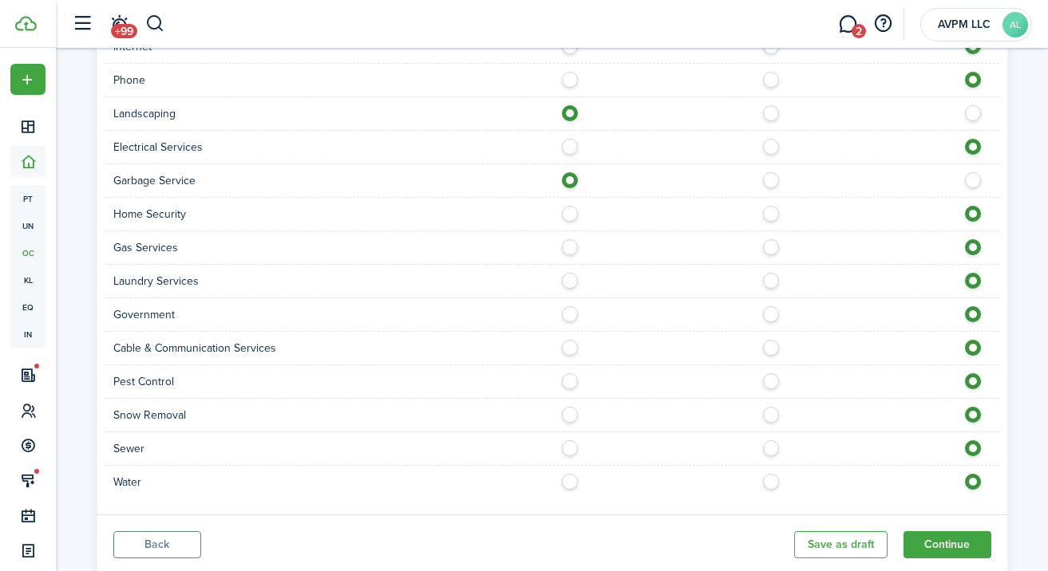
click at [767, 281] on label at bounding box center [775, 277] width 28 height 8
radio input "true"
click at [573, 380] on label at bounding box center [574, 377] width 28 height 8
radio input "true"
click at [773, 448] on label at bounding box center [775, 445] width 28 height 8
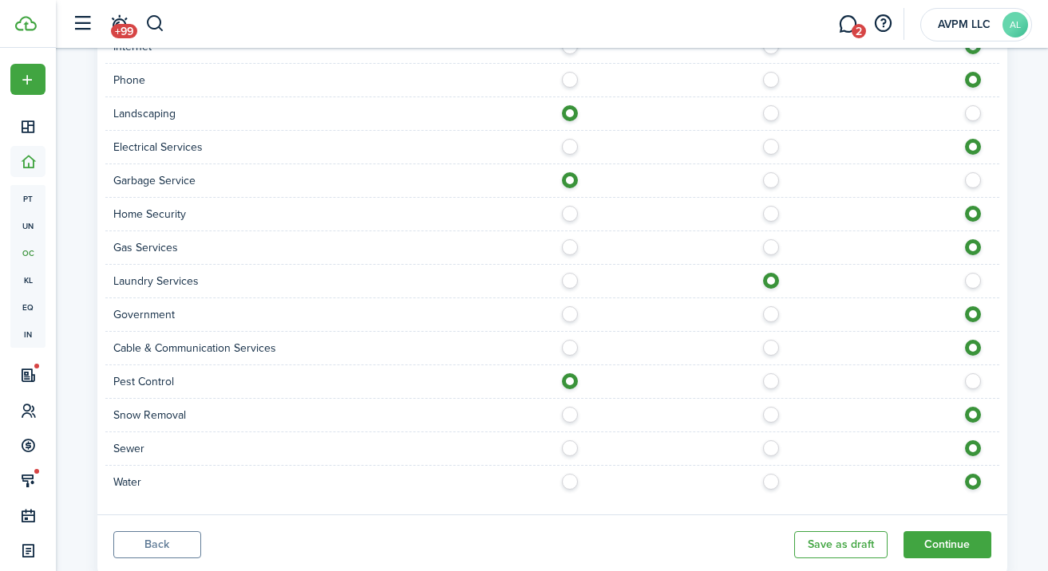
radio input "true"
click at [770, 482] on label at bounding box center [775, 478] width 28 height 8
radio input "true"
click at [933, 546] on button "Continue" at bounding box center [947, 545] width 88 height 27
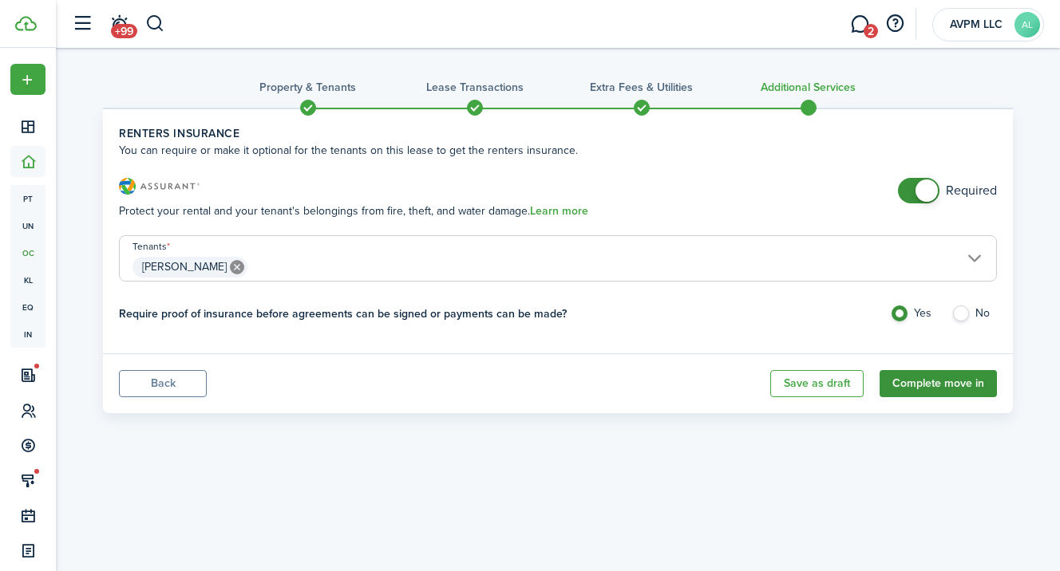
click at [949, 384] on button "Complete move in" at bounding box center [937, 383] width 117 height 27
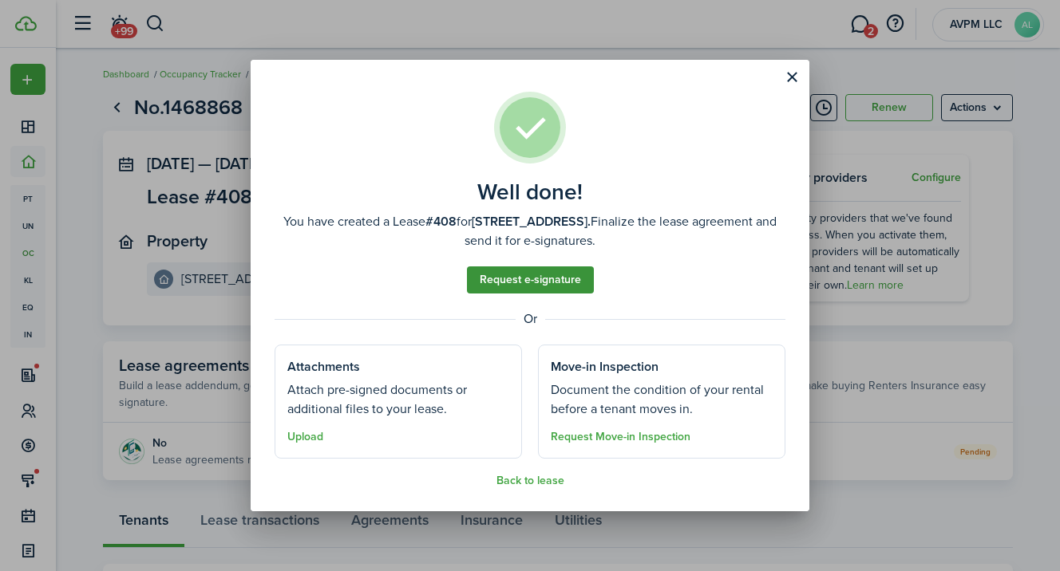
click at [551, 279] on link "Request e-signature" at bounding box center [530, 280] width 127 height 27
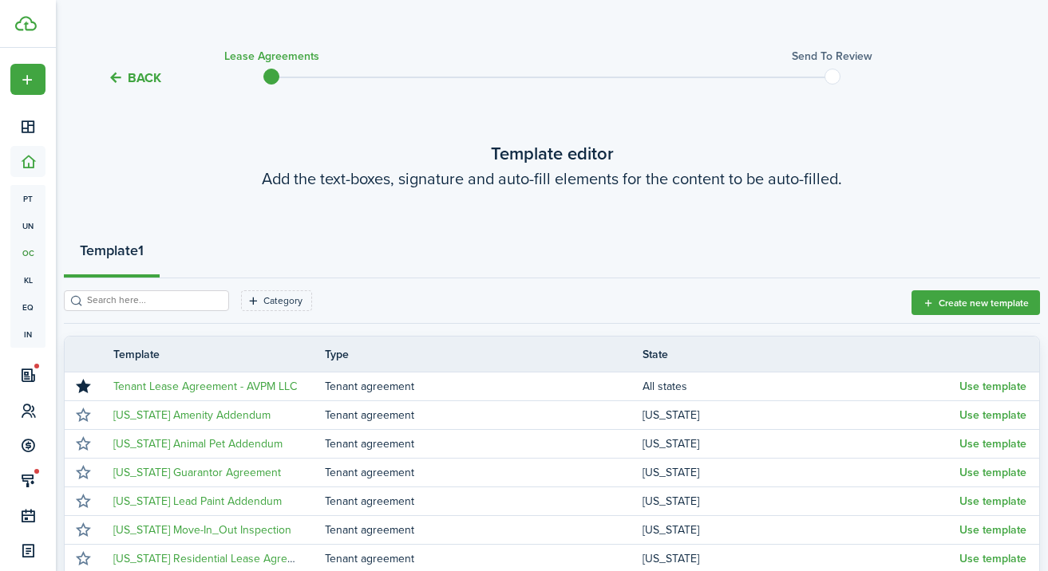
scroll to position [49, 0]
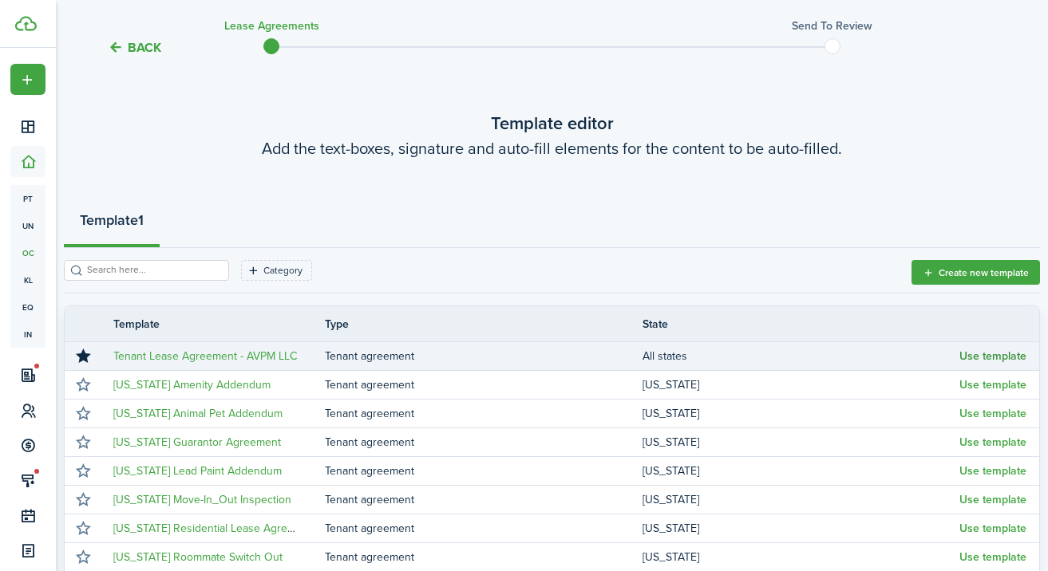
click at [1000, 358] on button "Use template" at bounding box center [992, 356] width 67 height 13
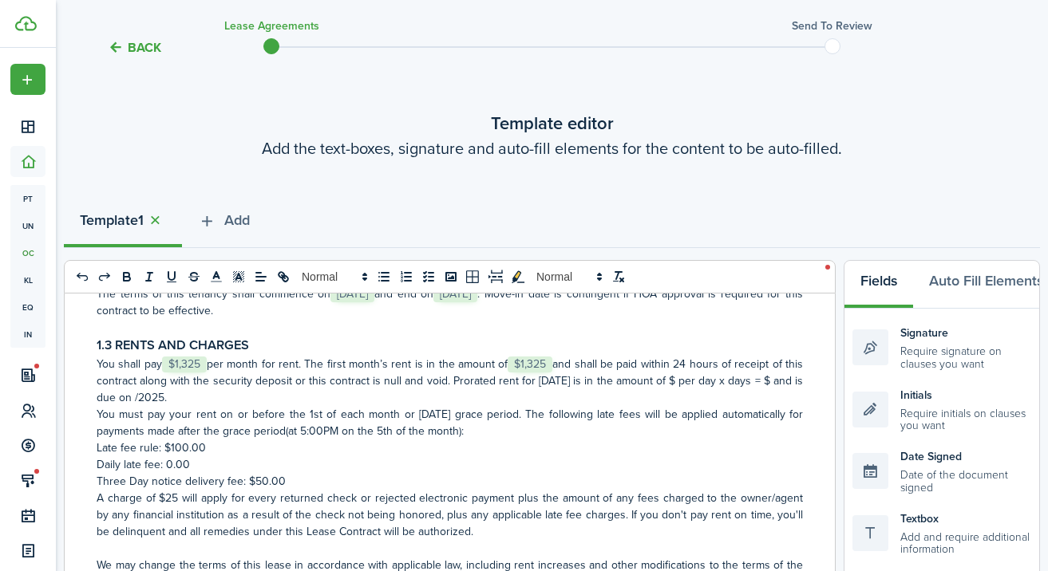
scroll to position [417, 0]
click at [586, 380] on p "You shall pay ﻿ $1,325 ﻿ per month for rent. The first month’s rent is in the a…" at bounding box center [450, 379] width 706 height 50
click at [741, 377] on p "You shall pay ﻿ $1,325 ﻿ per month for rent. The first month’s rent is in the a…" at bounding box center [450, 379] width 706 height 50
click at [127, 397] on p "You shall pay ﻿ $1,325 ﻿ per month for rent. The first month’s rent is in the a…" at bounding box center [450, 379] width 706 height 50
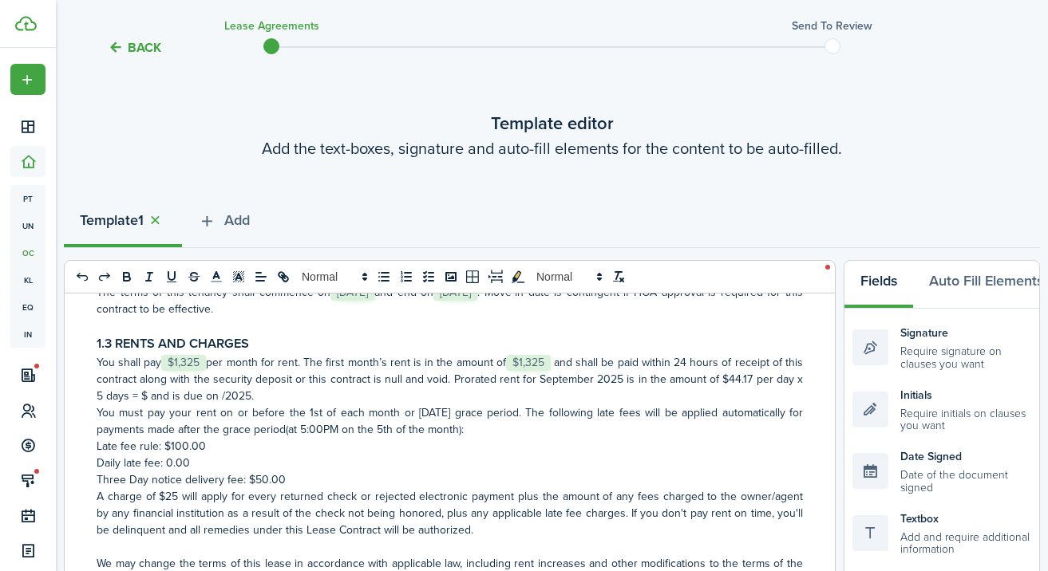
click at [178, 399] on p "You shall pay ﻿ $1,325 ﻿ per month for rent. The first month’s rent is in the a…" at bounding box center [450, 379] width 706 height 50
click at [283, 395] on p "You shall pay ﻿ $1,325 ﻿ per month for rent. The first month’s rent is in the a…" at bounding box center [450, 379] width 706 height 50
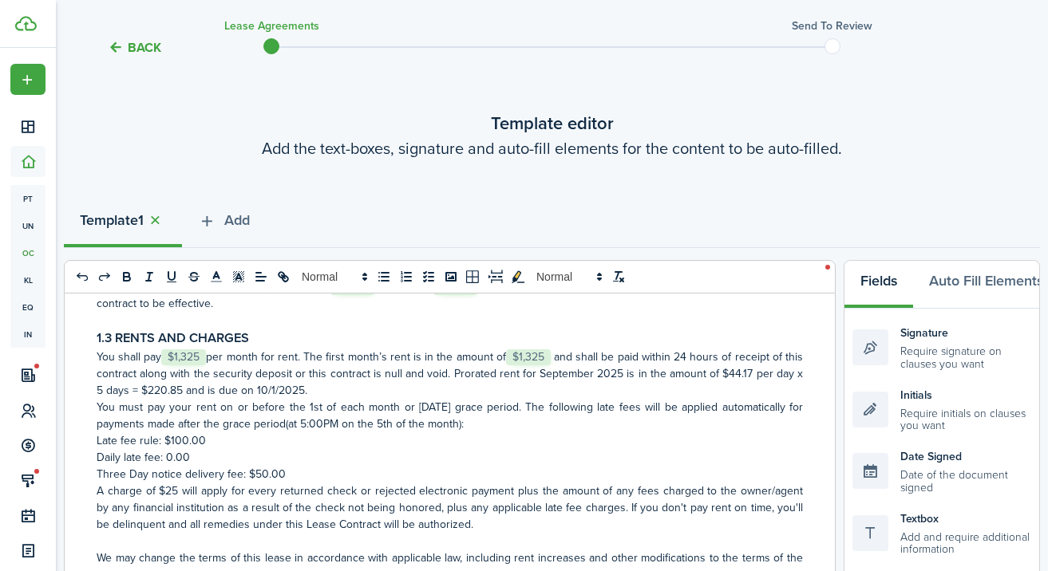
scroll to position [424, 0]
click at [353, 388] on p "You shall pay ﻿ $1,325 ﻿ per month for rent. The first month’s rent is in the a…" at bounding box center [450, 373] width 706 height 50
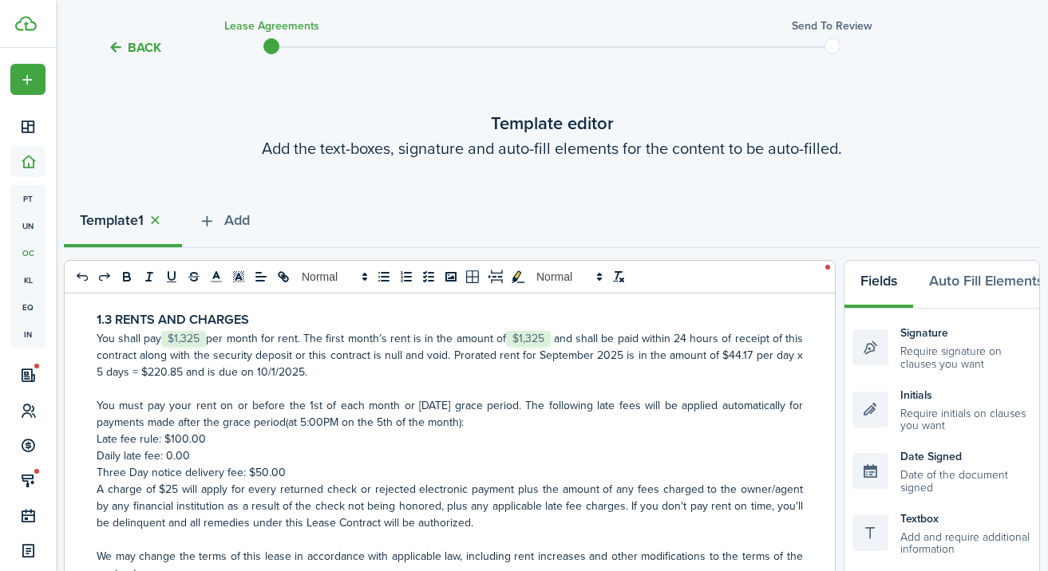
scroll to position [458, 0]
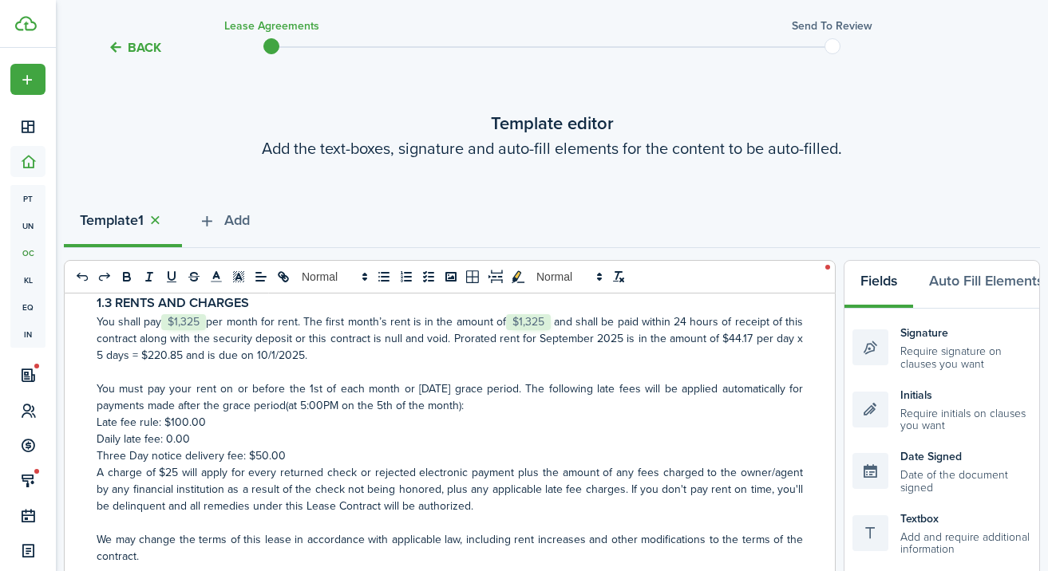
click at [312, 321] on p "You shall pay ﻿ $1,325 ﻿ per month for rent. The first month’s rent is in the a…" at bounding box center [450, 339] width 706 height 50
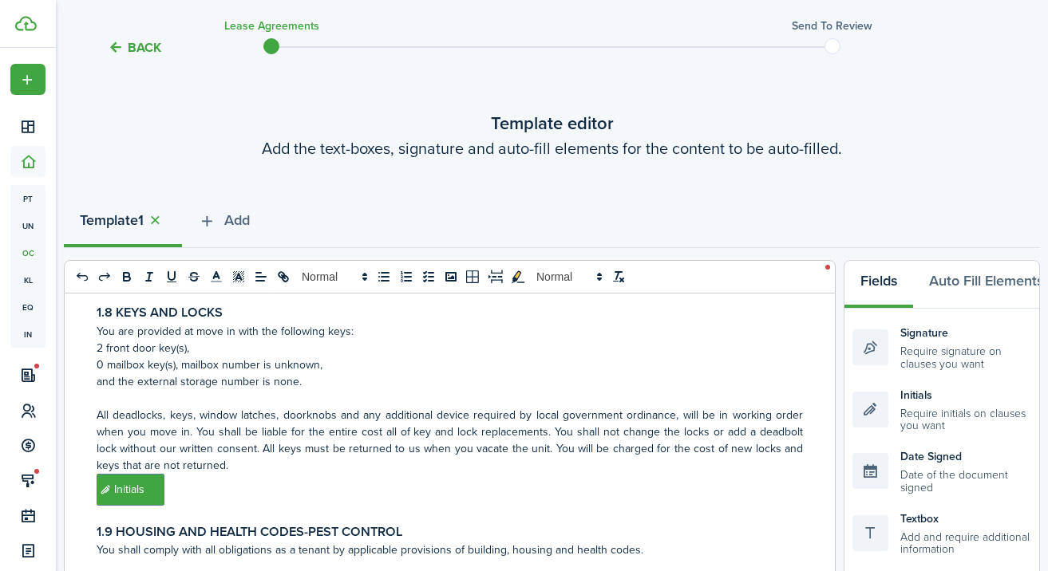
scroll to position [1484, 0]
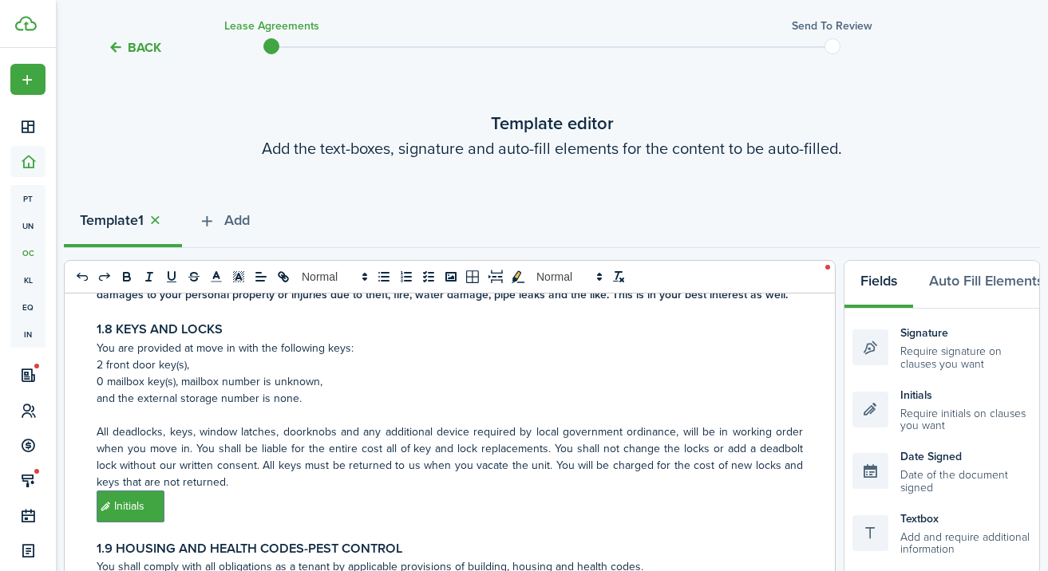
click at [318, 380] on p "0 mailbox key(s), mailbox number is unknown," at bounding box center [450, 381] width 706 height 17
click at [324, 380] on p "0 mailbox key(s), mailbox number is unknown," at bounding box center [450, 381] width 706 height 17
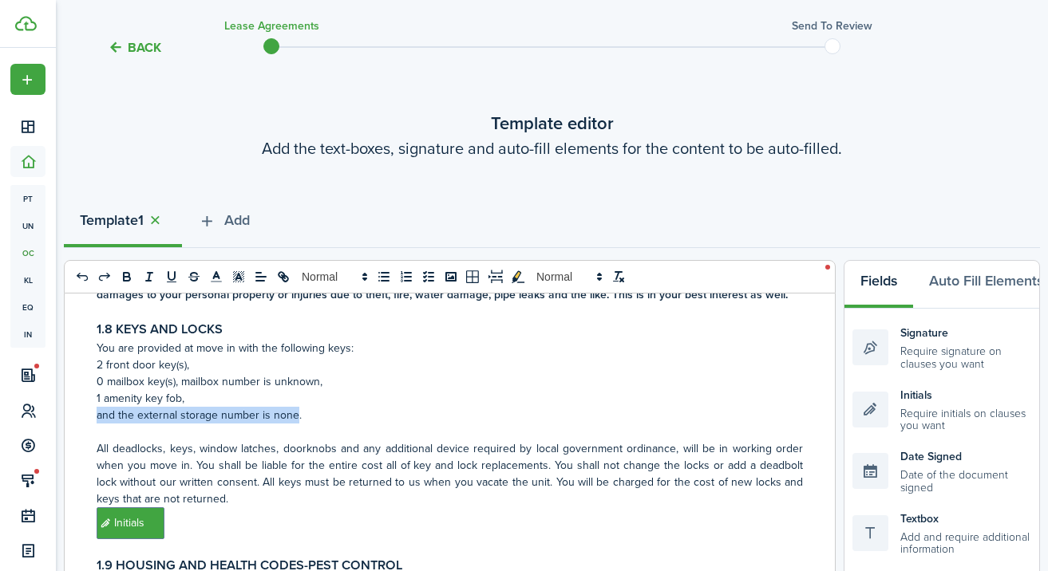
drag, startPoint x: 102, startPoint y: 417, endPoint x: 292, endPoint y: 411, distance: 190.0
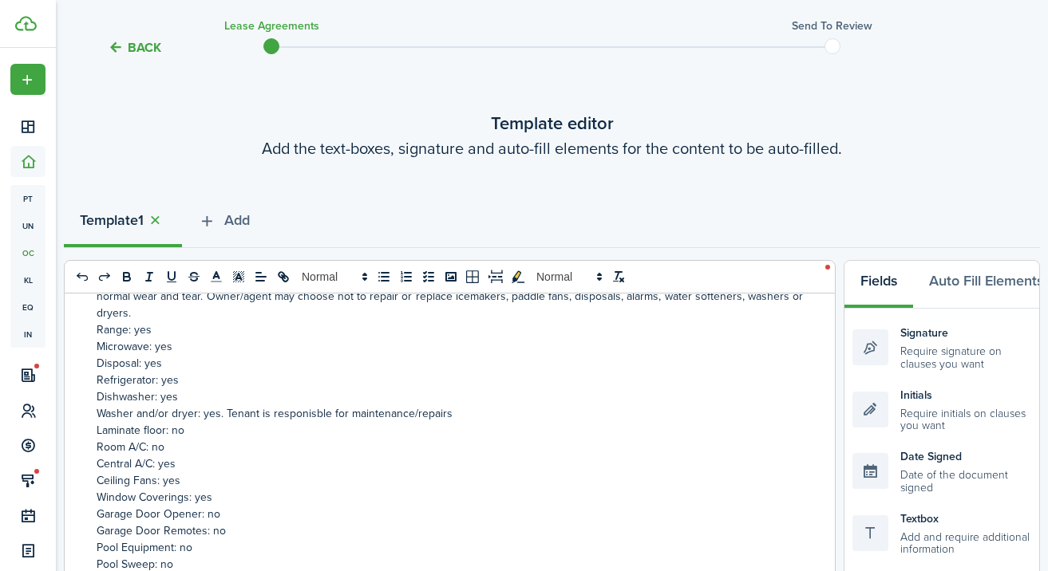
scroll to position [4102, 0]
click at [165, 350] on p "Microwave: yes" at bounding box center [450, 346] width 706 height 17
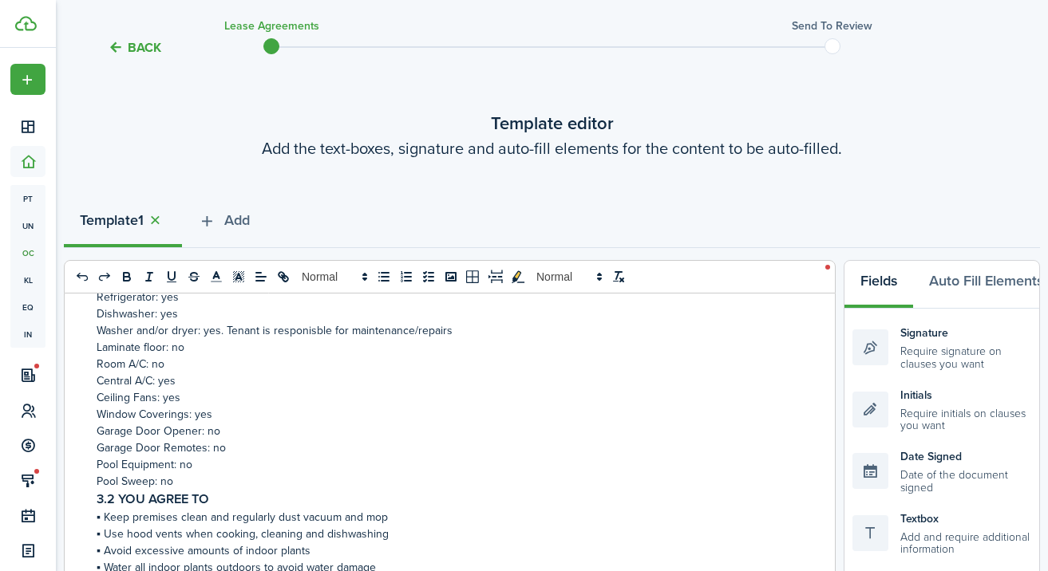
scroll to position [4205, 0]
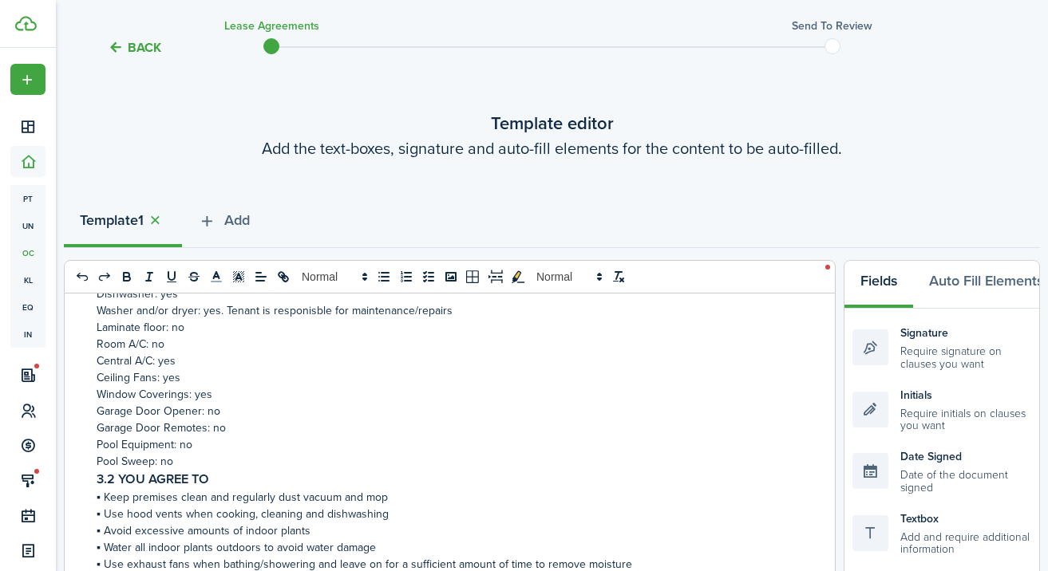
click at [180, 330] on p "Laminate floor: no" at bounding box center [450, 327] width 706 height 17
click at [121, 330] on p "Laminate floor: yes" at bounding box center [450, 327] width 706 height 17
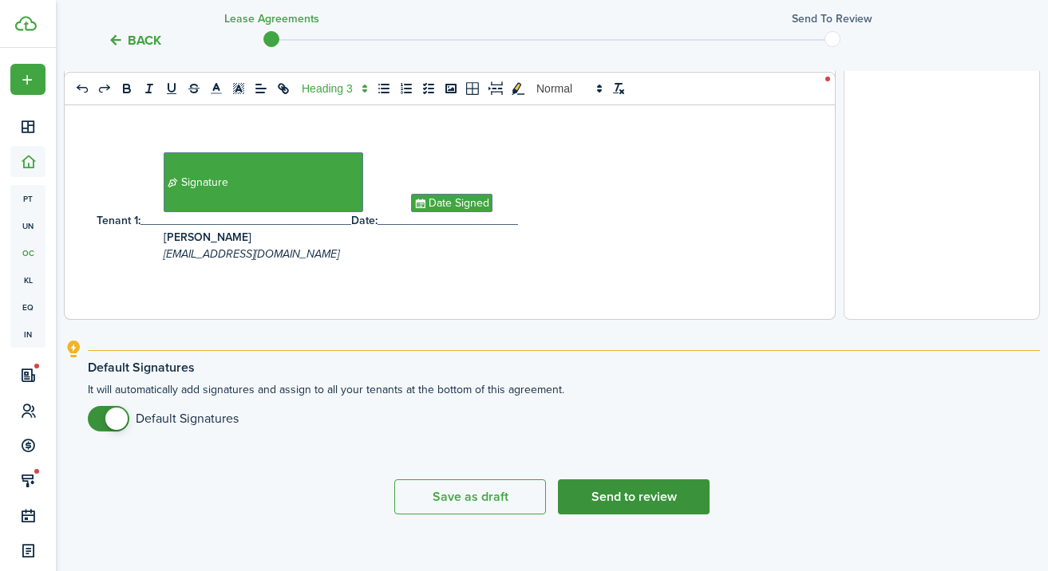
scroll to position [670, 0]
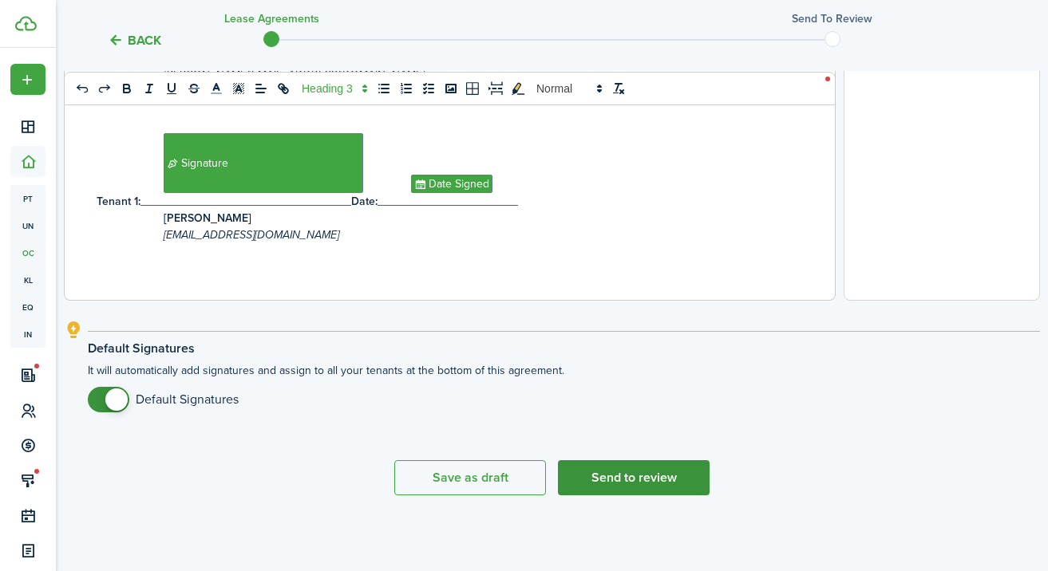
click at [673, 472] on button "Send to review" at bounding box center [634, 477] width 152 height 35
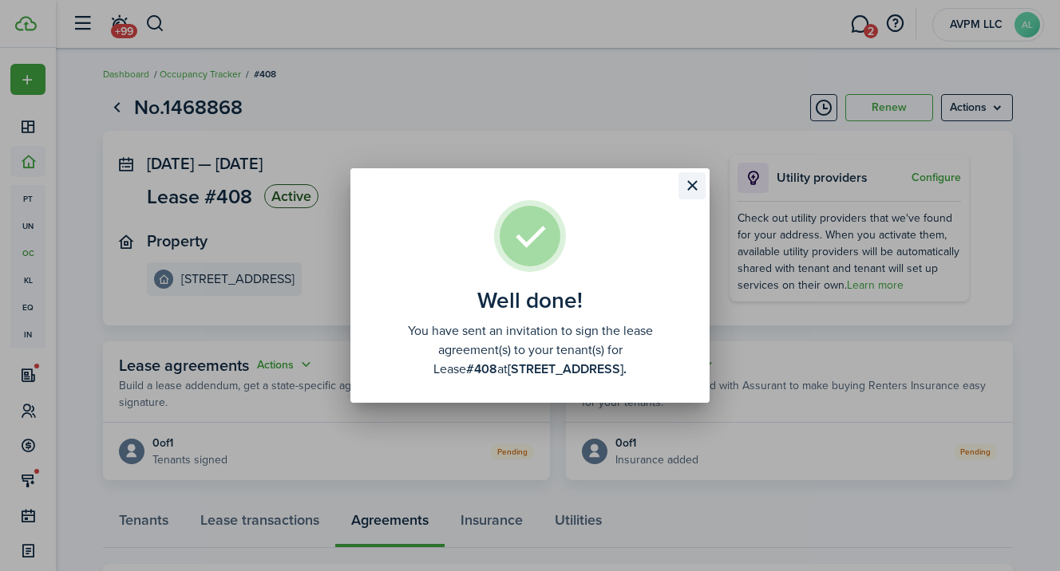
click at [688, 181] on button "Close modal" at bounding box center [691, 185] width 27 height 27
